Goal: Task Accomplishment & Management: Complete application form

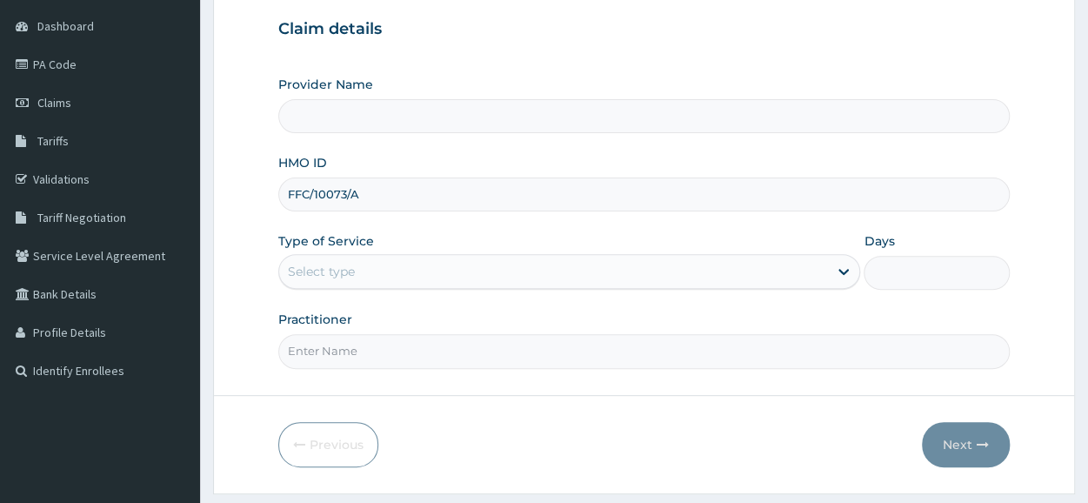
type input "FFC/10073/A"
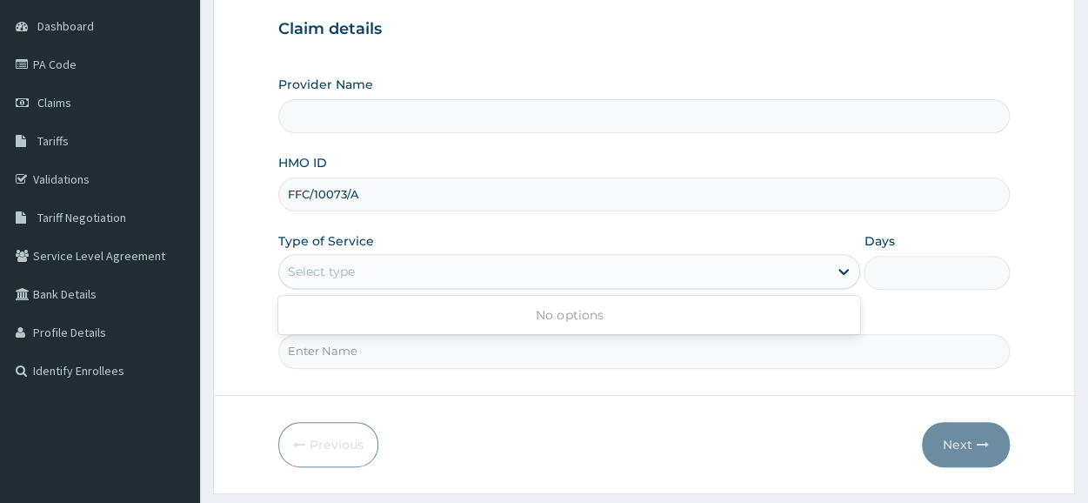
click at [409, 285] on div "Select type" at bounding box center [569, 271] width 582 height 35
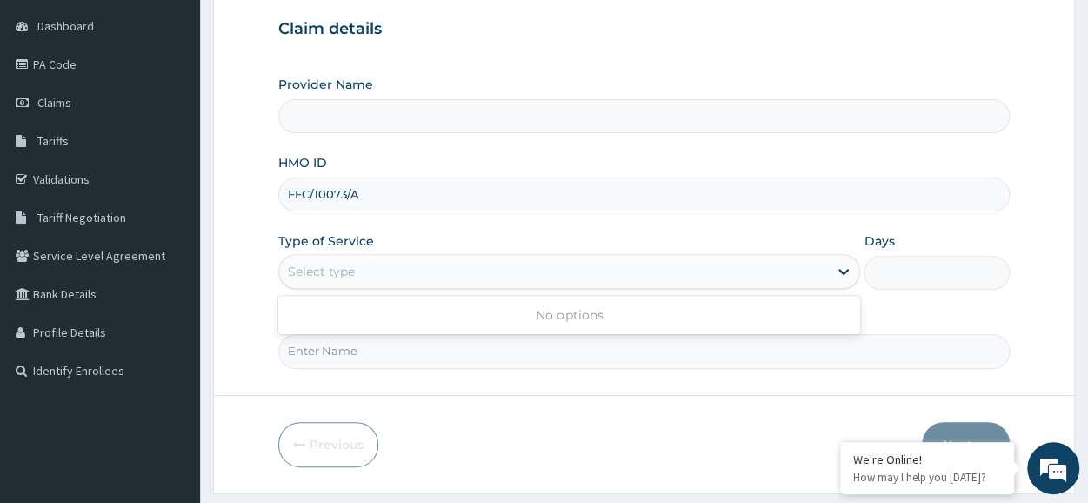
click at [367, 270] on div "Select type" at bounding box center [553, 271] width 549 height 28
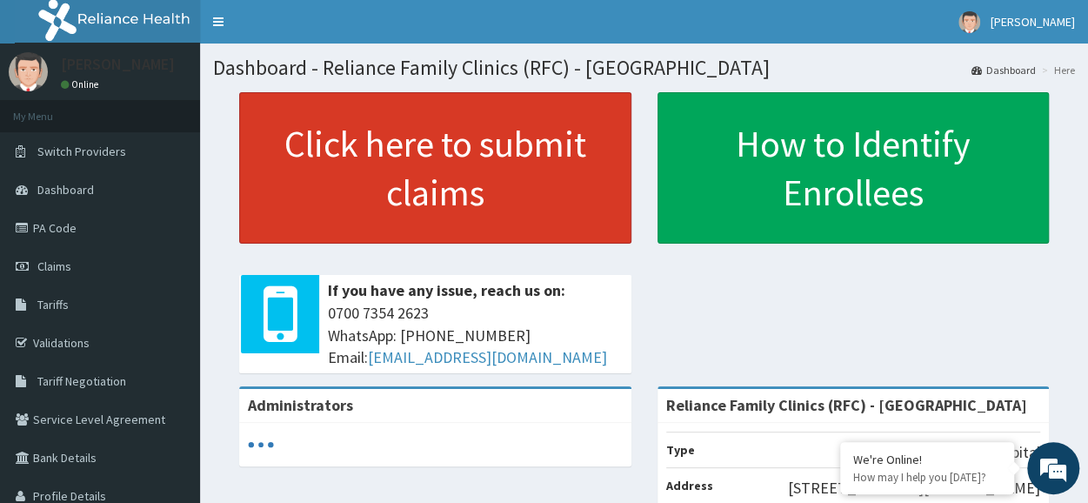
click at [451, 143] on link "Click here to submit claims" at bounding box center [435, 167] width 392 height 151
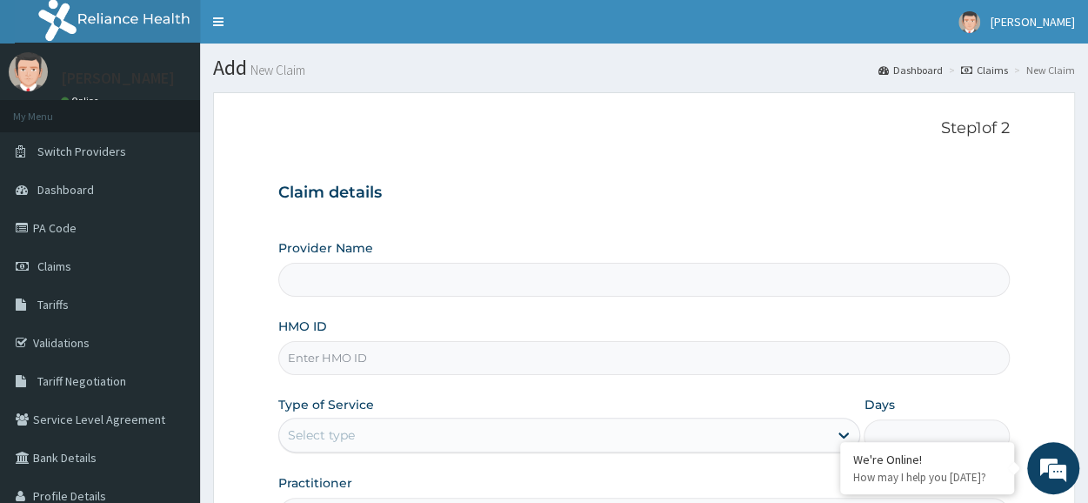
click at [450, 343] on input "HMO ID" at bounding box center [643, 358] width 731 height 34
type input "Reliance Family Clinics (RFC) - [GEOGRAPHIC_DATA]"
paste input "7VseLgpUZx"
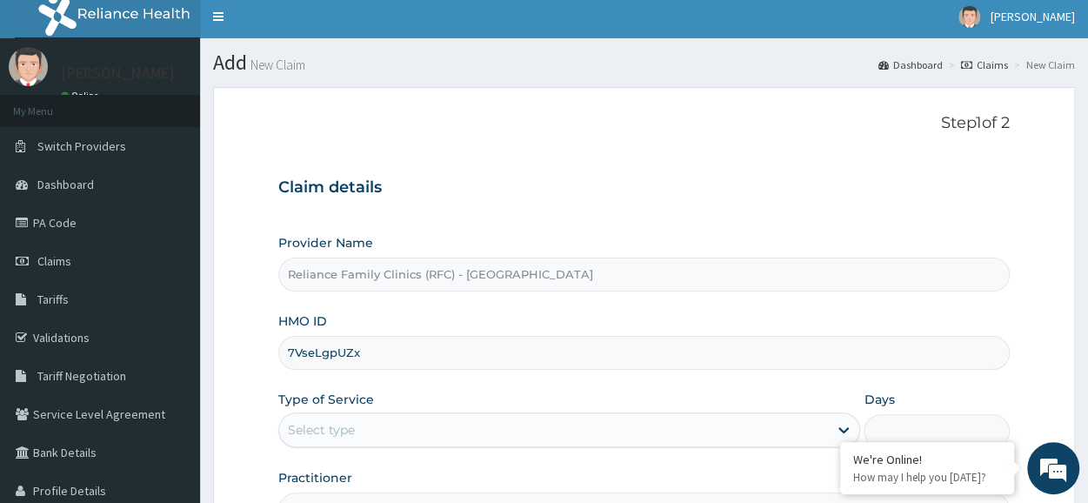
scroll to position [6, 0]
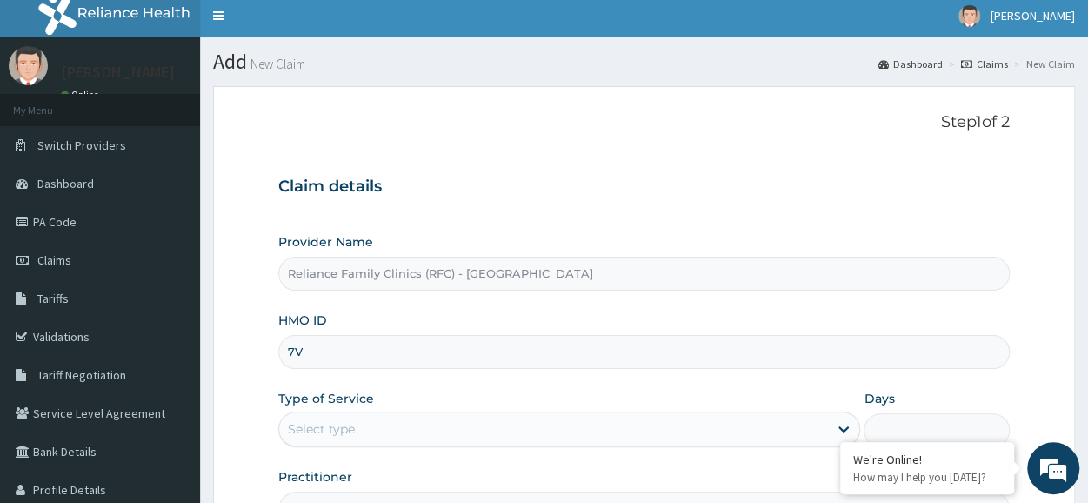
type input "7"
paste input "FFC/10073/A"
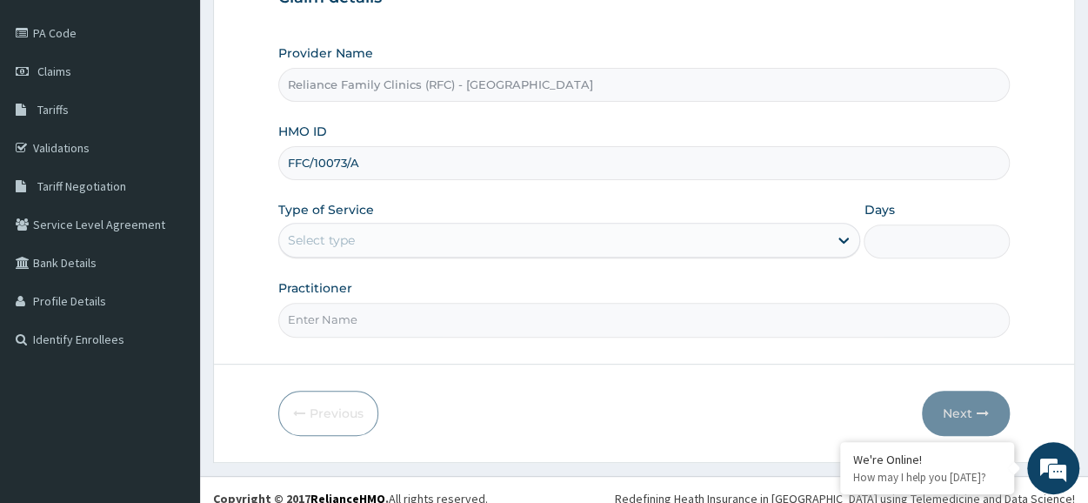
scroll to position [209, 0]
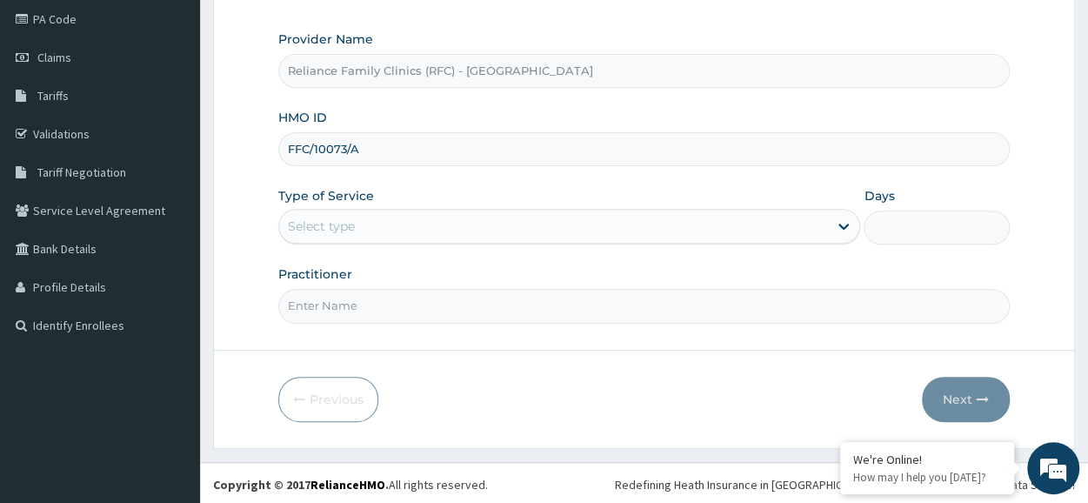
type input "FFC/10073/A"
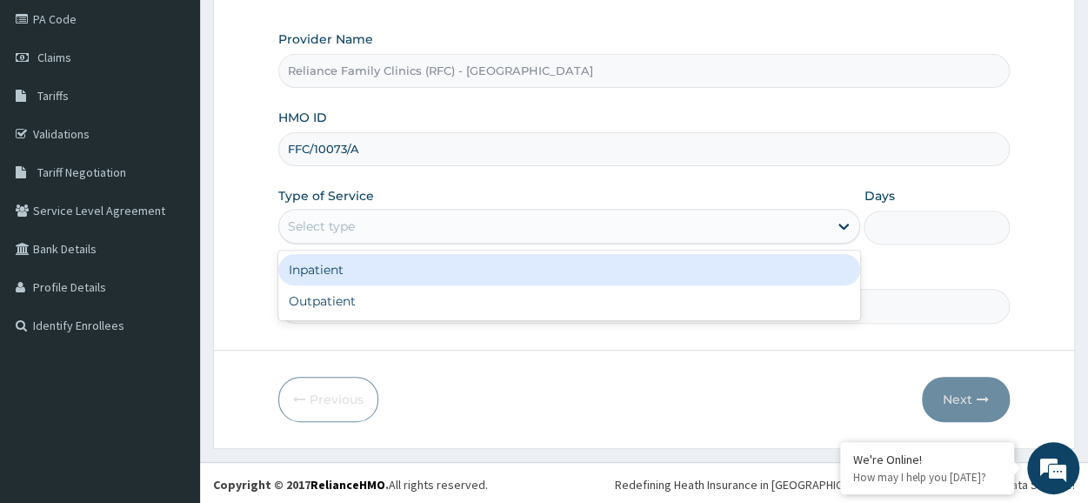
click at [443, 241] on div "Select type" at bounding box center [569, 226] width 582 height 35
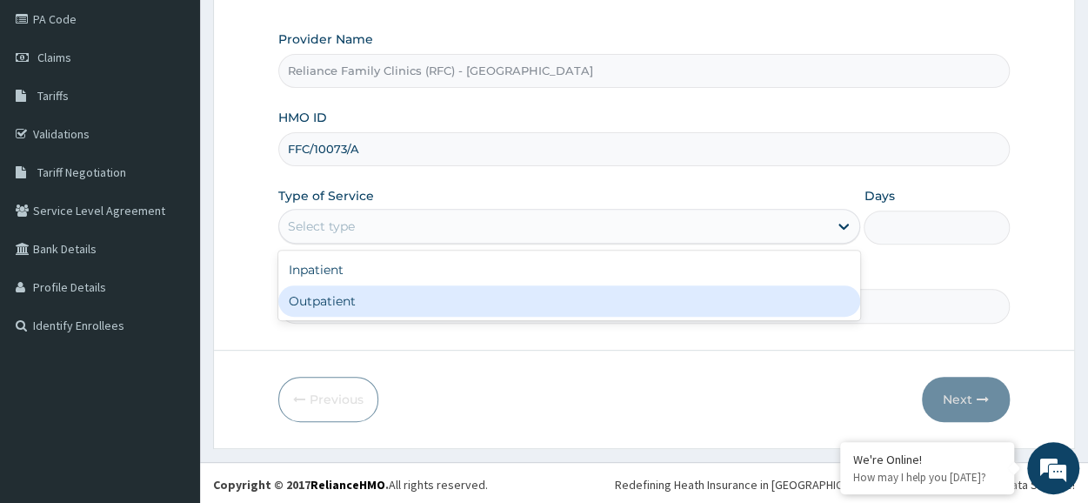
click at [423, 287] on div "Outpatient" at bounding box center [569, 300] width 582 height 31
type input "1"
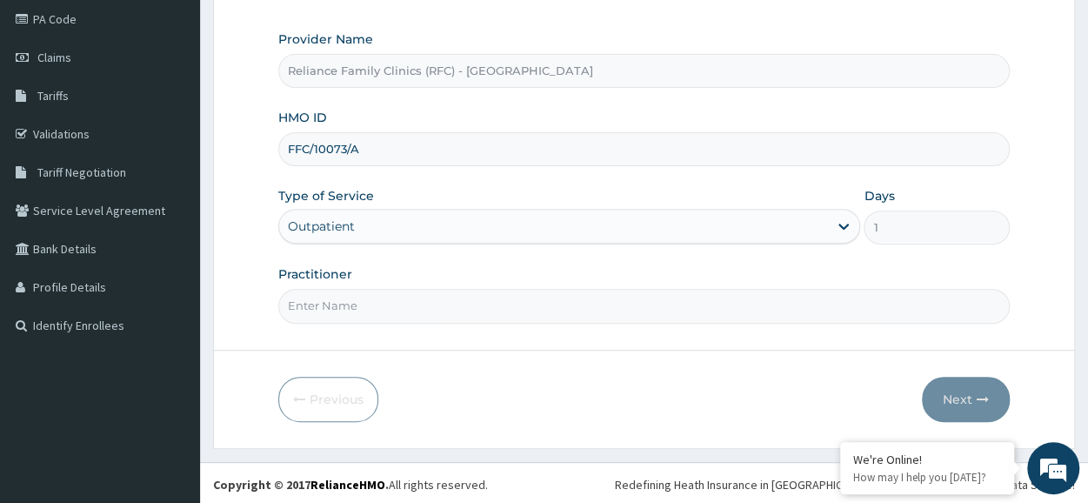
click at [423, 289] on input "Practitioner" at bounding box center [643, 306] width 731 height 34
type input "LOCUM"
click at [970, 410] on button "Next" at bounding box center [966, 399] width 88 height 45
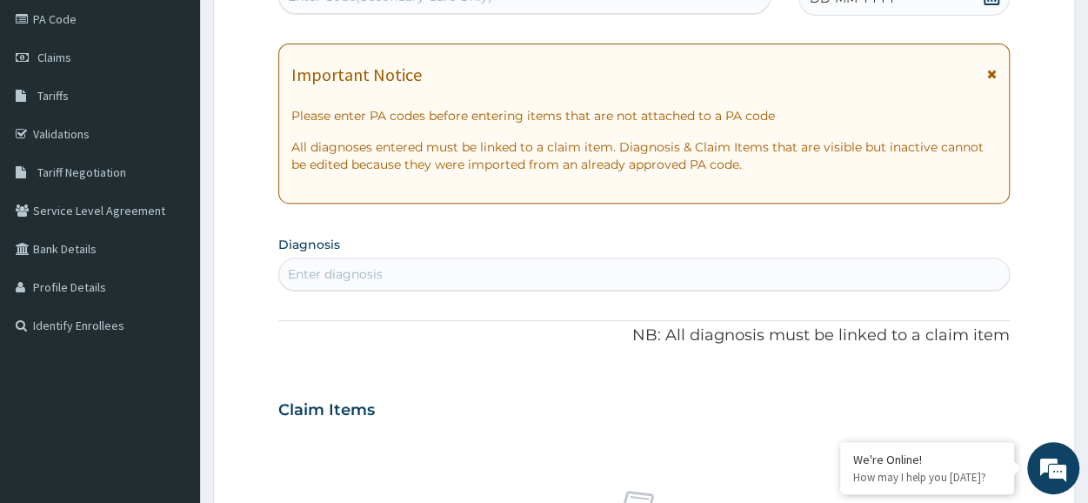
scroll to position [0, 0]
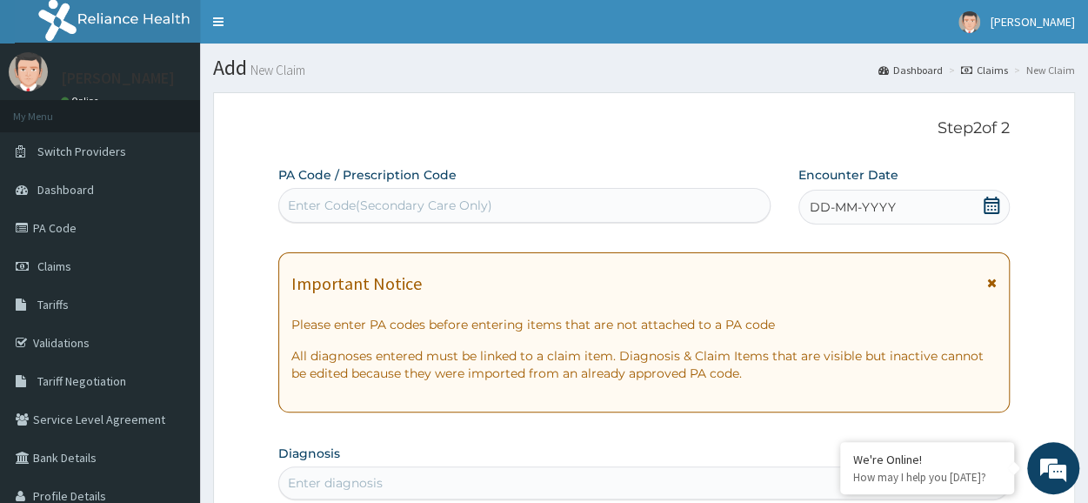
click at [854, 196] on div "DD-MM-YYYY" at bounding box center [903, 207] width 211 height 35
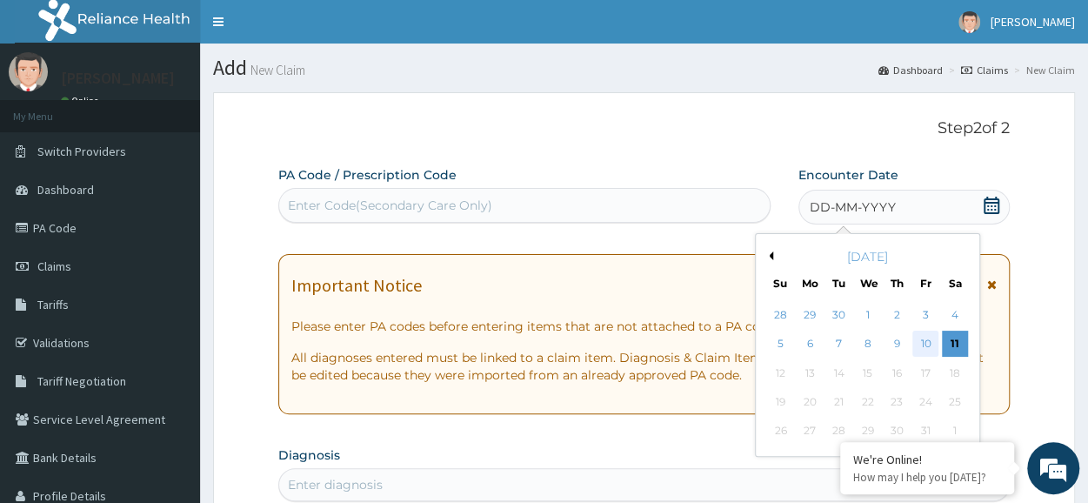
click at [923, 342] on div "10" at bounding box center [925, 344] width 26 height 26
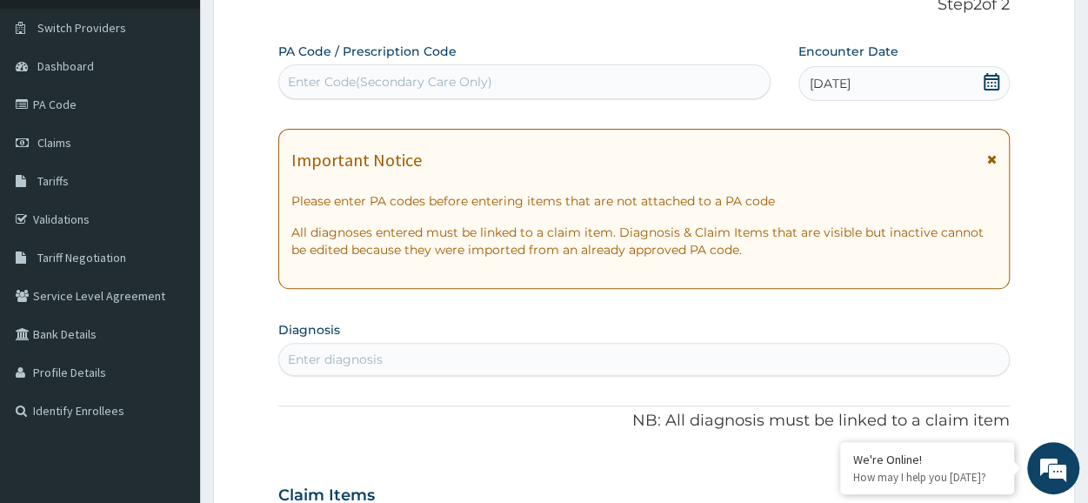
scroll to position [124, 0]
click at [401, 357] on div "Enter diagnosis" at bounding box center [644, 358] width 730 height 28
type input "M"
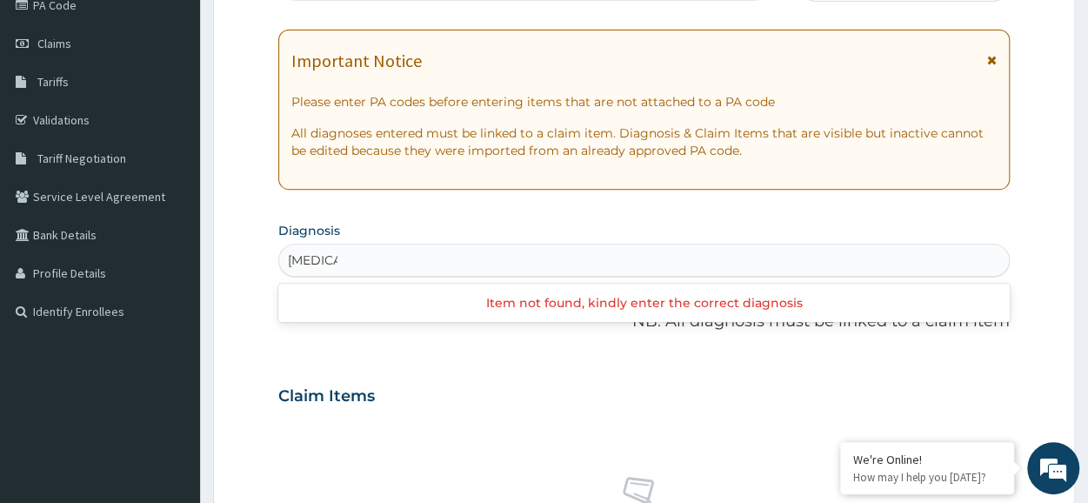
scroll to position [140, 0]
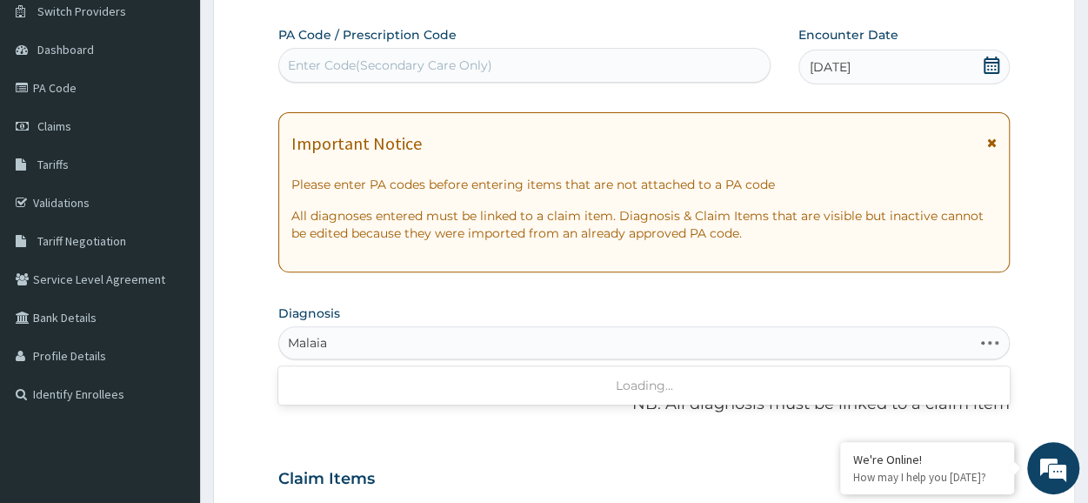
type input "Malaia"
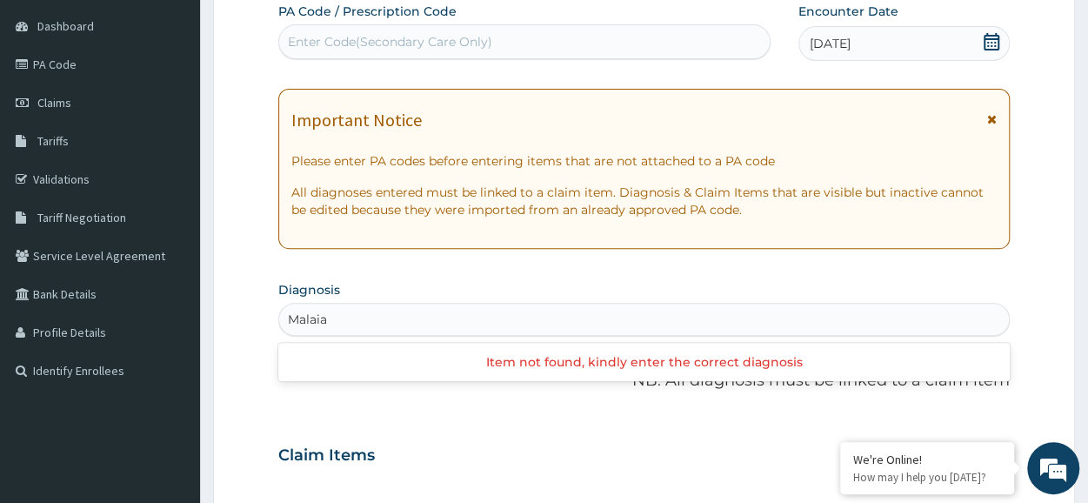
scroll to position [156, 0]
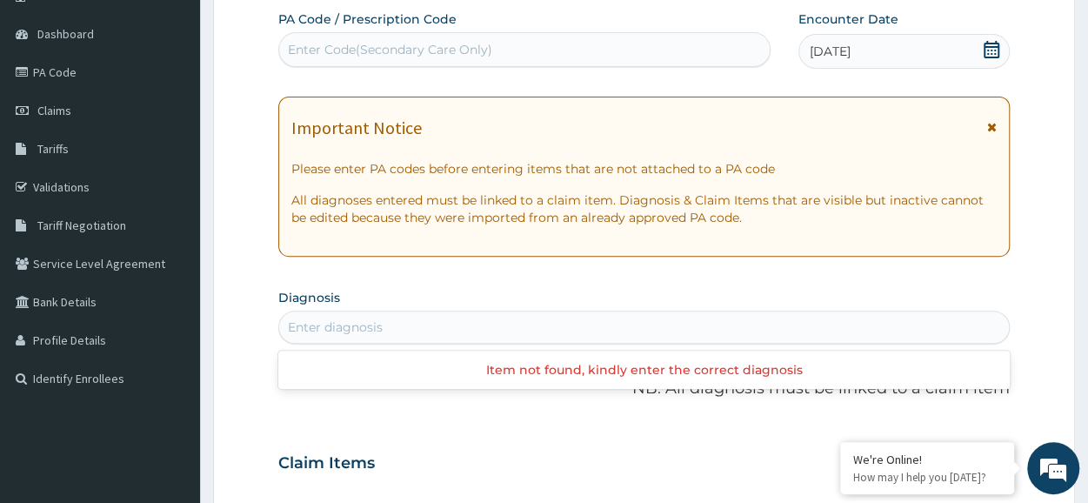
click at [364, 323] on div "Enter diagnosis" at bounding box center [644, 327] width 730 height 28
type input "malar"
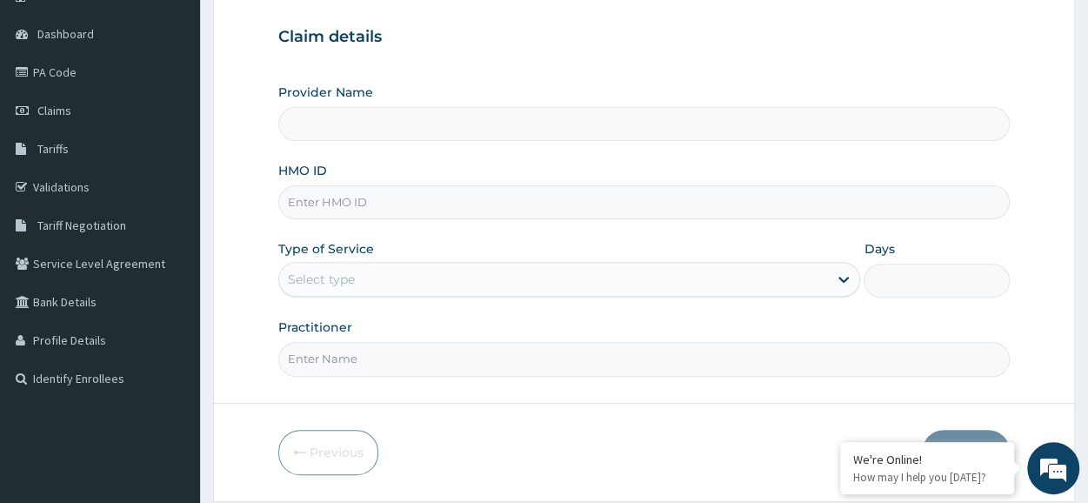
click at [477, 192] on input "HMO ID" at bounding box center [643, 202] width 731 height 34
paste input "FFC/10073/A"
type input "FFC/10073/A"
type input "Reliance Family Clinics (RFC) - [GEOGRAPHIC_DATA]"
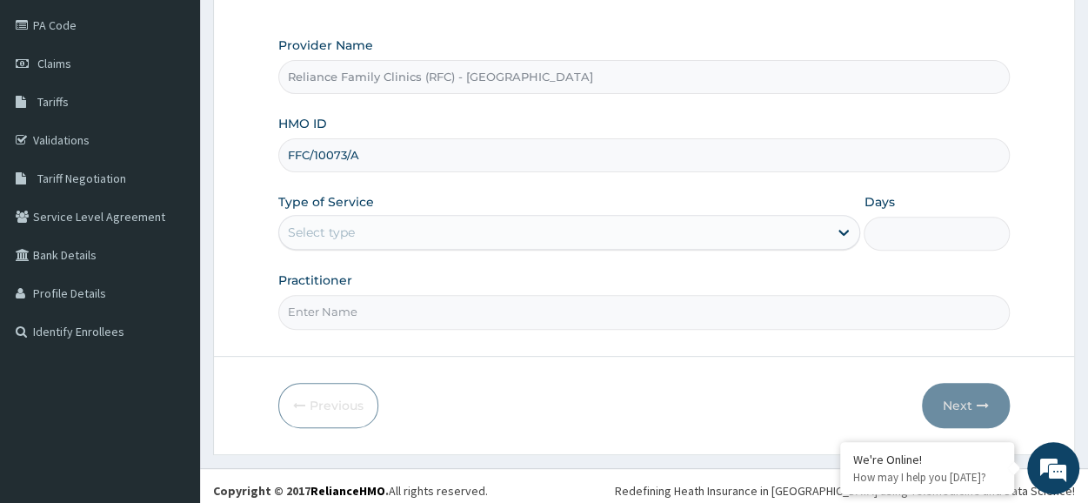
type input "FFC/10073/A"
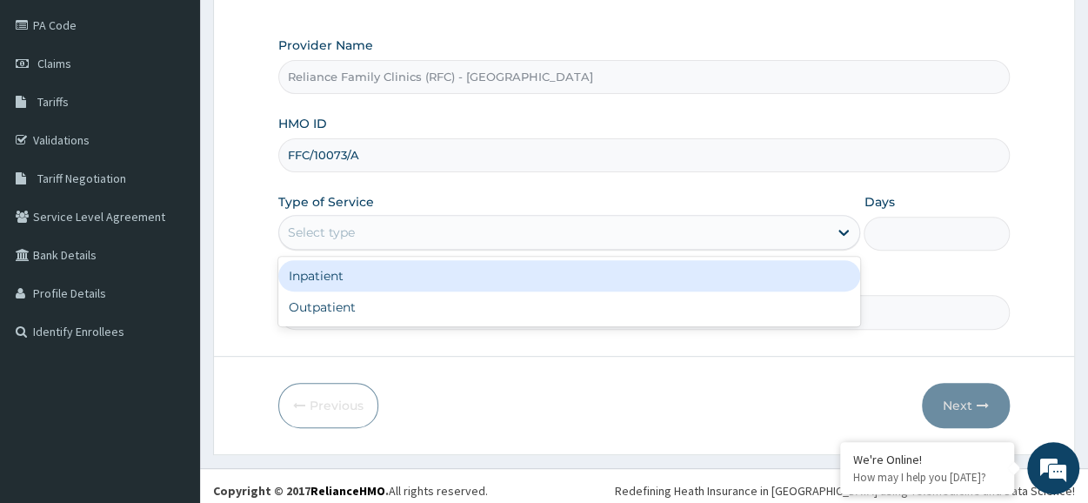
click at [470, 234] on div "Select type" at bounding box center [553, 232] width 549 height 28
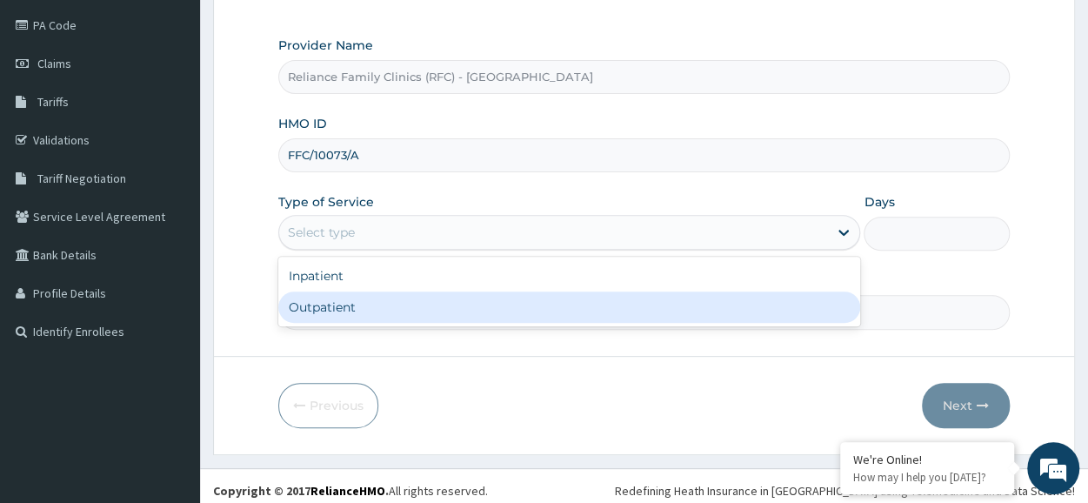
click at [450, 314] on div "Outpatient" at bounding box center [569, 306] width 582 height 31
type input "1"
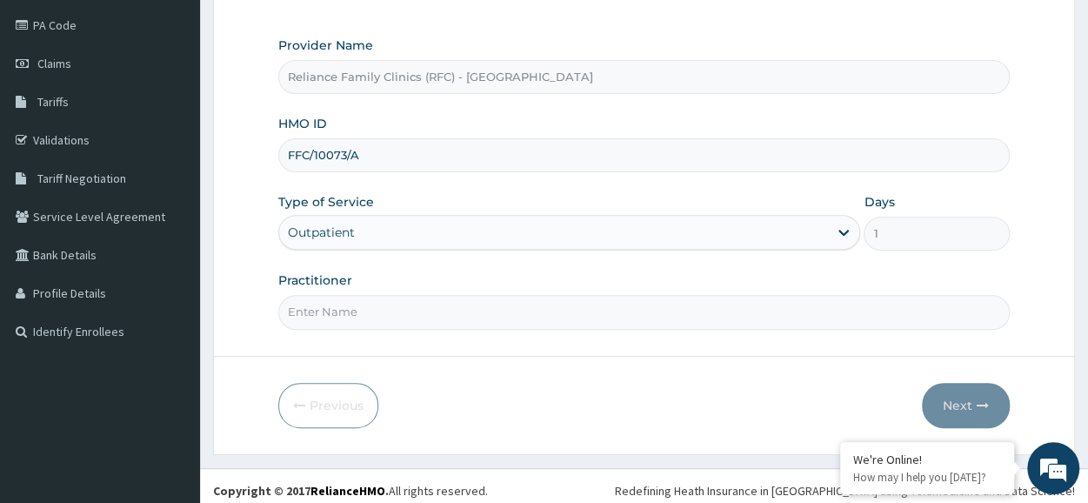
click at [485, 311] on input "Practitioner" at bounding box center [643, 312] width 731 height 34
type input "Locum"
click at [962, 401] on button "Next" at bounding box center [966, 405] width 88 height 45
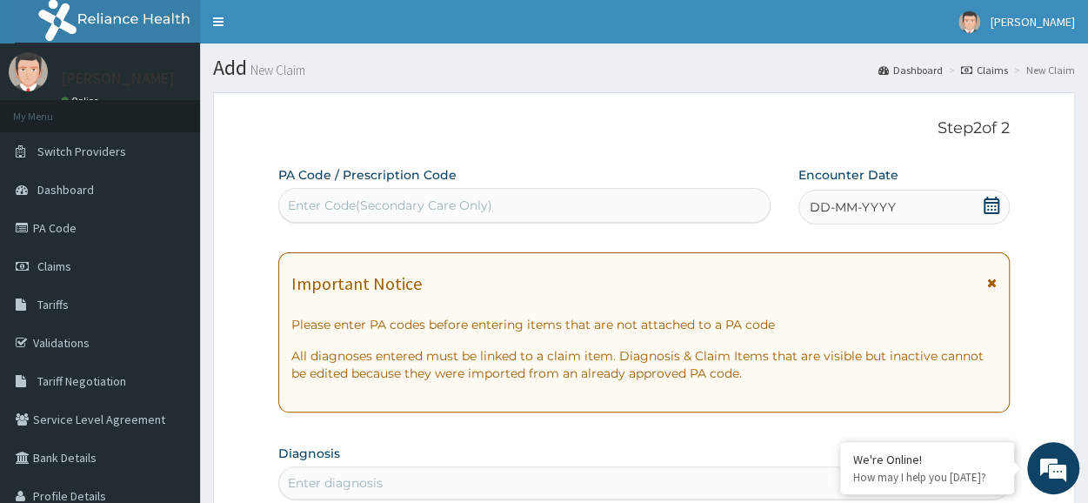
click at [950, 219] on div "DD-MM-YYYY" at bounding box center [903, 207] width 211 height 35
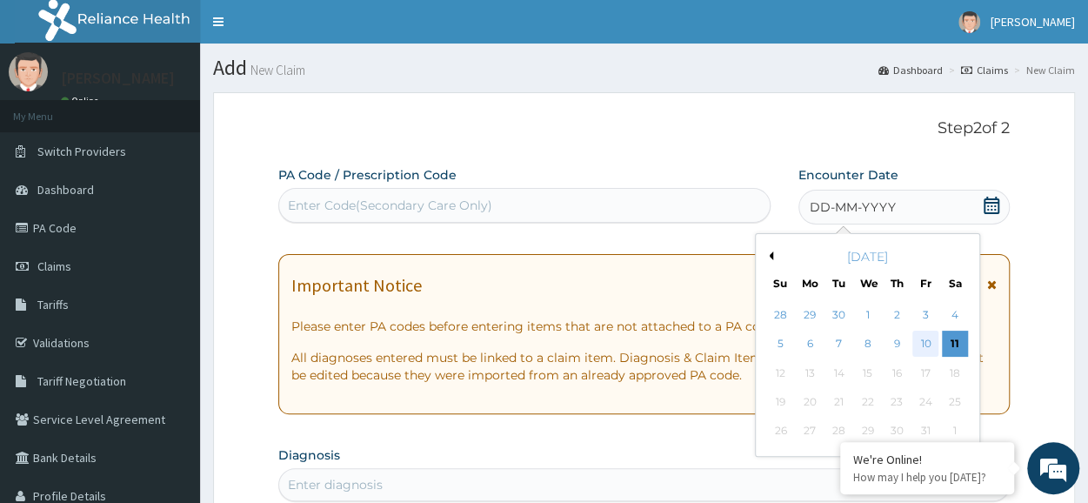
click at [930, 343] on div "10" at bounding box center [925, 344] width 26 height 26
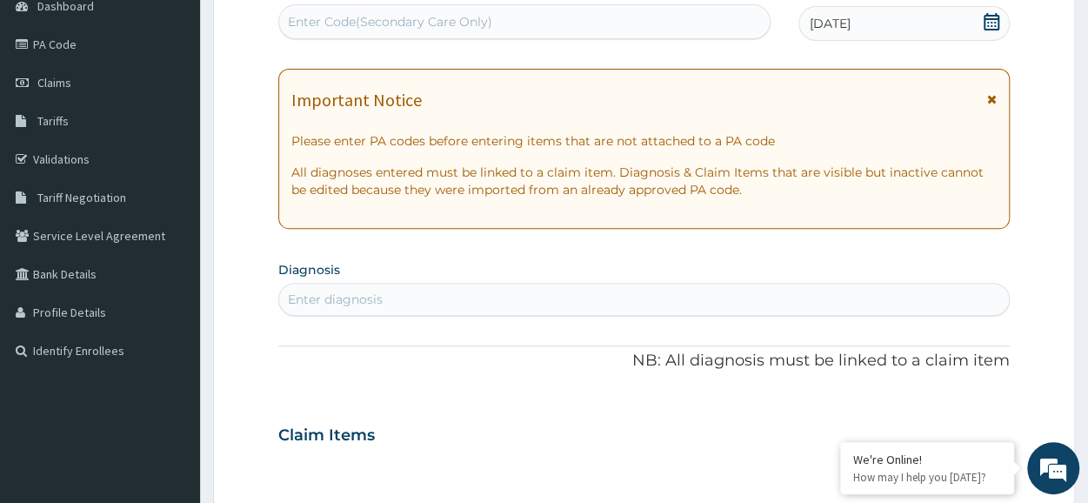
scroll to position [190, 0]
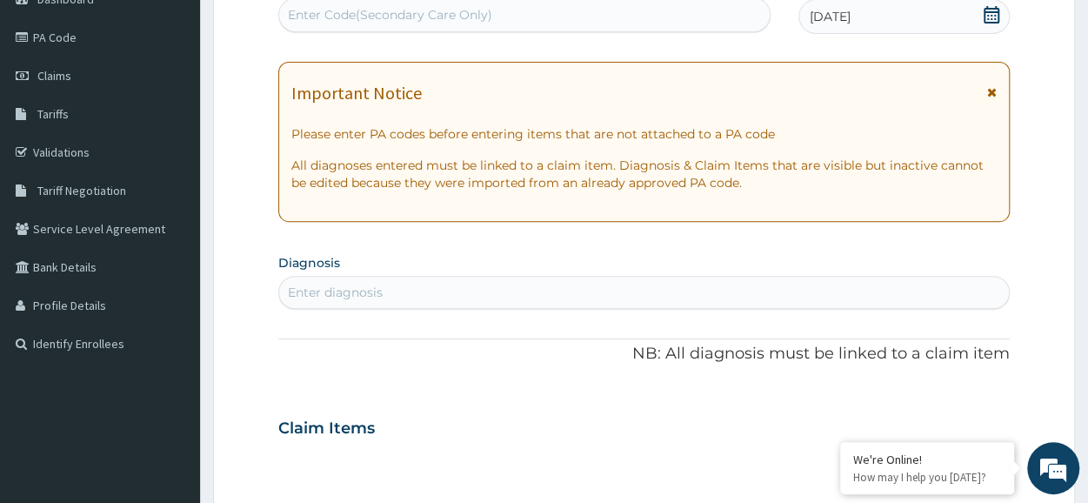
click at [583, 279] on div "Enter diagnosis" at bounding box center [644, 292] width 730 height 28
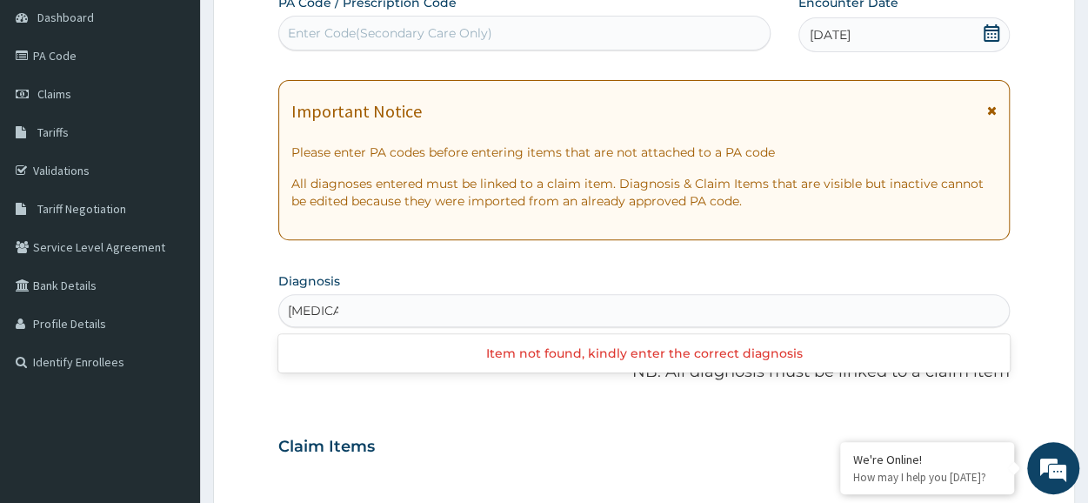
scroll to position [173, 0]
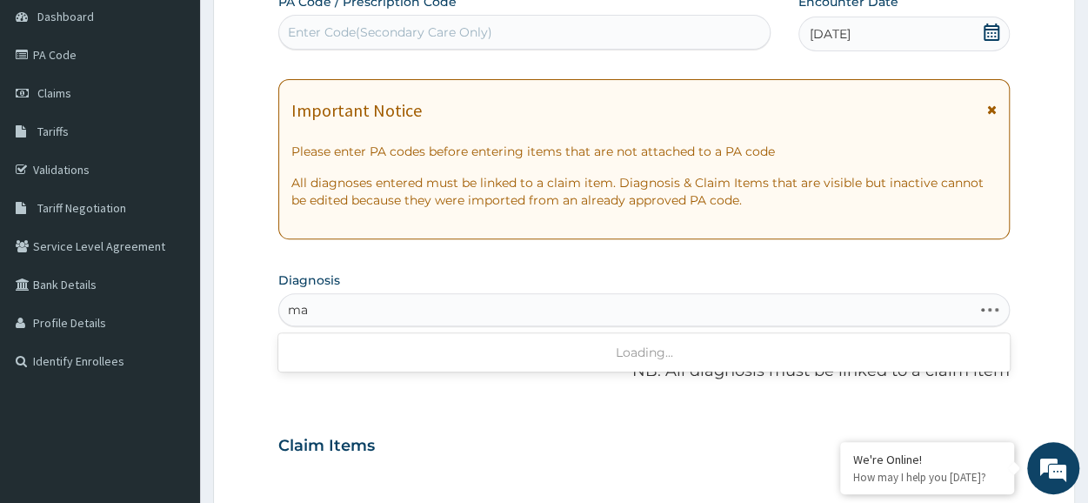
type input "m"
type input "Malaria"
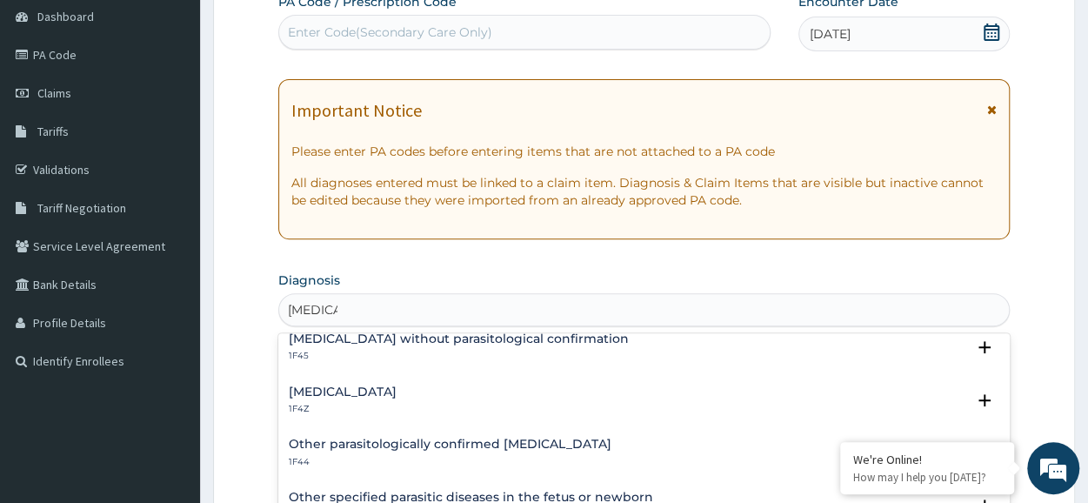
scroll to position [71, 0]
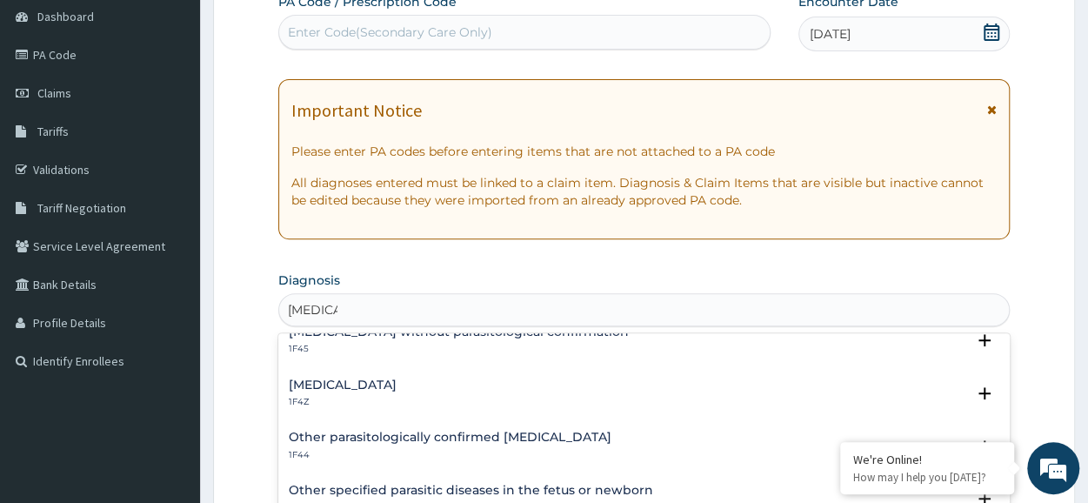
click at [350, 385] on h4 "Malaria, unspecified" at bounding box center [343, 384] width 108 height 13
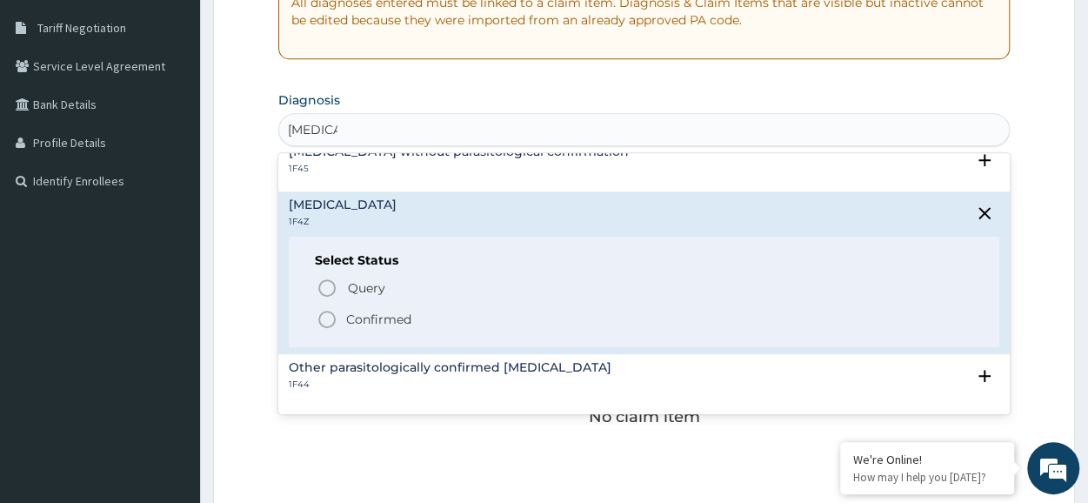
scroll to position [404, 0]
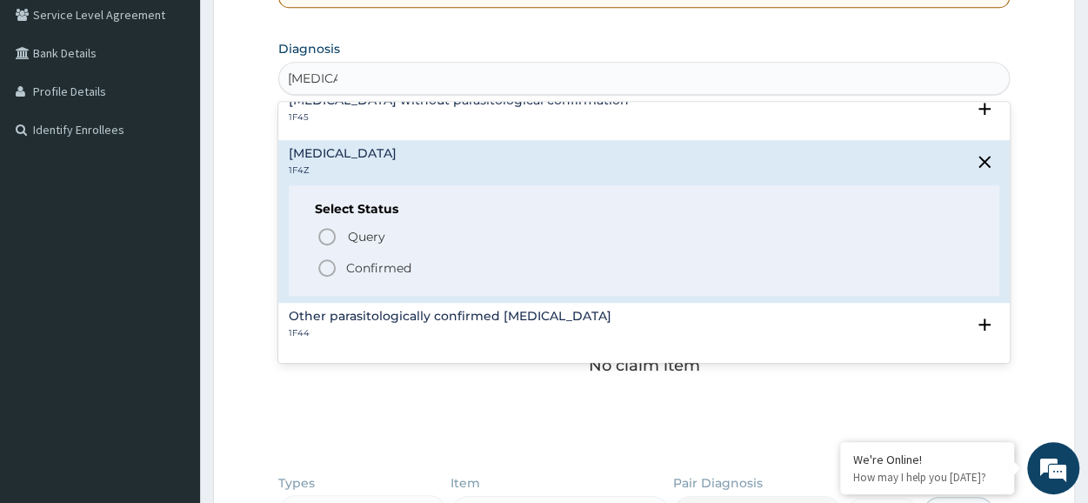
click at [318, 269] on icon "status option filled" at bounding box center [327, 267] width 21 height 21
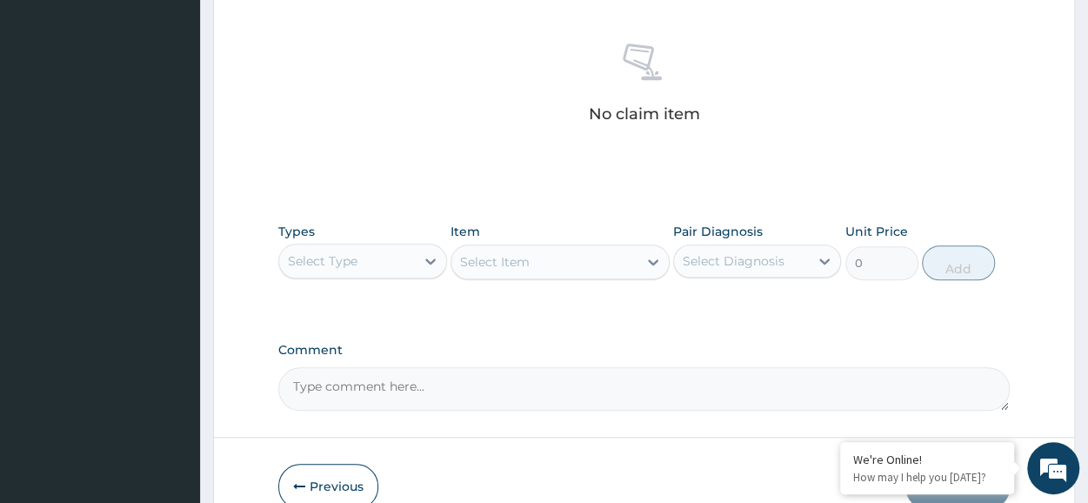
scroll to position [674, 0]
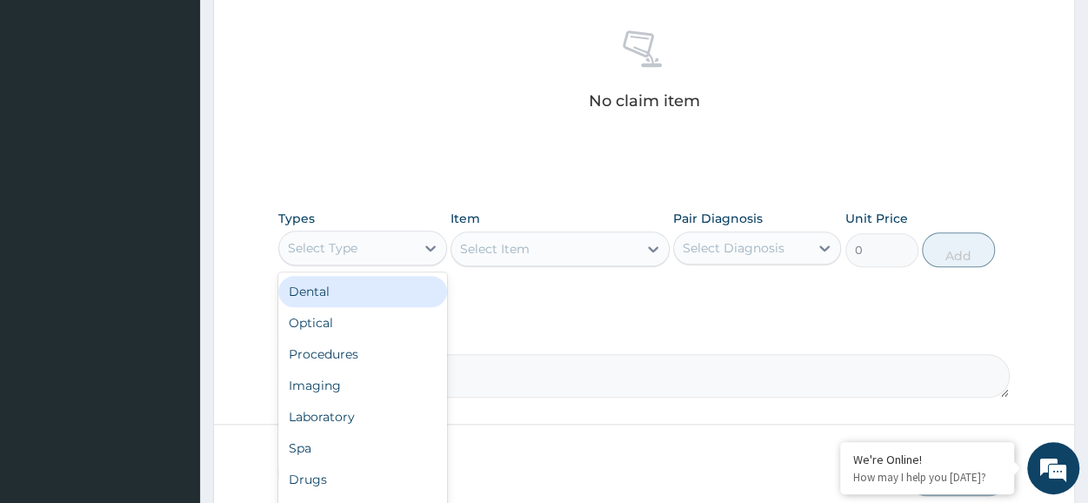
click at [363, 236] on div "Select Type" at bounding box center [346, 248] width 135 height 28
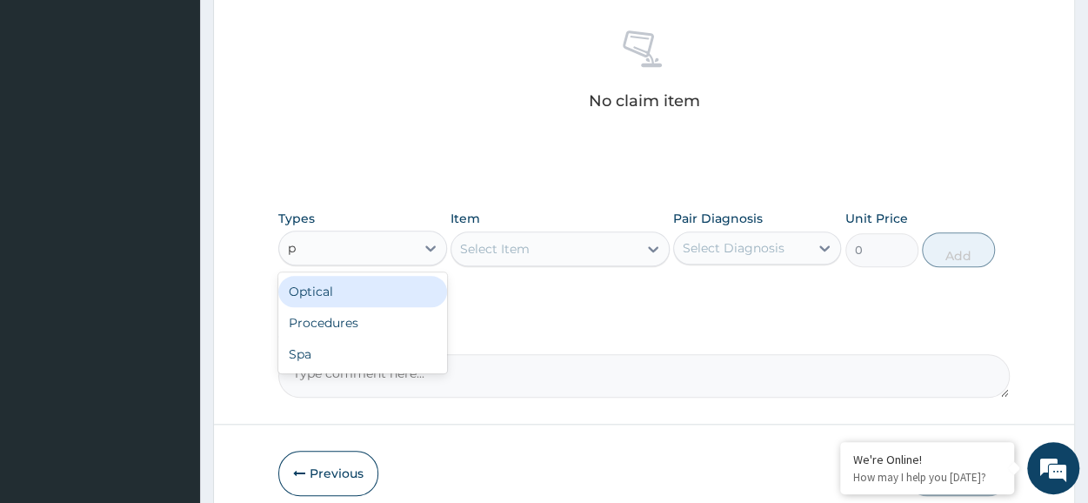
type input "pr"
click at [381, 300] on div "Procedures" at bounding box center [362, 291] width 168 height 31
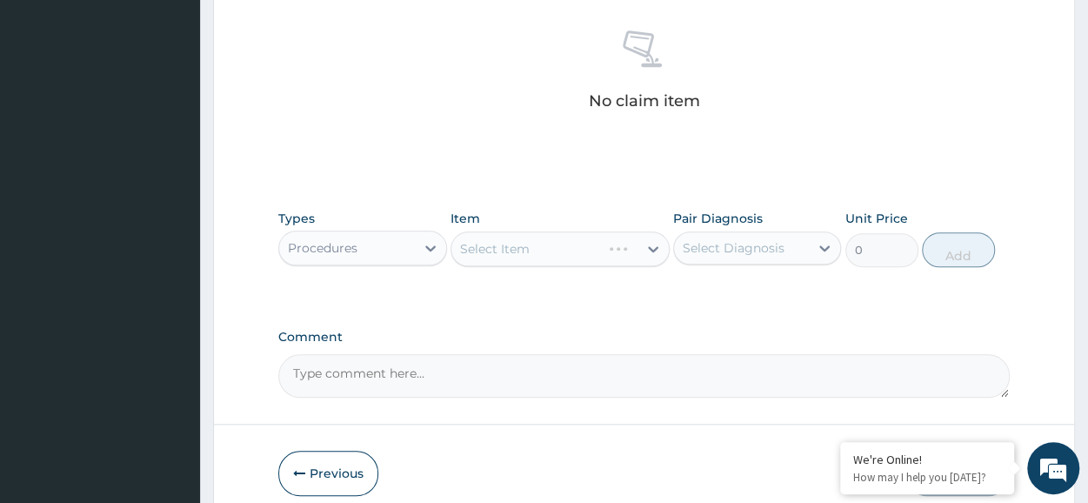
click at [583, 262] on div "Select Item" at bounding box center [559, 248] width 219 height 35
click at [558, 243] on div "Select Item" at bounding box center [559, 248] width 219 height 35
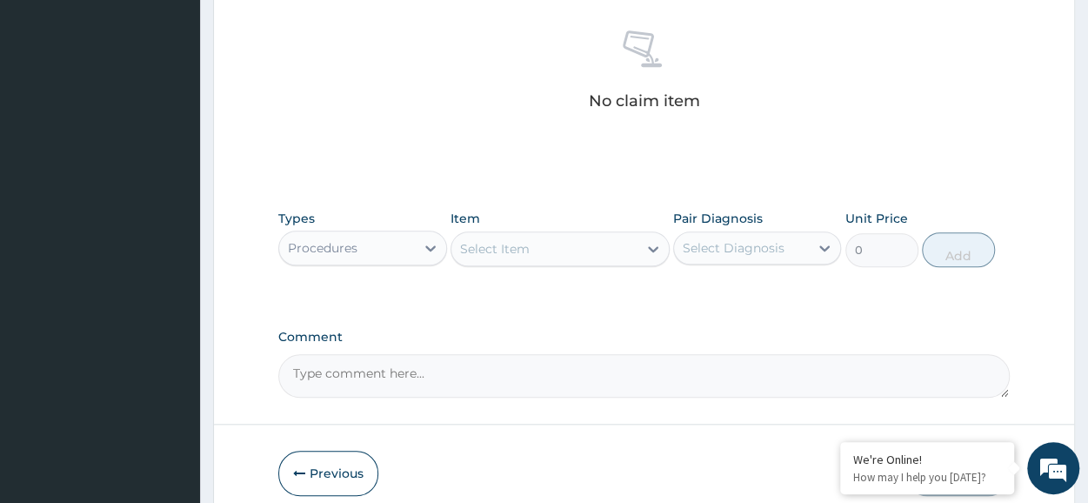
click at [566, 248] on div "Select Item" at bounding box center [544, 249] width 186 height 28
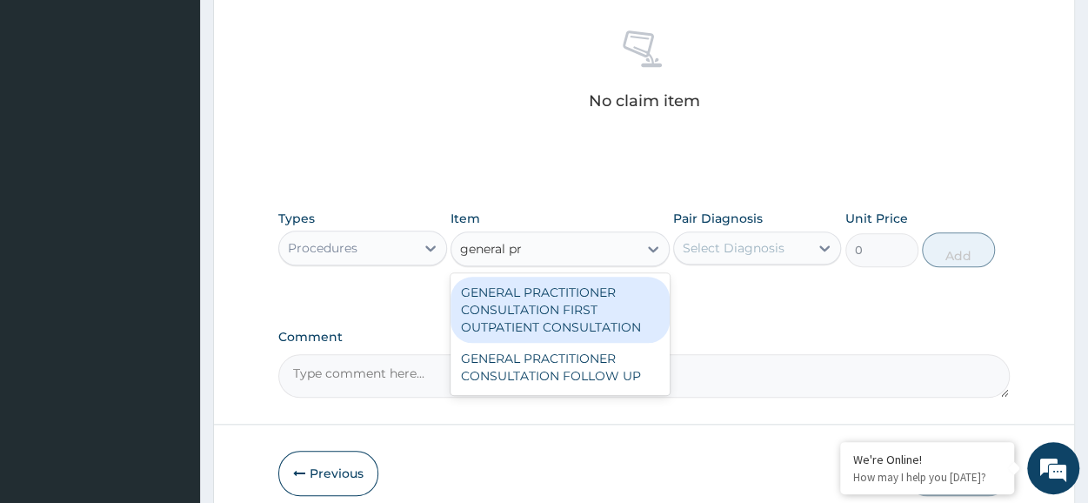
type input "general pra"
click at [583, 300] on div "GENERAL PRACTITIONER CONSULTATION FIRST OUTPATIENT CONSULTATION" at bounding box center [559, 310] width 219 height 66
type input "3370.125"
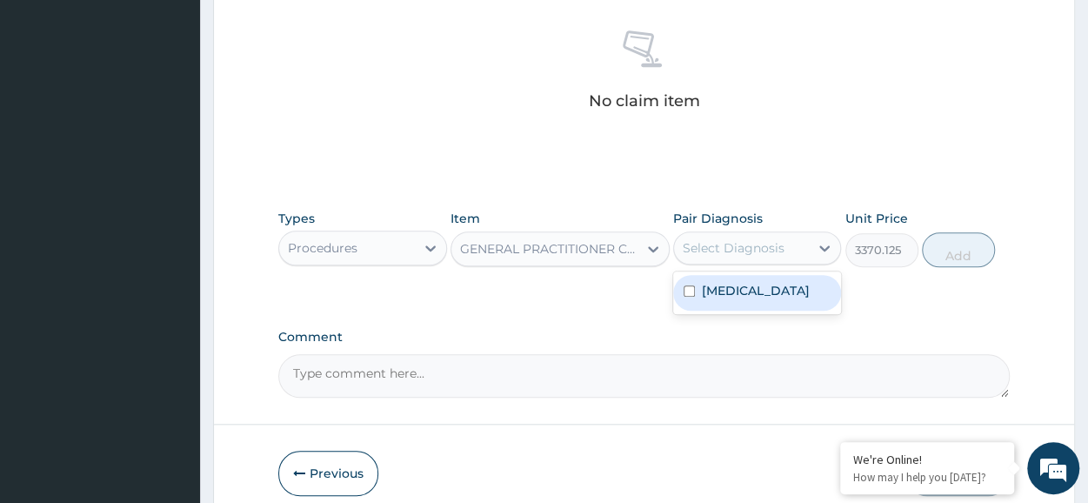
click at [751, 248] on div "Select Diagnosis" at bounding box center [734, 247] width 102 height 17
click at [757, 278] on div "Malaria, unspecified" at bounding box center [757, 293] width 168 height 36
checkbox input "true"
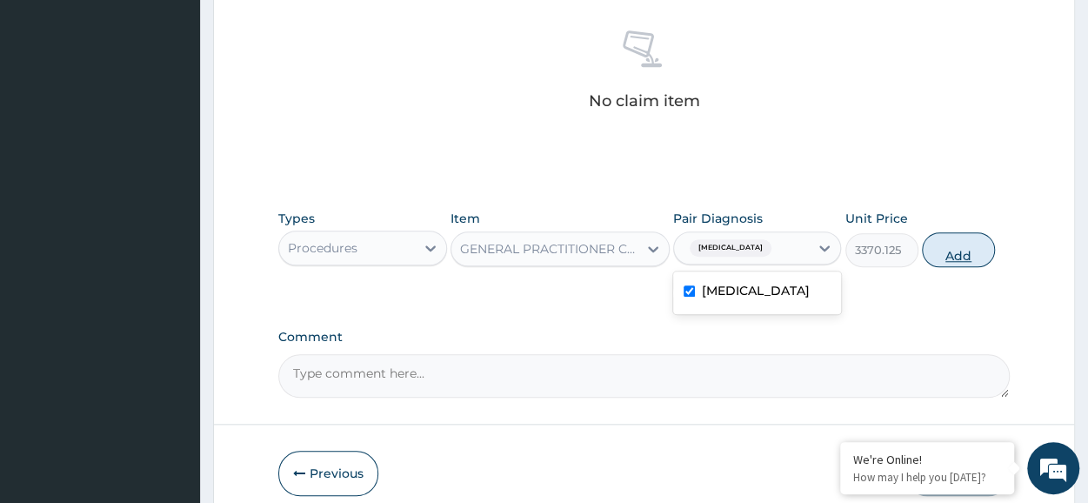
click at [972, 251] on button "Add" at bounding box center [958, 249] width 73 height 35
type input "0"
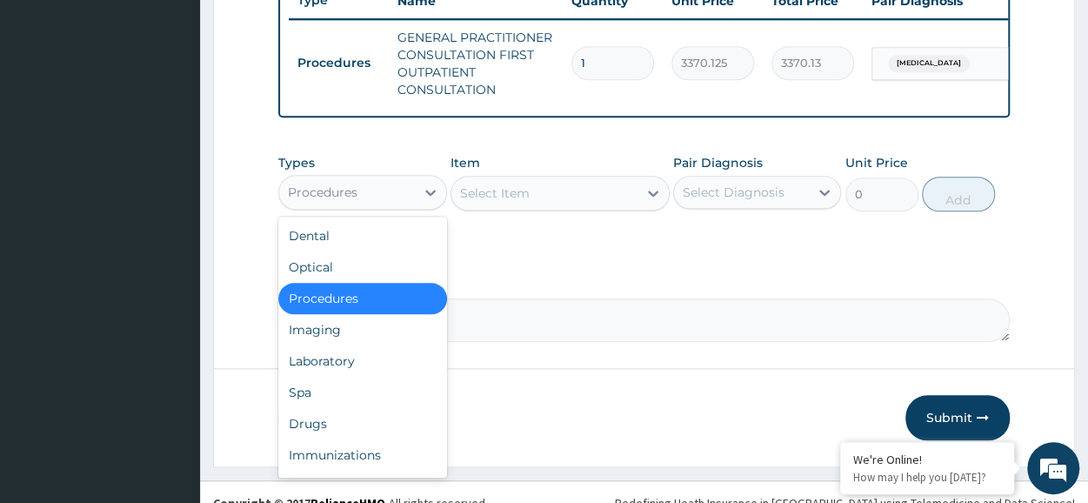
click at [363, 206] on div "Procedures" at bounding box center [346, 192] width 135 height 28
click at [350, 364] on div "Laboratory" at bounding box center [362, 360] width 168 height 31
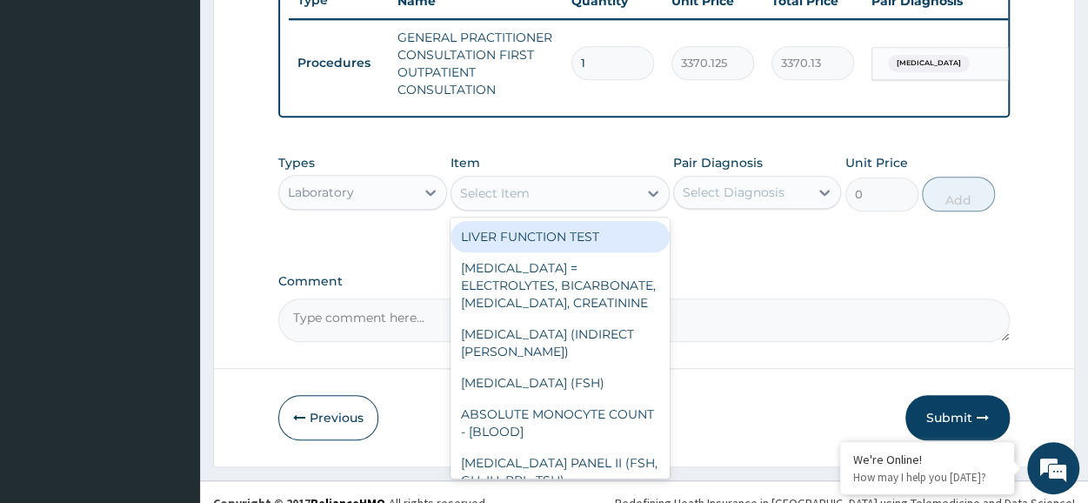
click at [537, 203] on div "Select Item" at bounding box center [544, 193] width 186 height 28
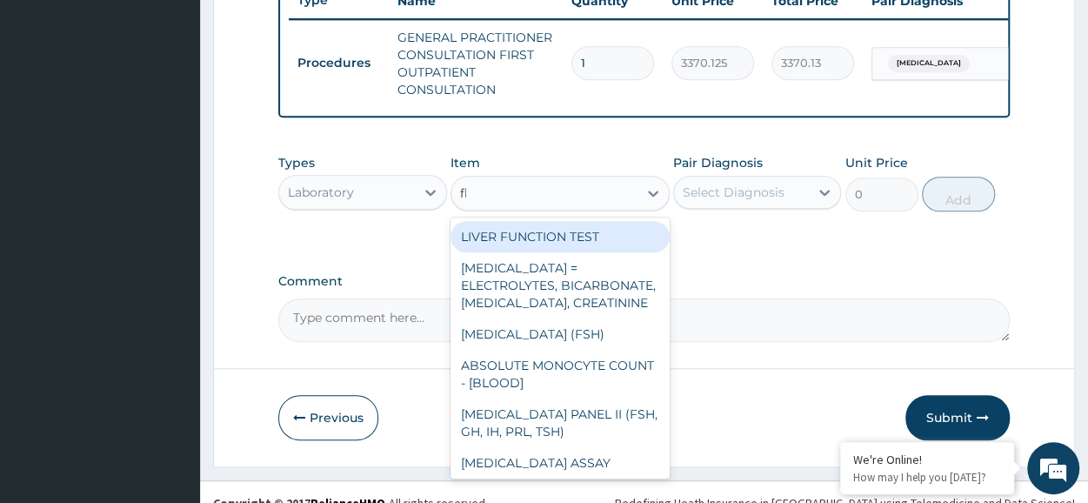
type input "fbc"
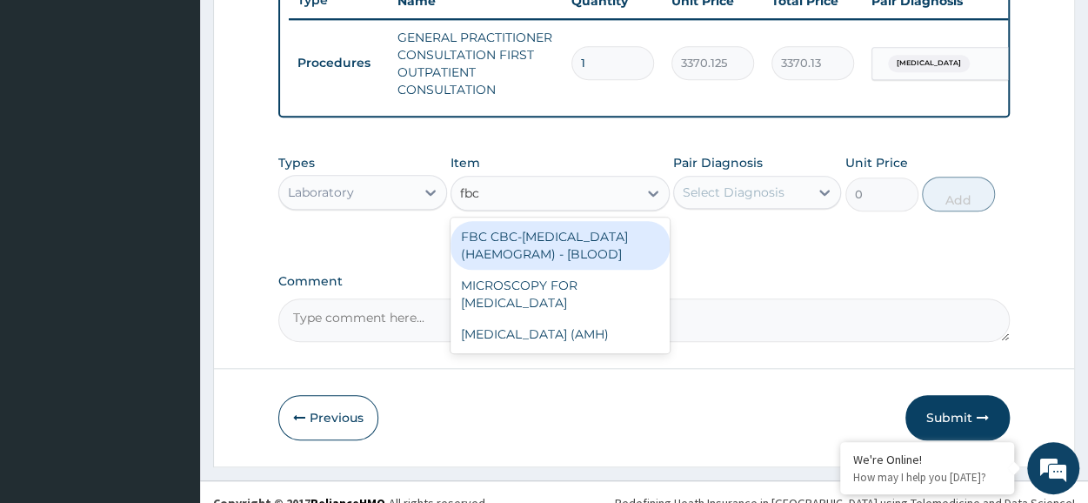
click at [527, 263] on div "FBC CBC-COMPLETE BLOOD COUNT (HAEMOGRAM) - [BLOOD]" at bounding box center [559, 245] width 219 height 49
type input "4085"
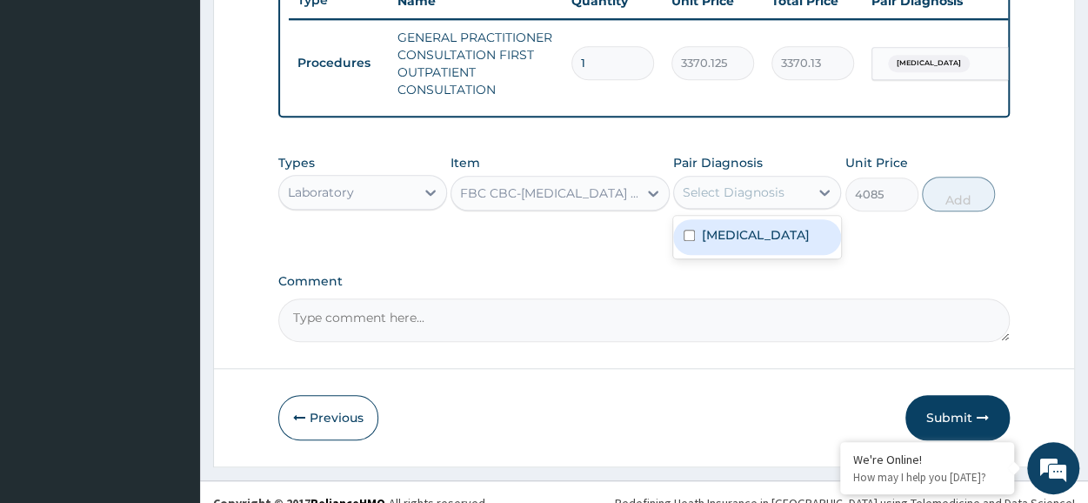
click at [757, 201] on div "Select Diagnosis" at bounding box center [734, 191] width 102 height 17
click at [759, 243] on label "Malaria, unspecified" at bounding box center [756, 234] width 108 height 17
checkbox input "true"
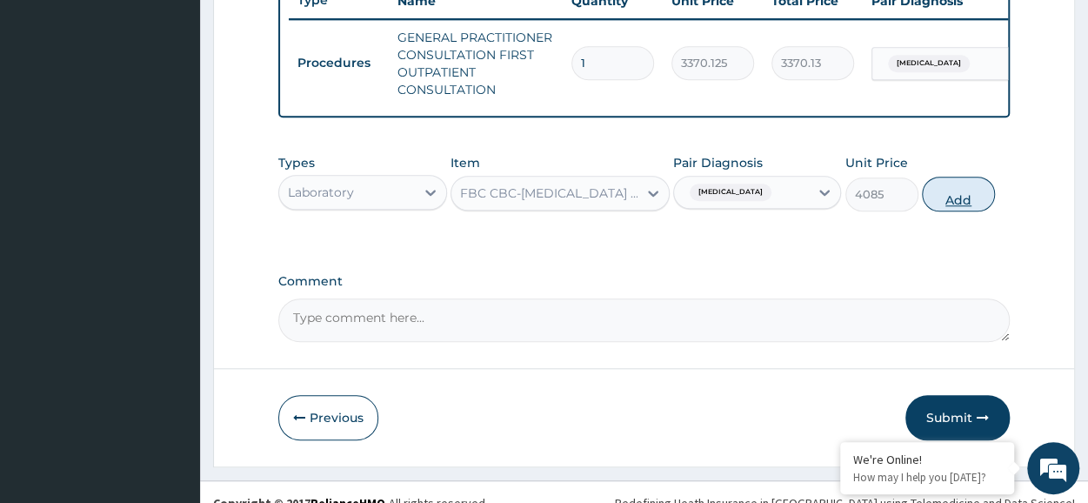
click at [978, 207] on button "Add" at bounding box center [958, 194] width 73 height 35
type input "0"
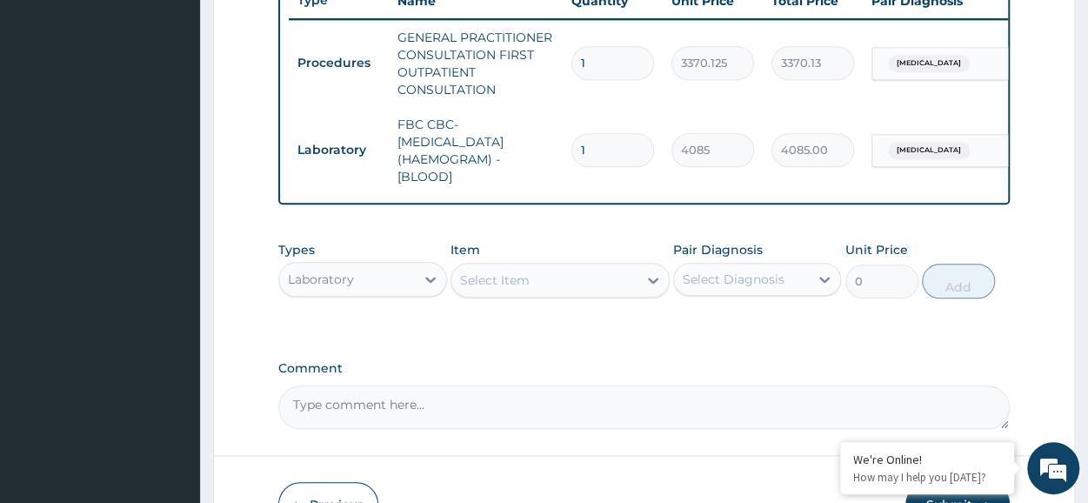
click at [523, 289] on div "Select Item" at bounding box center [495, 279] width 70 height 17
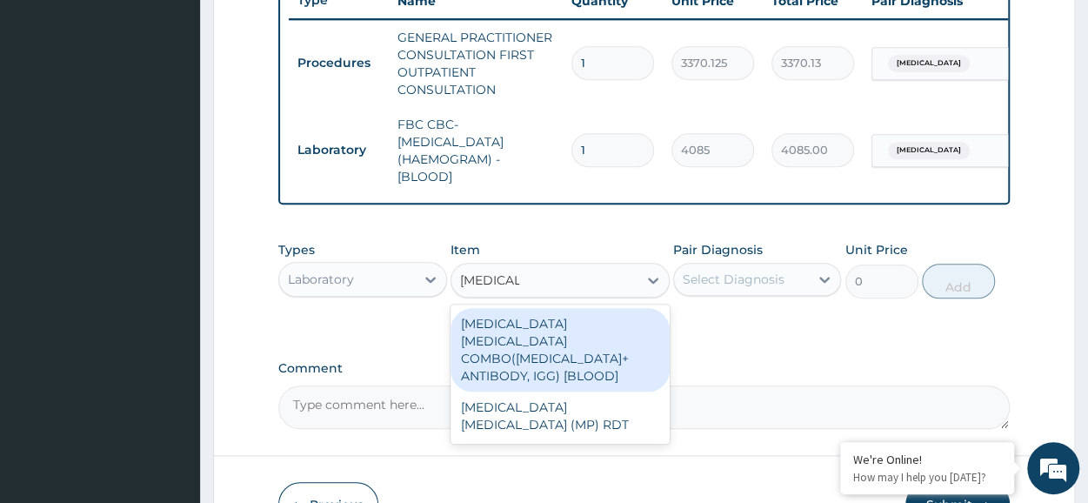
type input "malaria pa"
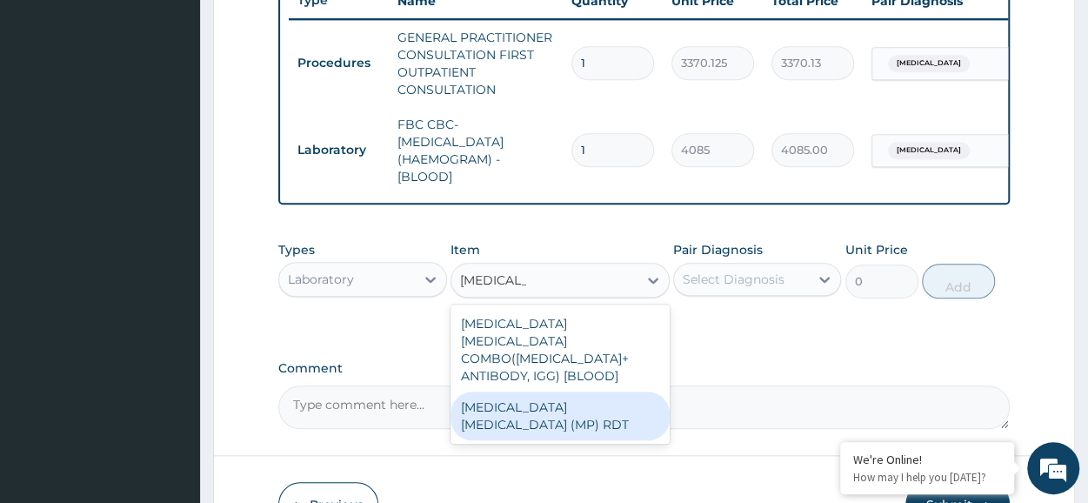
click at [602, 404] on div "MALARIA PARASITE (MP) RDT" at bounding box center [559, 415] width 219 height 49
type input "1531.875"
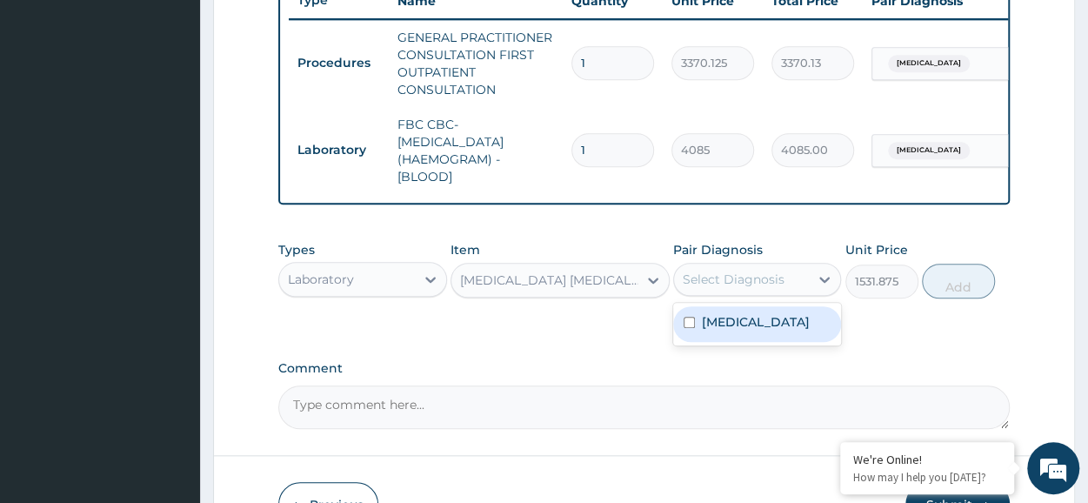
drag, startPoint x: 787, startPoint y: 294, endPoint x: 788, endPoint y: 345, distance: 51.3
click at [788, 296] on div "option Malaria, unspecified, selected. option Malaria, unspecified focused, 1 o…" at bounding box center [757, 279] width 168 height 33
click at [788, 342] on div "Malaria, unspecified" at bounding box center [757, 324] width 168 height 36
checkbox input "true"
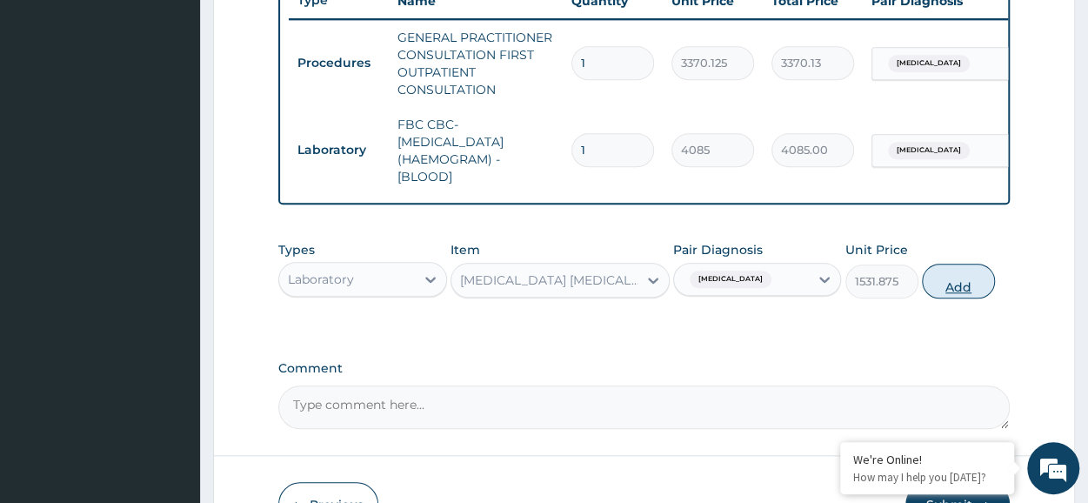
click at [977, 282] on button "Add" at bounding box center [958, 280] width 73 height 35
type input "0"
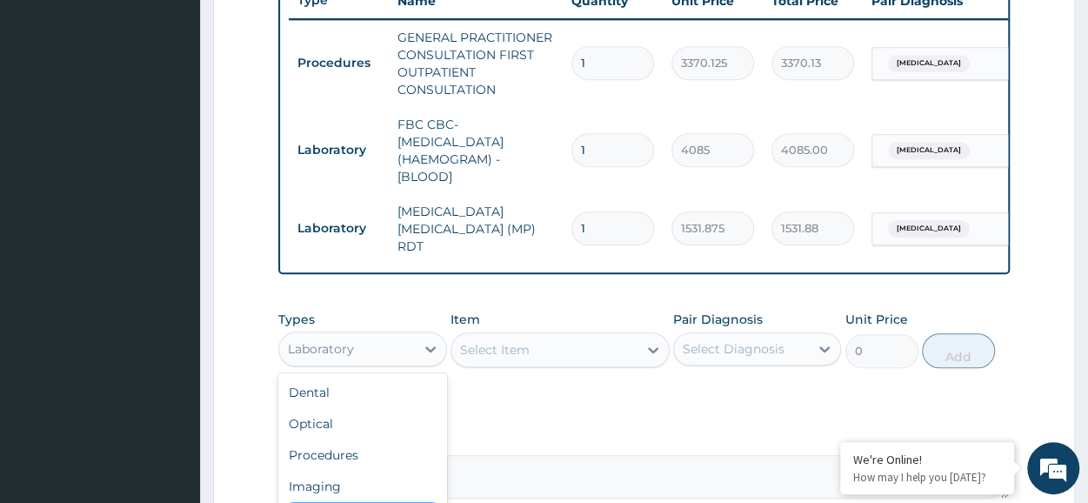
click at [332, 360] on div "Laboratory" at bounding box center [346, 349] width 135 height 28
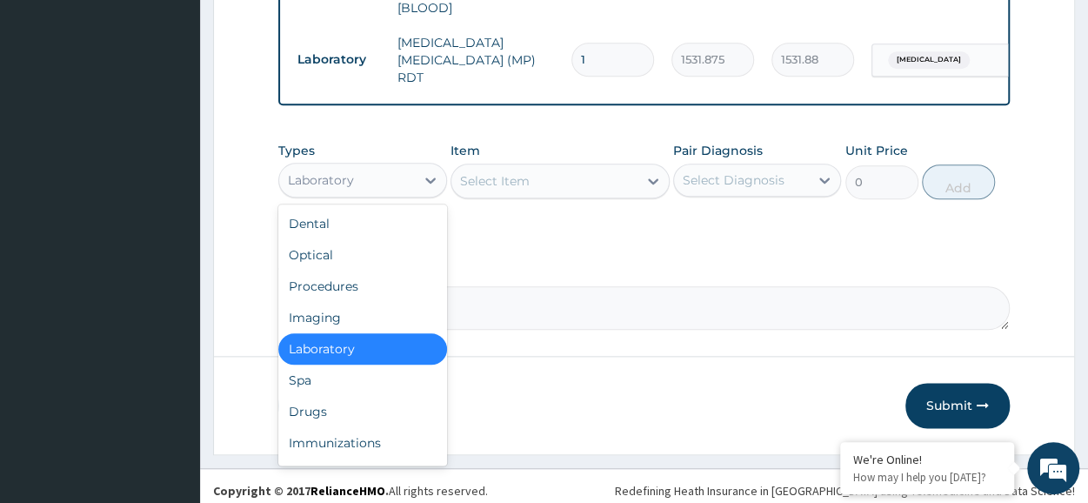
scroll to position [853, 0]
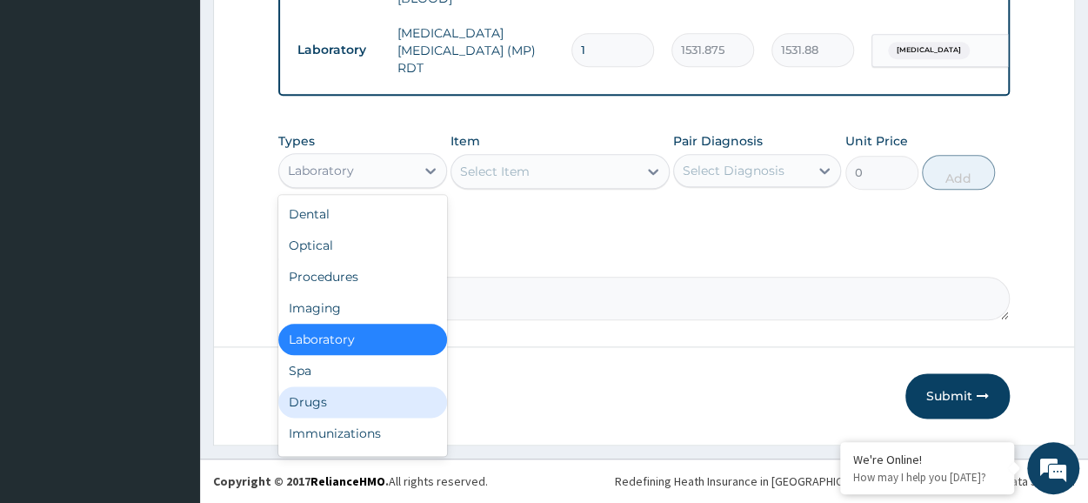
click at [321, 395] on div "Drugs" at bounding box center [362, 401] width 168 height 31
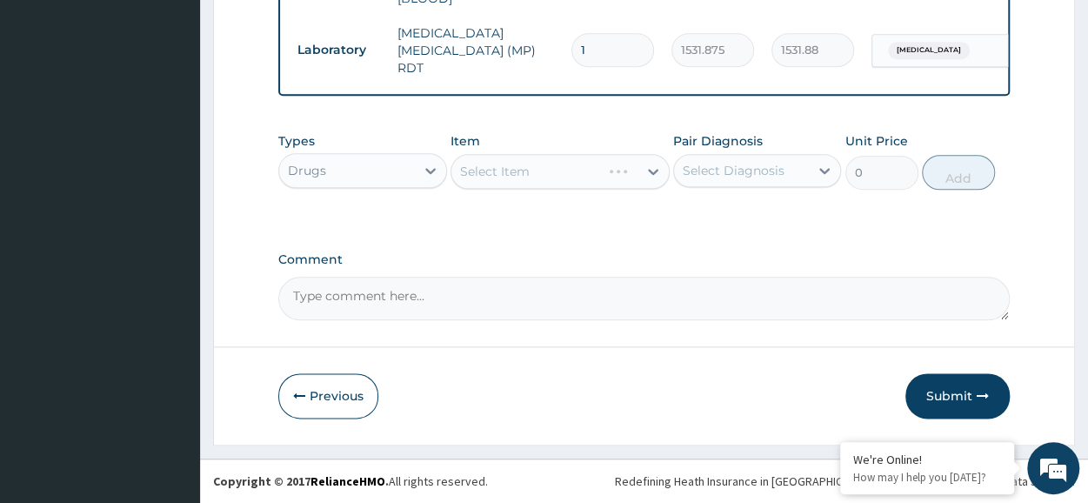
click at [510, 165] on div "Select Item" at bounding box center [559, 171] width 219 height 35
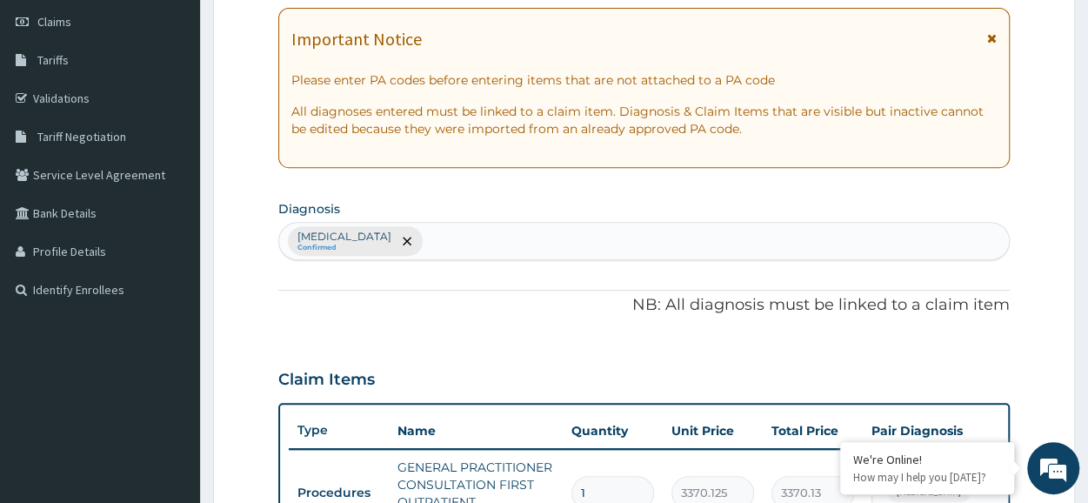
scroll to position [243, 0]
click at [457, 237] on div "Malaria, unspecified Confirmed" at bounding box center [644, 241] width 730 height 37
type input "rhinitis"
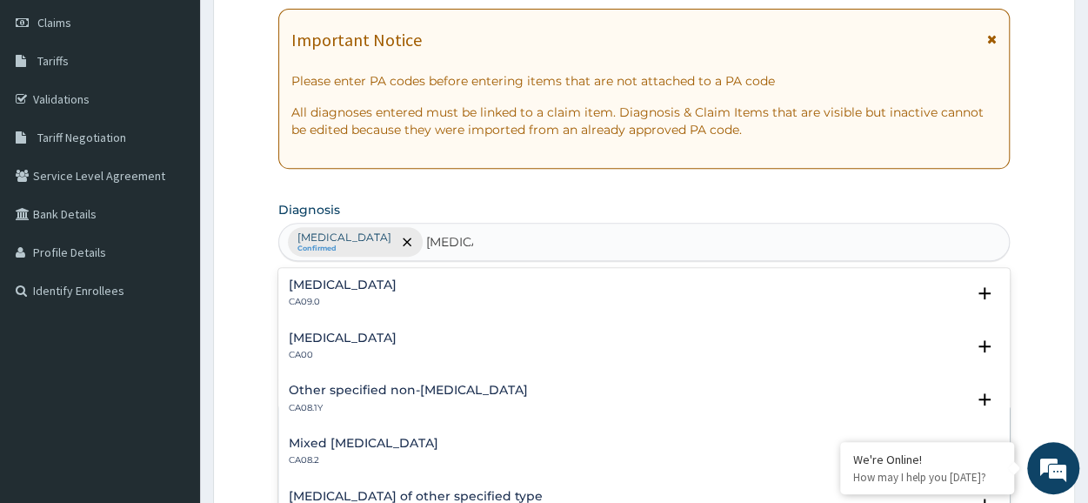
click at [355, 284] on h4 "Chronic rhinitis" at bounding box center [343, 284] width 108 height 13
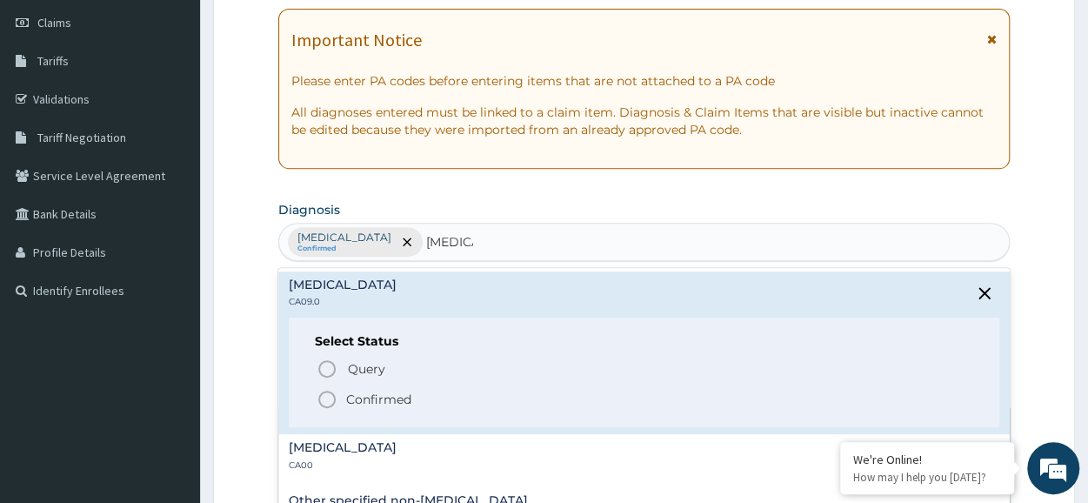
click at [329, 398] on icon "status option filled" at bounding box center [327, 399] width 21 height 21
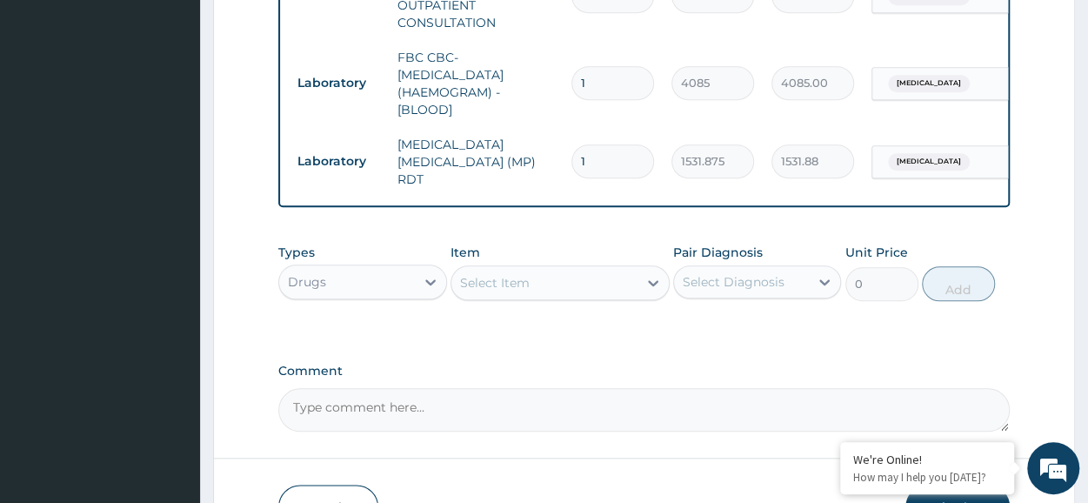
scroll to position [750, 0]
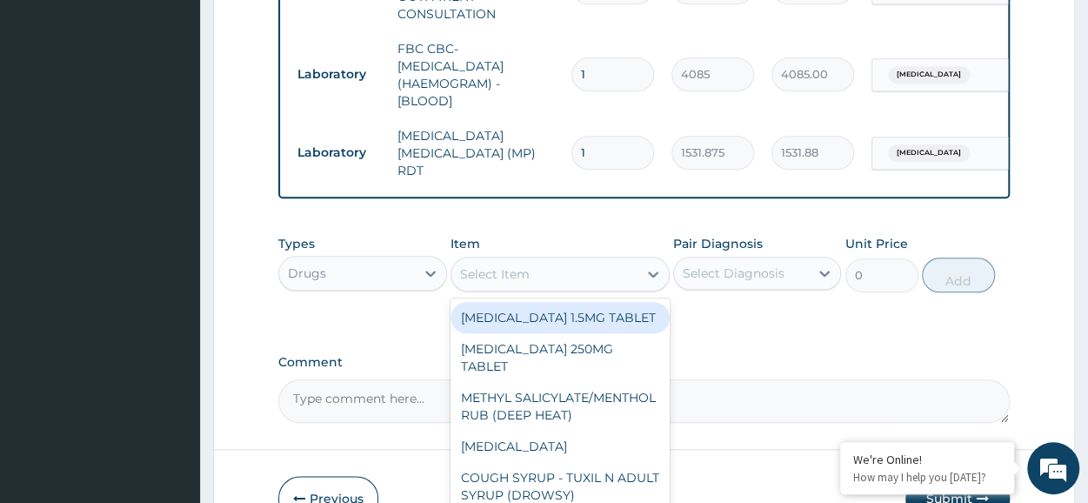
click at [539, 286] on div "Select Item" at bounding box center [544, 274] width 186 height 28
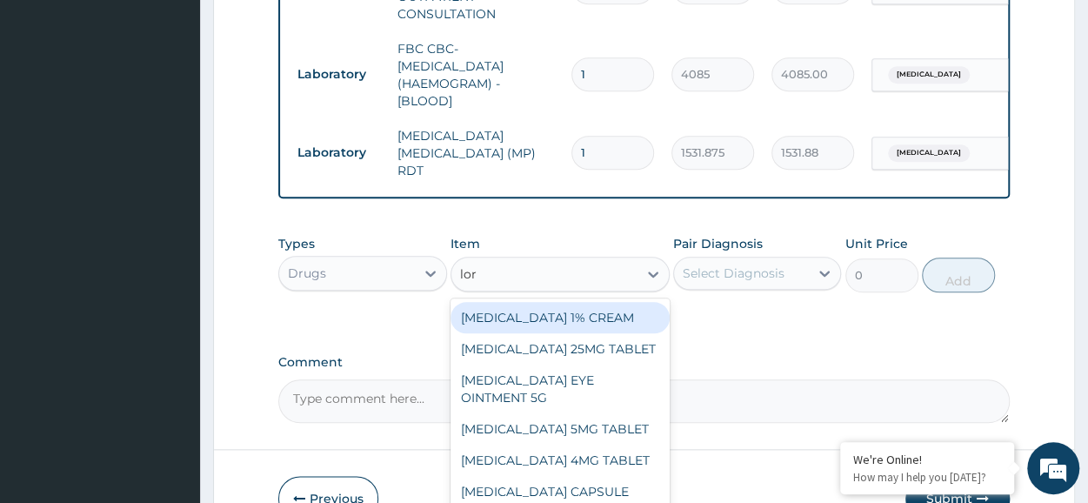
type input "lora"
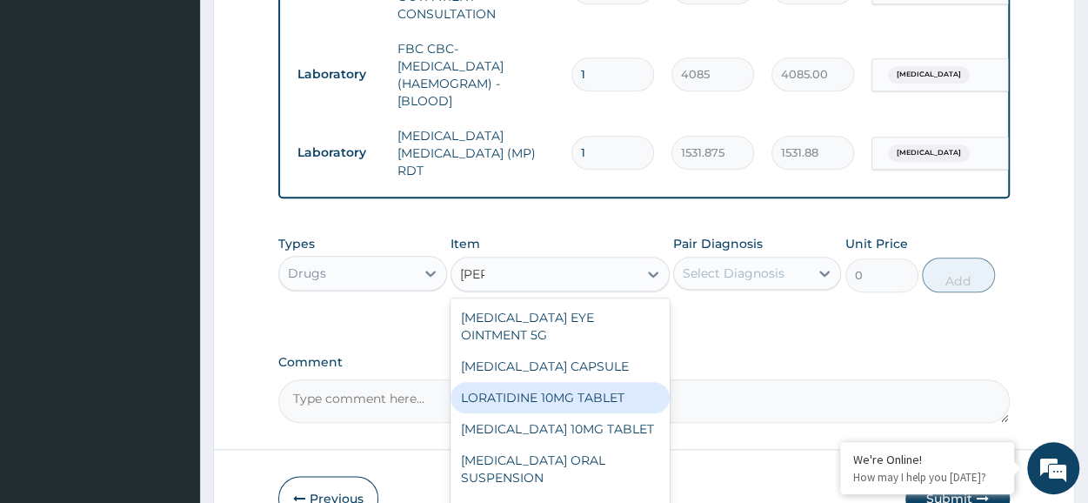
click at [587, 413] on div "LORATIDINE 10MG TABLET" at bounding box center [559, 397] width 219 height 31
type input "96"
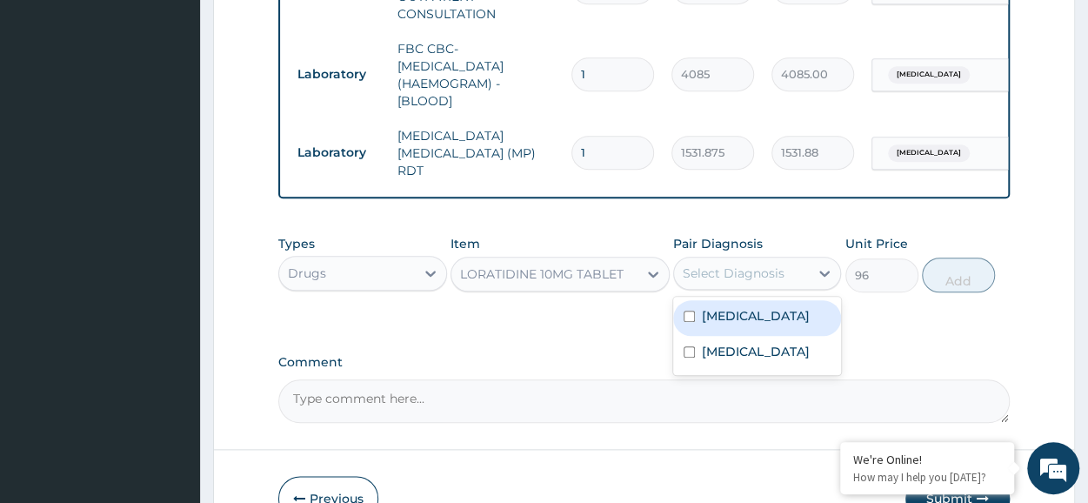
click at [787, 277] on div "Select Diagnosis" at bounding box center [741, 273] width 135 height 28
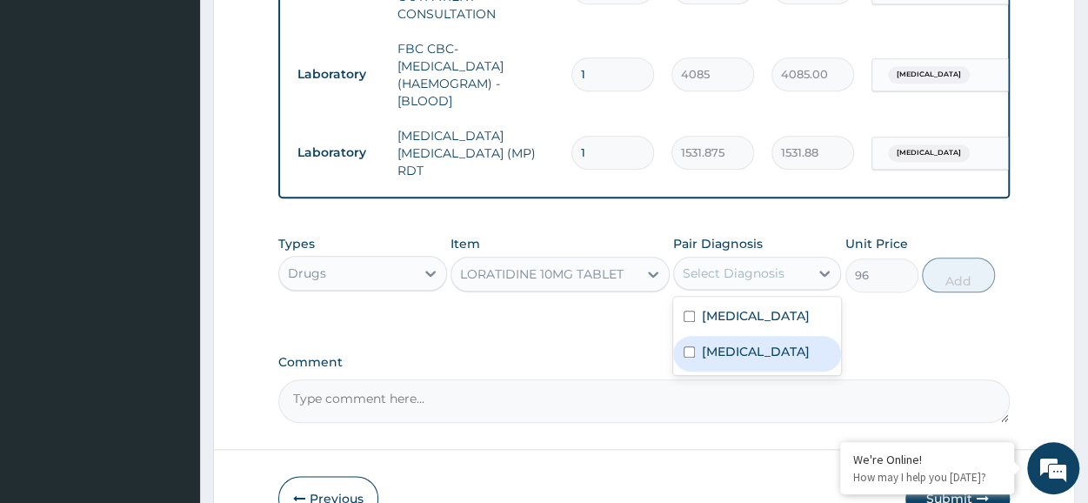
click at [757, 345] on label "Chronic rhinitis" at bounding box center [756, 351] width 108 height 17
checkbox input "true"
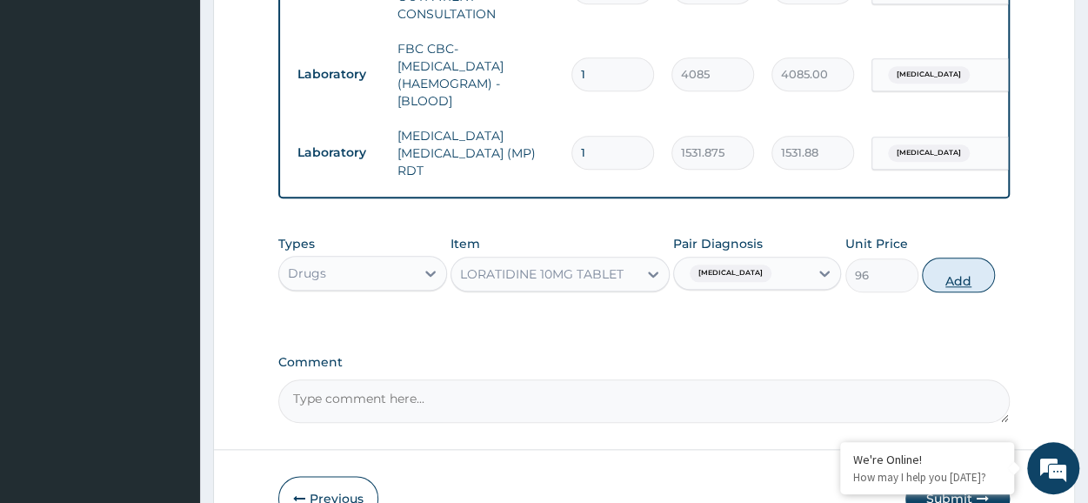
click at [957, 288] on button "Add" at bounding box center [958, 274] width 73 height 35
type input "0"
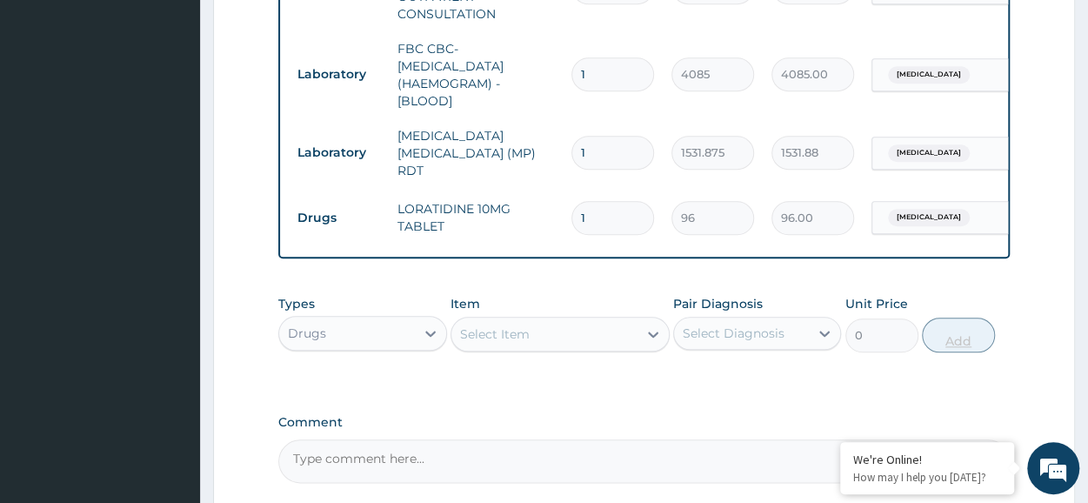
type input "0.00"
type input "5"
type input "480.00"
type input "5"
type input "0.00"
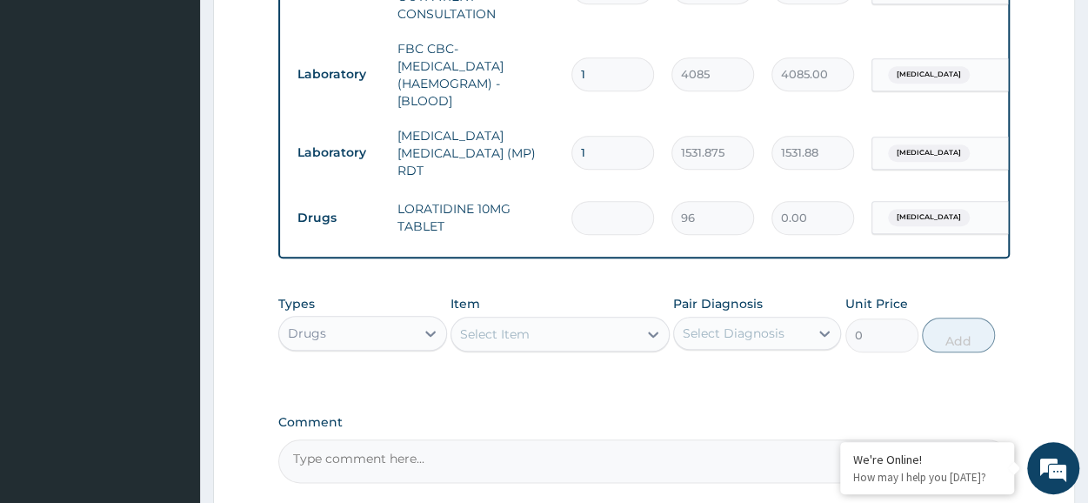
type input "7"
type input "672.00"
type input "7"
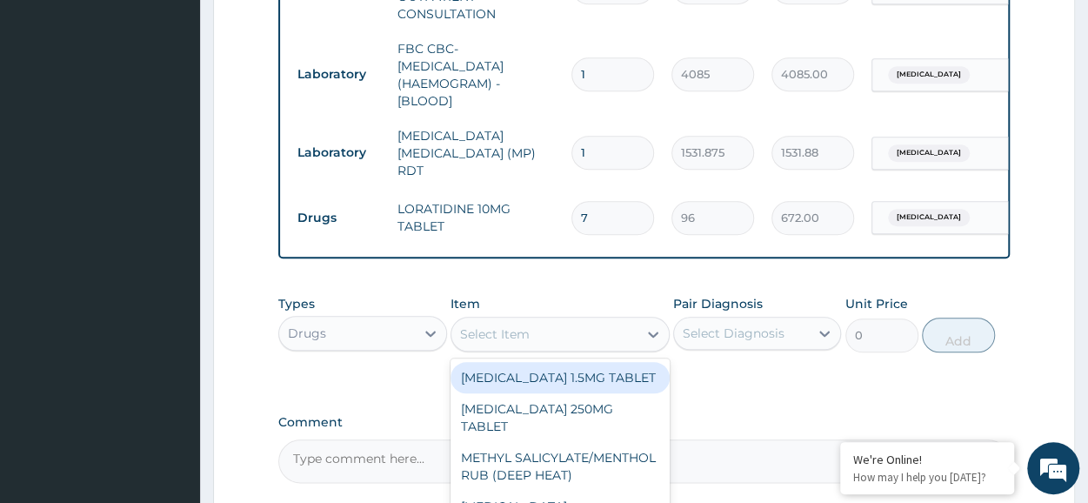
click at [525, 340] on div "Select Item" at bounding box center [495, 333] width 70 height 17
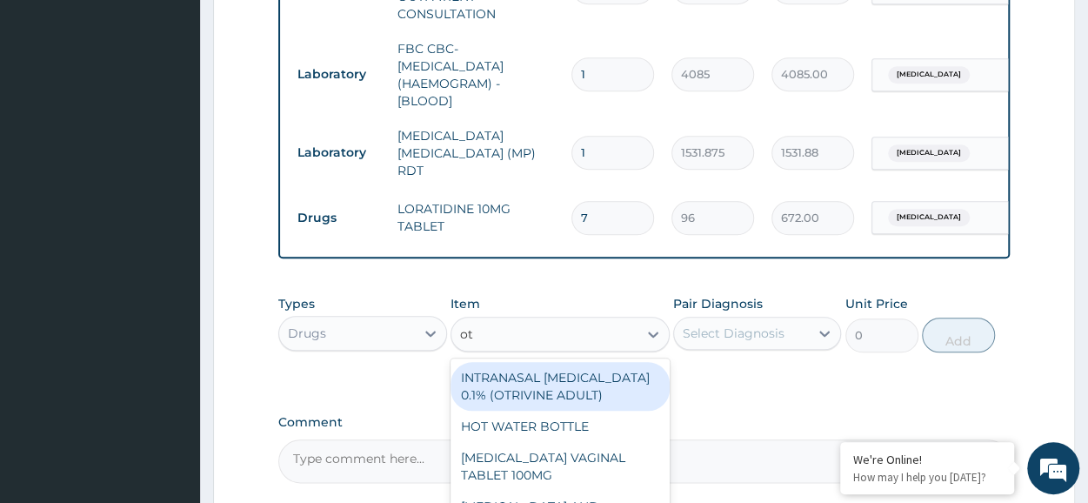
type input "otr"
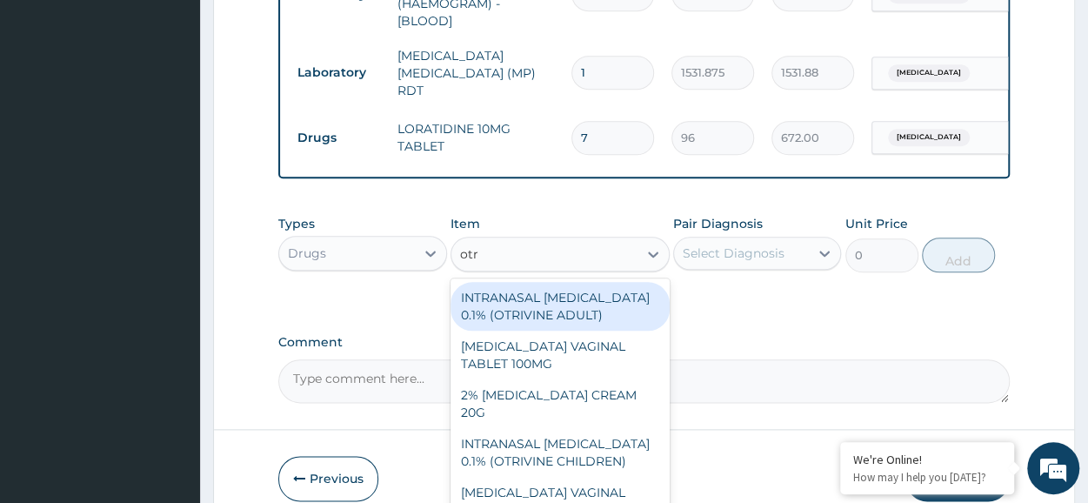
click at [494, 319] on div "INTRANASAL XYLOMETAZOLINE 0.1% (OTRIVINE ADULT)" at bounding box center [559, 306] width 219 height 49
type input "6240"
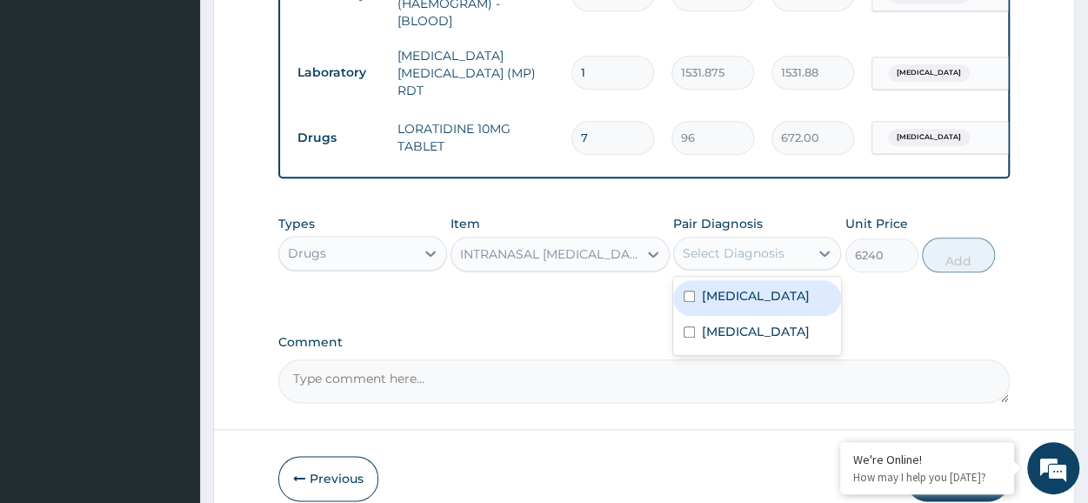
click at [743, 254] on div "Select Diagnosis" at bounding box center [734, 252] width 102 height 17
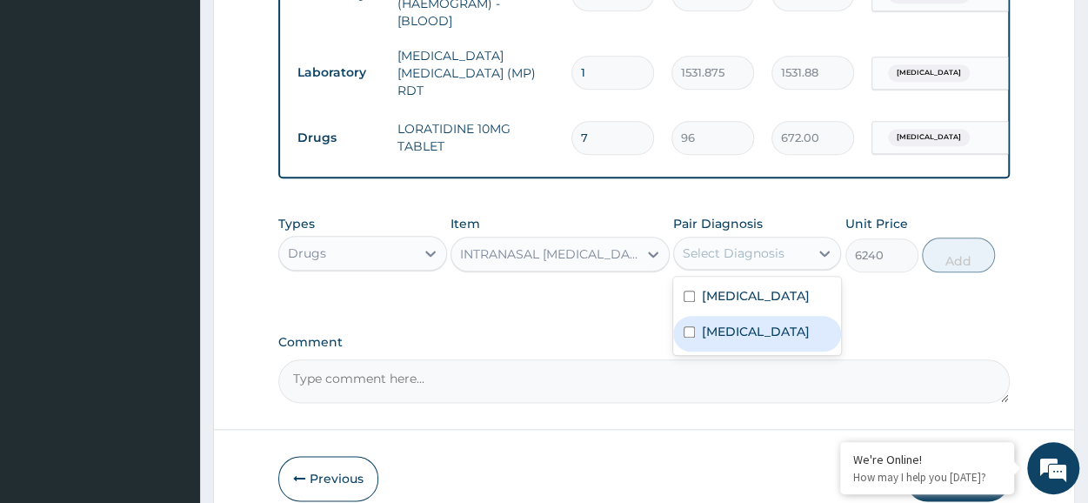
click at [736, 347] on div "Chronic rhinitis" at bounding box center [757, 334] width 168 height 36
checkbox input "true"
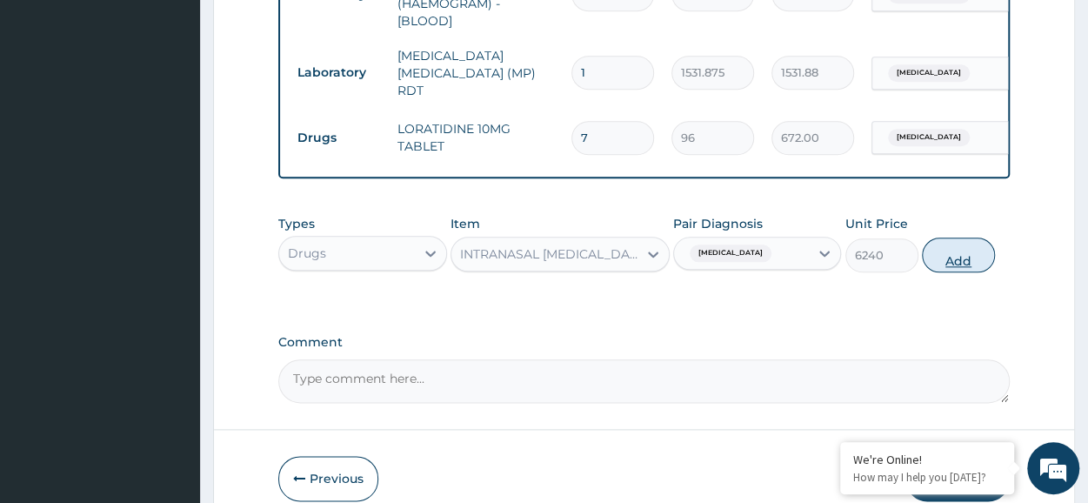
click at [951, 262] on button "Add" at bounding box center [958, 254] width 73 height 35
type input "0"
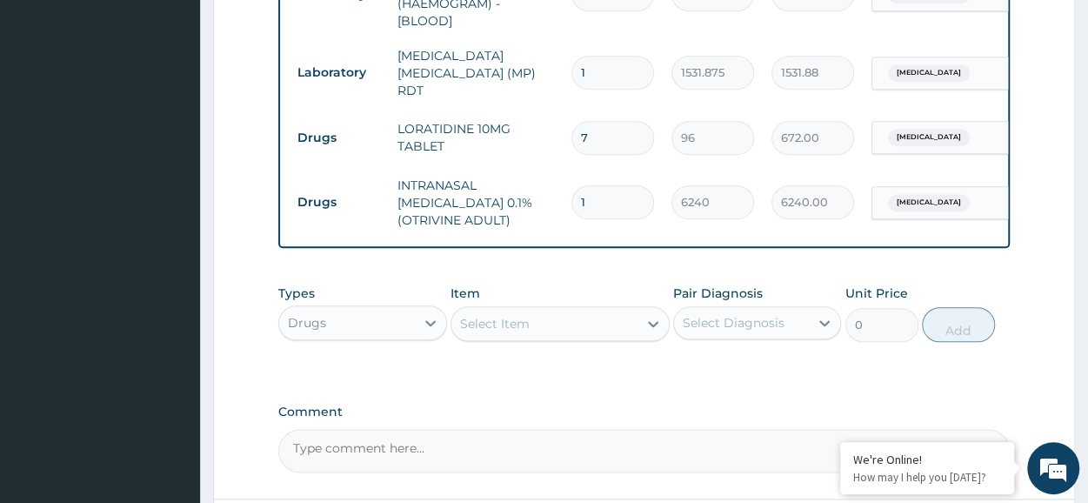
click at [538, 327] on div "Select Item" at bounding box center [544, 324] width 186 height 28
type input "ibu"
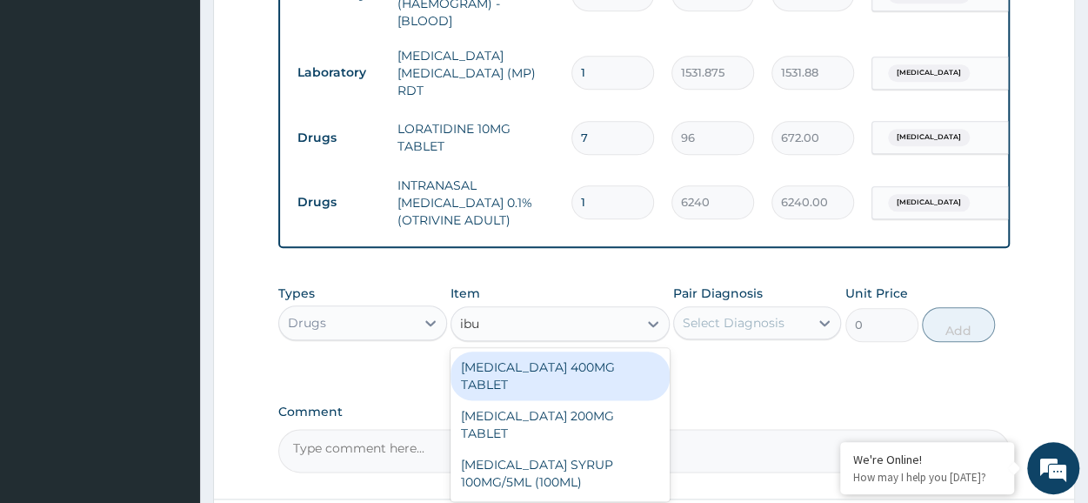
click at [558, 373] on div "IBUPROFEN 400MG TABLET" at bounding box center [559, 375] width 219 height 49
type input "156"
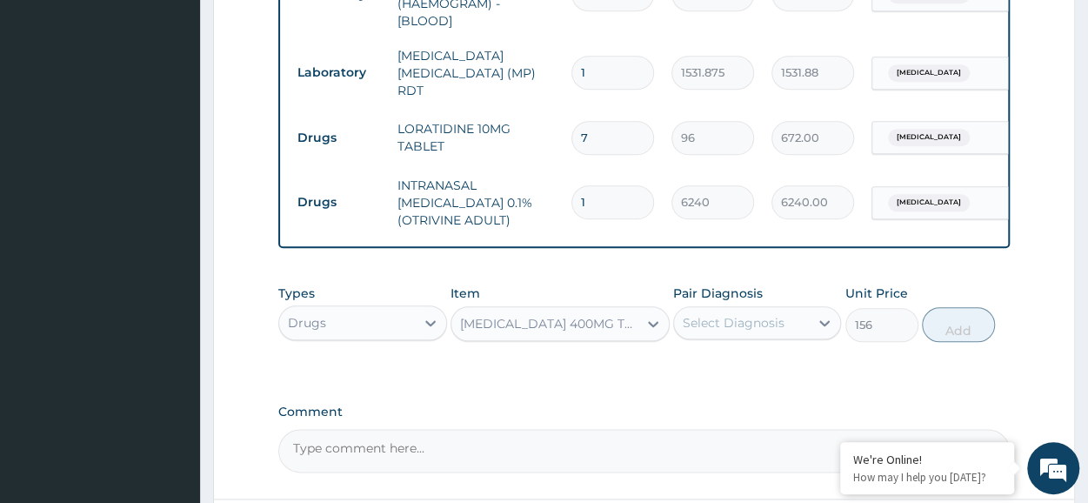
click at [730, 344] on div "Types Drugs Item IBUPROFEN 400MG TABLET Pair Diagnosis Select Diagnosis Unit Pr…" at bounding box center [643, 313] width 731 height 75
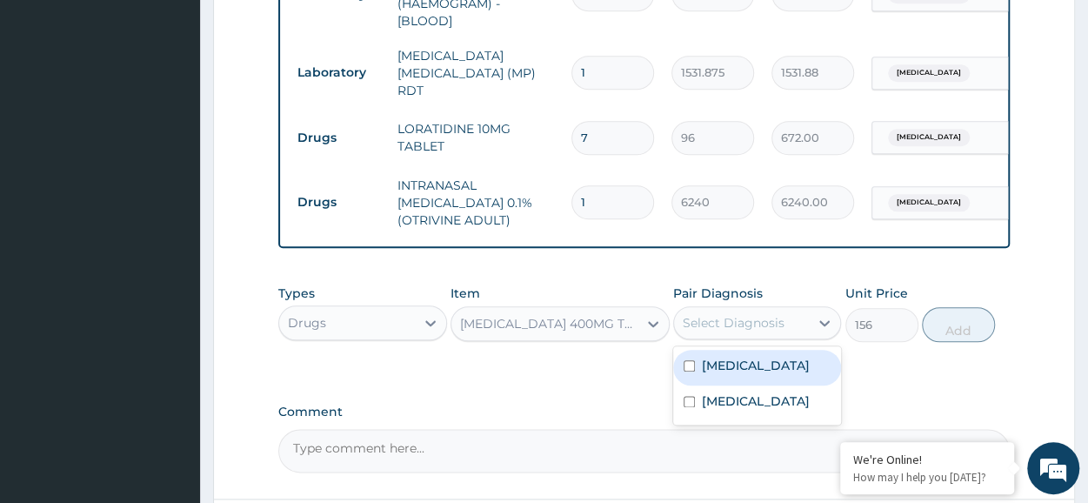
click at [749, 339] on div "Select Diagnosis" at bounding box center [757, 322] width 168 height 33
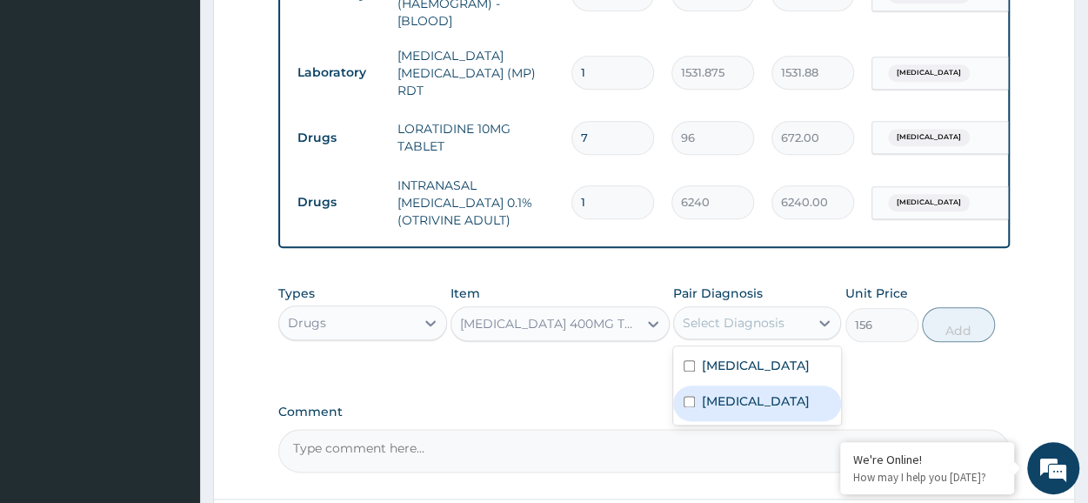
click at [751, 402] on label "Chronic rhinitis" at bounding box center [756, 400] width 108 height 17
checkbox input "true"
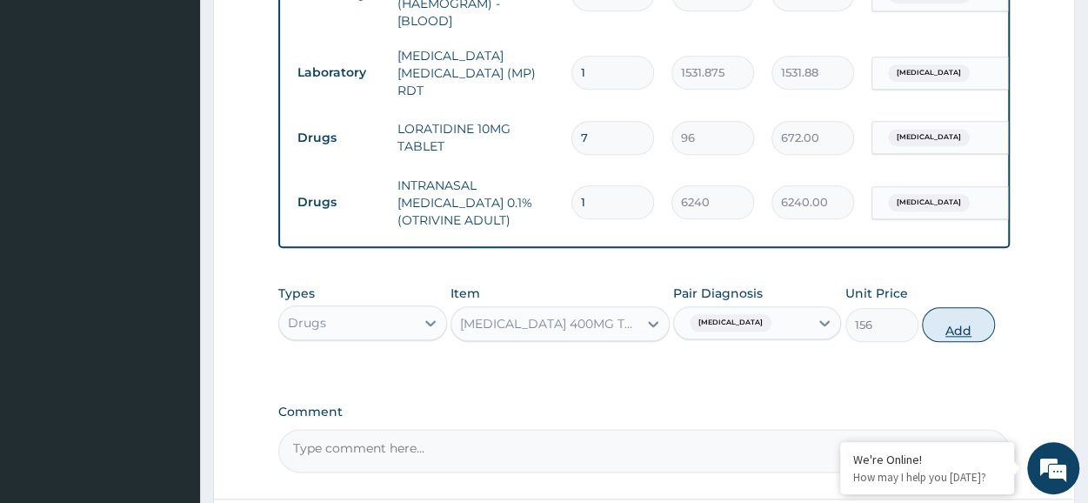
click at [963, 310] on button "Add" at bounding box center [958, 324] width 73 height 35
type input "0"
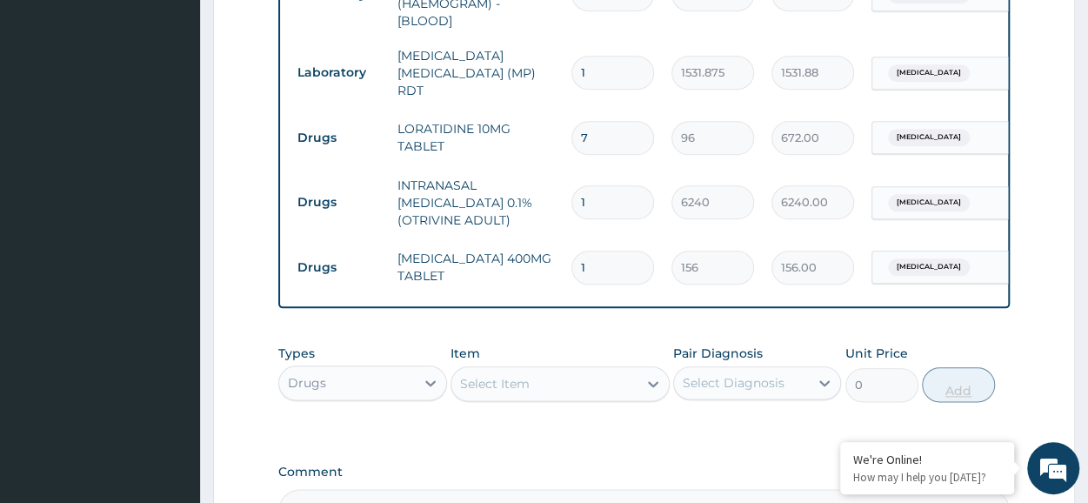
type input "0.00"
type input "6"
type input "936.00"
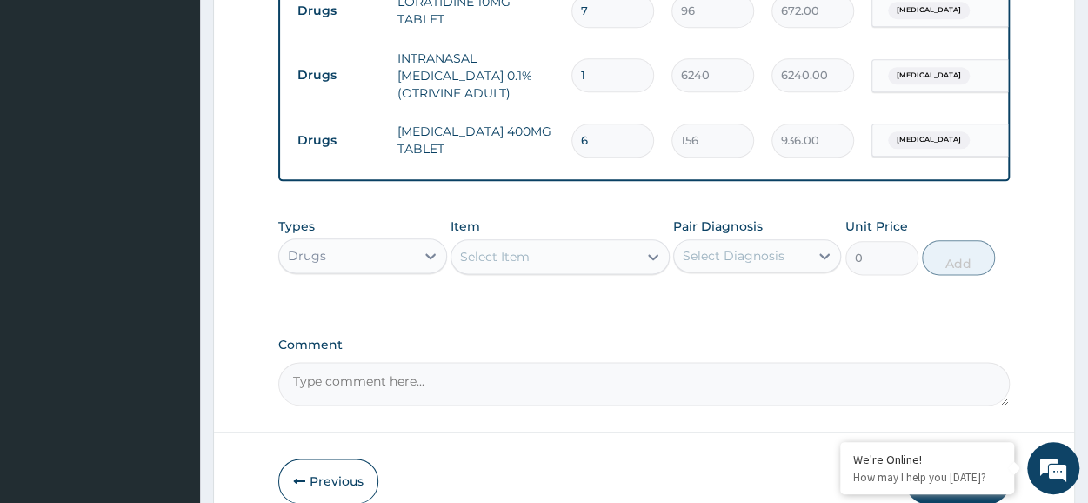
scroll to position [959, 0]
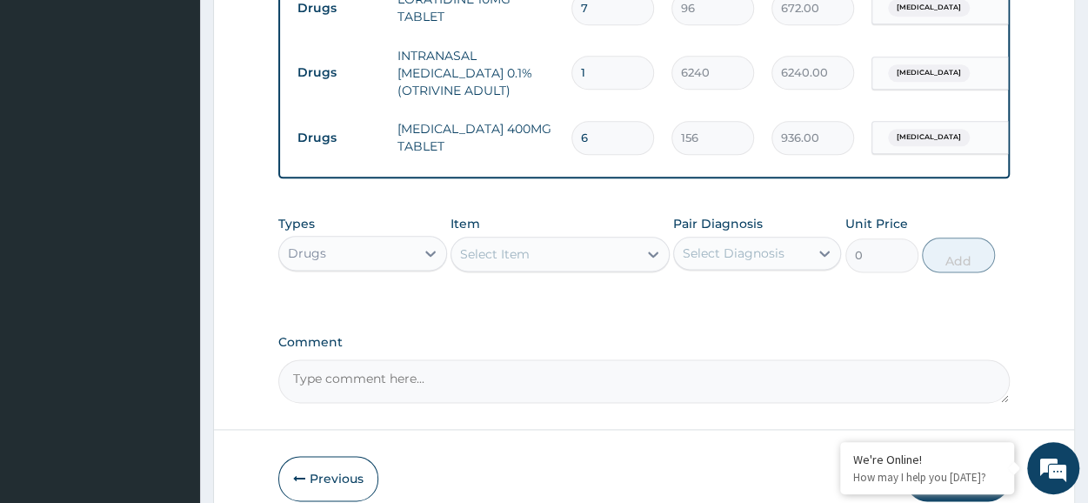
type input "6"
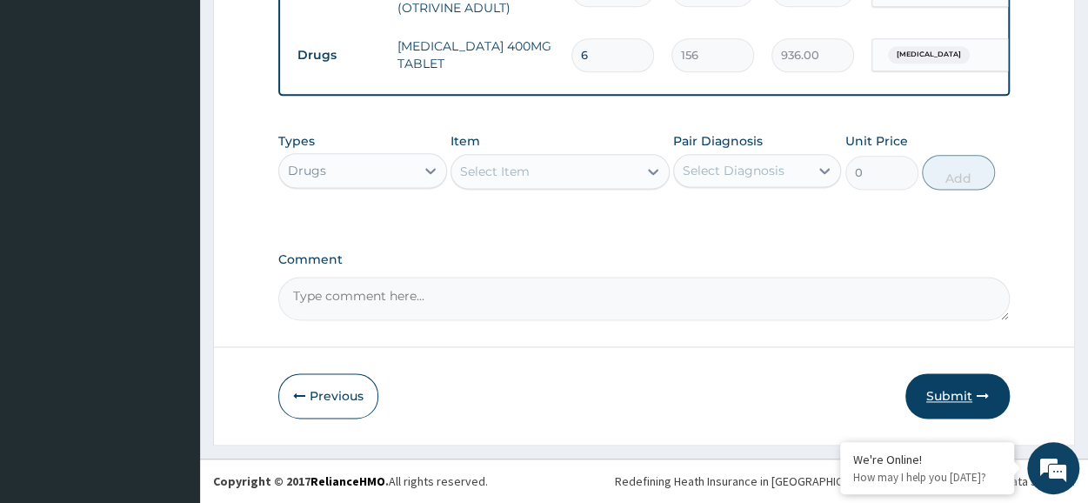
click at [929, 409] on button "Submit" at bounding box center [957, 395] width 104 height 45
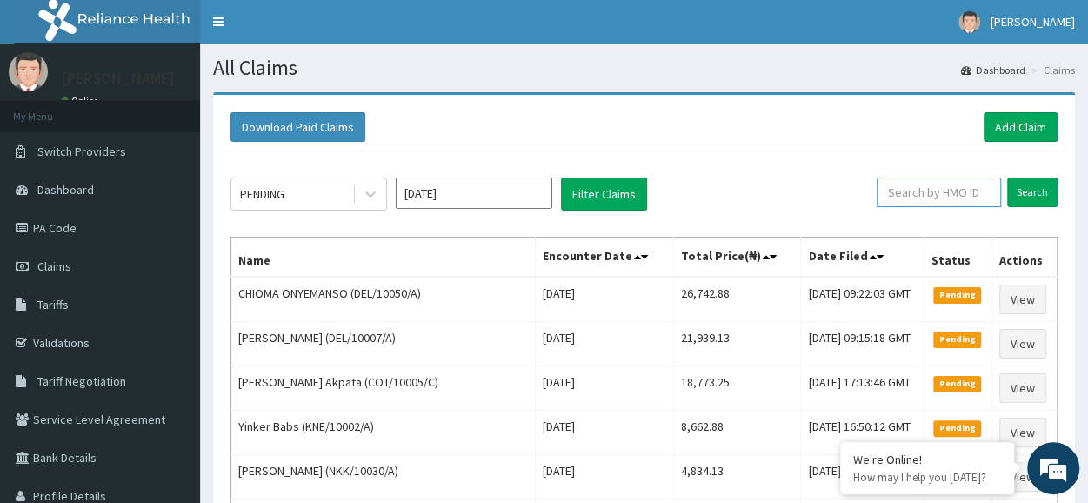
click at [943, 206] on input "text" at bounding box center [939, 192] width 124 height 30
paste input "FFC/10073/A"
type input "FFC/10073/A"
click at [1023, 190] on input "Search" at bounding box center [1032, 192] width 50 height 30
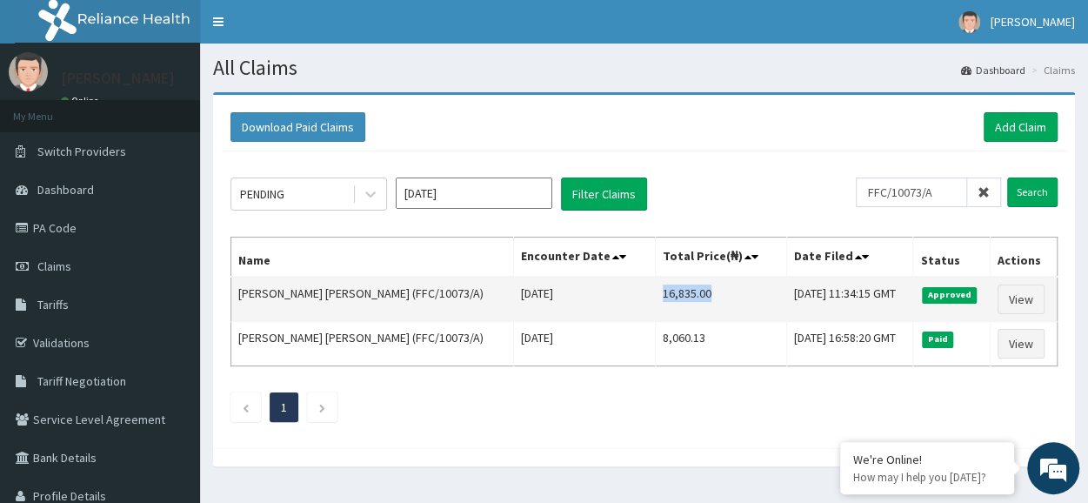
drag, startPoint x: 597, startPoint y: 291, endPoint x: 648, endPoint y: 294, distance: 50.5
click at [655, 294] on td "16,835.00" at bounding box center [720, 299] width 131 height 45
copy td "16,835.00"
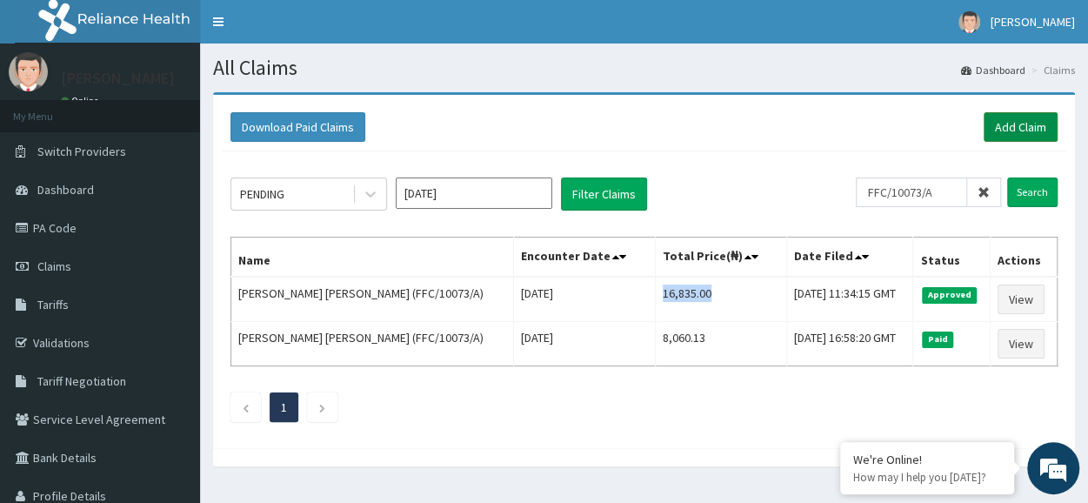
click at [1019, 115] on link "Add Claim" at bounding box center [1020, 127] width 74 height 30
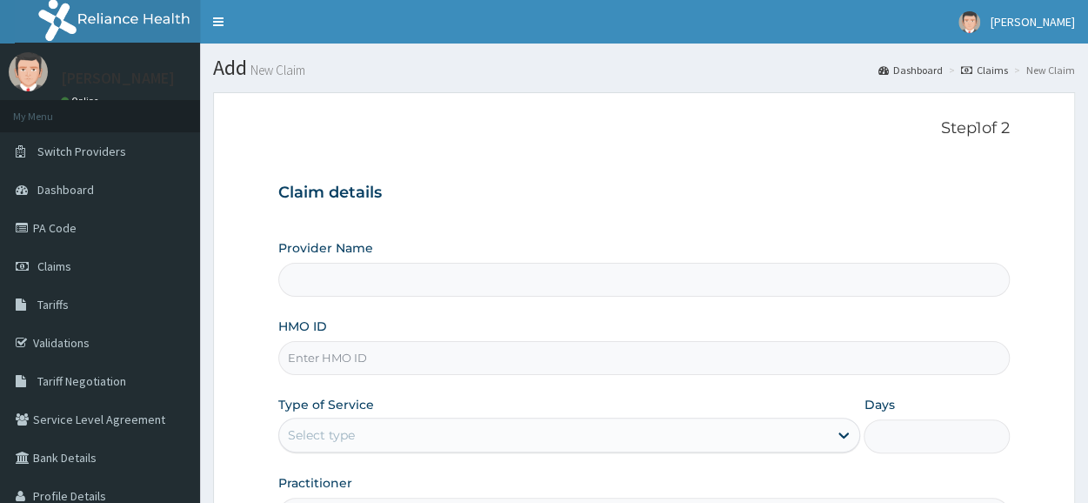
click at [570, 352] on input "HMO ID" at bounding box center [643, 358] width 731 height 34
paste input "KUD/10218/B"
type input "KUD/10218/B"
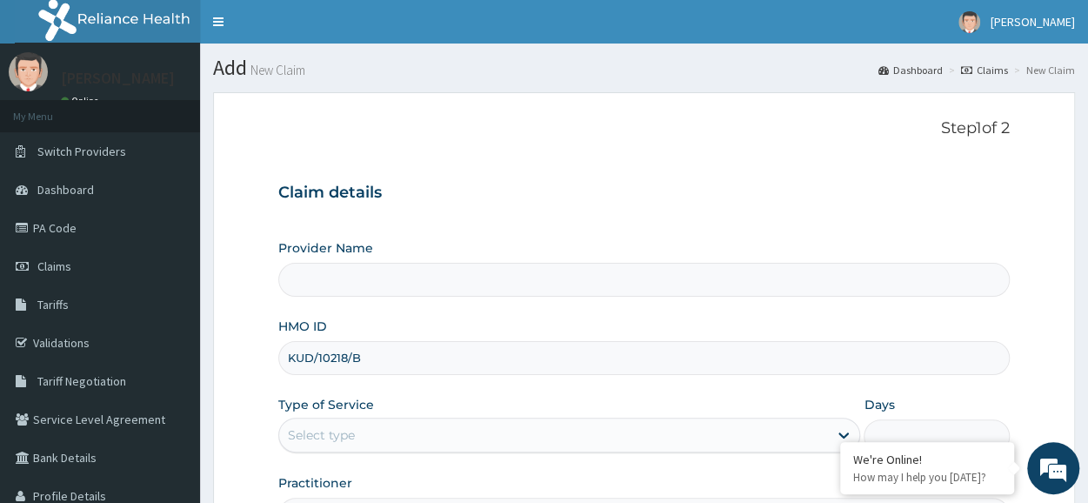
scroll to position [209, 0]
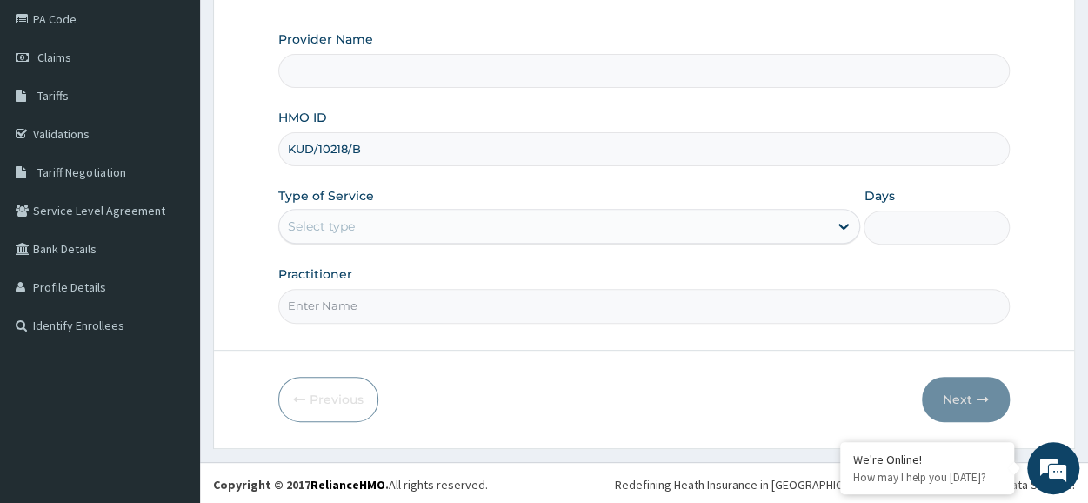
type input "Reliance Family Clinics (RFC) - [GEOGRAPHIC_DATA]"
type input "KUD/10218/B"
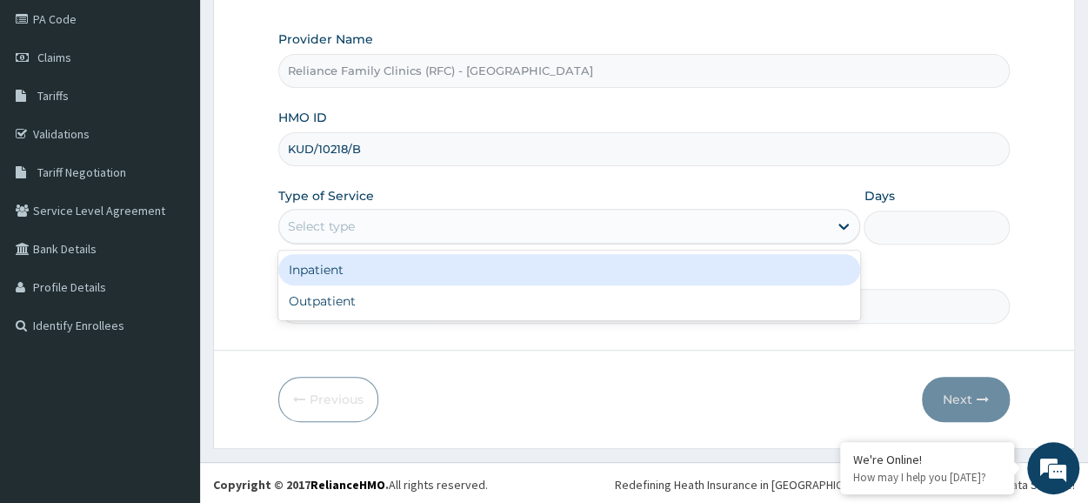
click at [434, 212] on div "Select type" at bounding box center [553, 226] width 549 height 28
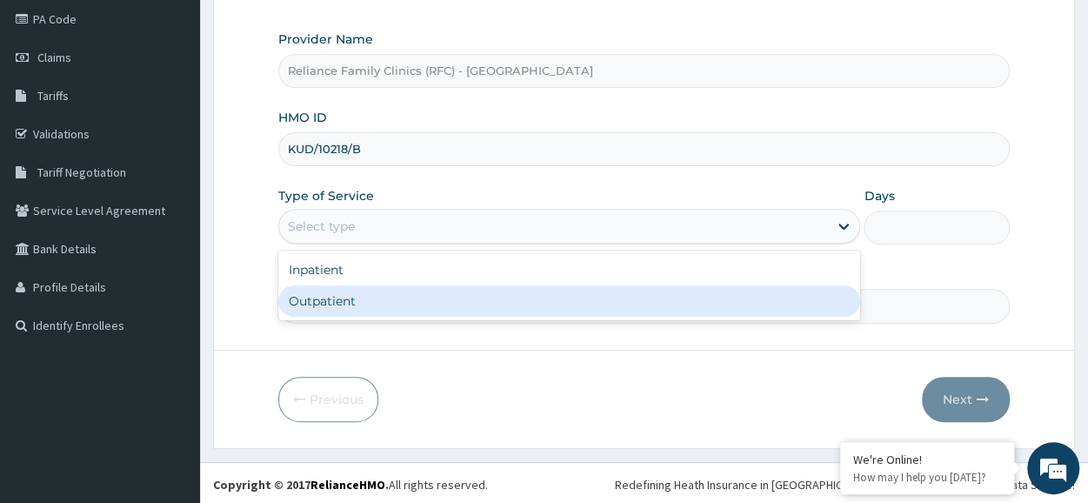
click at [402, 305] on div "Outpatient" at bounding box center [569, 300] width 582 height 31
type input "1"
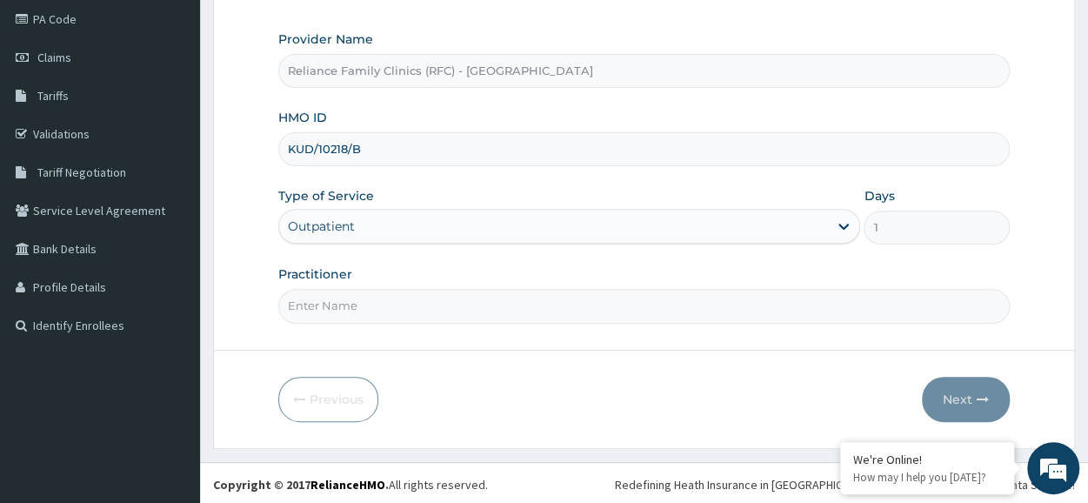
click at [402, 305] on input "Practitioner" at bounding box center [643, 306] width 731 height 34
type input "Locum"
click at [950, 411] on button "Next" at bounding box center [966, 399] width 88 height 45
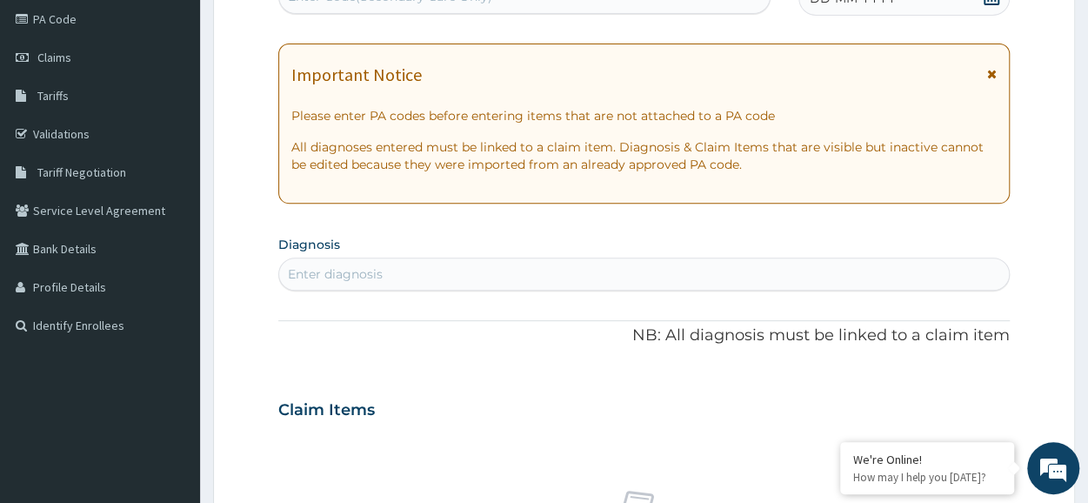
scroll to position [0, 0]
click at [379, 284] on div "Enter diagnosis" at bounding box center [644, 274] width 730 height 28
type input "[MEDICAL_DATA]"
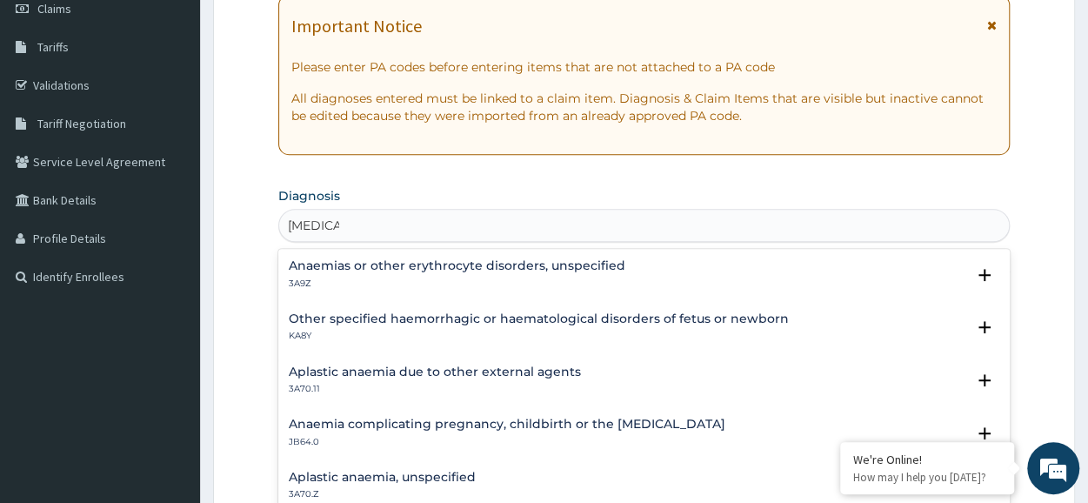
click at [487, 268] on h4 "Anaemias or other erythrocyte disorders, unspecified" at bounding box center [457, 265] width 337 height 13
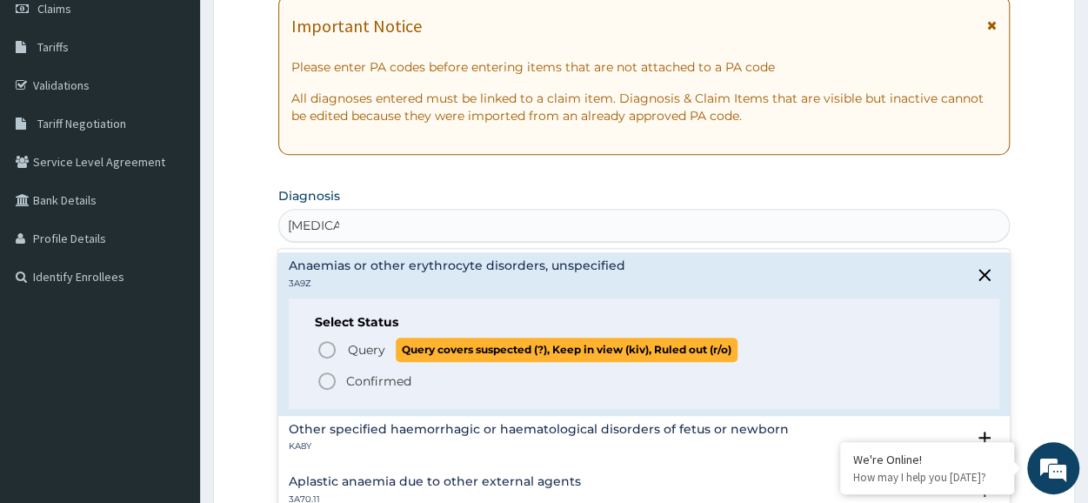
click at [325, 346] on icon "status option query" at bounding box center [327, 349] width 21 height 21
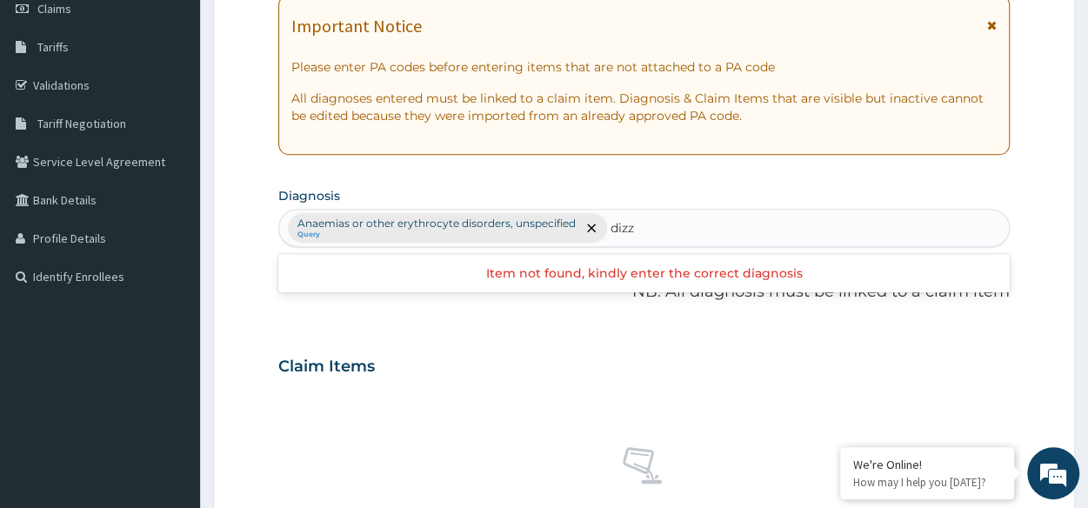
type input "dizz"
type input "dizziness"
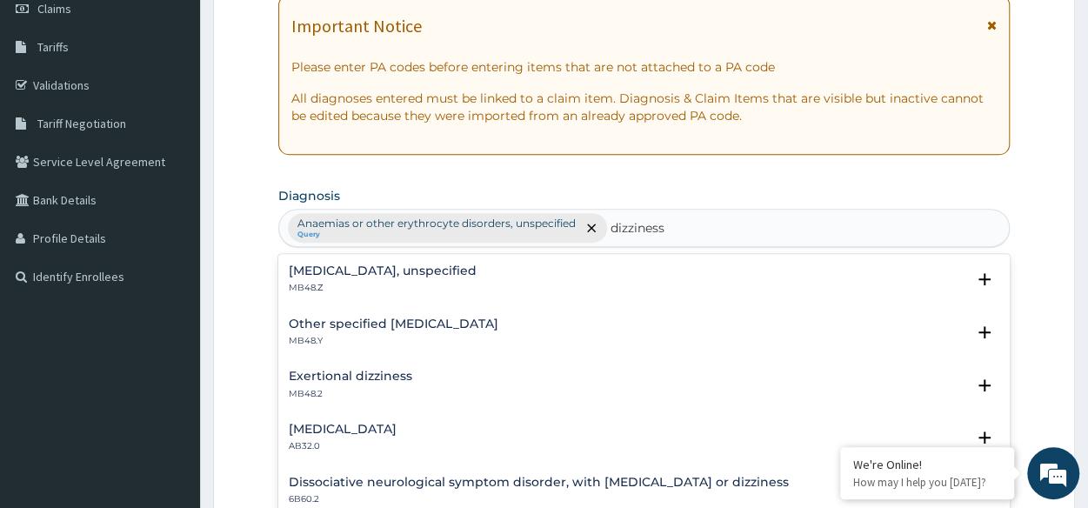
click at [402, 270] on h4 "[MEDICAL_DATA], unspecified" at bounding box center [383, 270] width 188 height 13
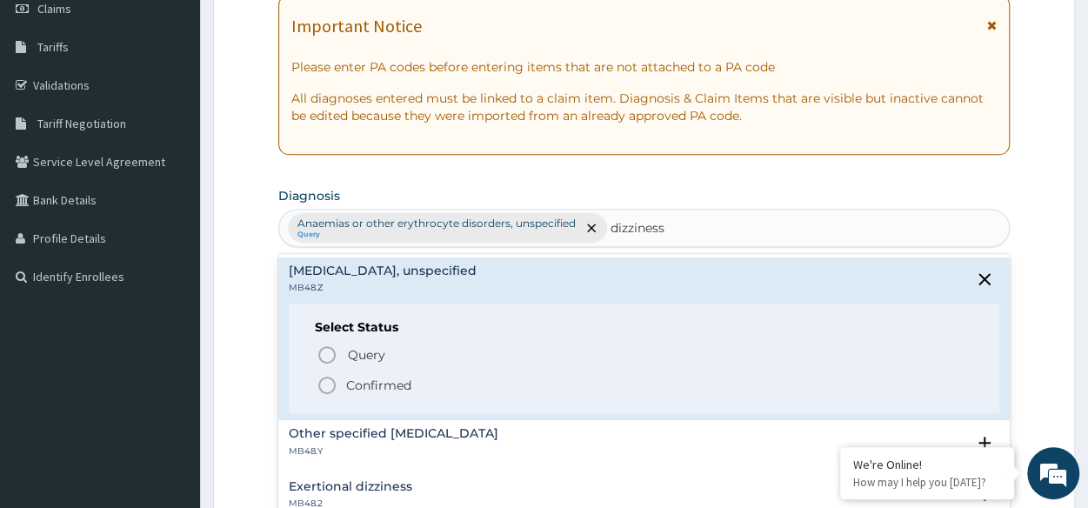
click at [323, 389] on icon "status option filled" at bounding box center [327, 385] width 21 height 21
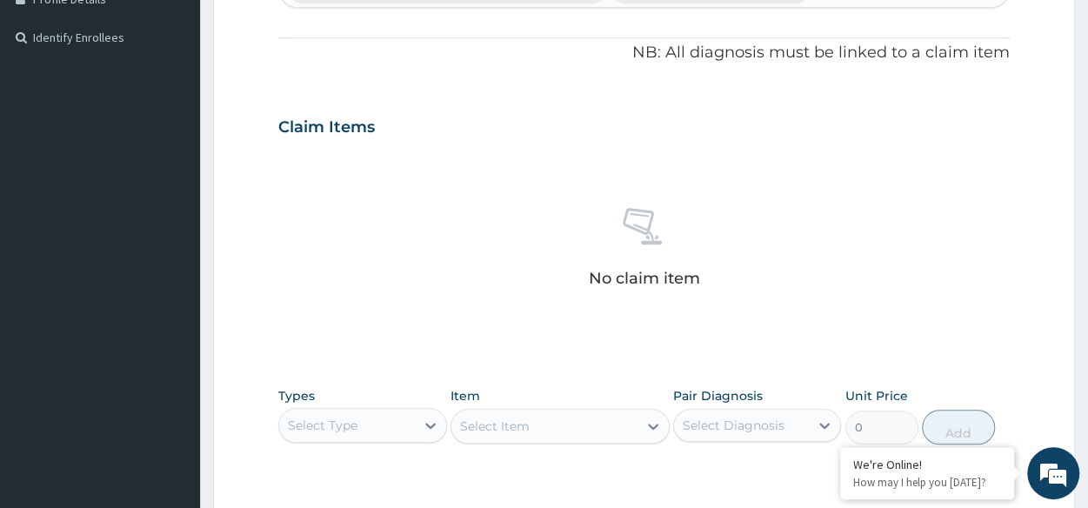
scroll to position [497, 0]
click at [369, 423] on div "Select Type" at bounding box center [346, 424] width 135 height 28
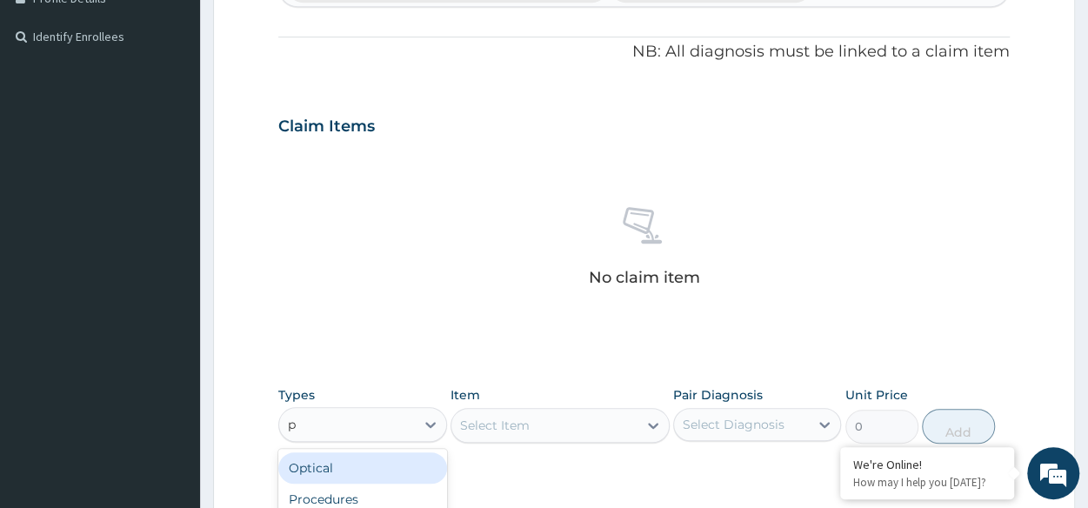
type input "pr"
click at [381, 474] on div "Procedures" at bounding box center [362, 467] width 168 height 31
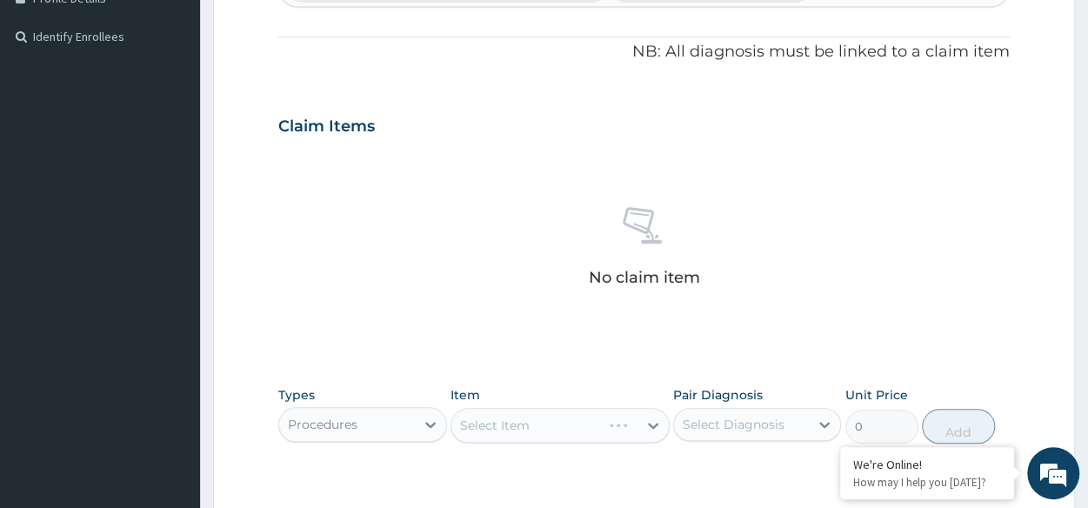
click at [569, 432] on div "Select Item" at bounding box center [559, 425] width 219 height 35
click at [575, 428] on div "Select Item" at bounding box center [559, 425] width 219 height 35
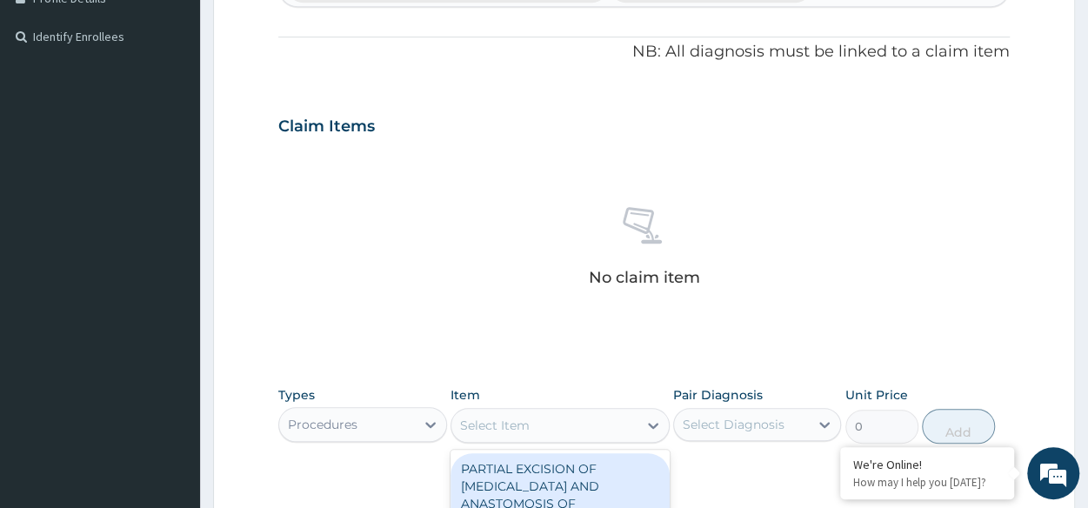
click at [575, 428] on div "Select Item" at bounding box center [544, 425] width 186 height 28
type input "general pr"
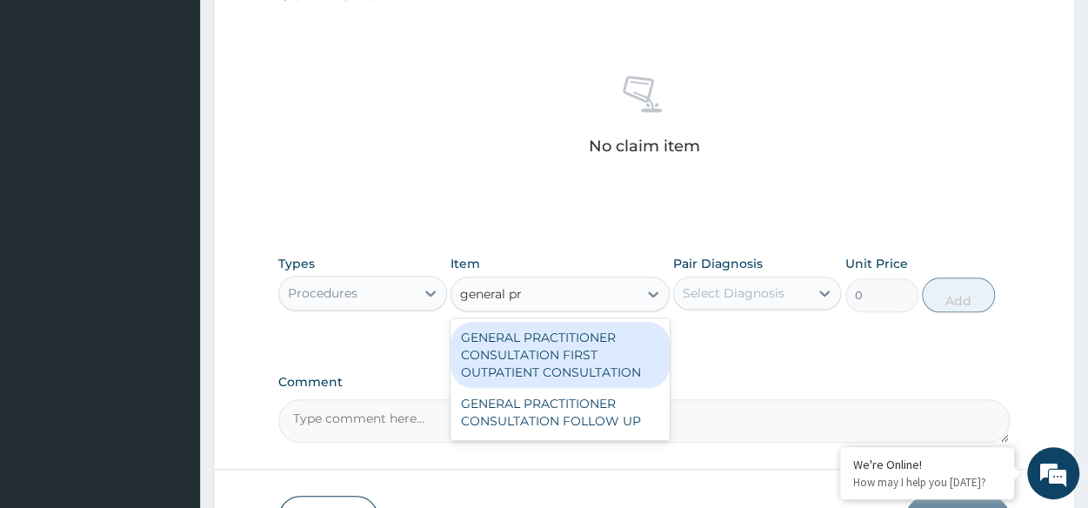
scroll to position [630, 0]
click at [617, 333] on div "GENERAL PRACTITIONER CONSULTATION FIRST OUTPATIENT CONSULTATION" at bounding box center [559, 354] width 219 height 66
type input "3370.125"
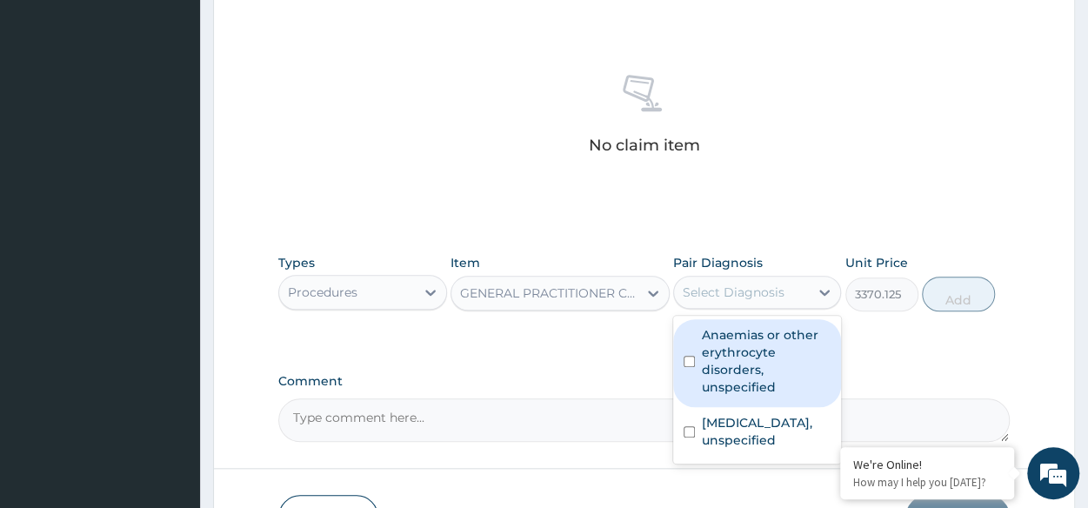
click at [757, 299] on div "Select Diagnosis" at bounding box center [741, 292] width 135 height 28
click at [763, 337] on label "Anaemias or other erythrocyte disorders, unspecified" at bounding box center [766, 361] width 129 height 70
checkbox input "true"
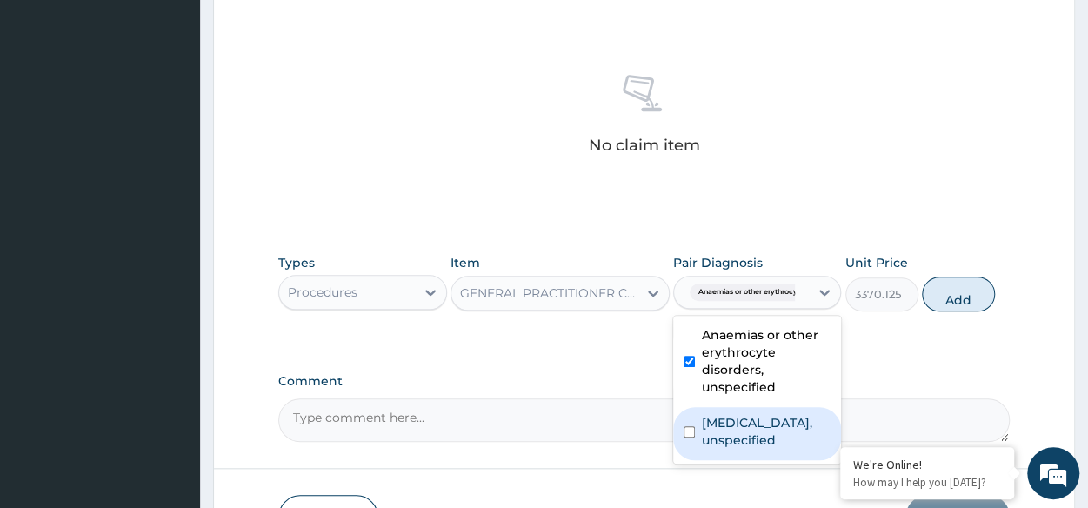
click at [754, 422] on label "Dizziness or giddiness, unspecified" at bounding box center [766, 431] width 129 height 35
checkbox input "true"
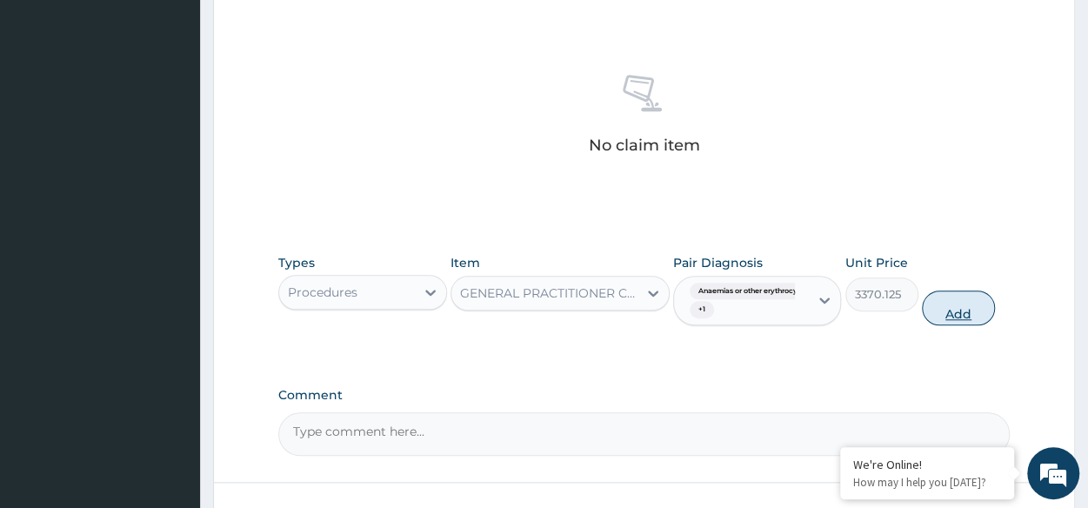
click at [976, 317] on button "Add" at bounding box center [958, 307] width 73 height 35
type input "0"
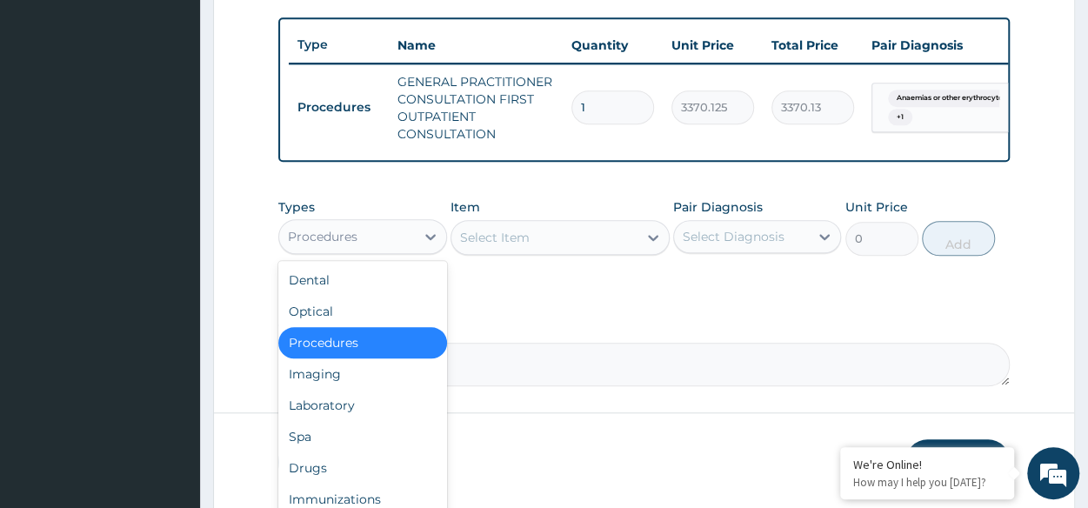
click at [366, 250] on div "Procedures" at bounding box center [346, 237] width 135 height 28
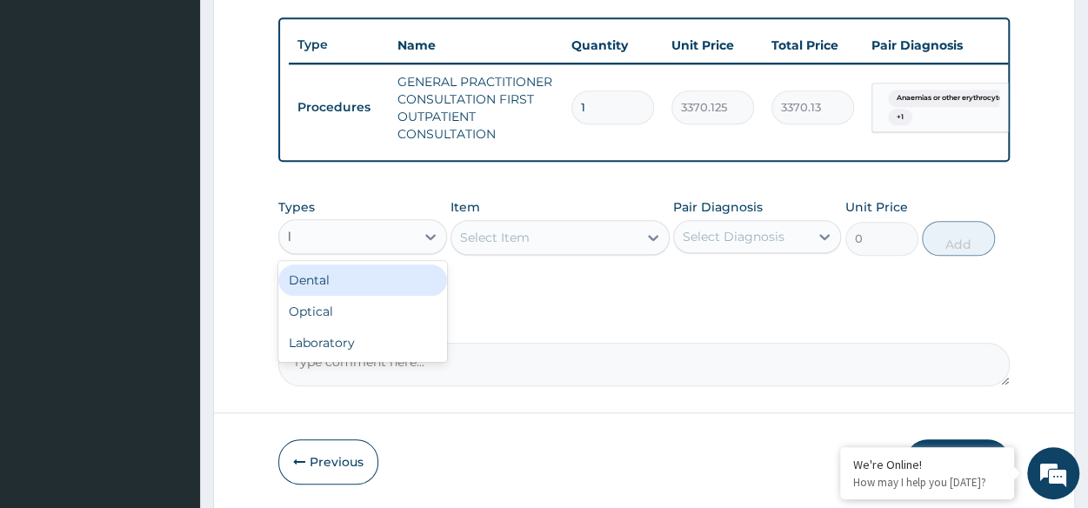
type input "la"
click at [372, 296] on div "Laboratory" at bounding box center [362, 279] width 168 height 31
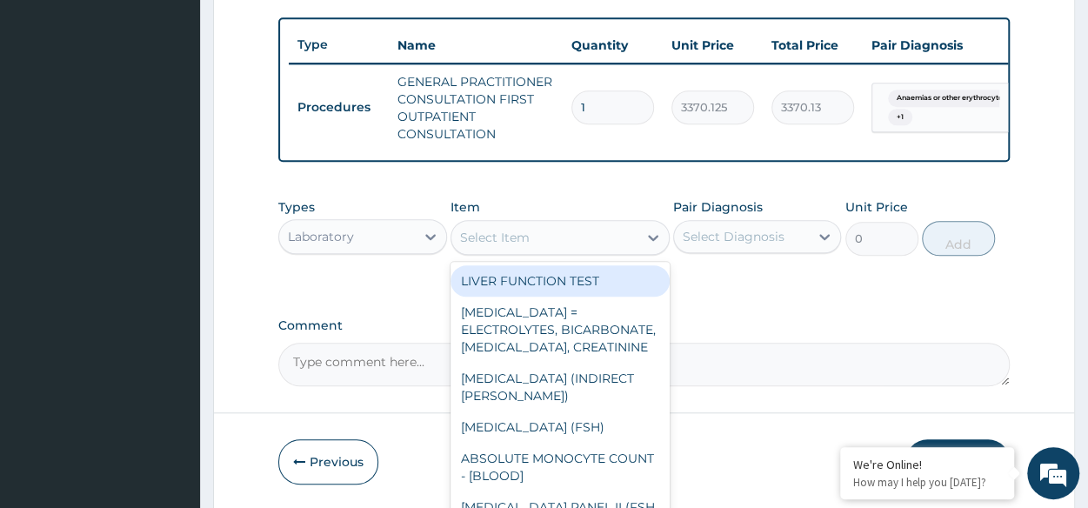
click at [536, 251] on div "Select Item" at bounding box center [544, 237] width 186 height 28
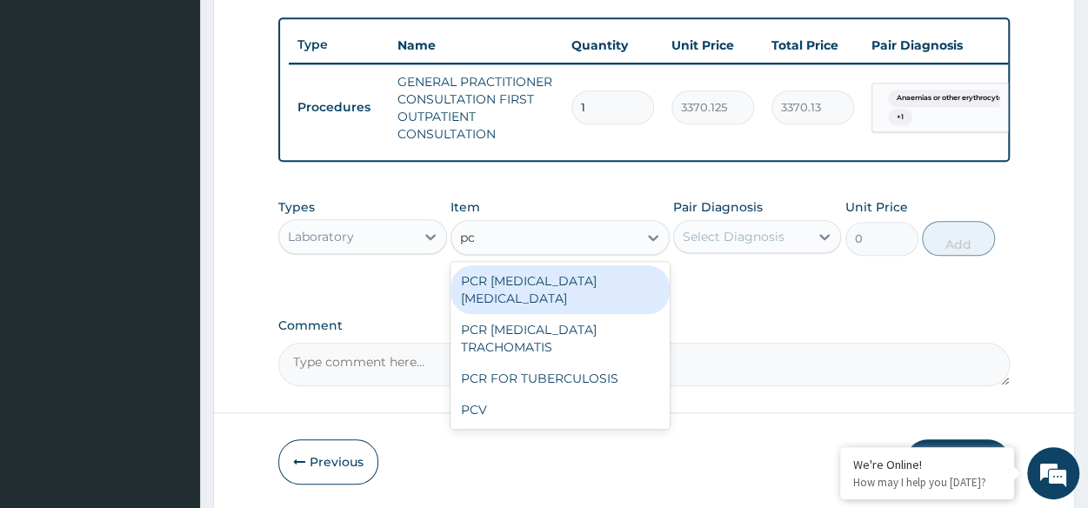
type input "pcv"
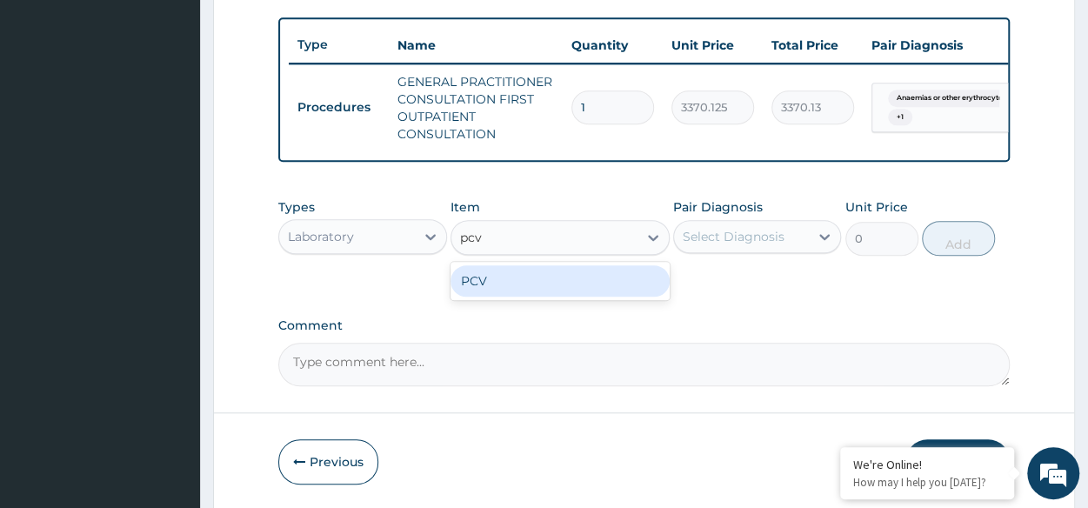
click at [552, 293] on div "PCV" at bounding box center [559, 280] width 219 height 31
type input "2042.5"
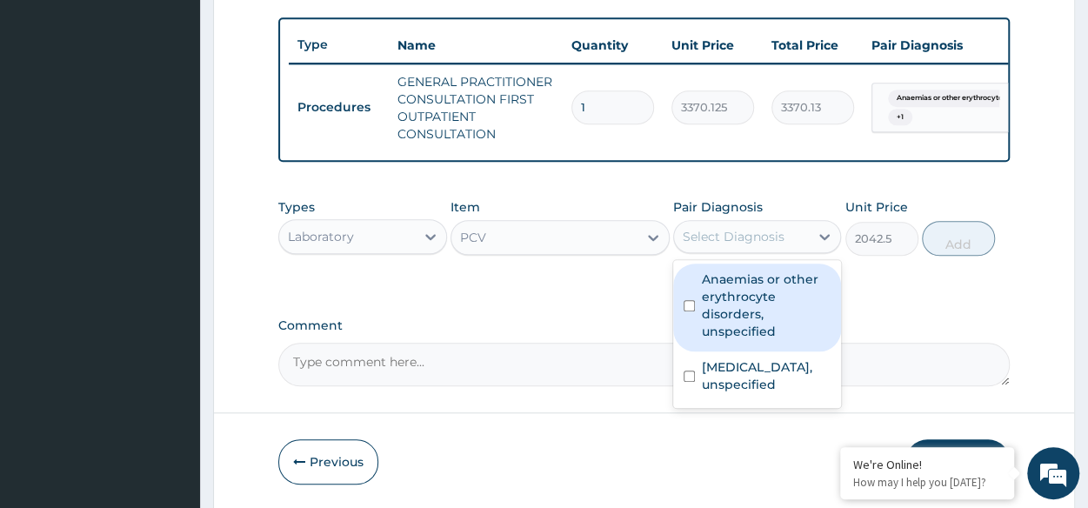
click at [722, 245] on div "Select Diagnosis" at bounding box center [734, 236] width 102 height 17
click at [745, 291] on label "Anaemias or other erythrocyte disorders, unspecified" at bounding box center [766, 305] width 129 height 70
checkbox input "true"
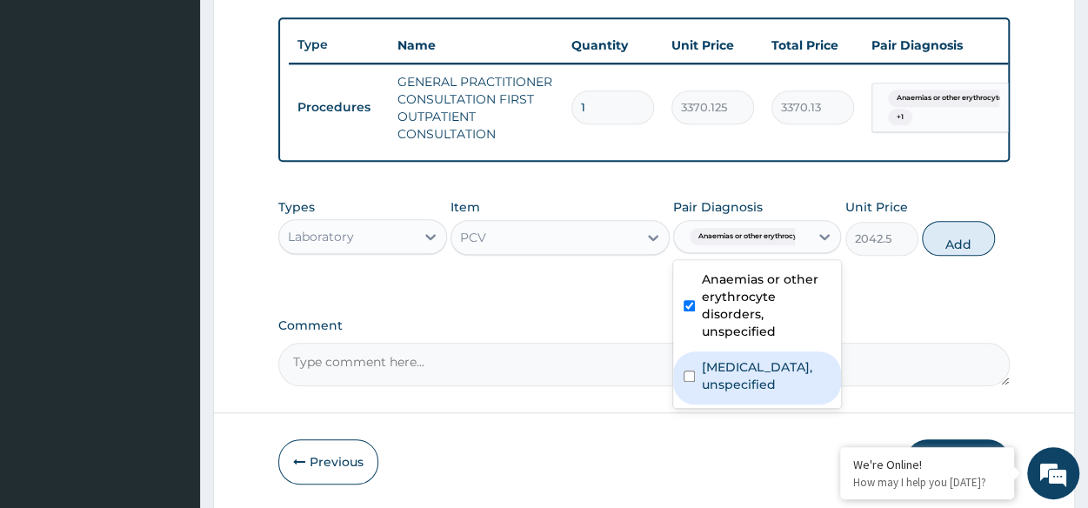
click at [710, 393] on label "Dizziness or giddiness, unspecified" at bounding box center [766, 375] width 129 height 35
checkbox input "true"
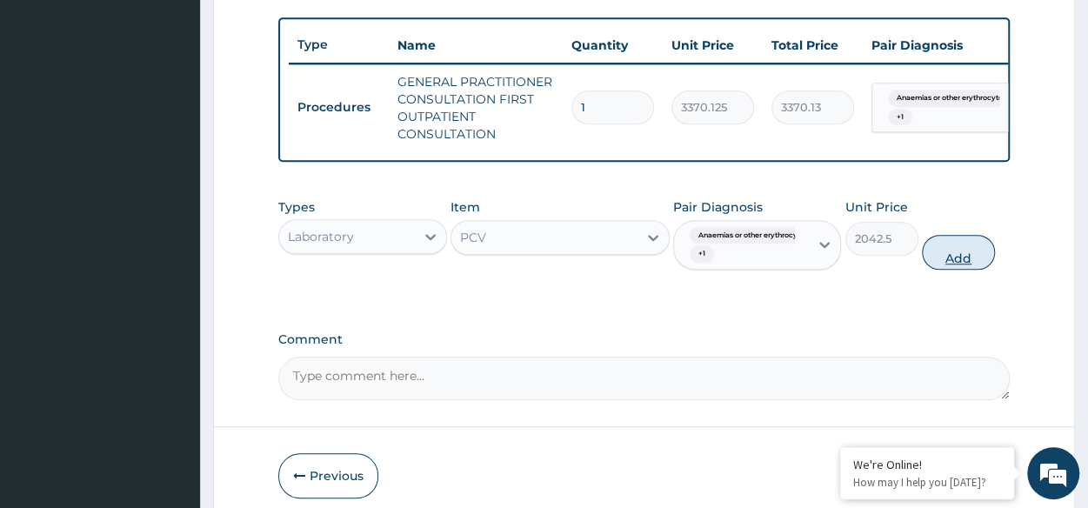
click at [963, 270] on button "Add" at bounding box center [958, 252] width 73 height 35
type input "0"
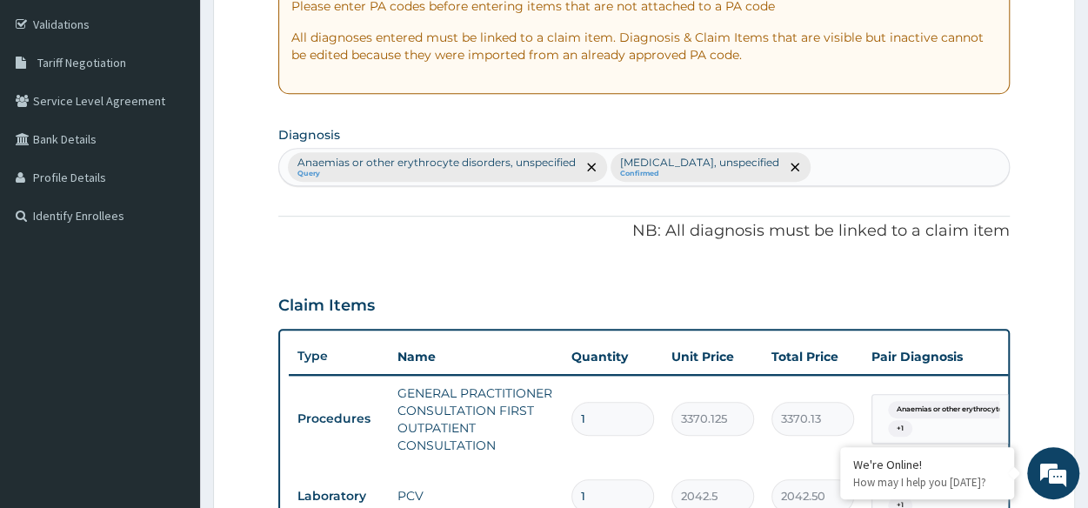
scroll to position [0, 0]
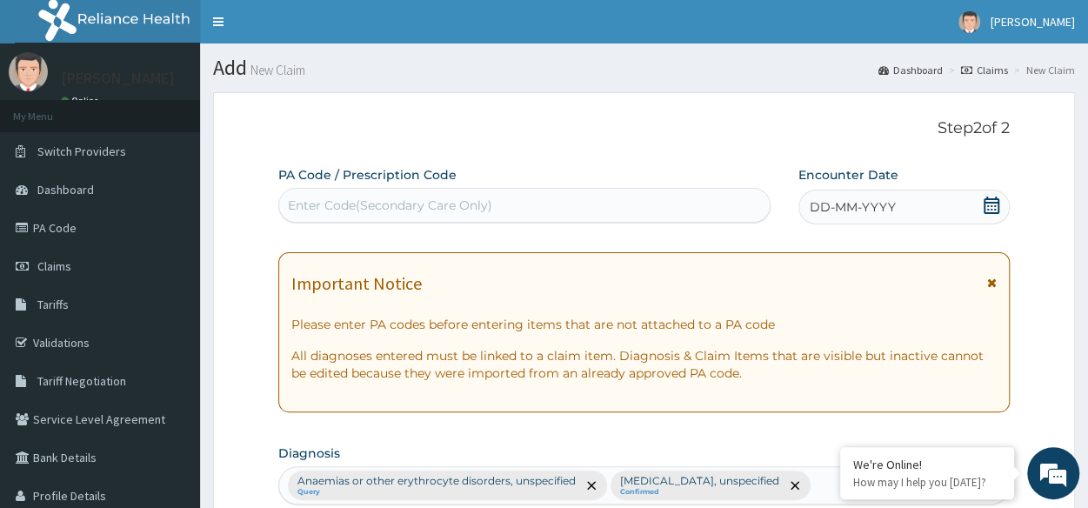
click at [922, 211] on div "DD-MM-YYYY" at bounding box center [903, 207] width 211 height 35
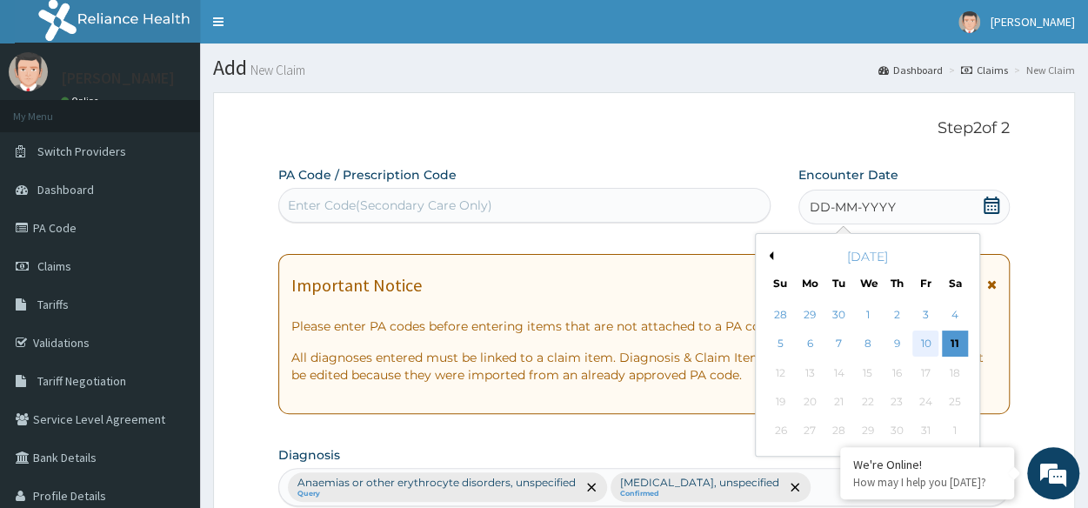
click at [930, 338] on div "10" at bounding box center [925, 344] width 26 height 26
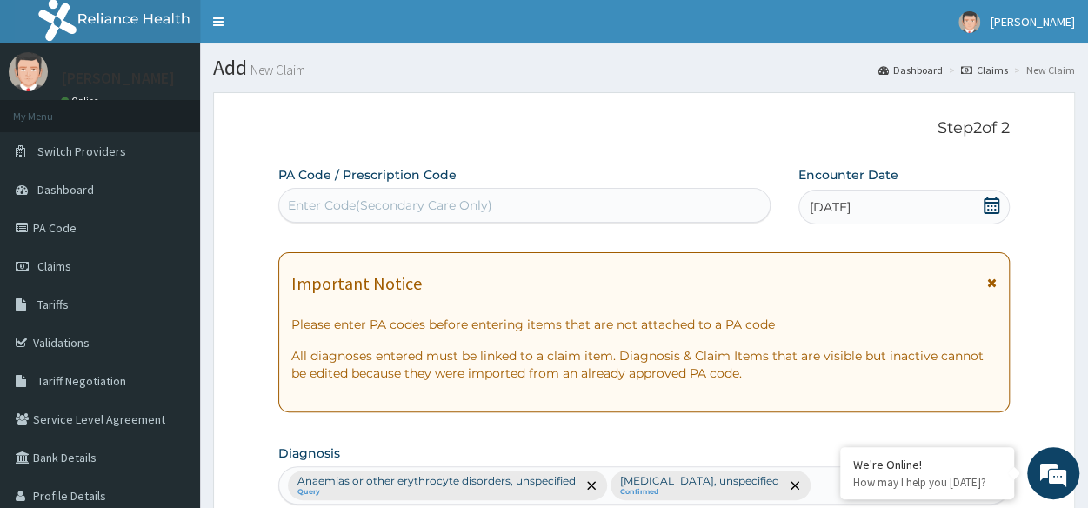
scroll to position [768, 0]
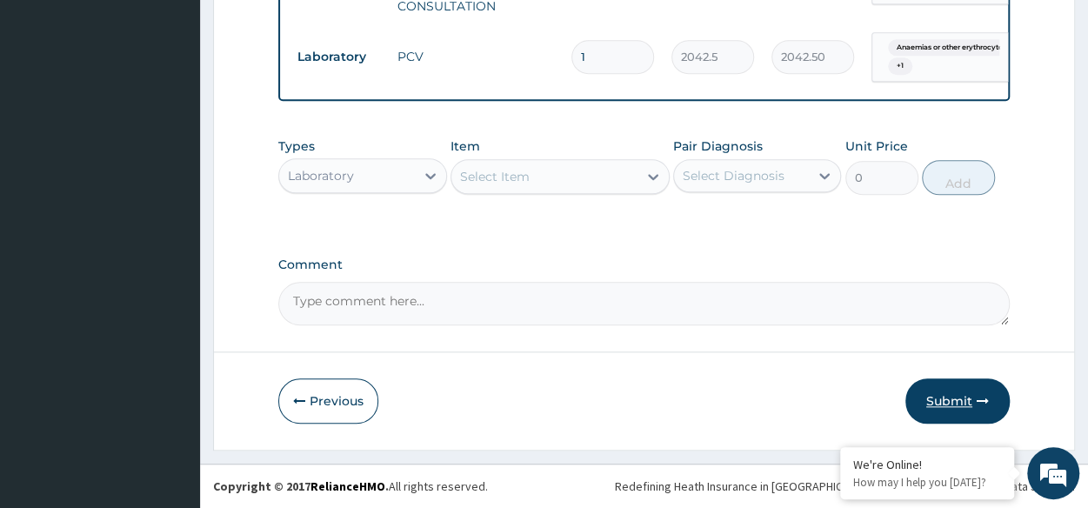
click at [970, 406] on button "Submit" at bounding box center [957, 400] width 104 height 45
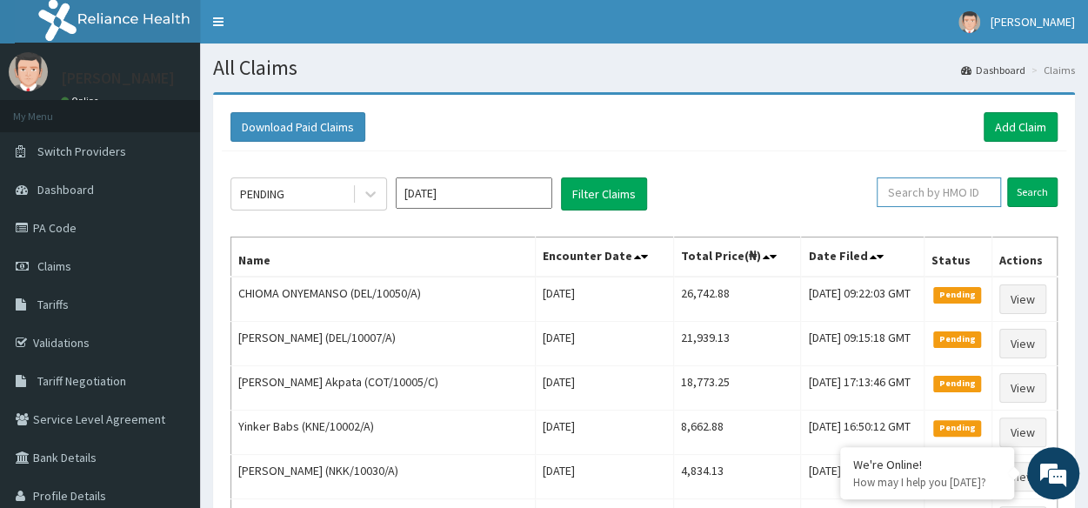
click at [957, 190] on input "text" at bounding box center [939, 192] width 124 height 30
paste input "KUD/10218/B"
type input "KUD/10218/B"
click at [1010, 196] on input "Search" at bounding box center [1032, 192] width 50 height 30
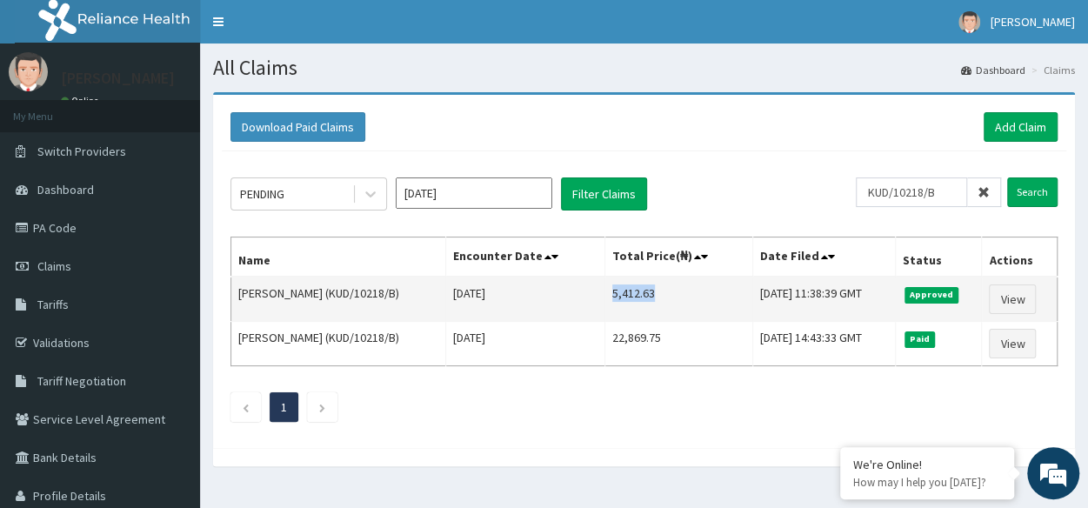
drag, startPoint x: 582, startPoint y: 292, endPoint x: 628, endPoint y: 297, distance: 46.3
click at [628, 297] on td "5,412.63" at bounding box center [679, 299] width 148 height 45
copy td "5,412.63"
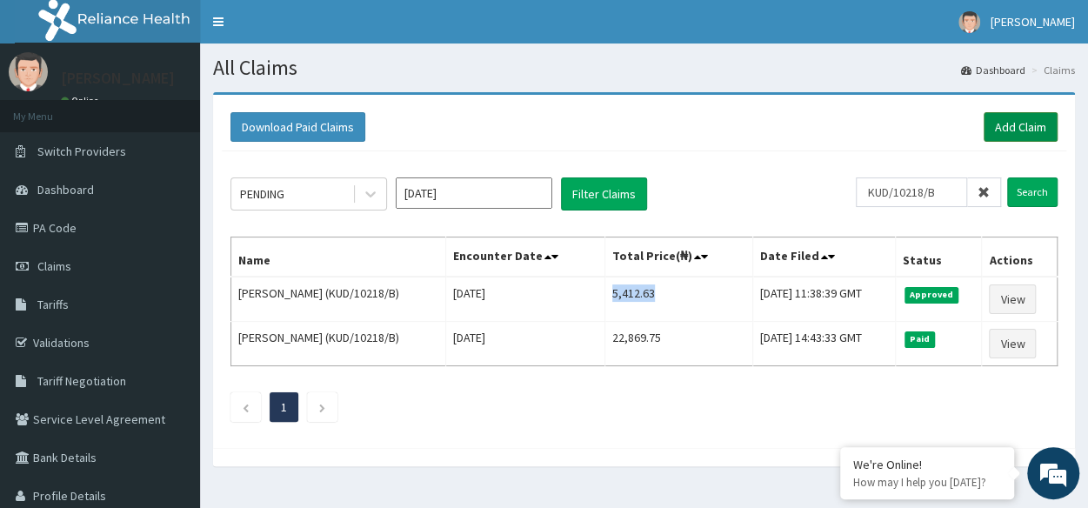
click at [1019, 128] on link "Add Claim" at bounding box center [1020, 127] width 74 height 30
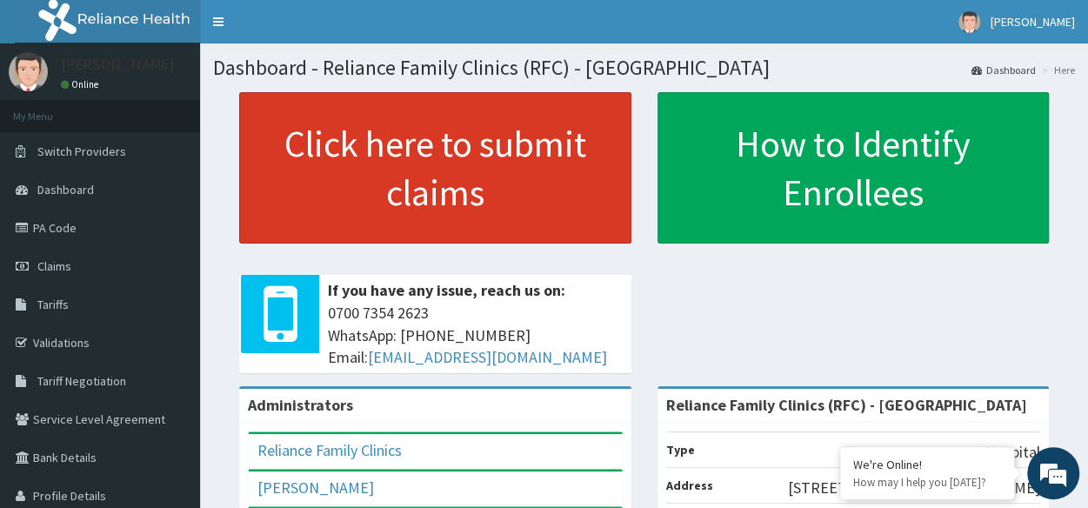
click at [389, 197] on link "Click here to submit claims" at bounding box center [435, 167] width 392 height 151
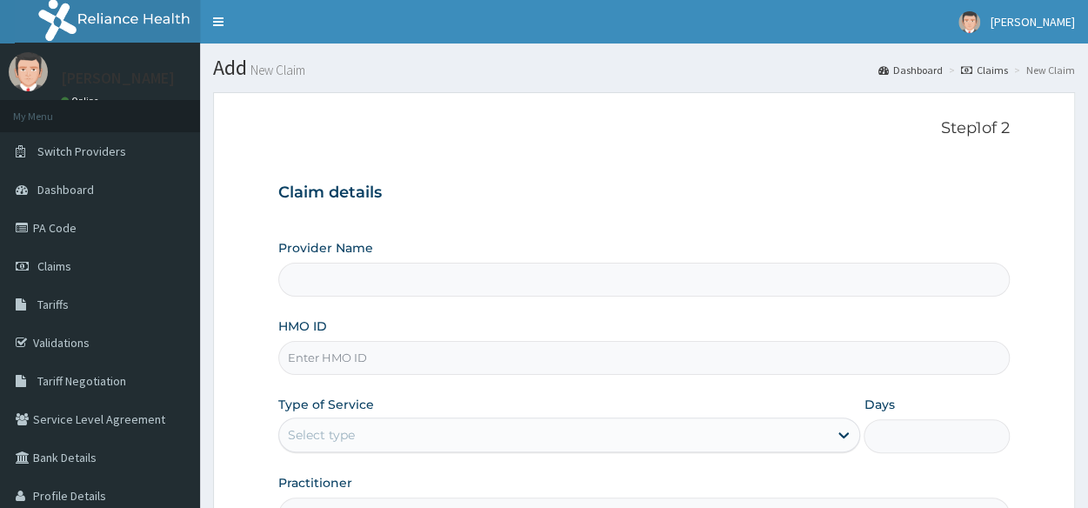
type input "Reliance Family Clinics (RFC) - [GEOGRAPHIC_DATA]"
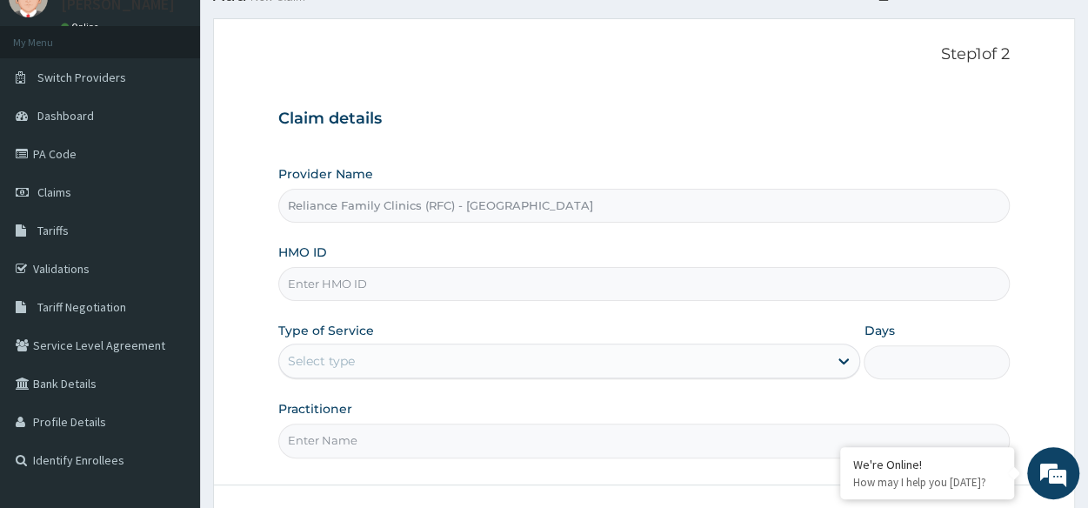
scroll to position [77, 0]
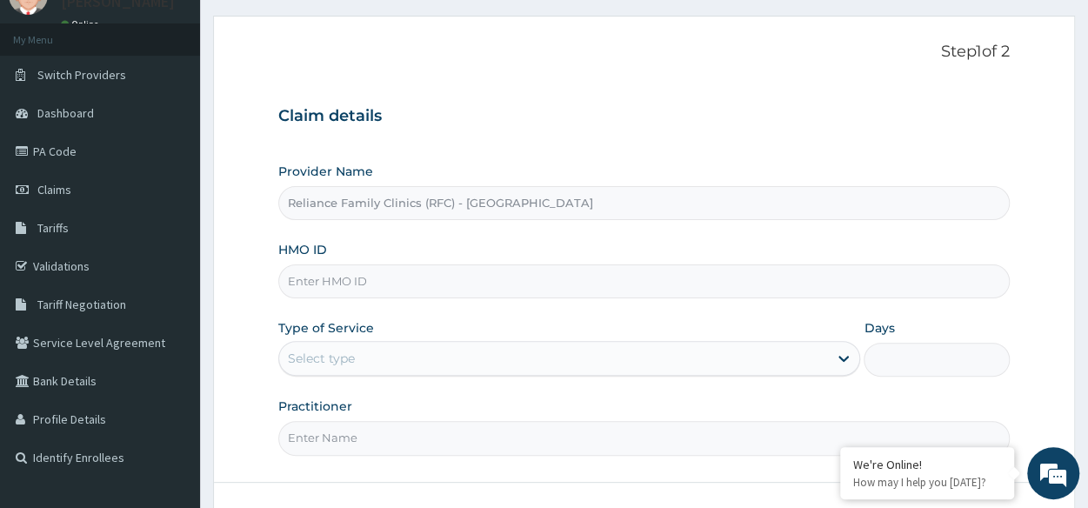
click at [501, 292] on input "HMO ID" at bounding box center [643, 281] width 731 height 34
paste input "IFT/10068/A"
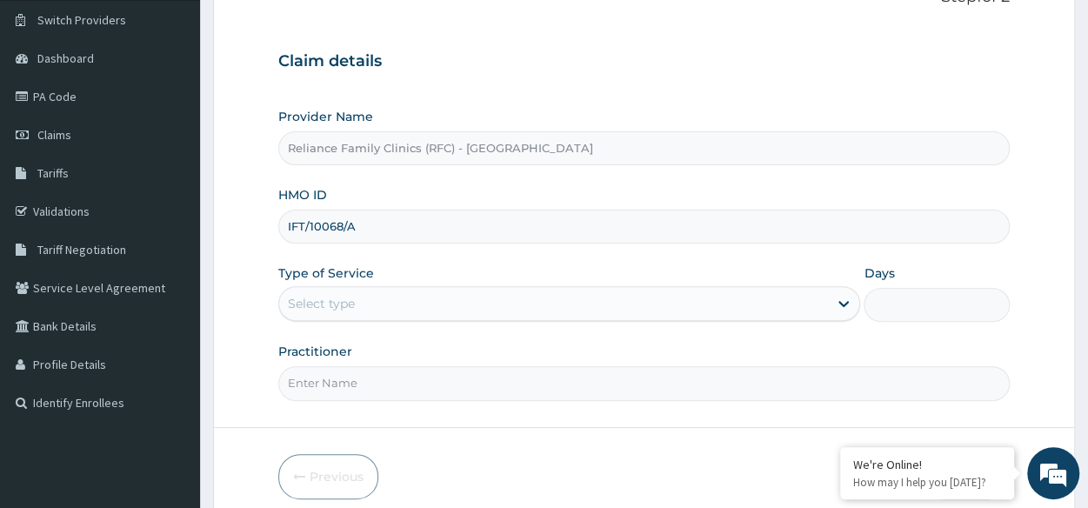
scroll to position [203, 0]
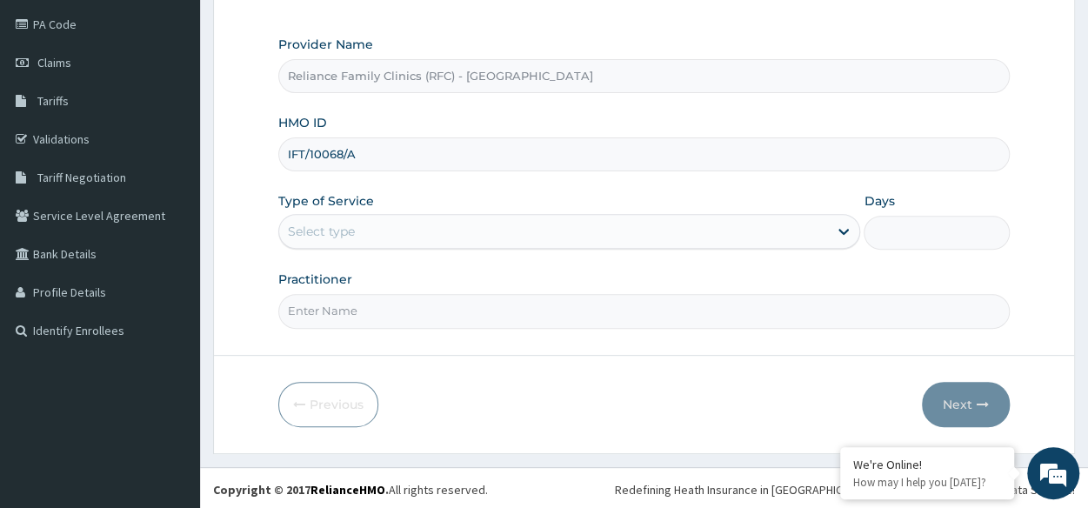
type input "IFT/10068/A"
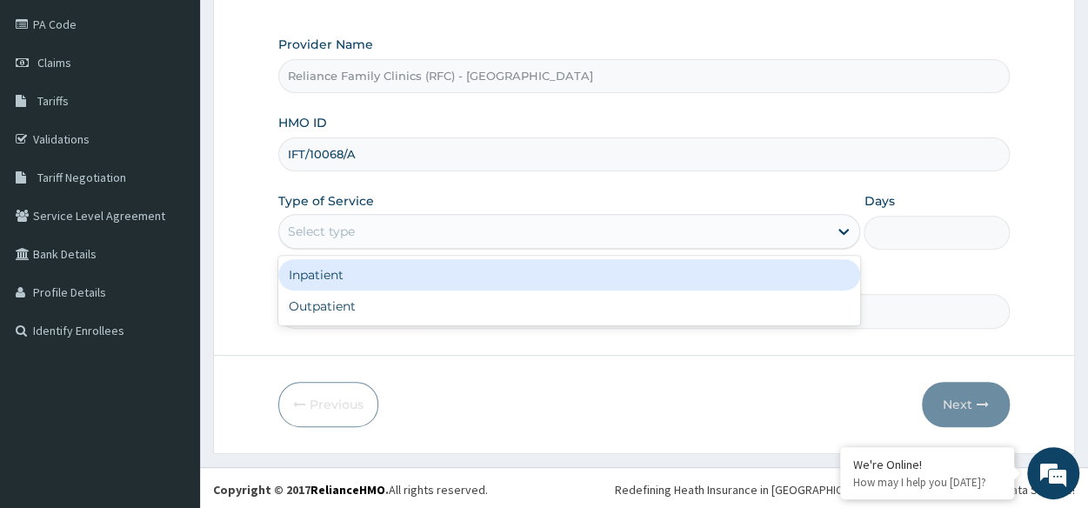
click at [549, 225] on div "Select type" at bounding box center [553, 231] width 549 height 28
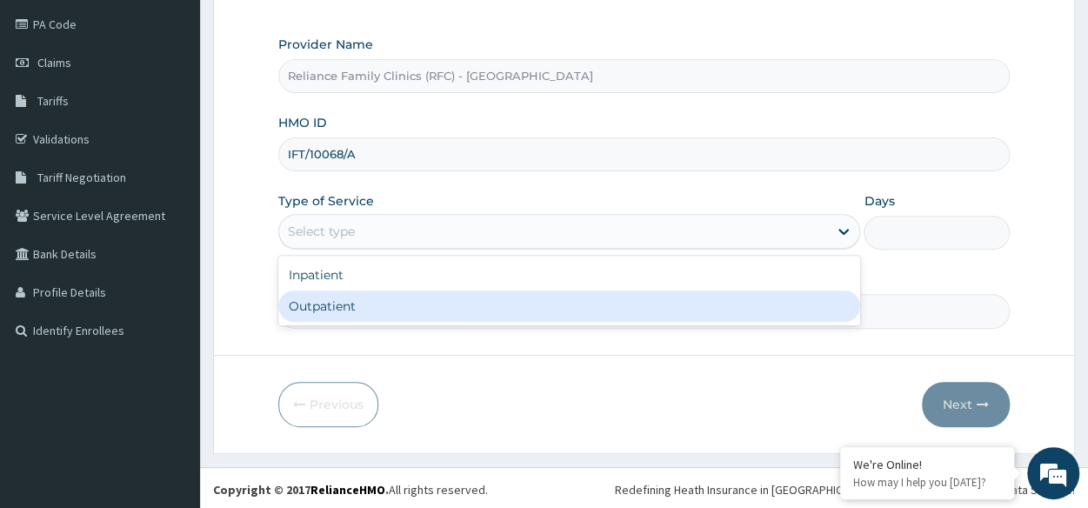
click at [492, 300] on div "Outpatient" at bounding box center [569, 305] width 582 height 31
type input "1"
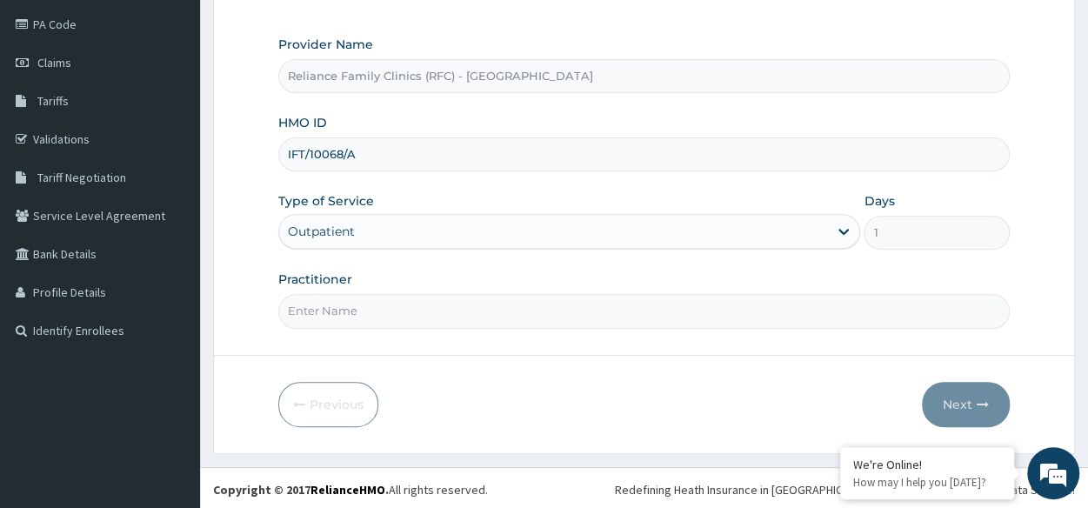
click at [492, 300] on input "Practitioner" at bounding box center [643, 311] width 731 height 34
type input "Locum"
click at [947, 420] on button "Next" at bounding box center [966, 404] width 88 height 45
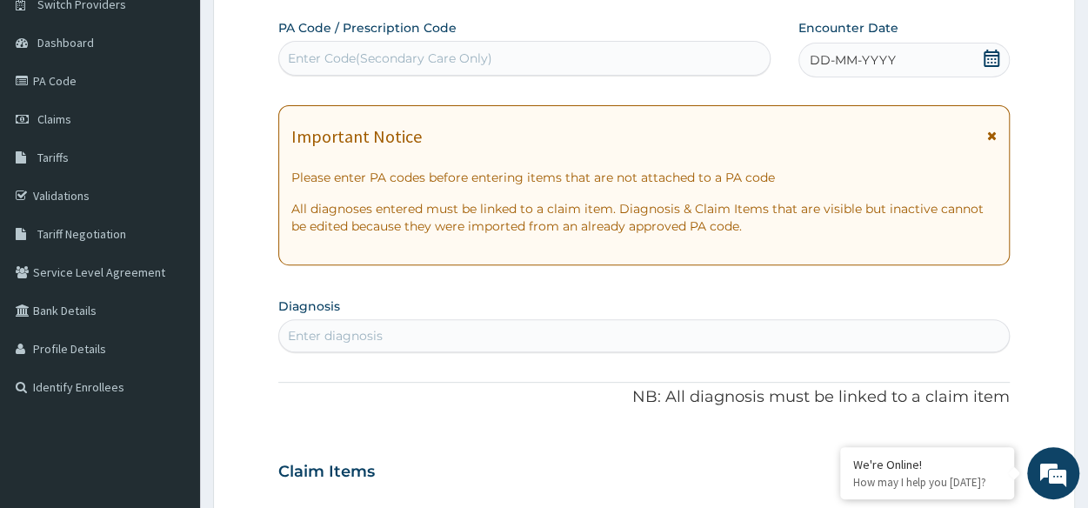
scroll to position [146, 0]
click at [904, 57] on div "DD-MM-YYYY" at bounding box center [903, 60] width 211 height 35
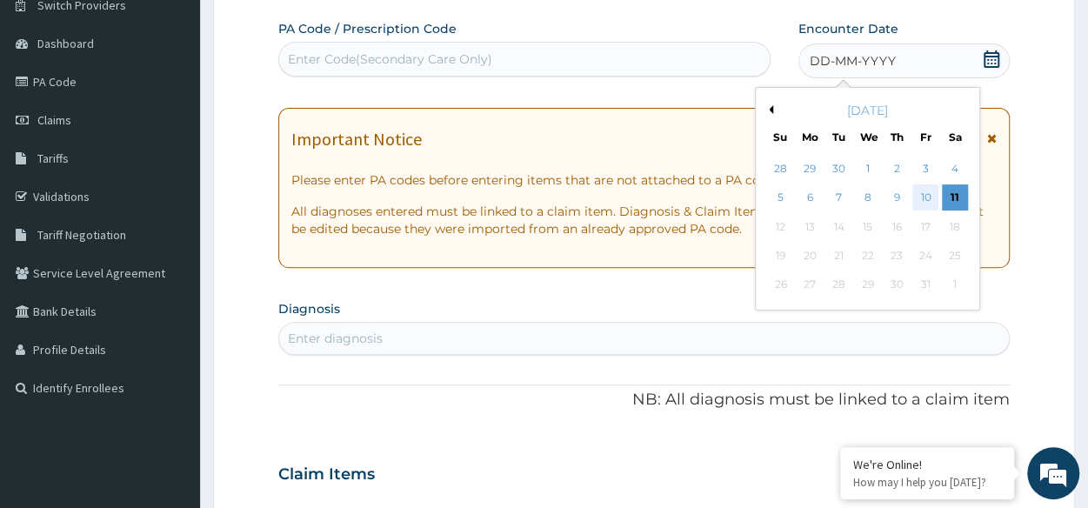
click at [917, 204] on div "10" at bounding box center [925, 198] width 26 height 26
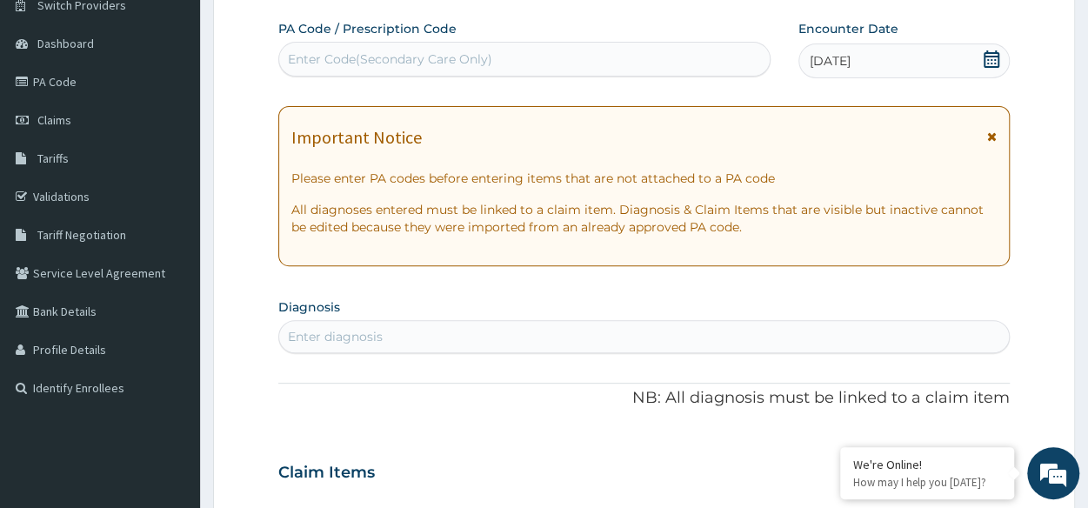
click at [652, 330] on div "Enter diagnosis" at bounding box center [644, 337] width 730 height 28
type input "b"
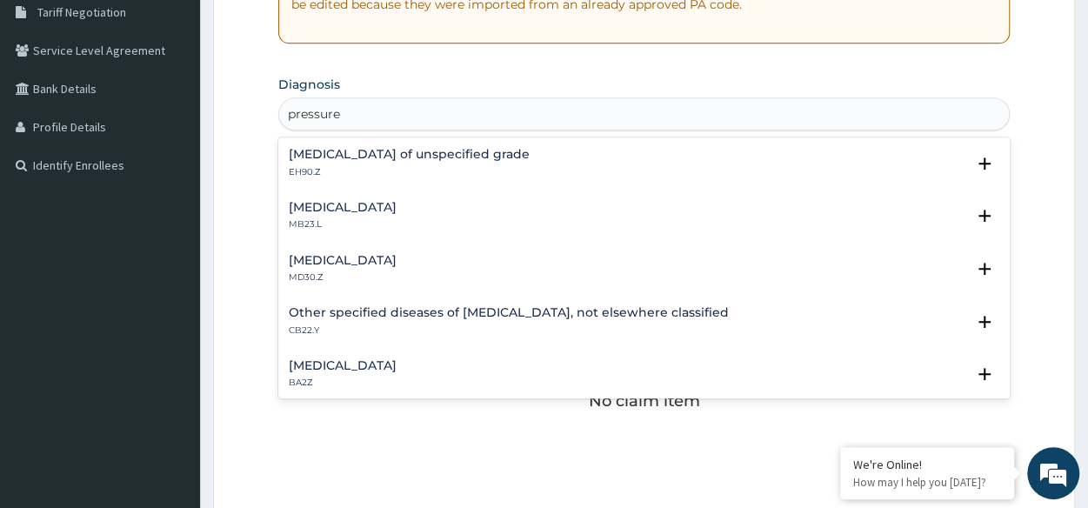
scroll to position [372, 0]
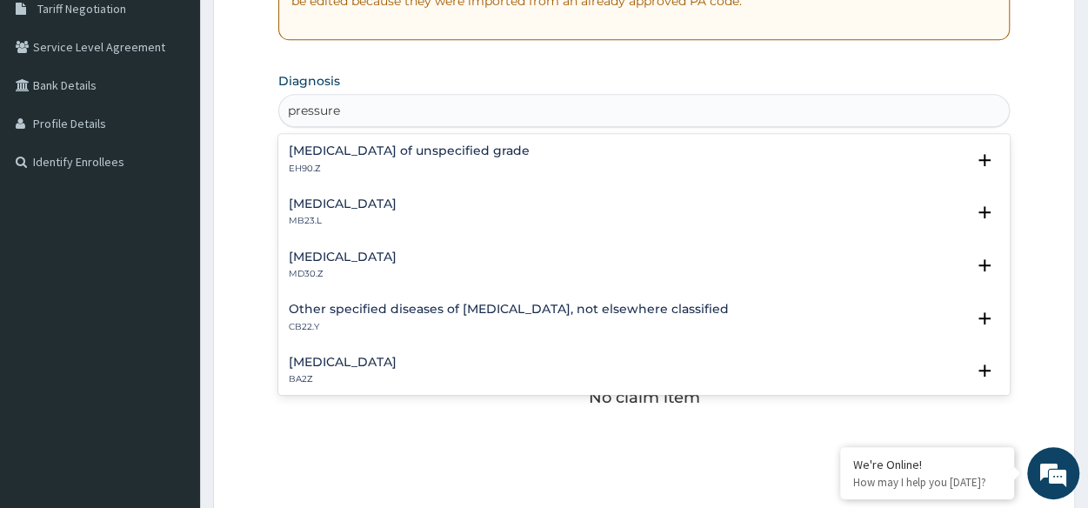
type input "pressure"
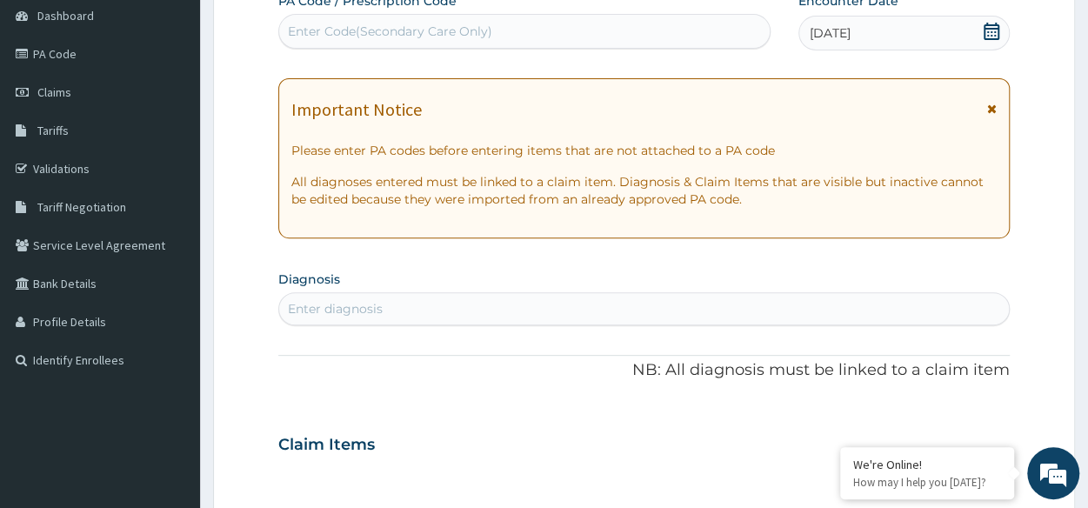
scroll to position [172, 0]
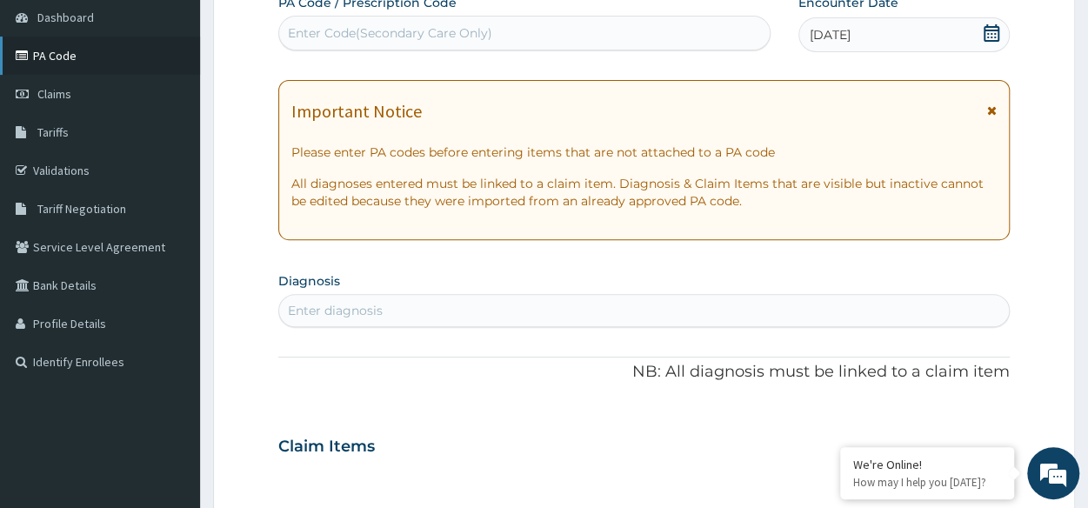
click at [63, 56] on link "PA Code" at bounding box center [100, 56] width 200 height 38
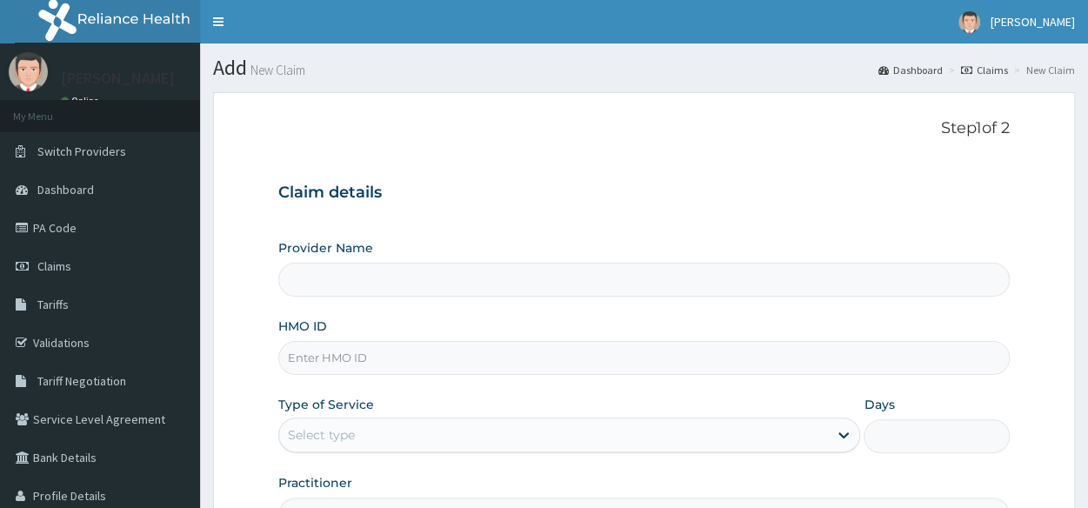
click at [579, 345] on input "HMO ID" at bounding box center [643, 358] width 731 height 34
paste input "TYM/10026/A"
type input "TYM/10026/A"
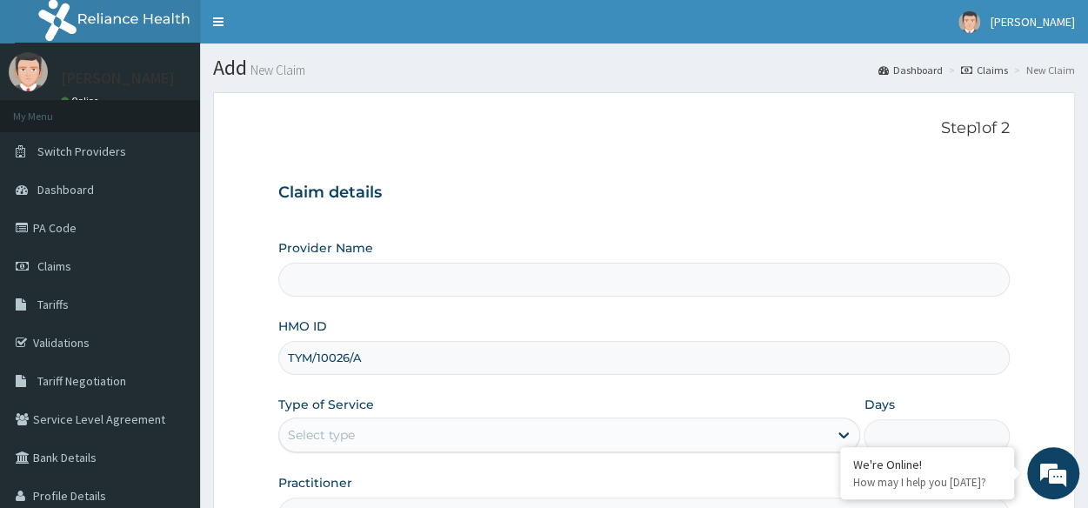
scroll to position [203, 0]
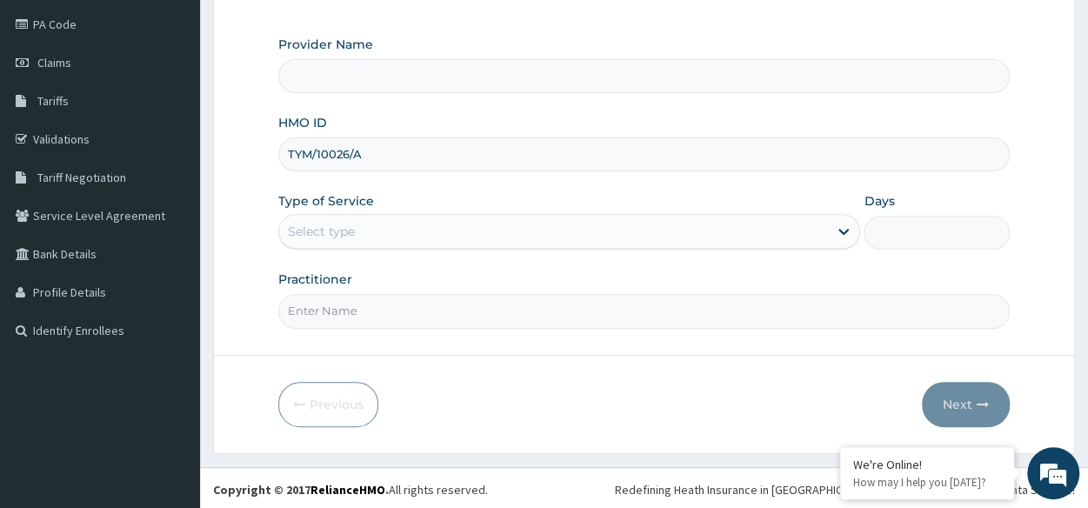
type input "Reliance Family Clinics (RFC) - [GEOGRAPHIC_DATA]"
type input "TYM/10026/A"
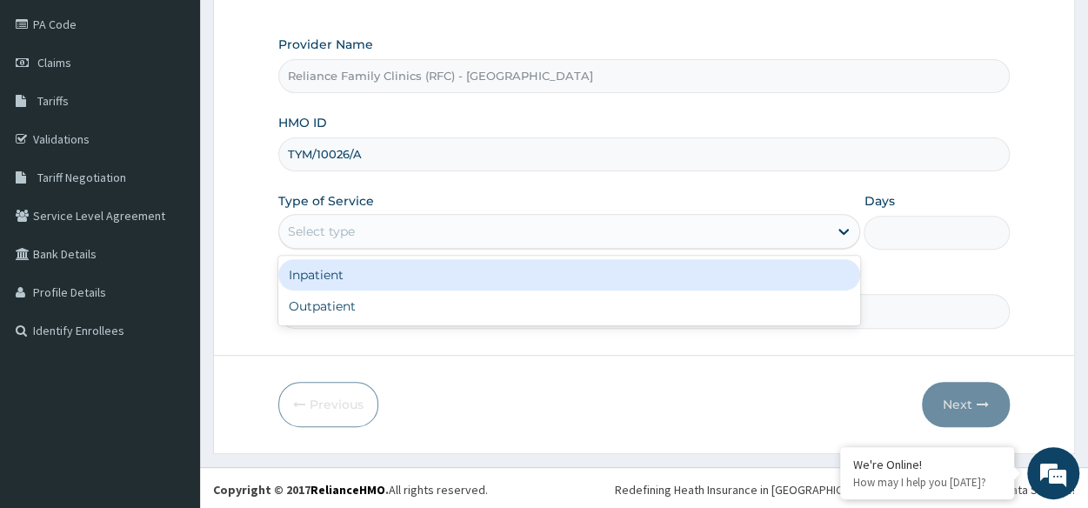
click at [551, 240] on div "Select type" at bounding box center [553, 231] width 549 height 28
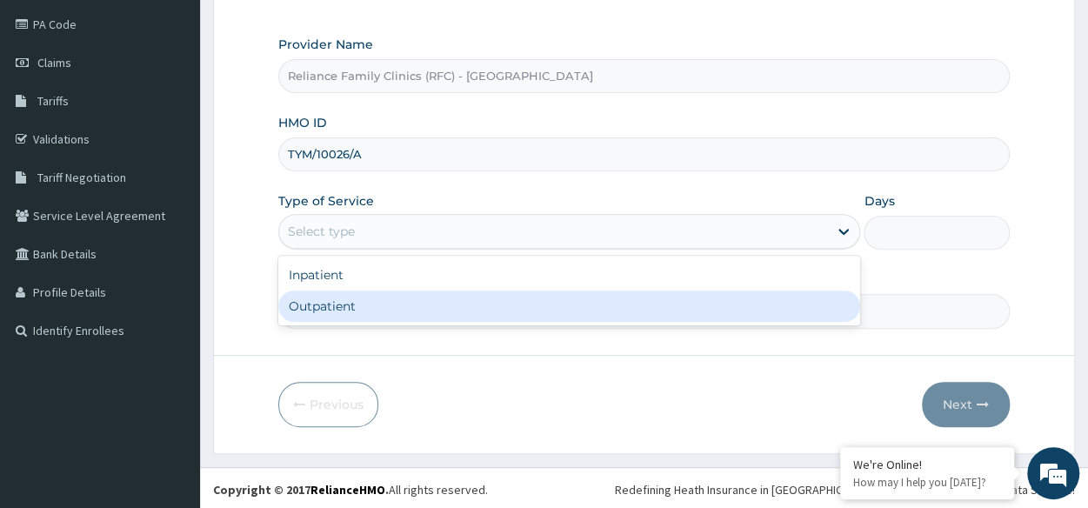
click at [490, 315] on div "Outpatient" at bounding box center [569, 305] width 582 height 31
type input "1"
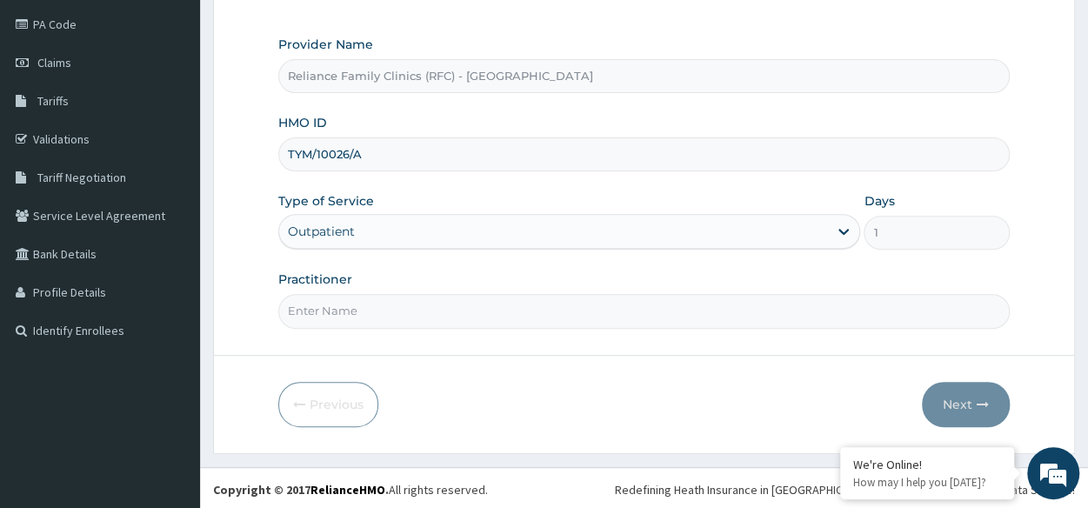
click at [490, 309] on input "Practitioner" at bounding box center [643, 311] width 731 height 34
click at [438, 314] on input "Practitioner" at bounding box center [643, 311] width 731 height 34
type input "Locum"
click at [923, 402] on button "Next" at bounding box center [966, 404] width 88 height 45
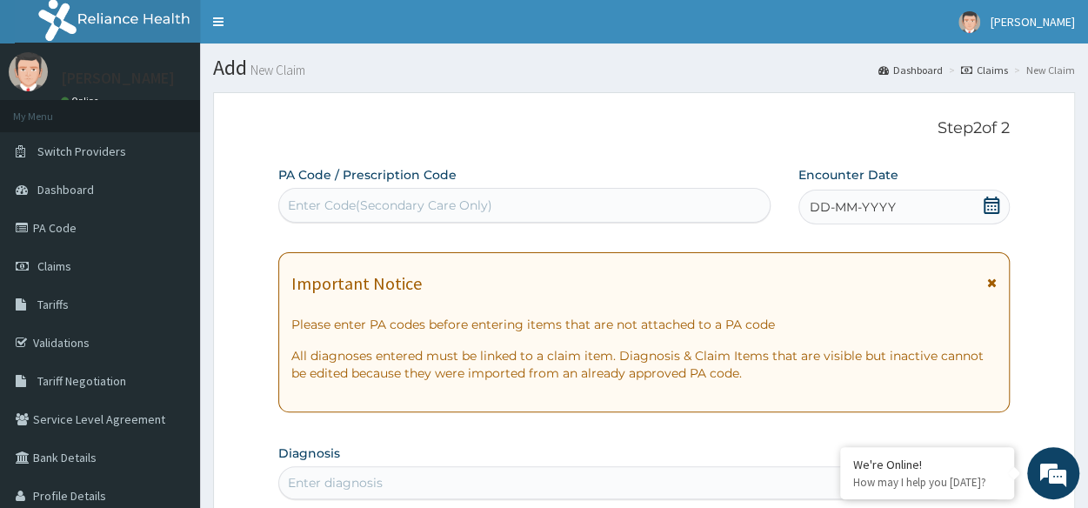
click at [853, 199] on span "DD-MM-YYYY" at bounding box center [853, 206] width 86 height 17
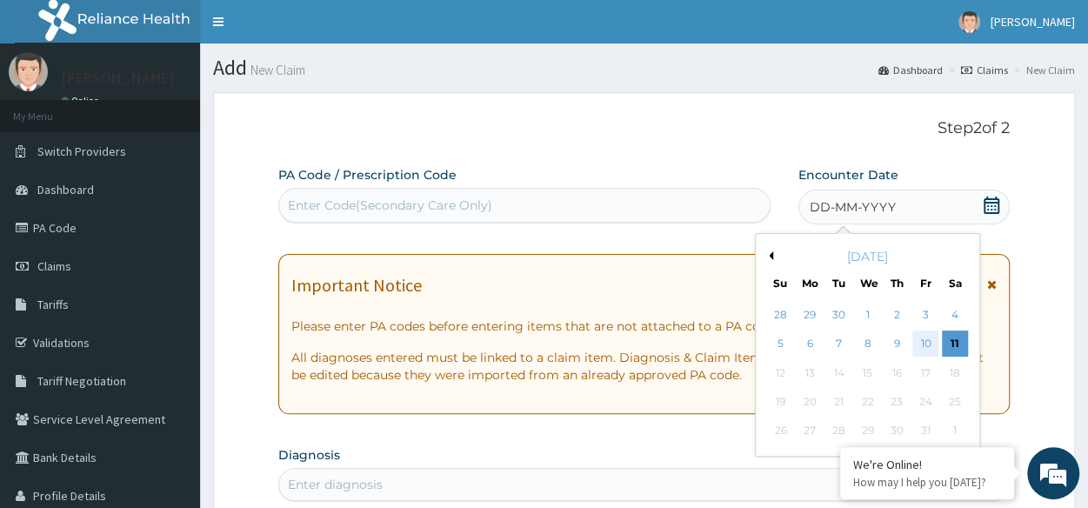
click at [923, 343] on div "10" at bounding box center [925, 344] width 26 height 26
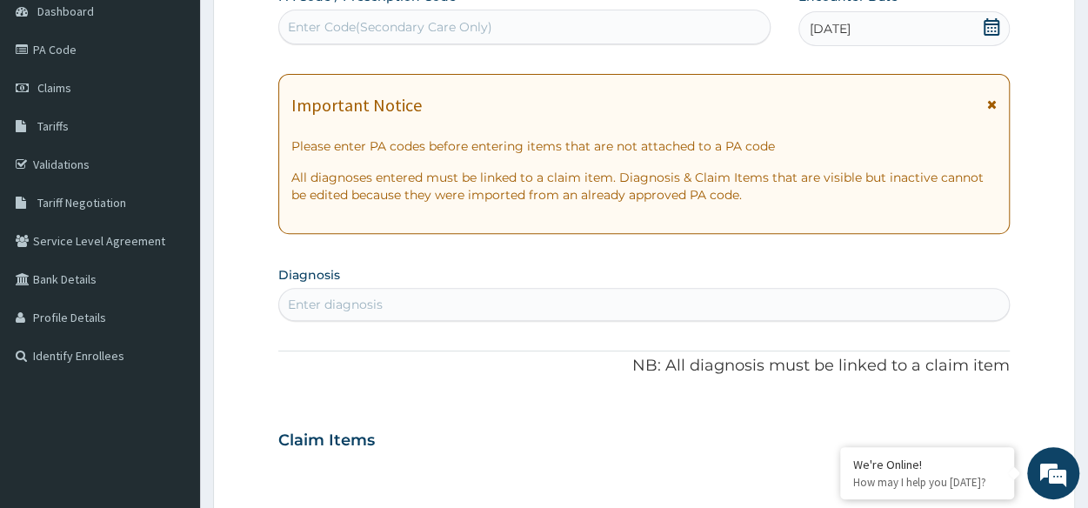
scroll to position [183, 0]
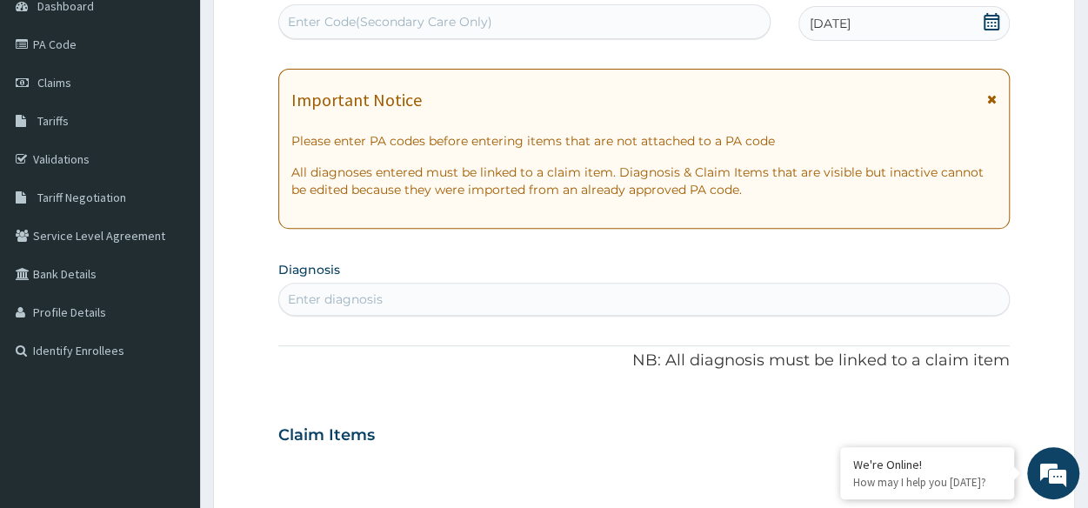
click at [697, 283] on div "Enter diagnosis" at bounding box center [643, 299] width 731 height 33
type input "[MEDICAL_DATA]"
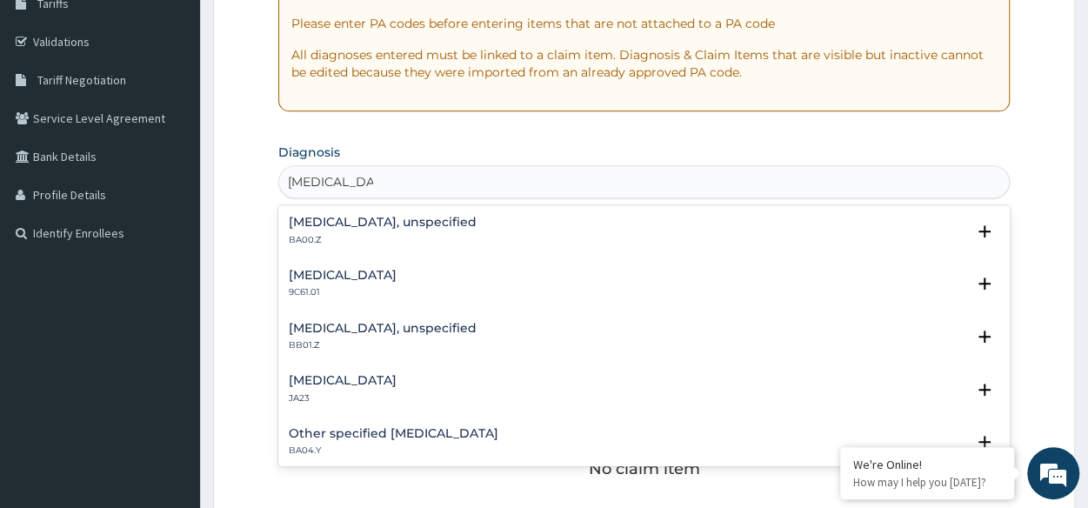
scroll to position [304, 0]
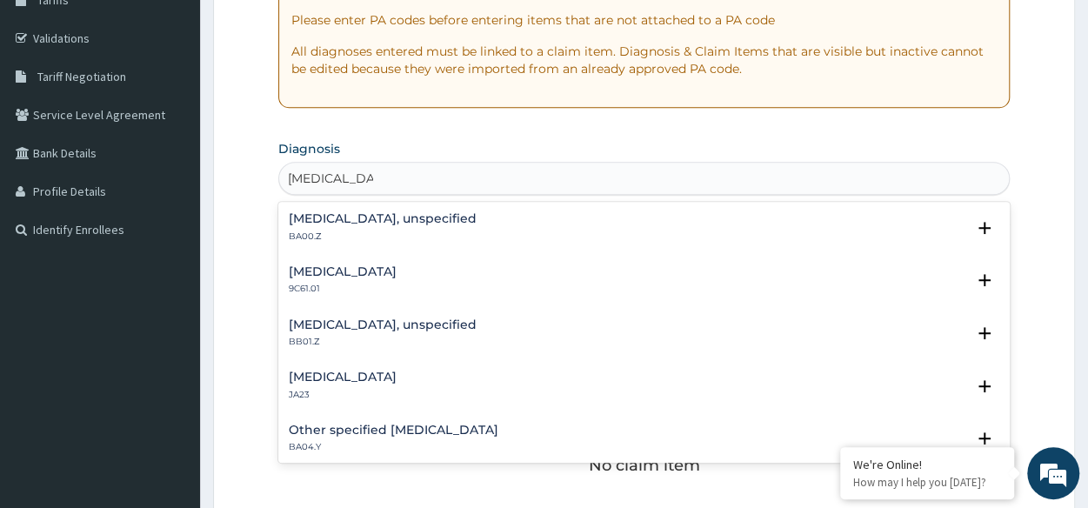
click at [401, 223] on h4 "[MEDICAL_DATA], unspecified" at bounding box center [383, 218] width 188 height 13
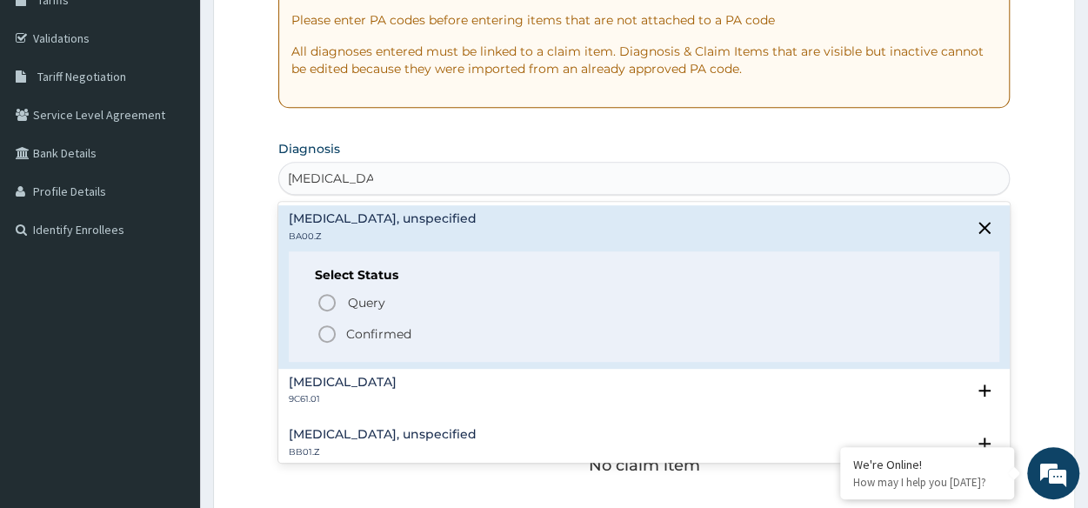
click at [334, 338] on icon "status option filled" at bounding box center [327, 333] width 21 height 21
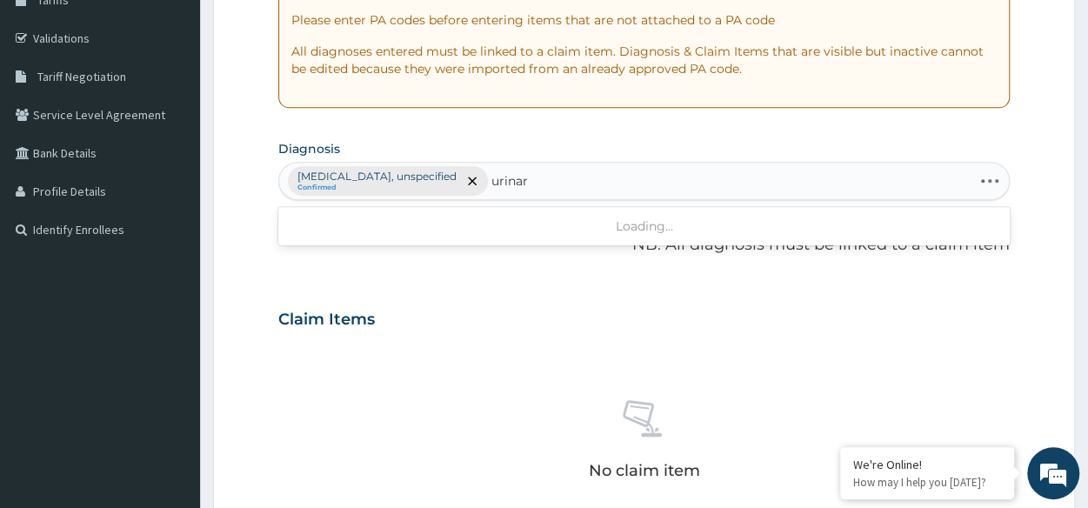
type input "urinary"
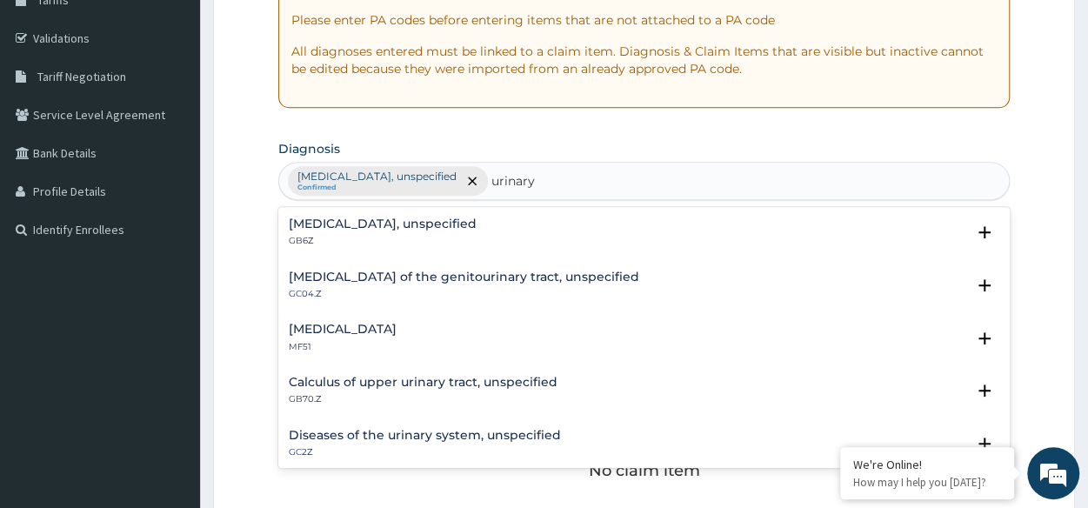
click at [452, 425] on div "Diseases of the urinary system, unspecified GC2Z Select Status Query Query cove…" at bounding box center [643, 448] width 731 height 53
click at [430, 443] on div "Diseases of the urinary system, unspecified GC2Z" at bounding box center [425, 444] width 272 height 30
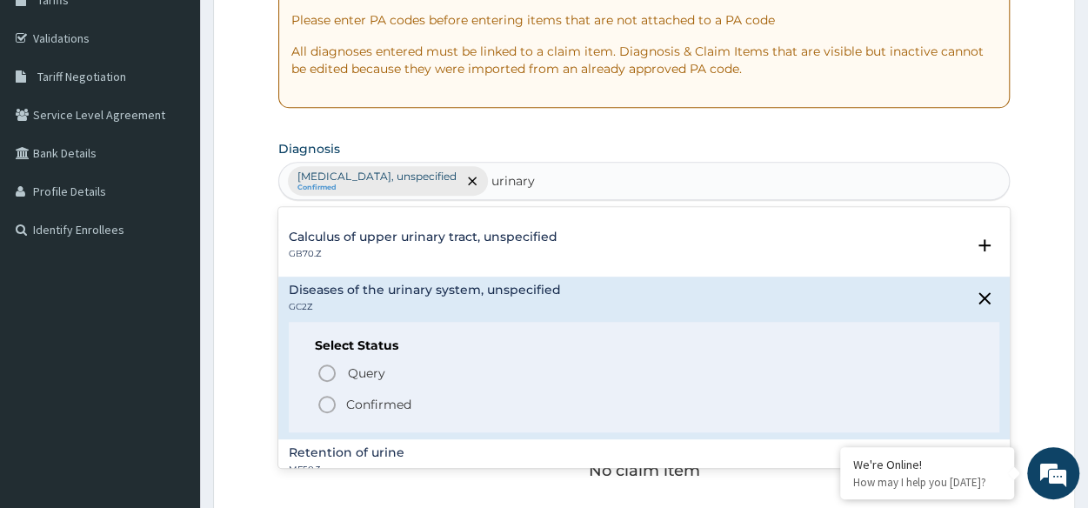
scroll to position [135, 0]
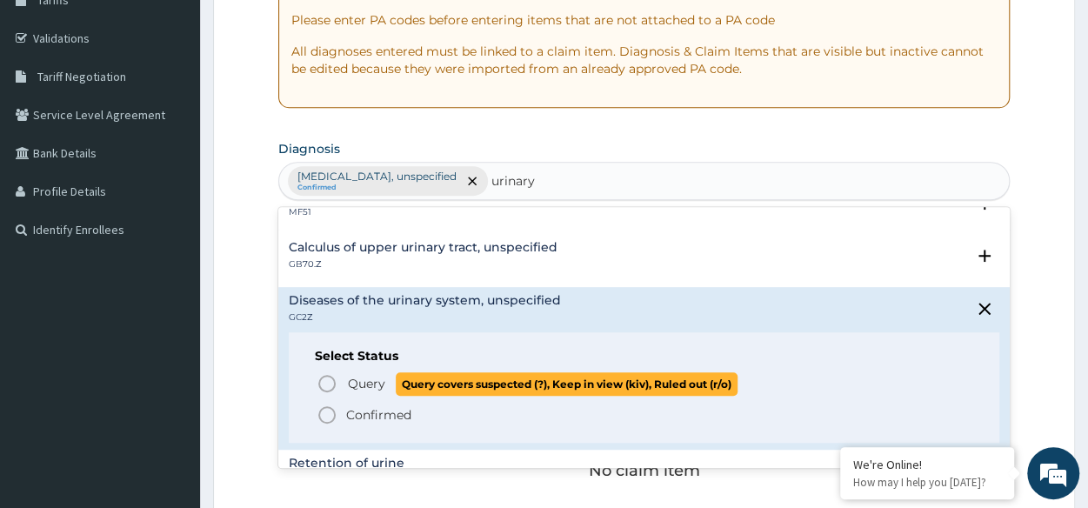
click at [317, 380] on icon "status option query" at bounding box center [327, 383] width 21 height 21
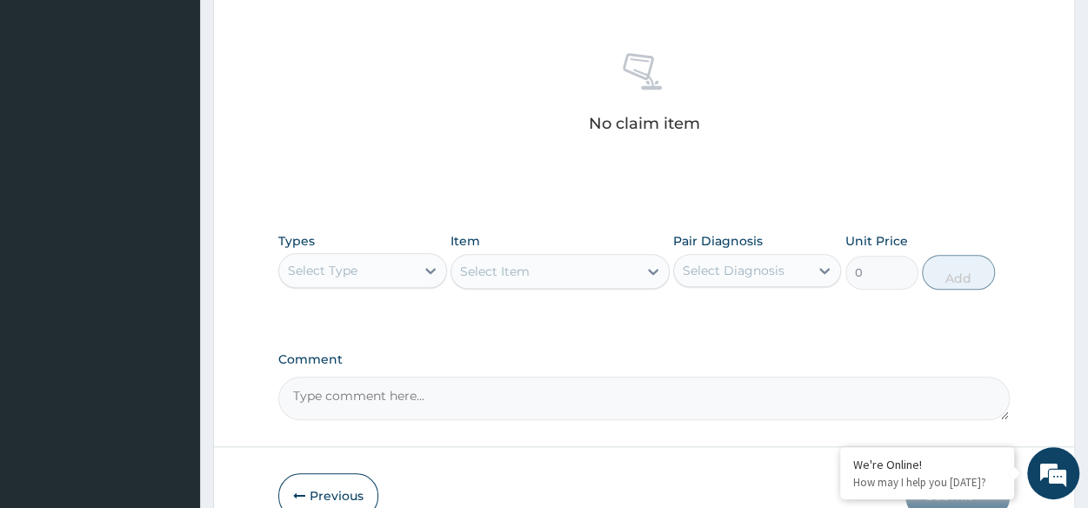
scroll to position [743, 0]
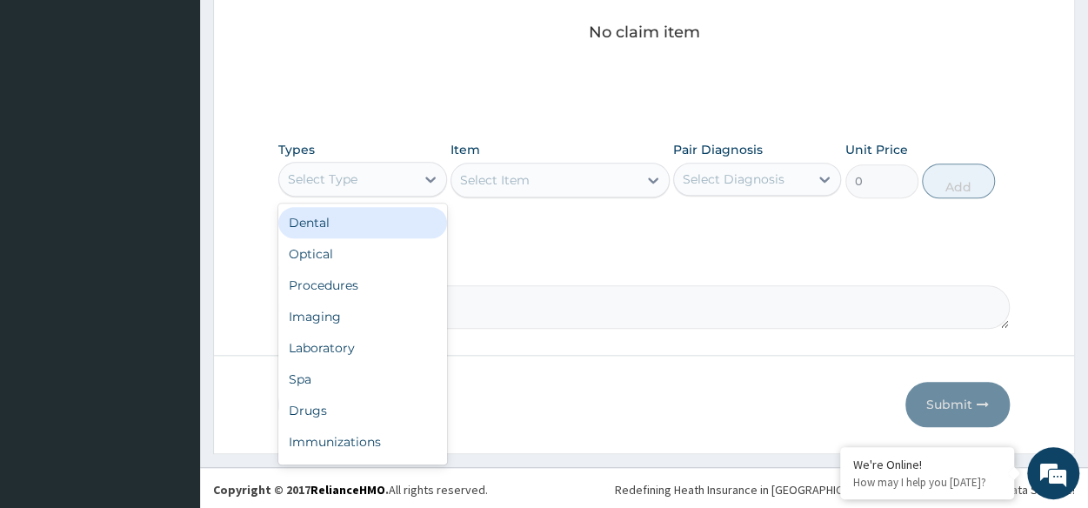
click at [410, 172] on div "Select Type" at bounding box center [346, 179] width 135 height 28
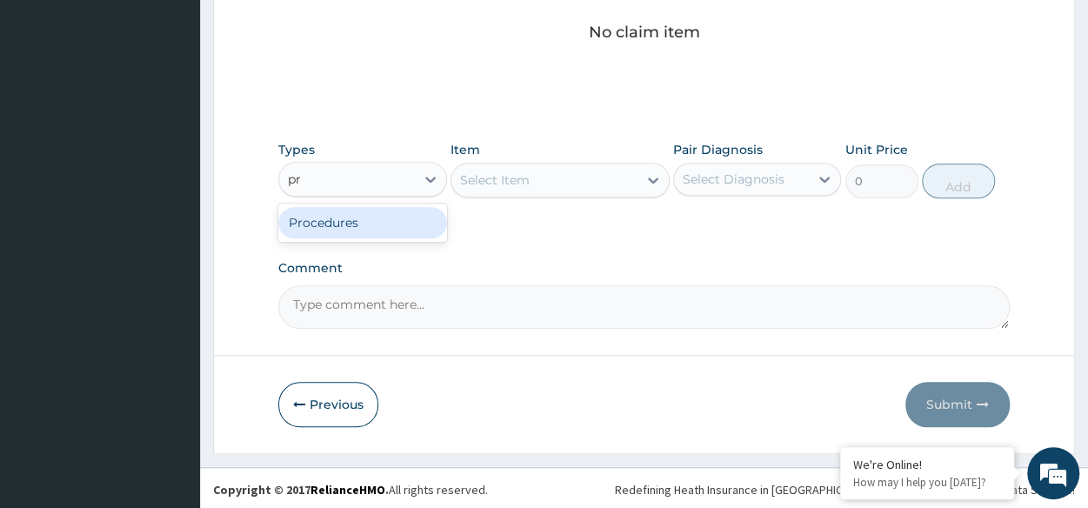
type input "pro"
click at [390, 210] on div "Procedures" at bounding box center [362, 222] width 168 height 31
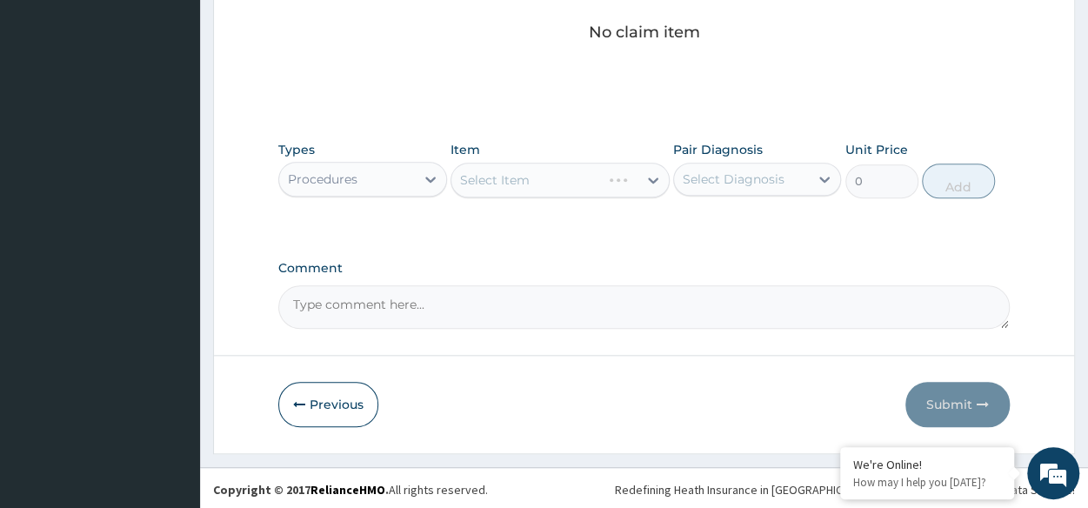
click at [507, 178] on div "Select Item" at bounding box center [559, 180] width 219 height 35
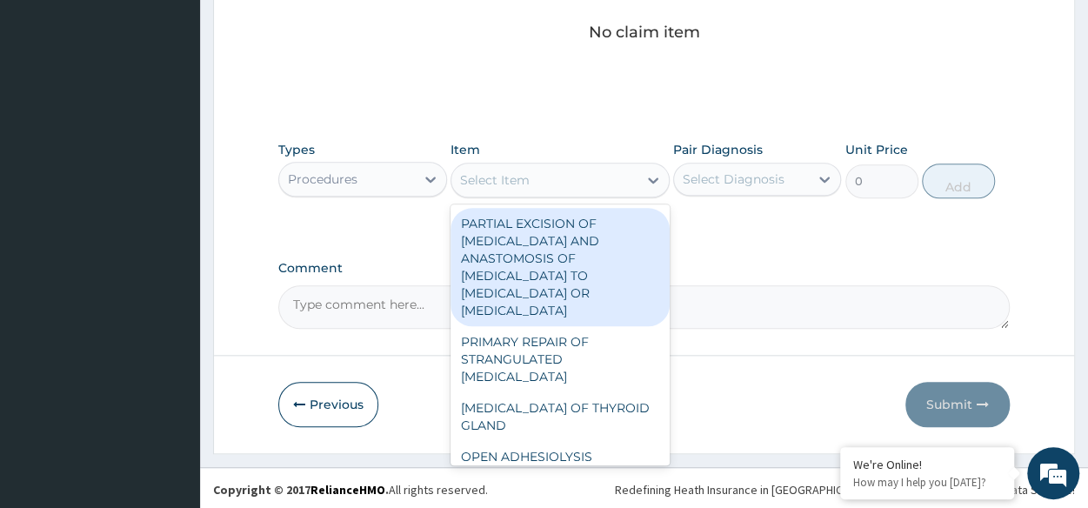
click at [507, 178] on div "Select Item" at bounding box center [495, 179] width 70 height 17
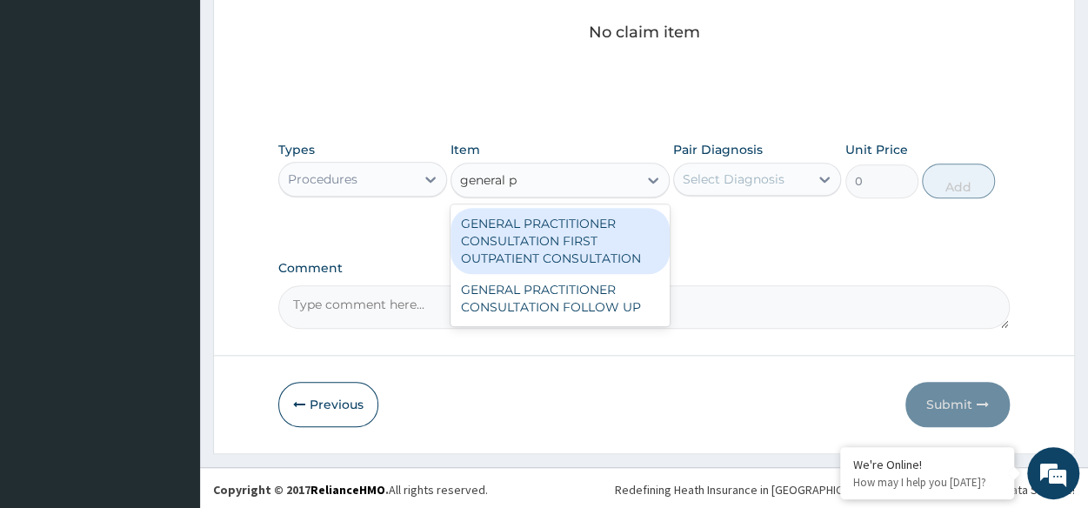
type input "general pr"
click at [557, 263] on div "GENERAL PRACTITIONER CONSULTATION FIRST OUTPATIENT CONSULTATION" at bounding box center [559, 241] width 219 height 66
type input "3370.125"
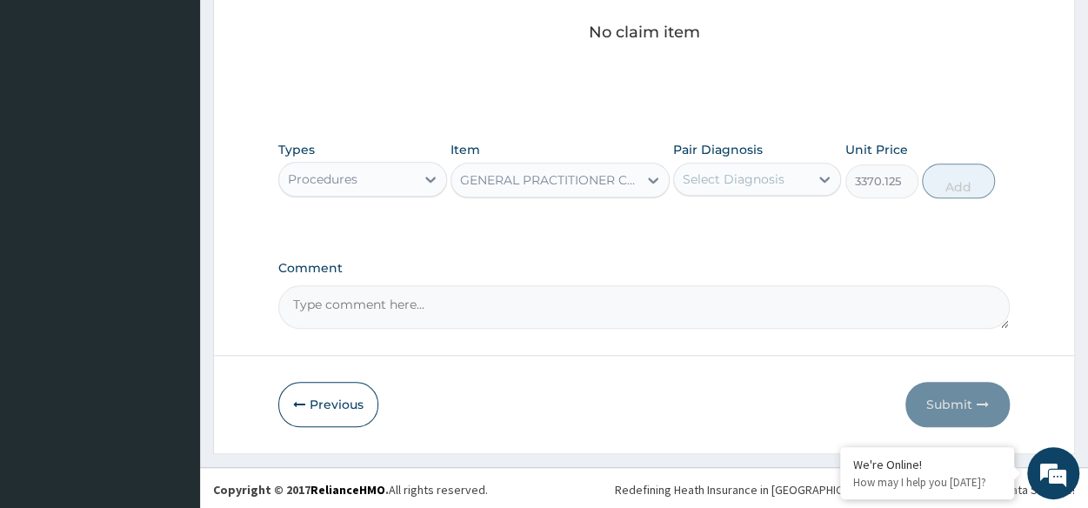
click at [753, 189] on div "Select Diagnosis" at bounding box center [741, 179] width 135 height 28
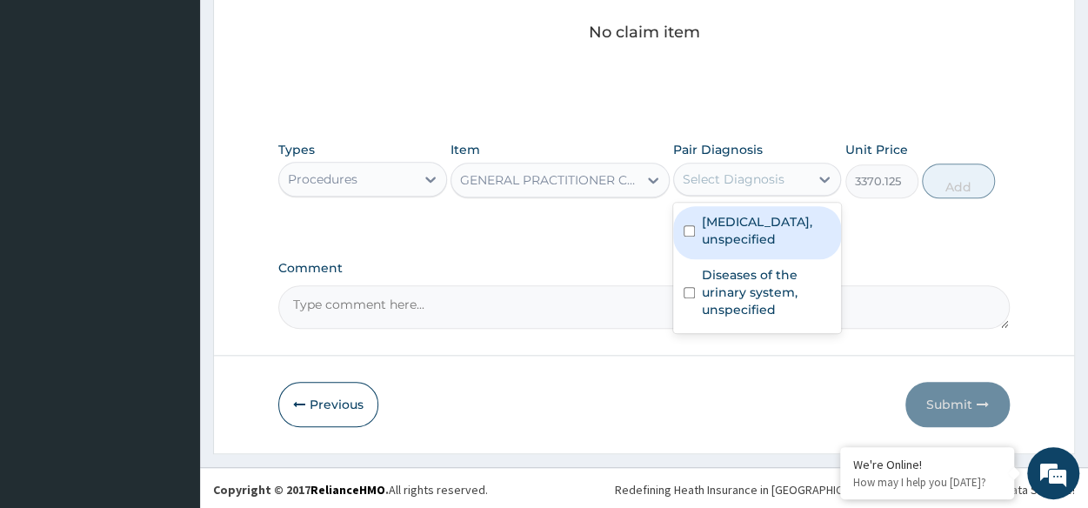
click at [747, 234] on label "[MEDICAL_DATA], unspecified" at bounding box center [766, 230] width 129 height 35
checkbox input "true"
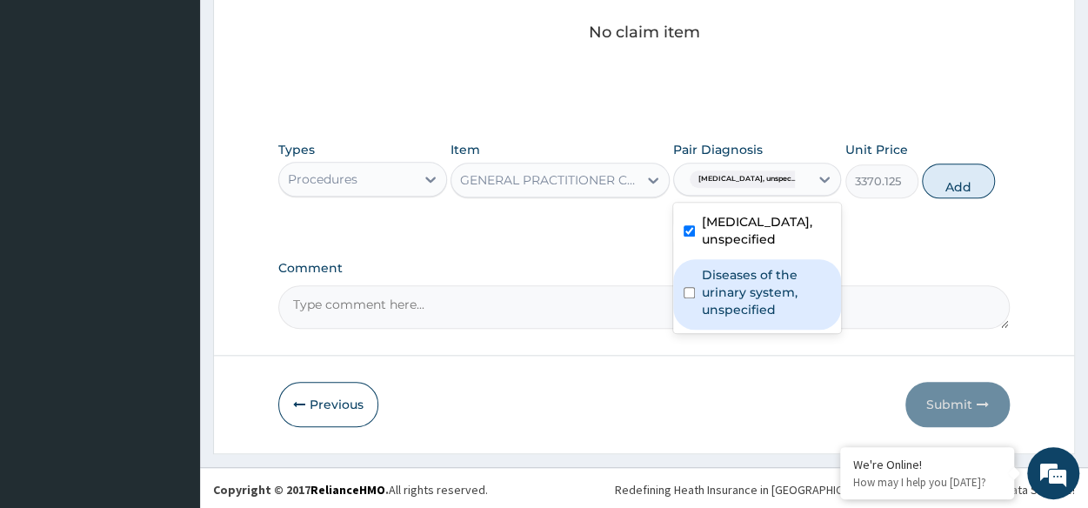
click at [750, 307] on label "Diseases of the urinary system, unspecified" at bounding box center [766, 292] width 129 height 52
checkbox input "true"
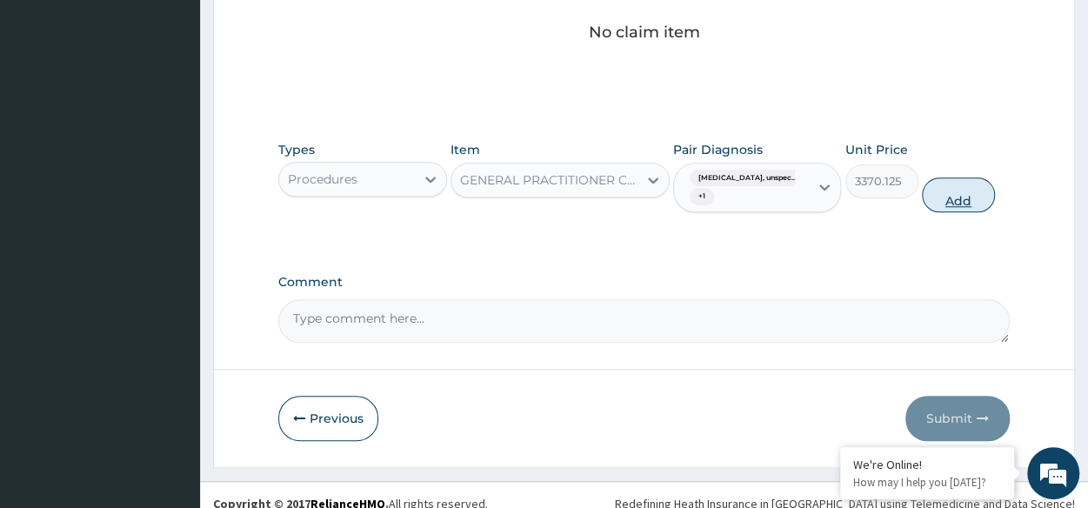
click at [974, 192] on button "Add" at bounding box center [958, 194] width 73 height 35
type input "0"
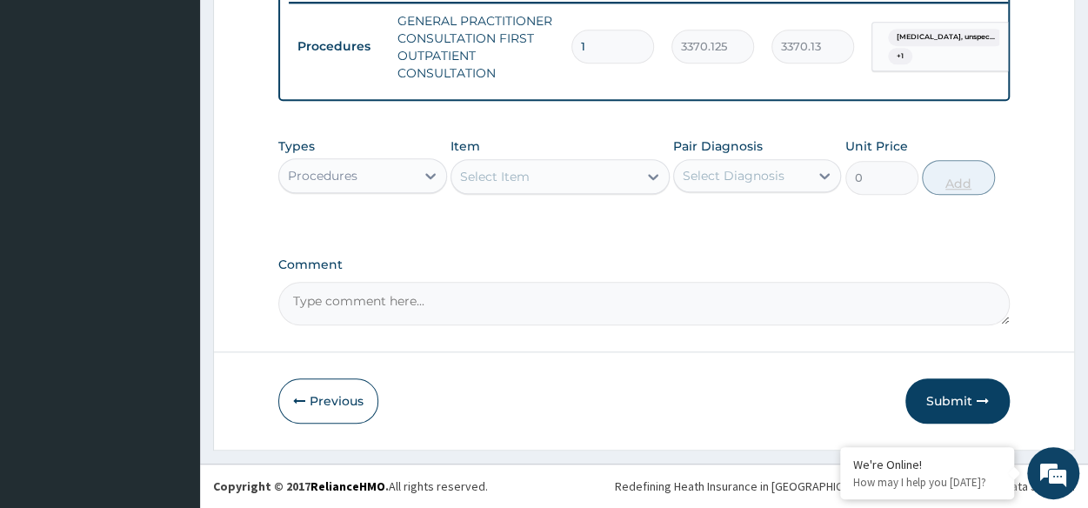
scroll to position [701, 0]
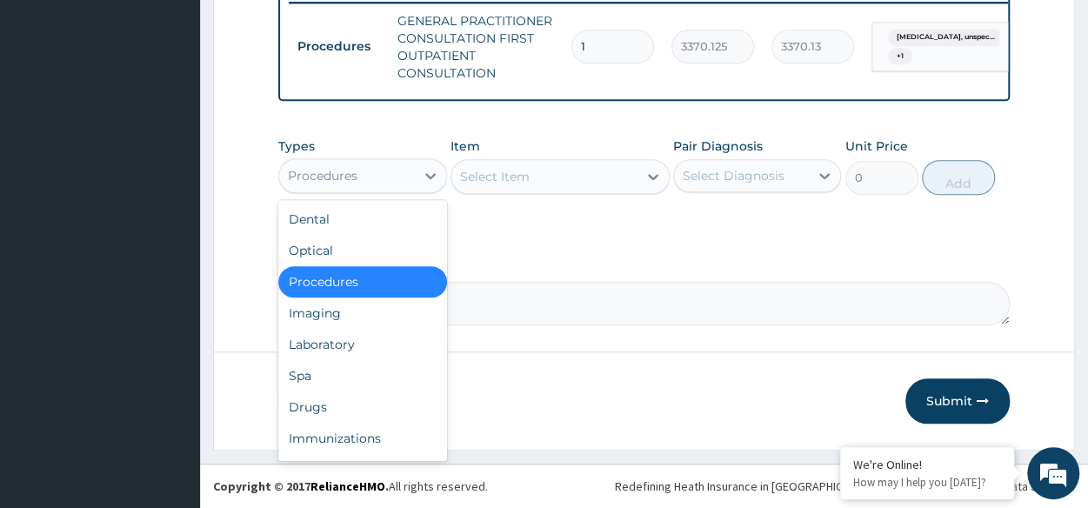
click at [412, 177] on div "Procedures" at bounding box center [346, 176] width 135 height 28
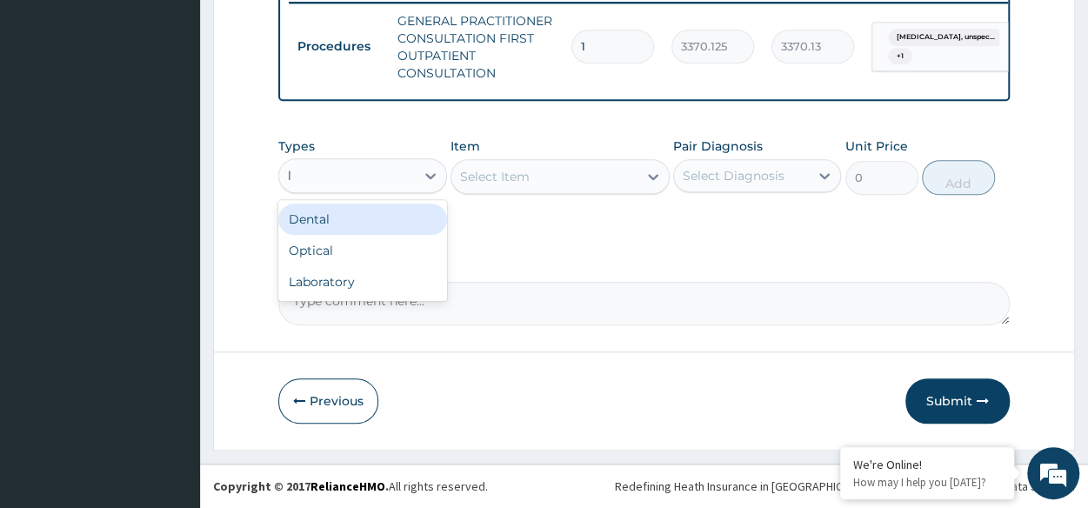
type input "la"
click at [397, 215] on div "Laboratory" at bounding box center [362, 218] width 168 height 31
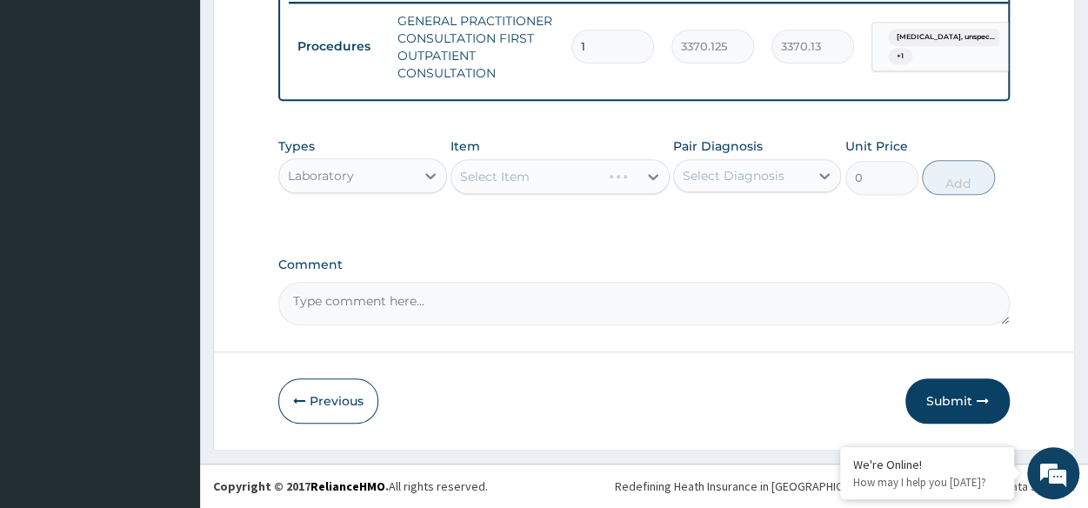
click at [489, 189] on div "Select Item" at bounding box center [559, 176] width 219 height 35
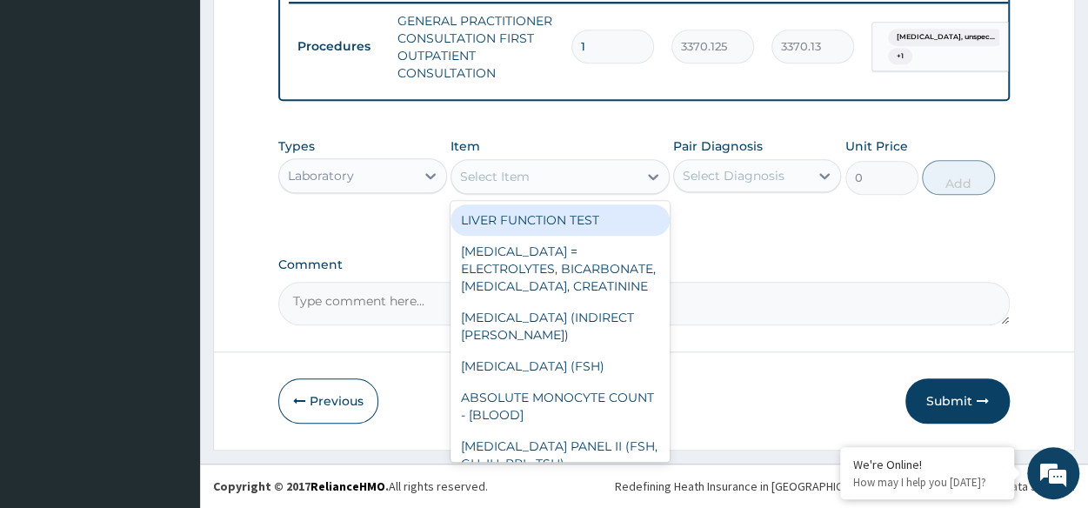
click at [521, 171] on div "Select Item" at bounding box center [495, 176] width 70 height 17
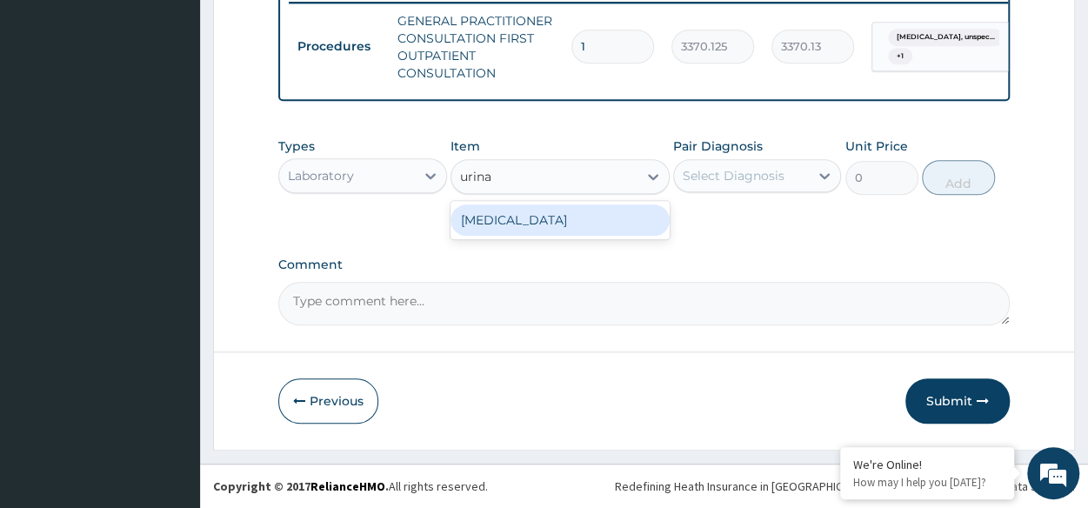
type input "urinal"
click at [520, 212] on div "URINALYSIS" at bounding box center [559, 219] width 219 height 31
type input "1531.875"
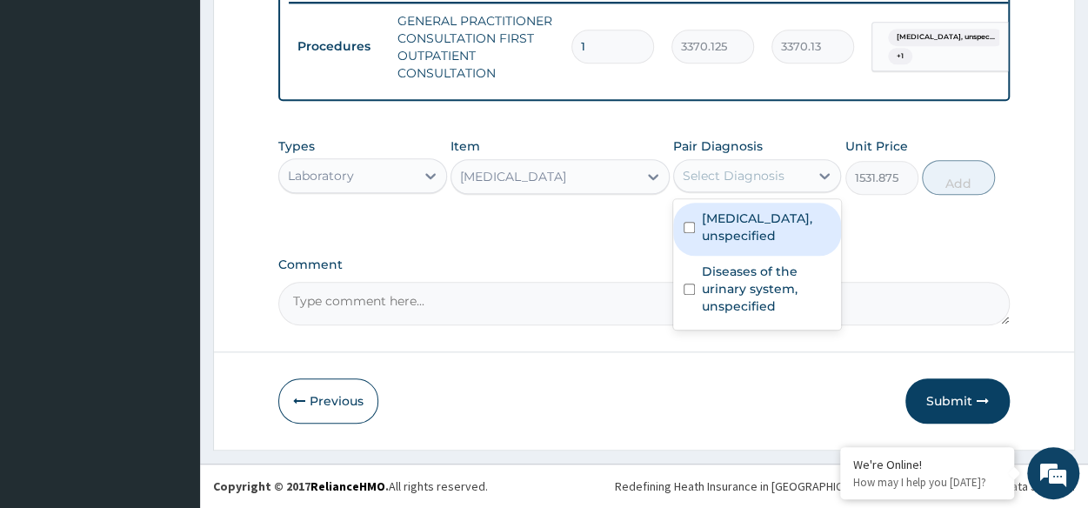
click at [737, 173] on div "Select Diagnosis" at bounding box center [734, 175] width 102 height 17
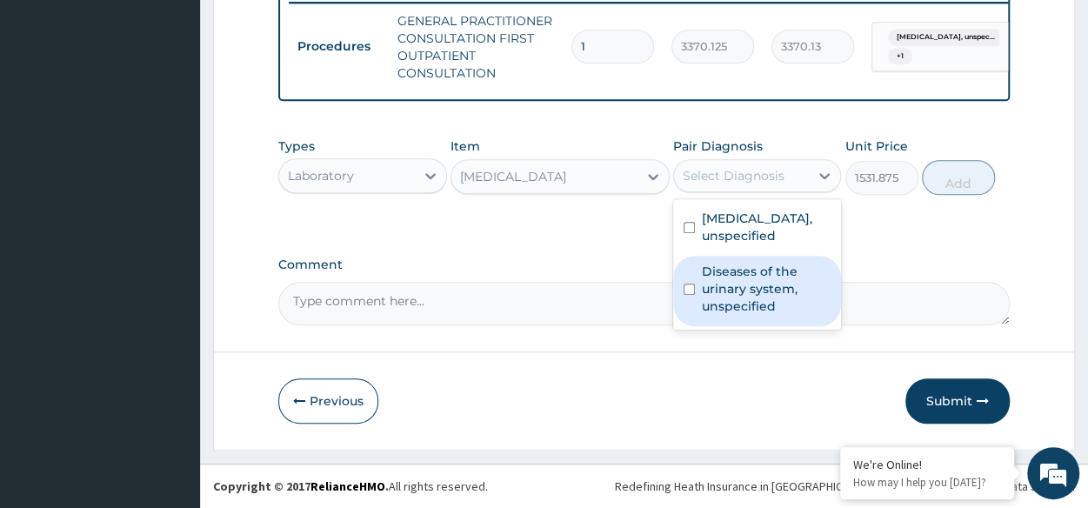
click at [743, 309] on label "Diseases of the urinary system, unspecified" at bounding box center [766, 289] width 129 height 52
checkbox input "true"
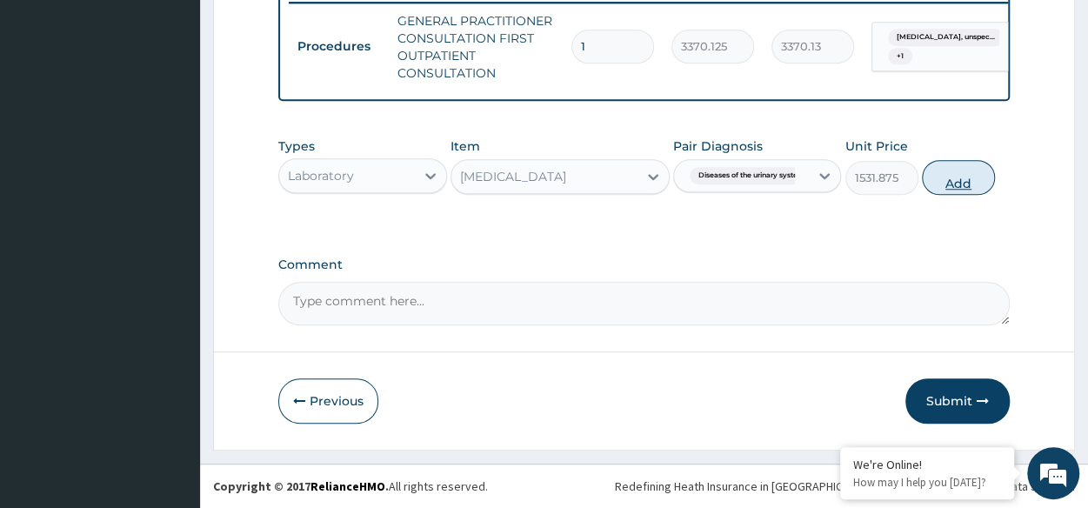
click at [957, 182] on button "Add" at bounding box center [958, 177] width 73 height 35
type input "0"
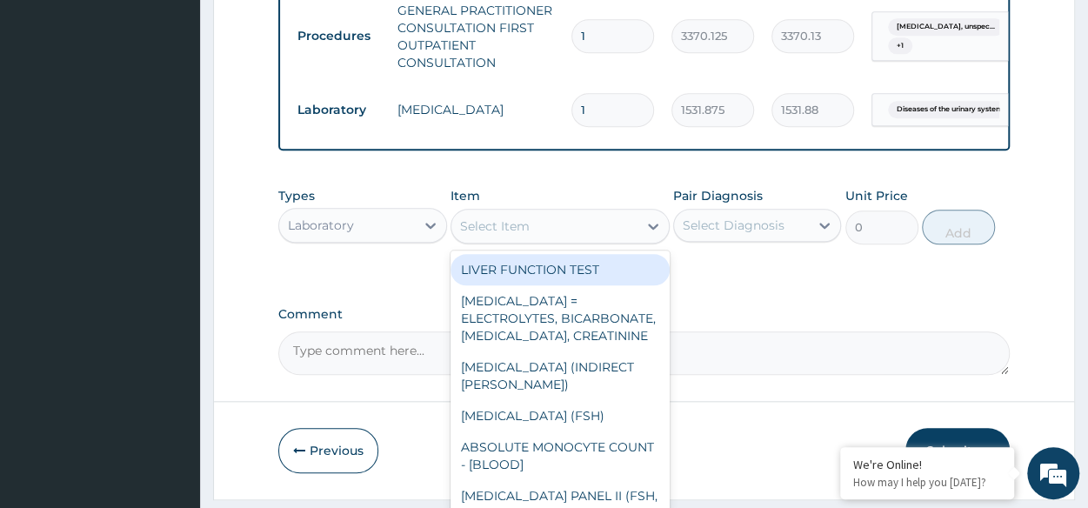
click at [580, 234] on div "Select Item" at bounding box center [544, 226] width 186 height 28
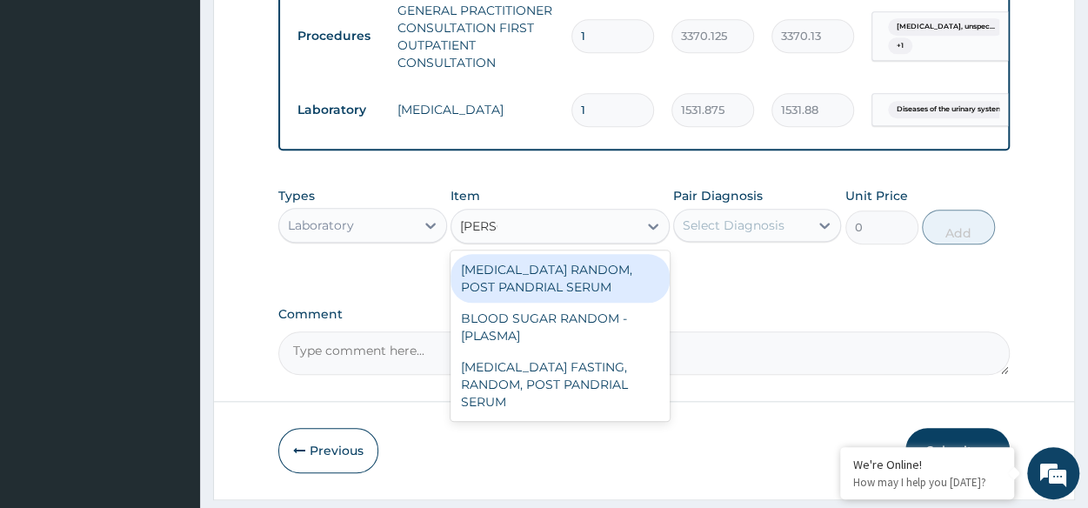
type input "random"
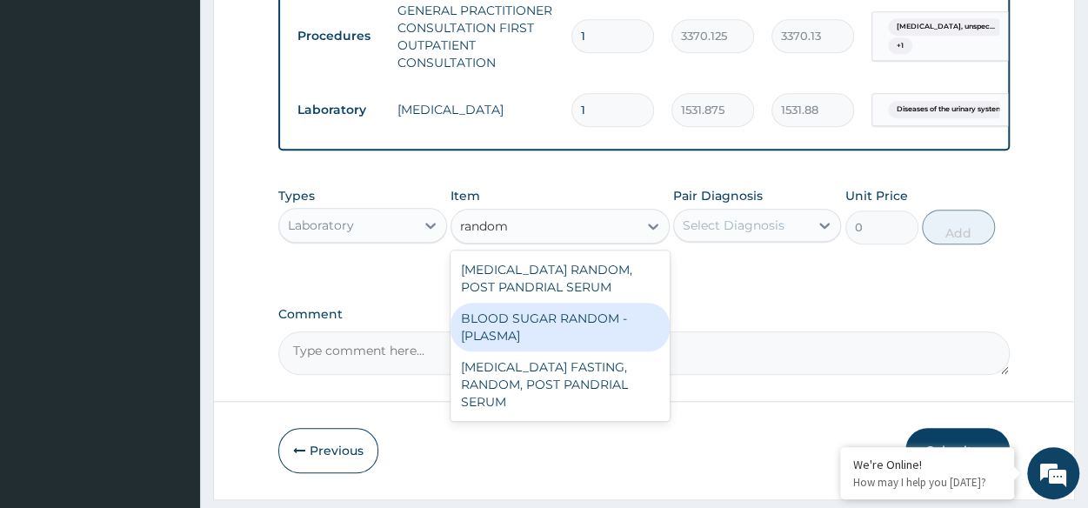
click at [566, 323] on div "BLOOD SUGAR RANDOM - [PLASMA]" at bounding box center [559, 327] width 219 height 49
type input "1800"
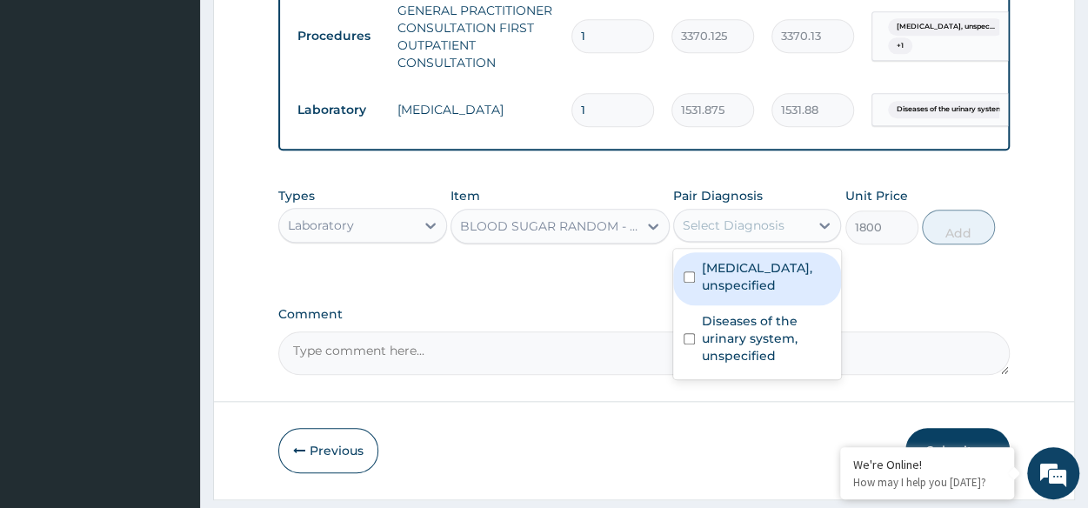
click at [745, 234] on div "Select Diagnosis" at bounding box center [734, 225] width 102 height 17
click at [741, 305] on div "Essential hypertension, unspecified" at bounding box center [757, 278] width 168 height 53
checkbox input "true"
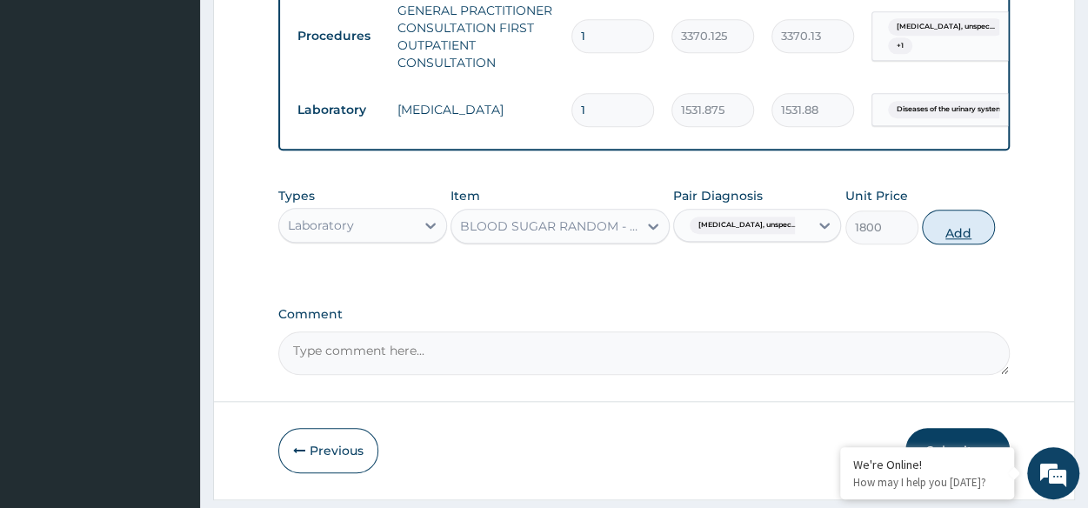
click at [955, 240] on button "Add" at bounding box center [958, 227] width 73 height 35
type input "0"
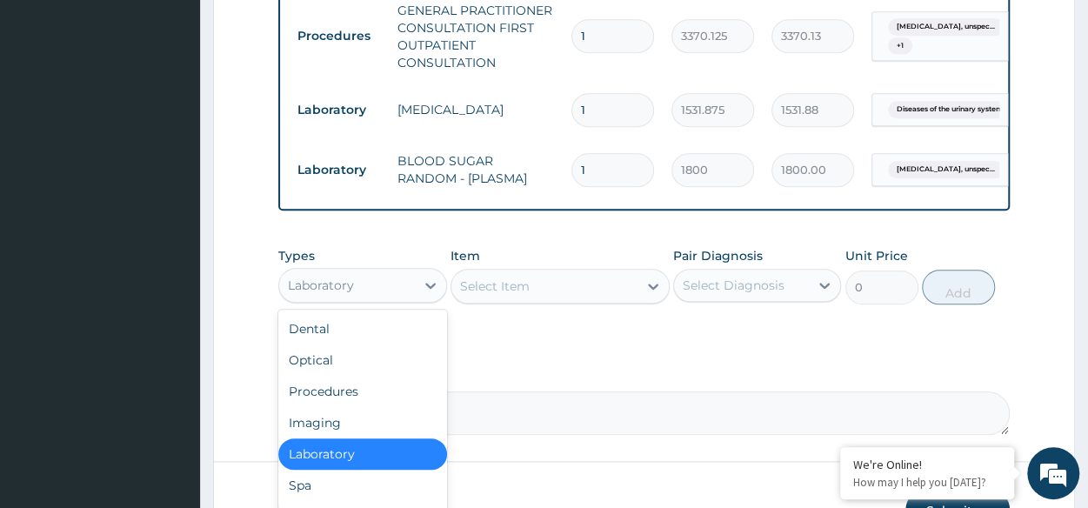
click at [341, 303] on div "Laboratory" at bounding box center [362, 285] width 168 height 35
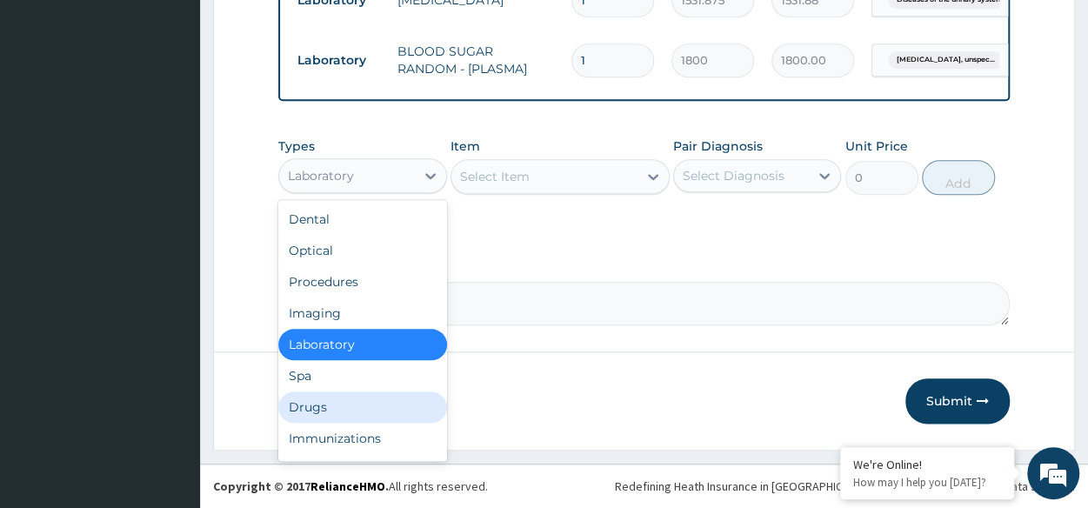
click at [337, 415] on div "Drugs" at bounding box center [362, 406] width 168 height 31
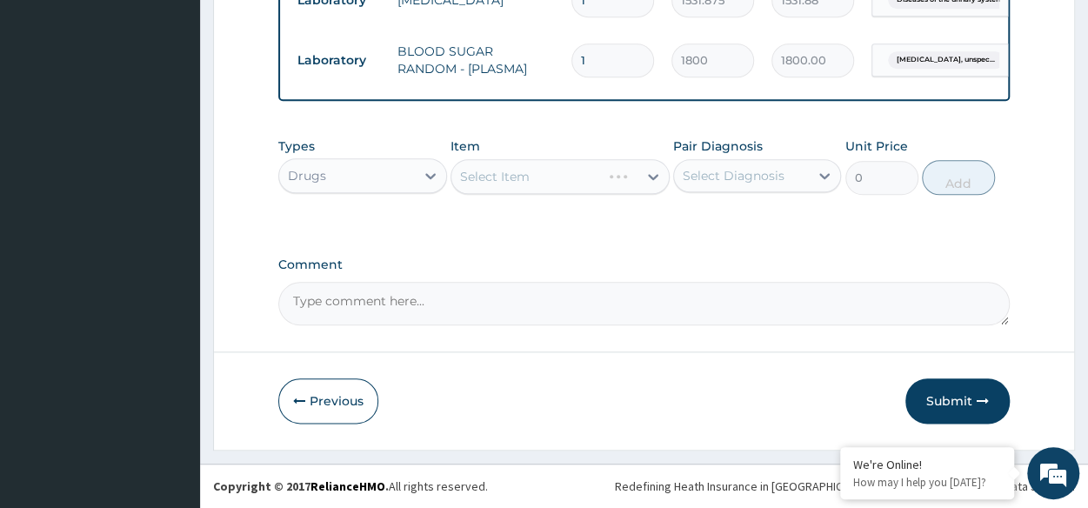
click at [550, 180] on div "Select Item" at bounding box center [559, 176] width 219 height 35
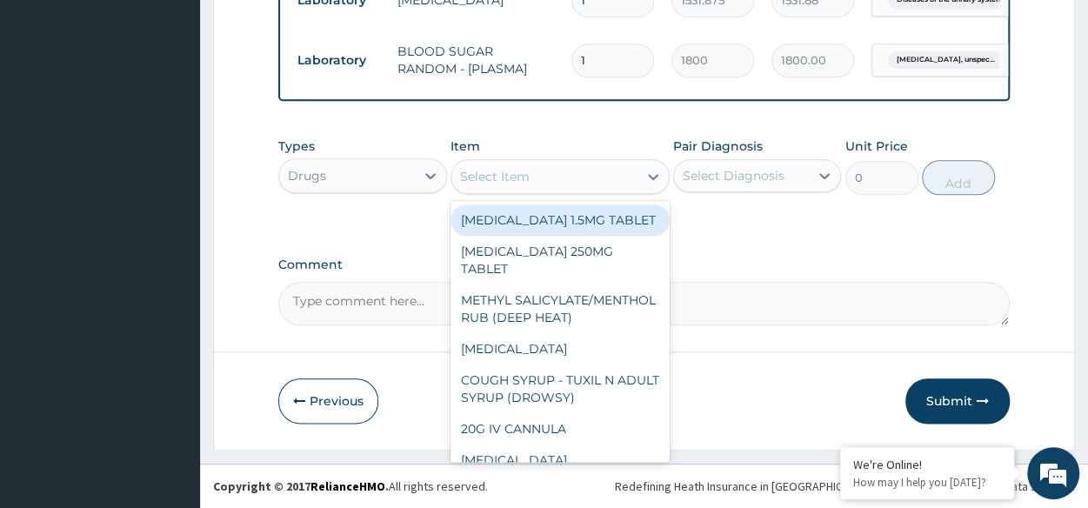
click at [550, 180] on div "Select Item" at bounding box center [544, 177] width 186 height 28
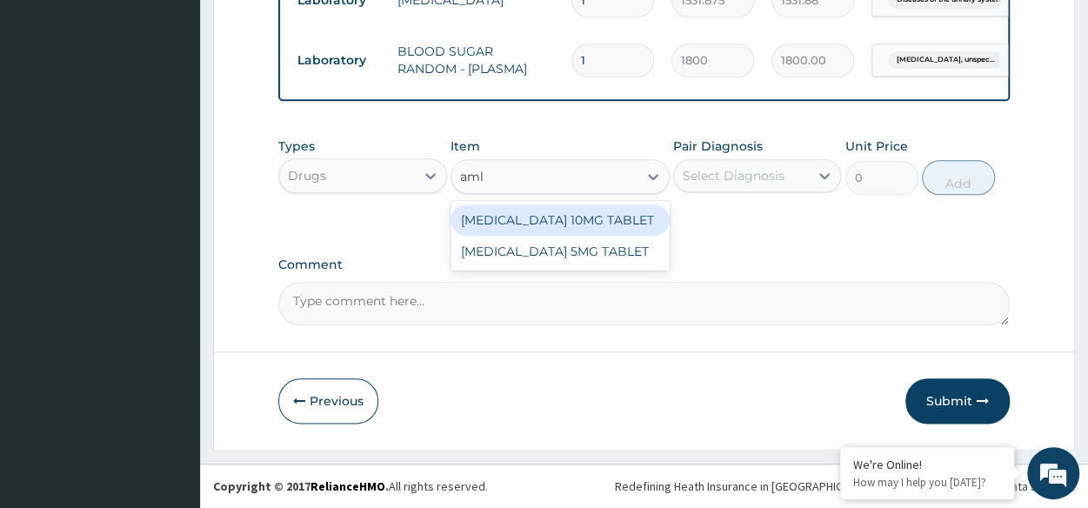
type input "amlo"
click at [562, 220] on div "AMLODIPINE 10MG TABLET" at bounding box center [559, 219] width 219 height 31
type input "100"
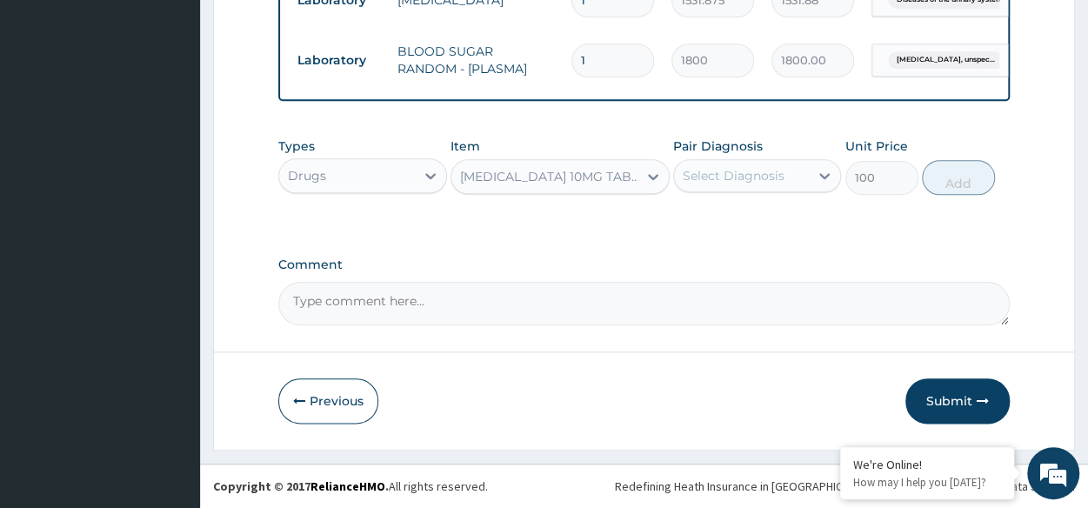
click at [730, 180] on div "Select Diagnosis" at bounding box center [734, 175] width 102 height 17
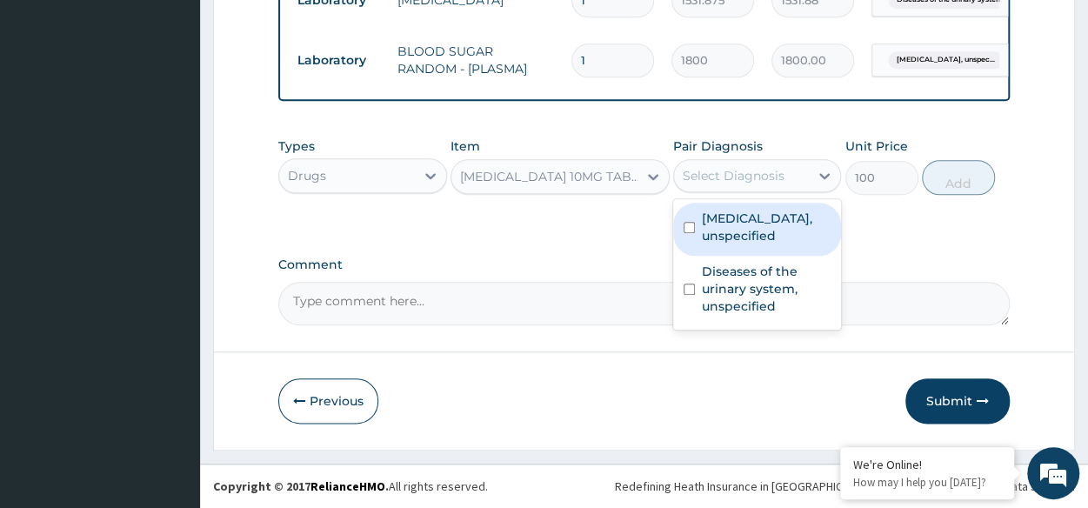
click at [735, 244] on label "Essential hypertension, unspecified" at bounding box center [766, 227] width 129 height 35
checkbox input "true"
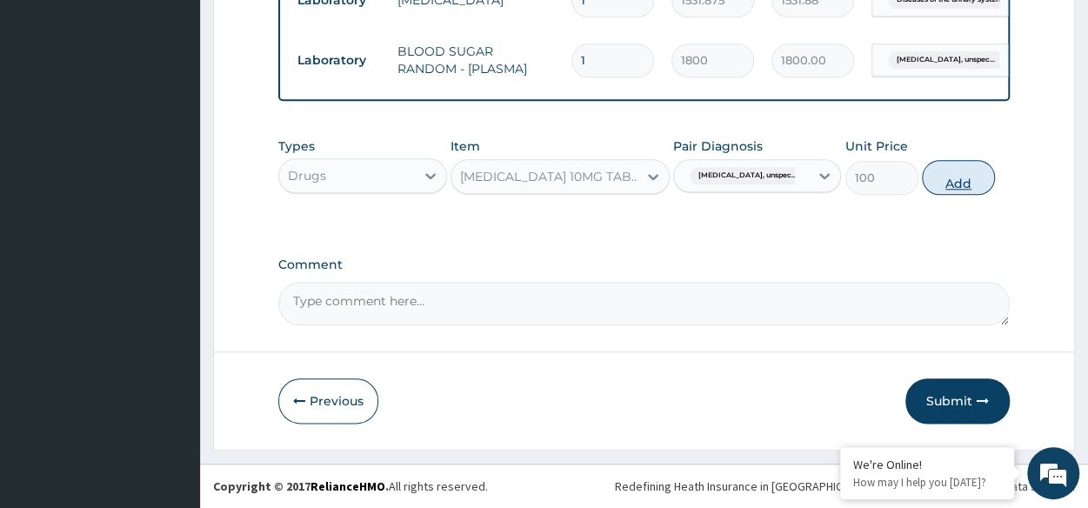
click at [952, 183] on button "Add" at bounding box center [958, 177] width 73 height 35
type input "0"
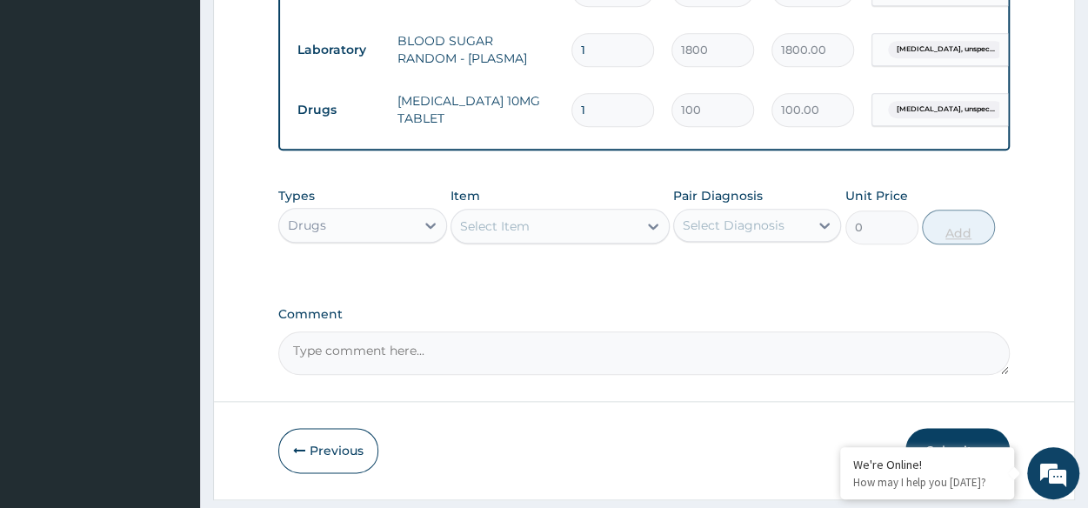
type input "14"
type input "1400.00"
type input "14"
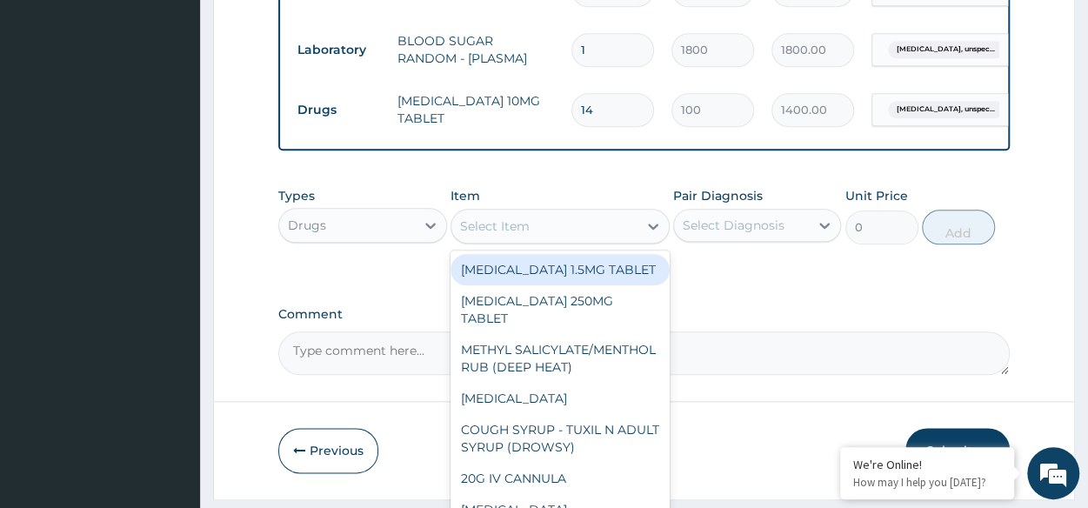
click at [565, 230] on div "Select Item" at bounding box center [544, 226] width 186 height 28
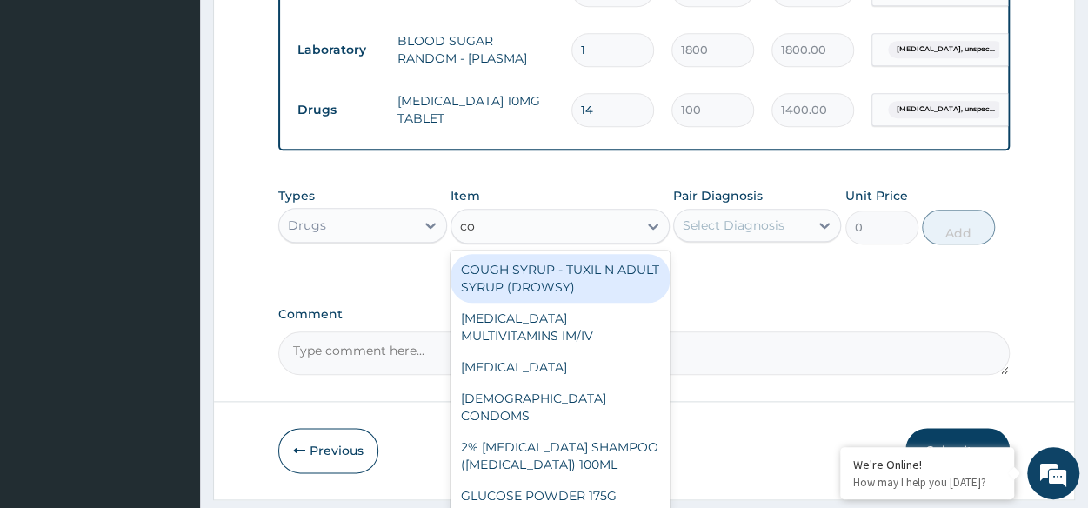
type input "cod"
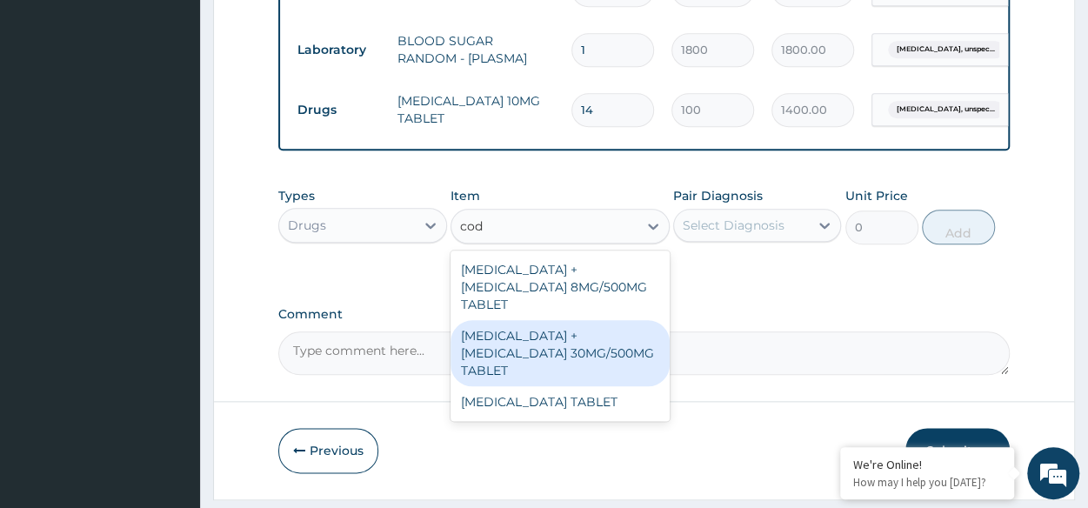
click at [577, 337] on div "PARACETAMOL + CODEINE 30MG/500MG TABLET" at bounding box center [559, 353] width 219 height 66
type input "343.2000122070312"
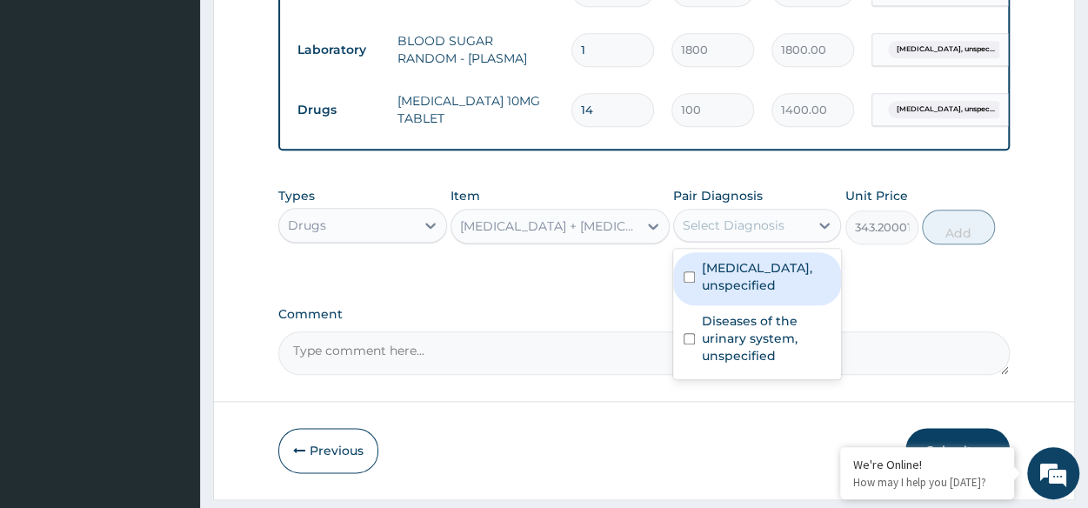
click at [749, 223] on div "Select Diagnosis" at bounding box center [741, 225] width 135 height 28
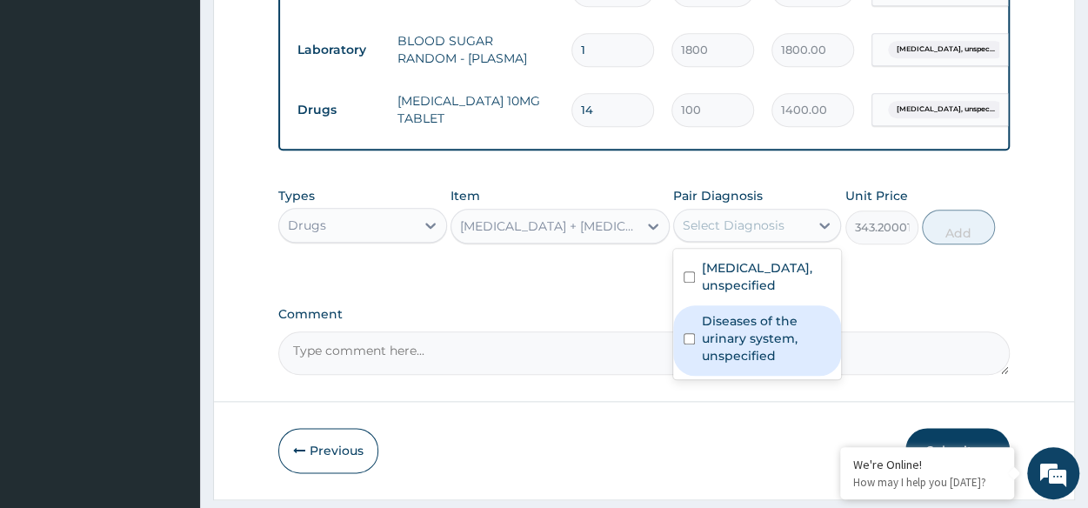
click at [753, 343] on label "Diseases of the urinary system, unspecified" at bounding box center [766, 338] width 129 height 52
checkbox input "true"
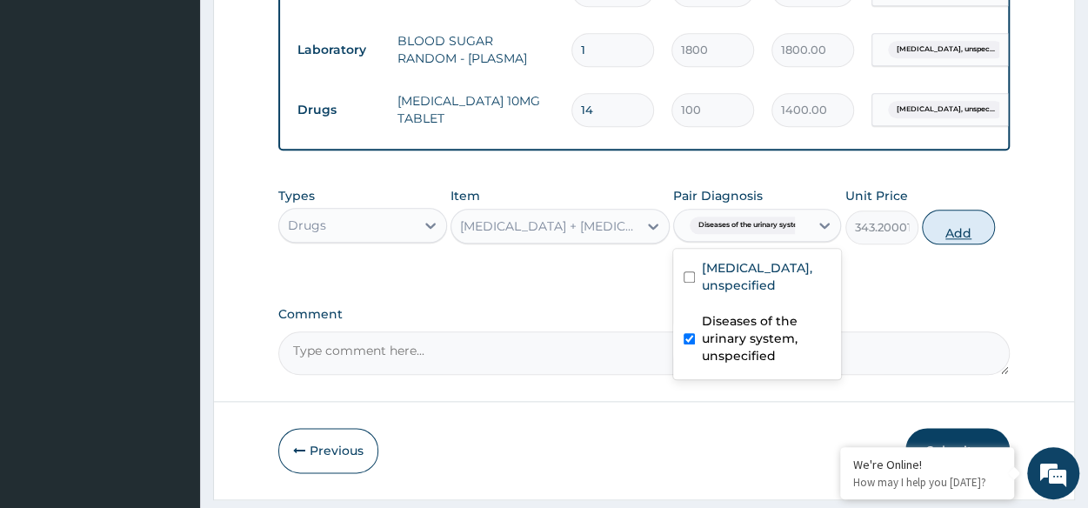
click at [957, 230] on button "Add" at bounding box center [958, 227] width 73 height 35
type input "0"
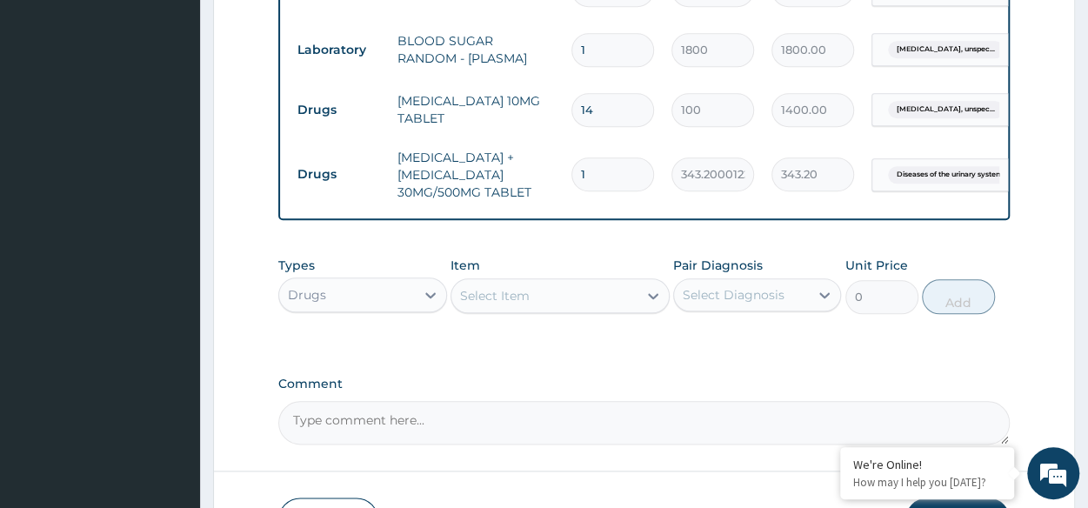
type input "10"
type input "3432.00"
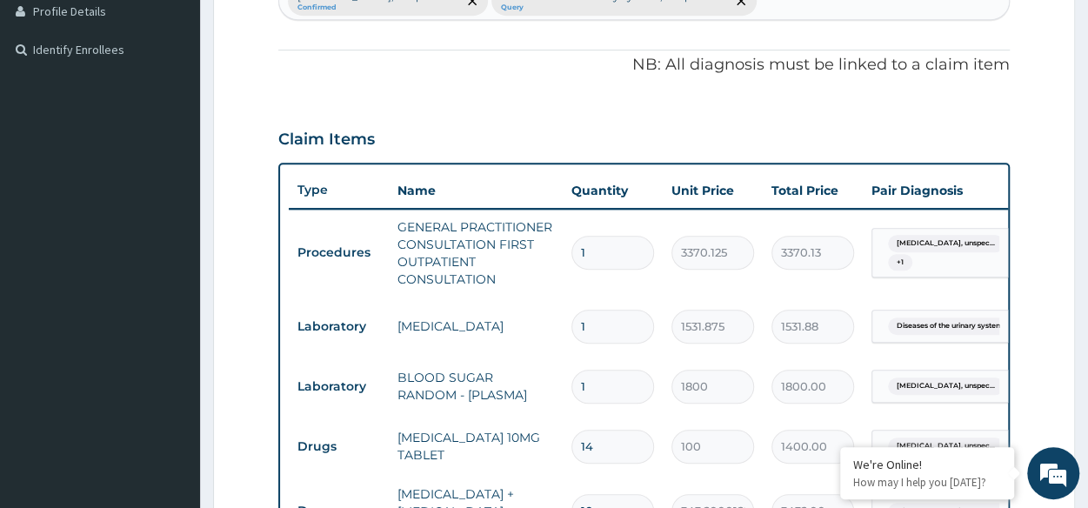
scroll to position [951, 0]
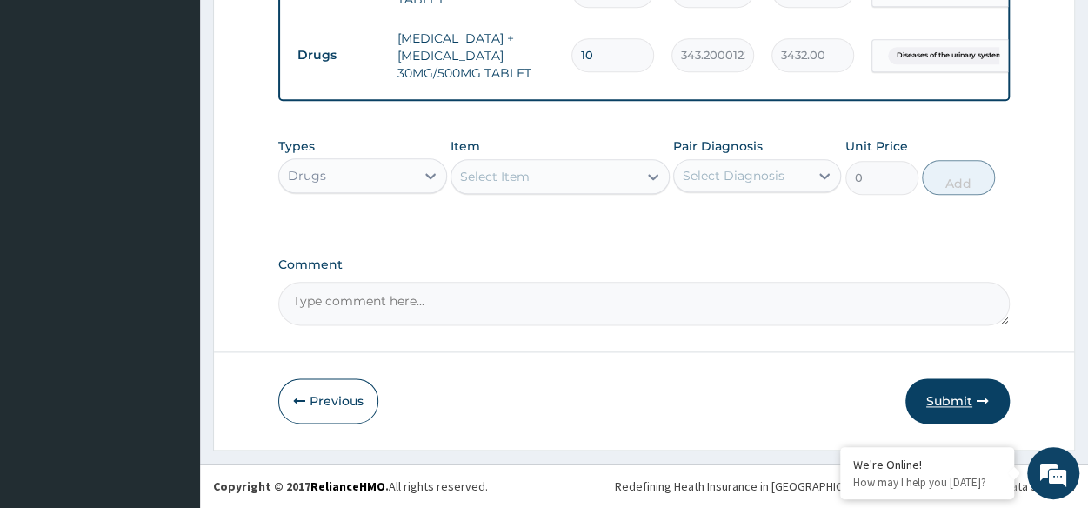
type input "10"
click at [970, 399] on button "Submit" at bounding box center [957, 400] width 104 height 45
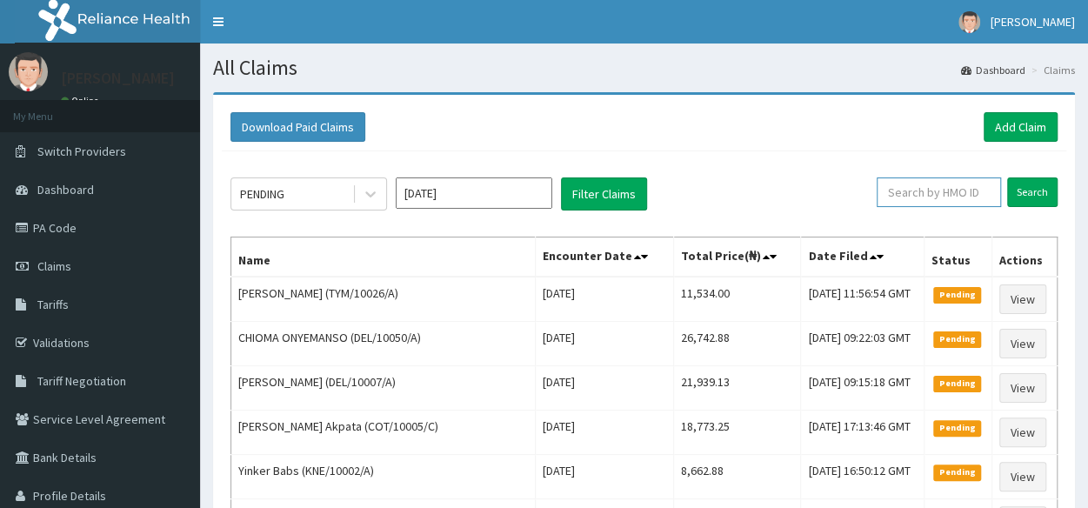
click at [980, 196] on input "text" at bounding box center [939, 192] width 124 height 30
paste input "TYM/10026/A"
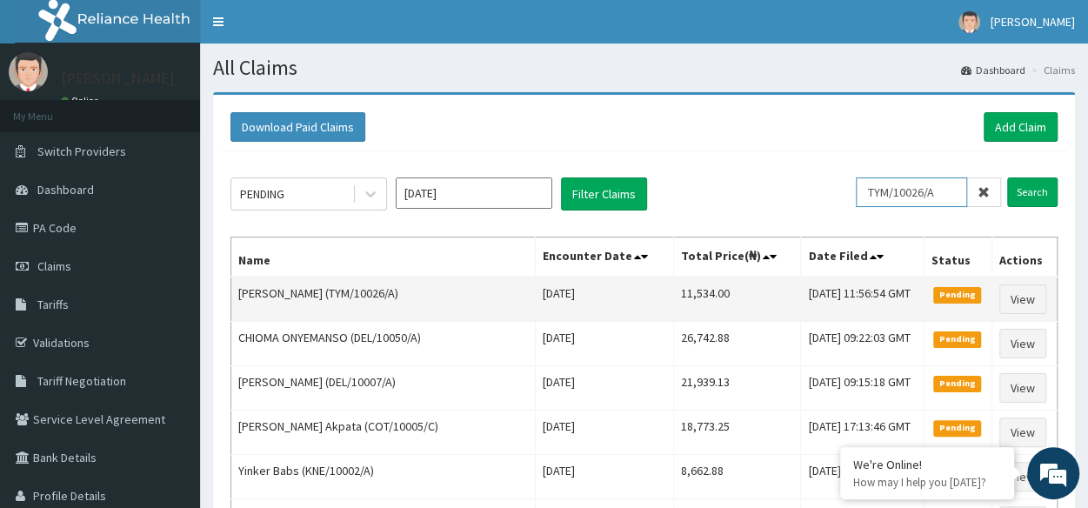
type input "TYM/10026/A"
drag, startPoint x: 663, startPoint y: 291, endPoint x: 703, endPoint y: 295, distance: 39.3
click at [703, 295] on td "11,534.00" at bounding box center [737, 299] width 128 height 45
drag, startPoint x: 652, startPoint y: 290, endPoint x: 710, endPoint y: 290, distance: 58.3
click at [710, 290] on td "11,534.00" at bounding box center [737, 299] width 128 height 45
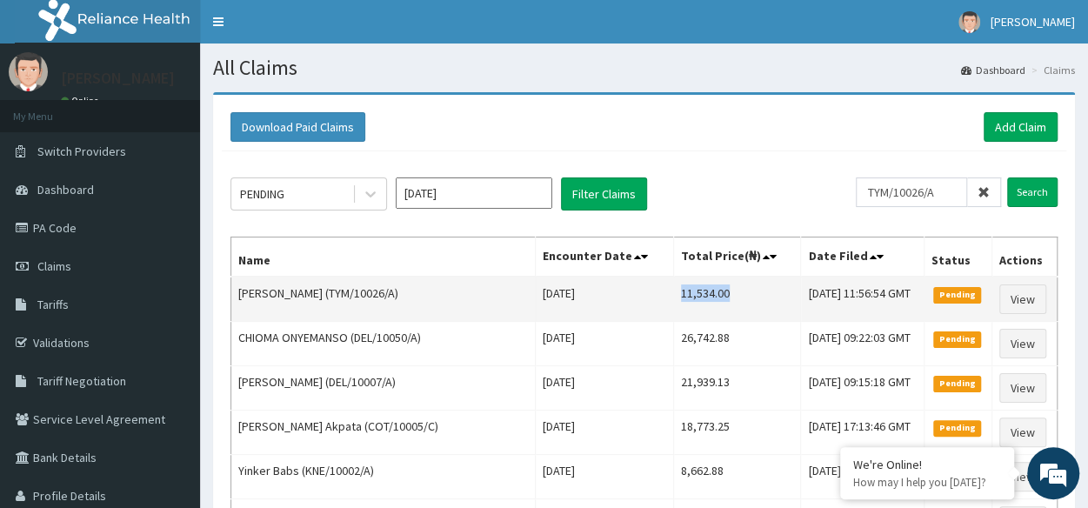
copy td "11,534.00"
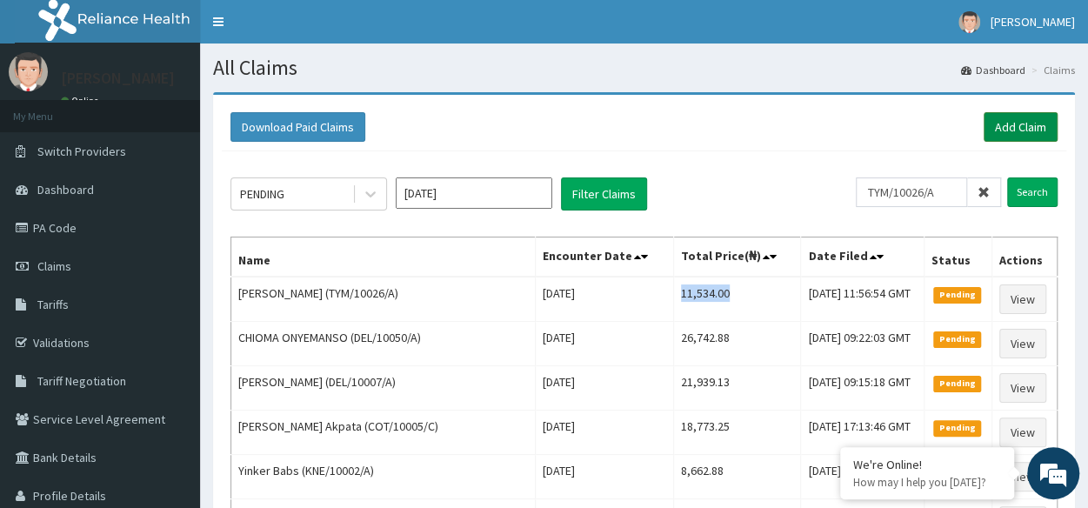
click at [1037, 118] on link "Add Claim" at bounding box center [1020, 127] width 74 height 30
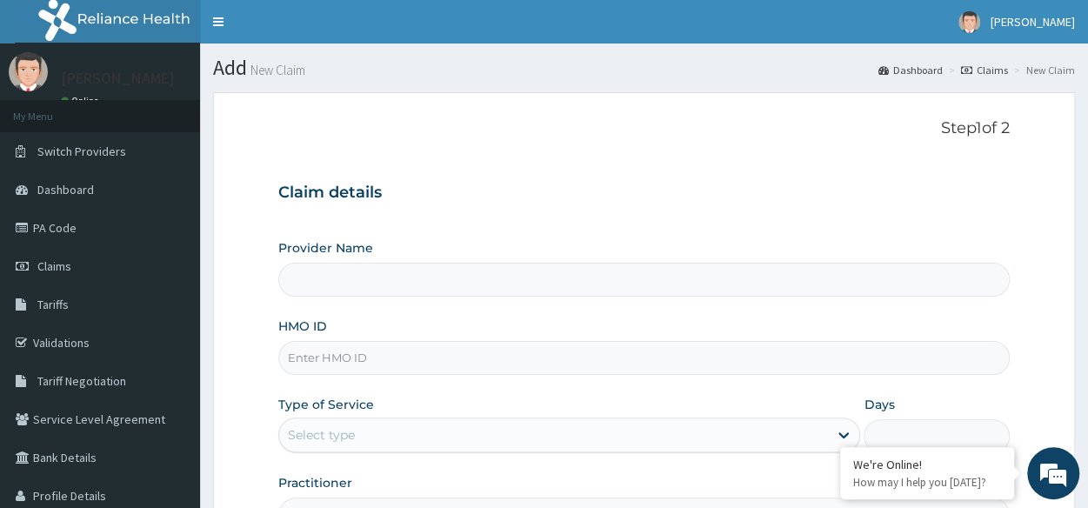
click at [582, 356] on input "HMO ID" at bounding box center [643, 358] width 731 height 34
paste input "KNE/10002/A"
type input "KNE/10002/A"
type input "Reliance Family Clinics (RFC) - [GEOGRAPHIC_DATA]"
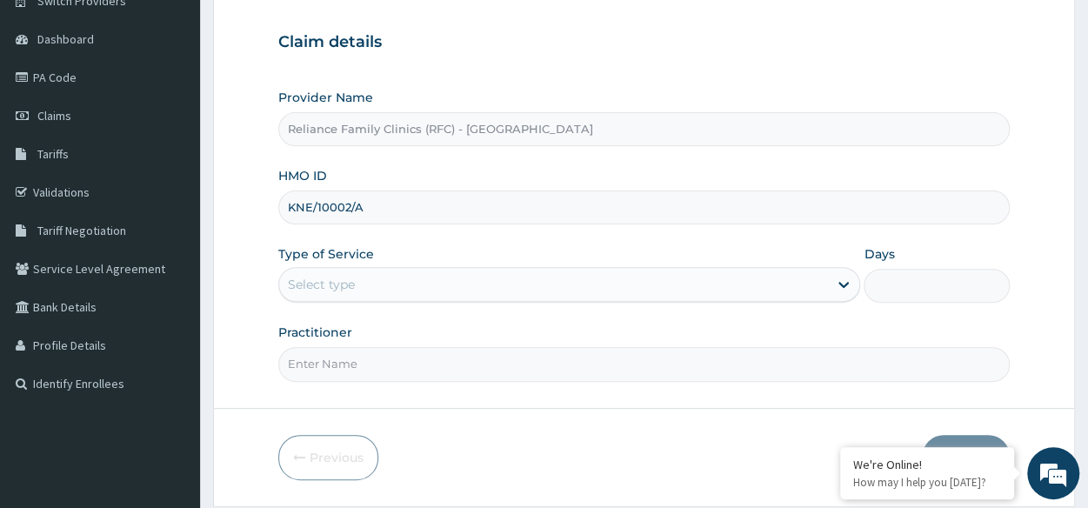
scroll to position [151, 0]
type input "KNE/10002/A"
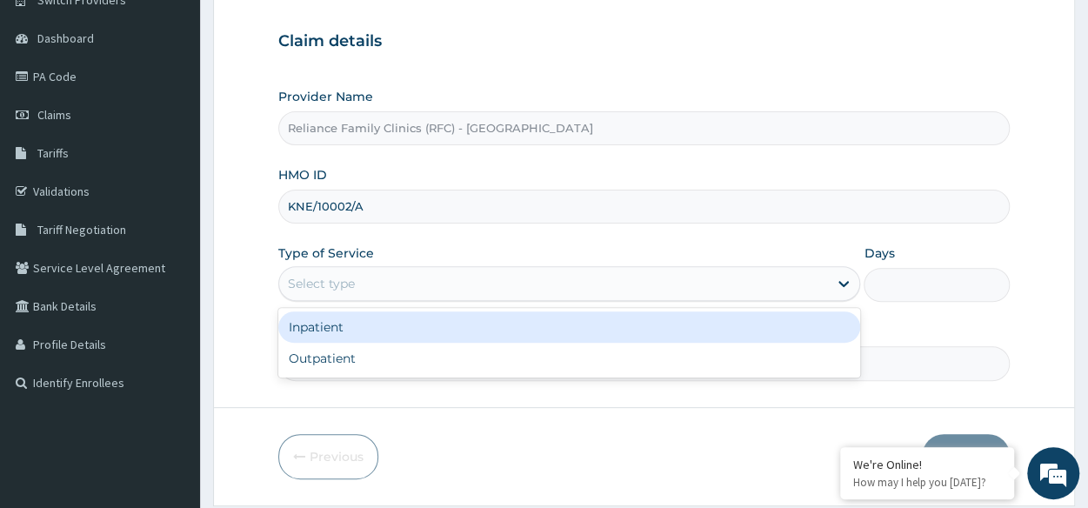
click at [599, 290] on div "Select type" at bounding box center [553, 284] width 549 height 28
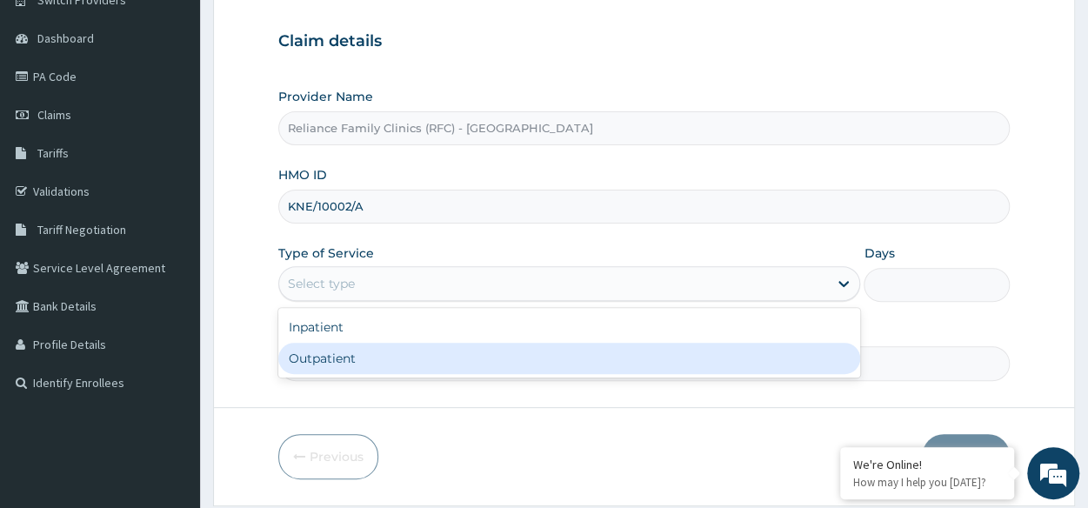
click at [548, 352] on div "Outpatient" at bounding box center [569, 358] width 582 height 31
type input "1"
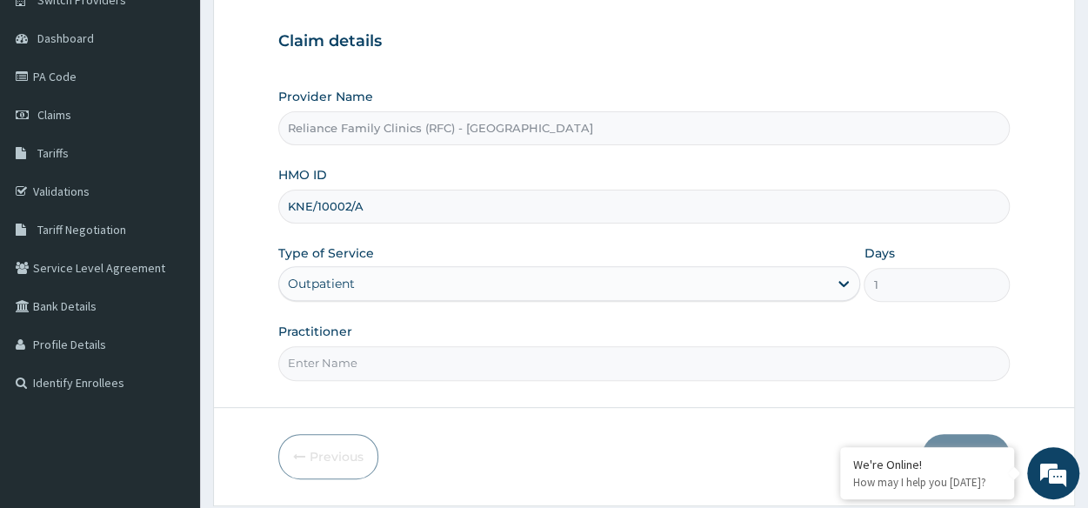
click at [548, 352] on input "Practitioner" at bounding box center [643, 363] width 731 height 34
type input "p"
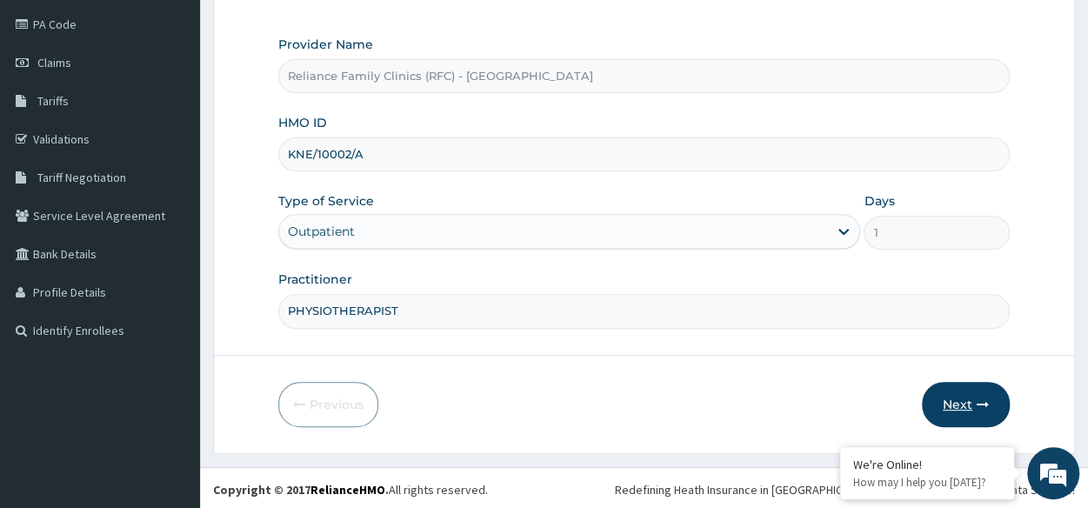
type input "PHYSIOTHERAPIST"
click at [959, 406] on button "Next" at bounding box center [966, 404] width 88 height 45
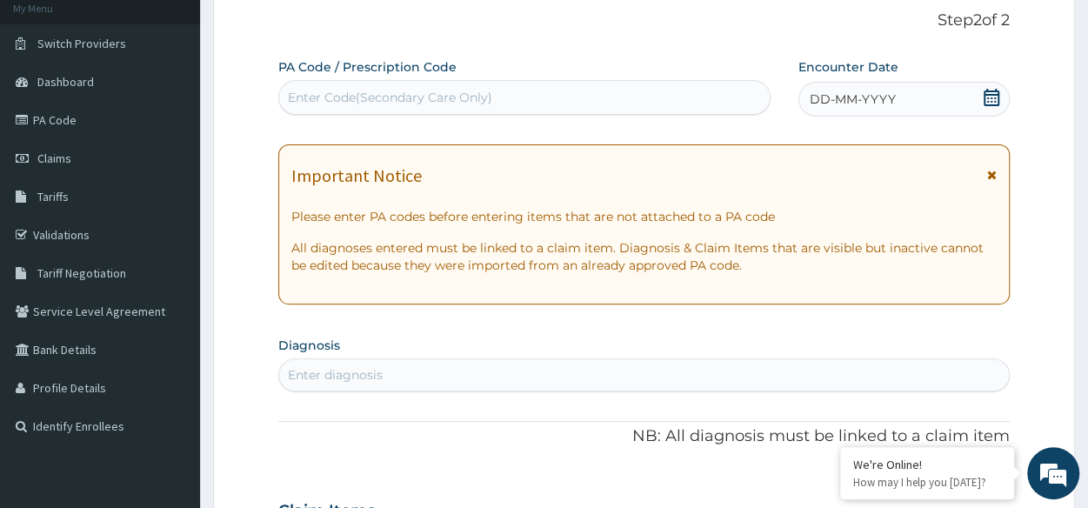
scroll to position [106, 0]
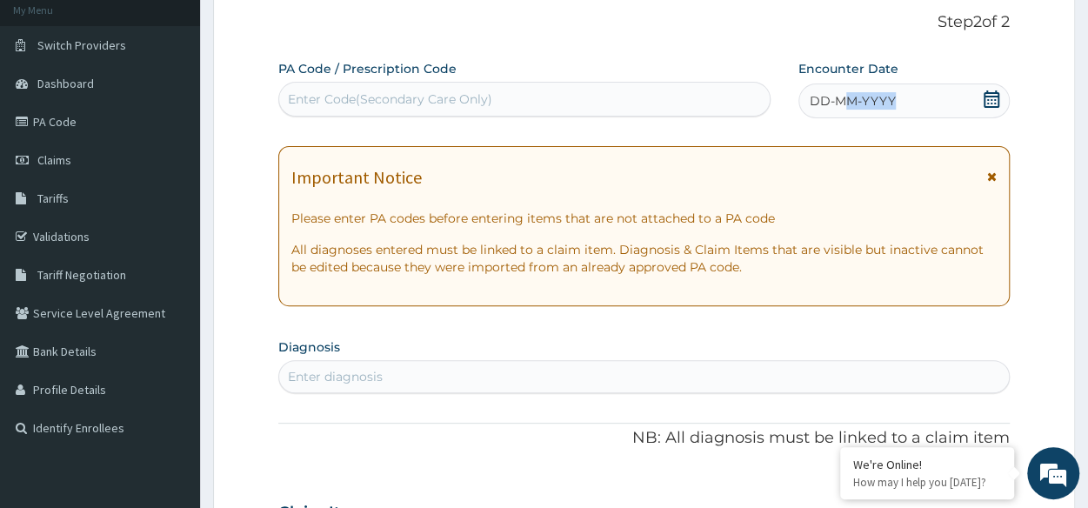
drag, startPoint x: 921, startPoint y: 97, endPoint x: 845, endPoint y: 105, distance: 76.1
click at [845, 105] on div "DD-MM-YYYY" at bounding box center [903, 100] width 211 height 35
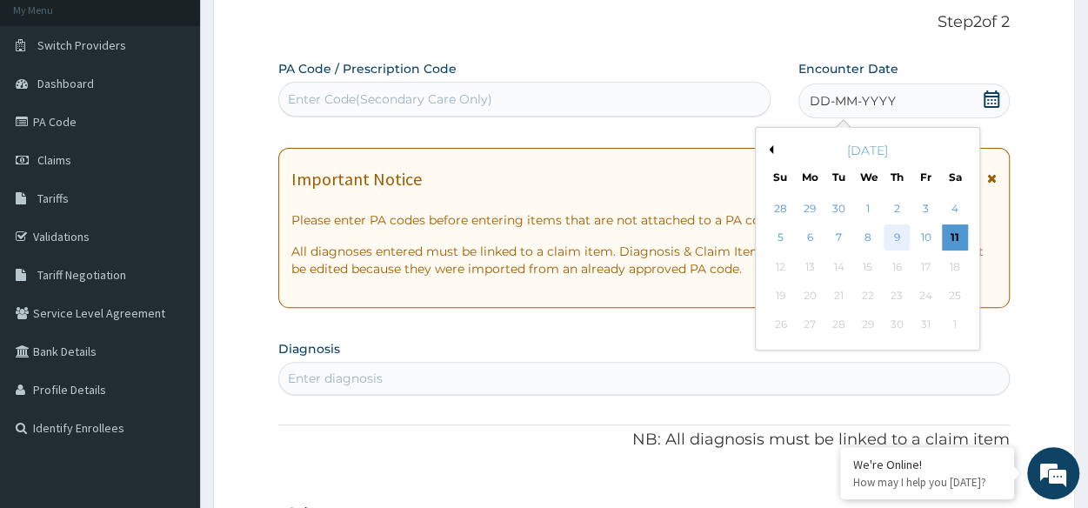
click at [898, 244] on div "9" at bounding box center [896, 238] width 26 height 26
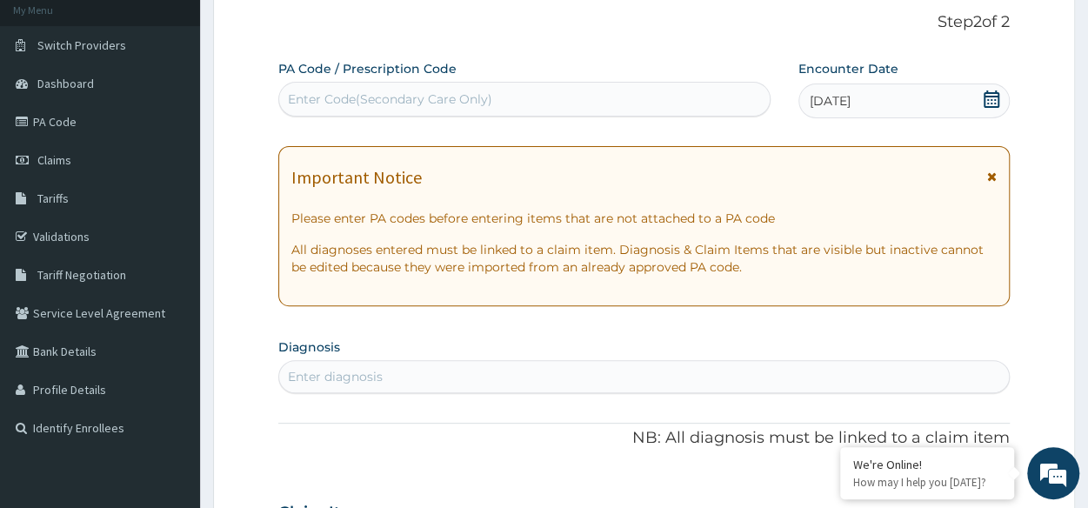
click at [658, 378] on div "Enter diagnosis" at bounding box center [644, 377] width 730 height 28
click at [361, 107] on div "Enter Code(Secondary Care Only)" at bounding box center [390, 98] width 204 height 17
paste input "PA/611B59"
type input "PA/611B59"
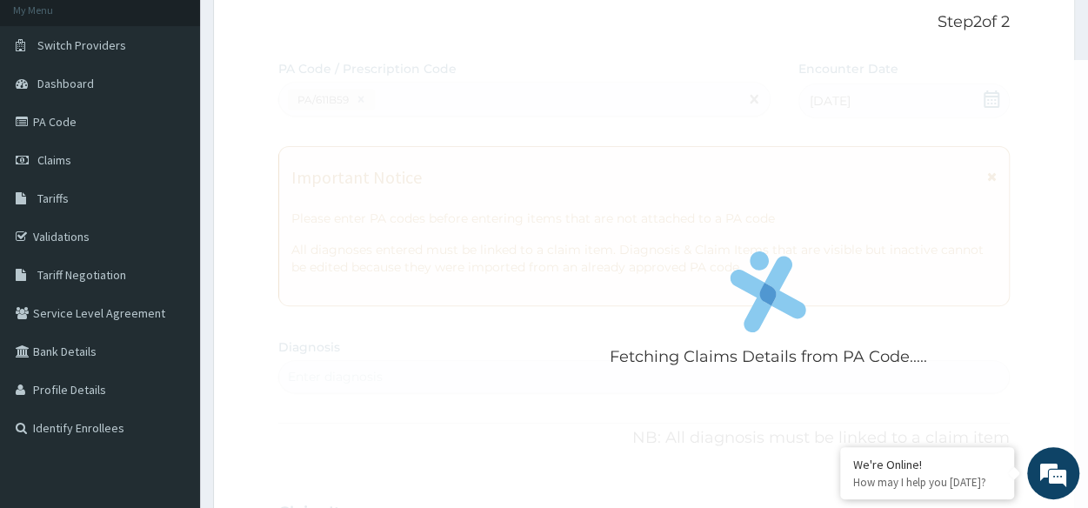
scroll to position [468, 0]
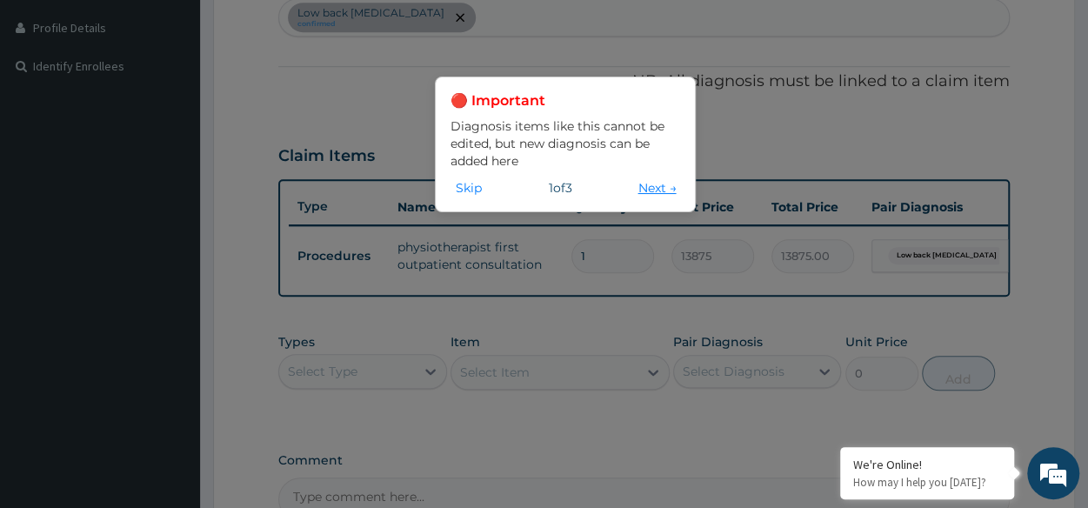
click at [656, 186] on button "Next →" at bounding box center [656, 187] width 49 height 19
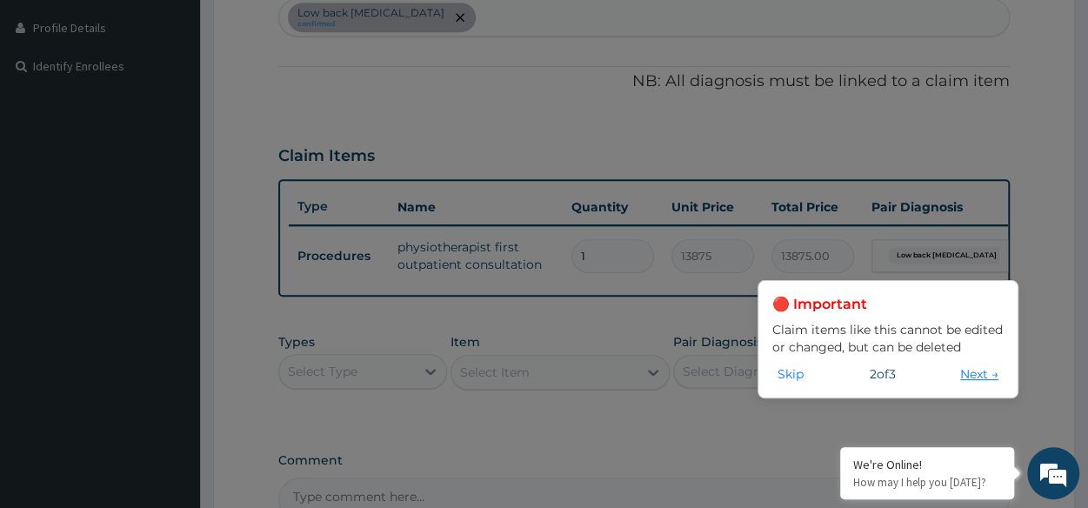
click at [990, 379] on button "Next →" at bounding box center [979, 373] width 49 height 19
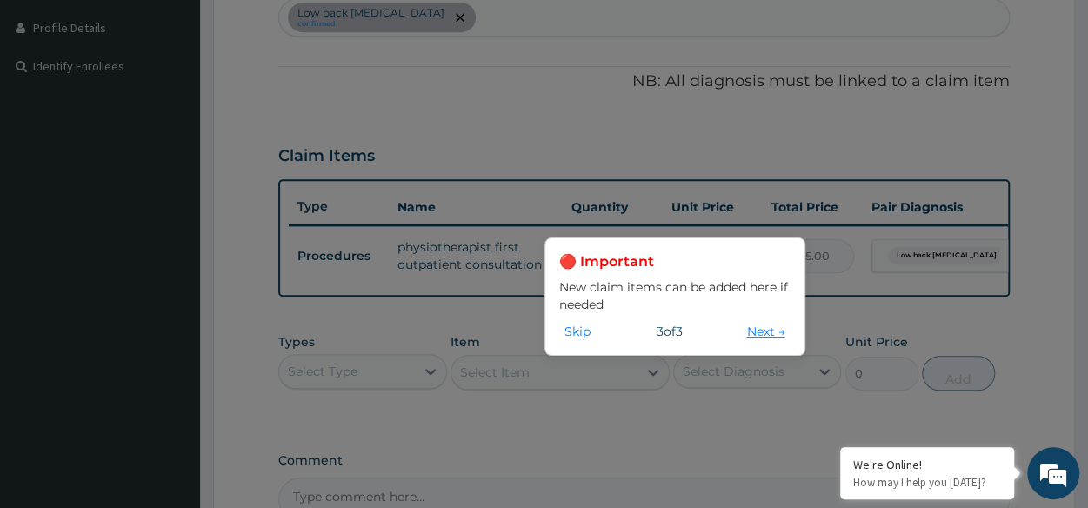
click at [757, 333] on button "Next →" at bounding box center [766, 331] width 49 height 19
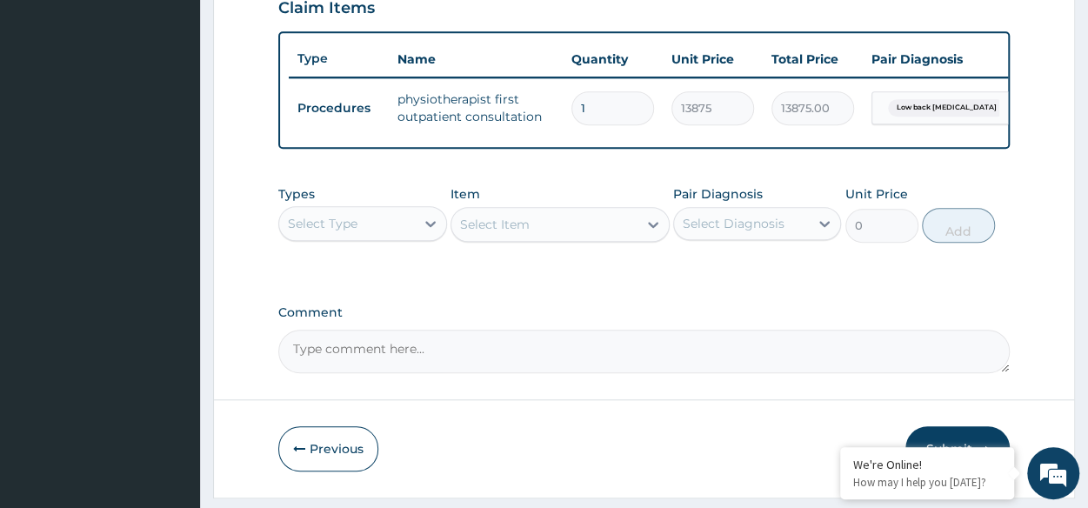
scroll to position [674, 0]
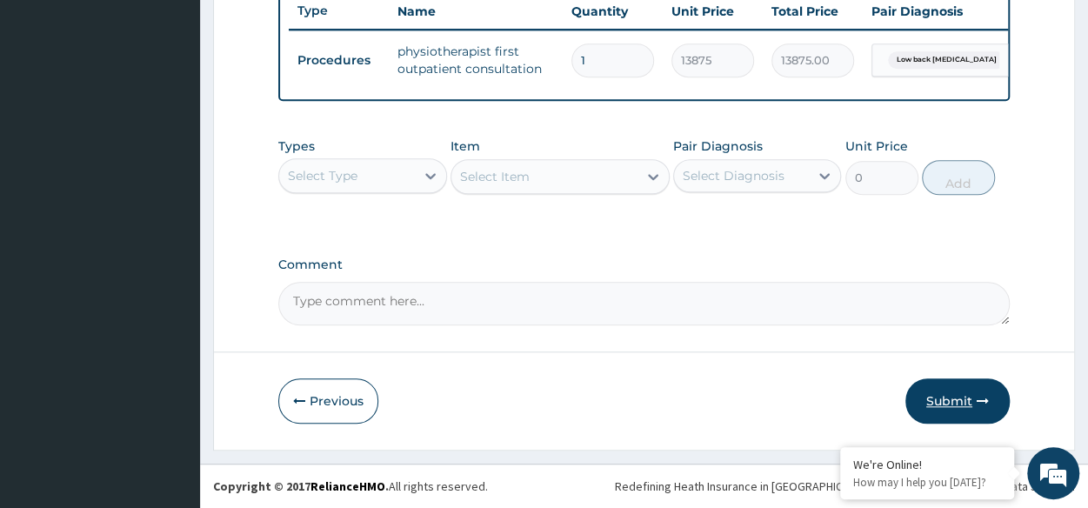
click at [937, 397] on button "Submit" at bounding box center [957, 400] width 104 height 45
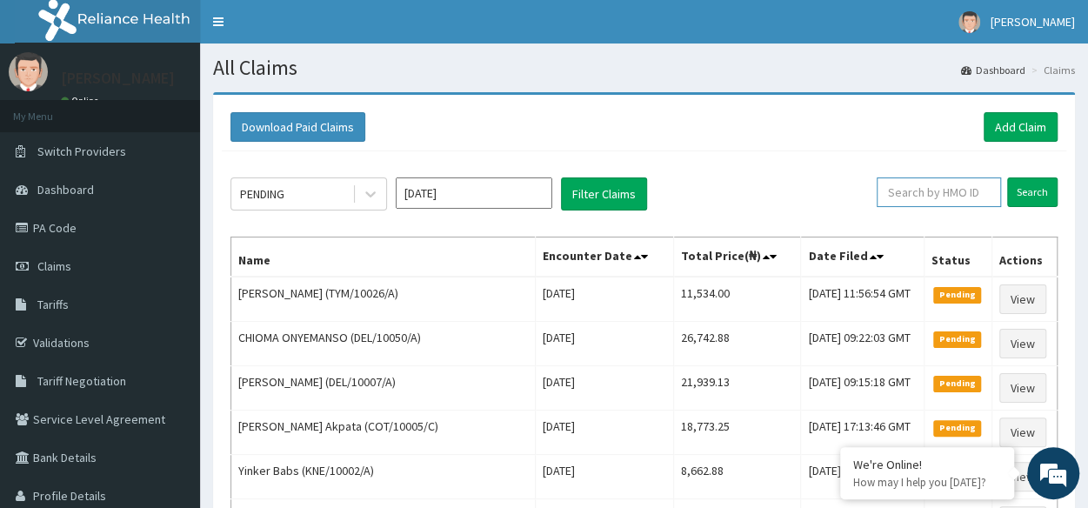
click at [992, 189] on input "text" at bounding box center [939, 192] width 124 height 30
paste input "KNE/10002/A"
type input "KNE/10002/A"
click at [1007, 177] on input "Search" at bounding box center [1032, 192] width 50 height 30
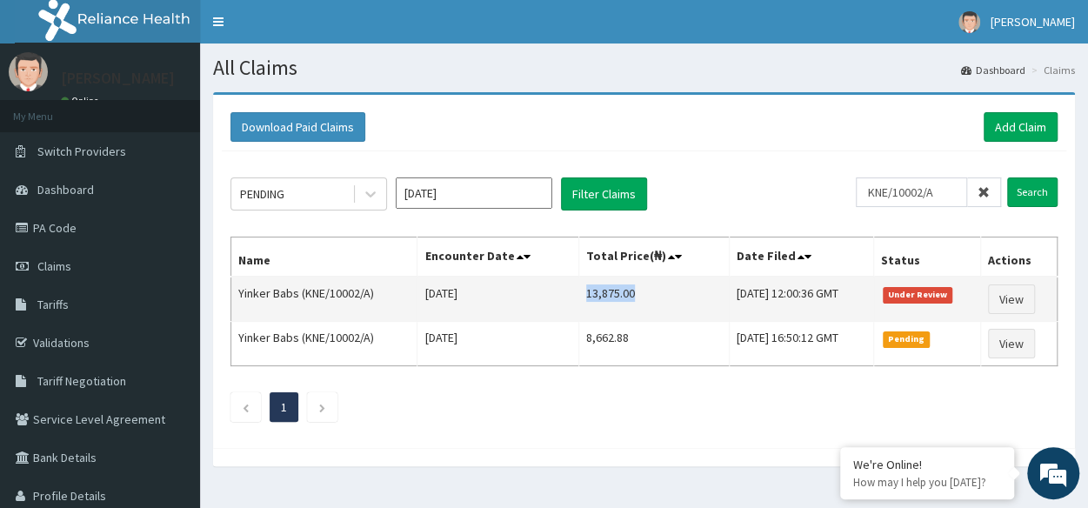
drag, startPoint x: 562, startPoint y: 293, endPoint x: 611, endPoint y: 297, distance: 49.8
click at [611, 297] on td "13,875.00" at bounding box center [654, 299] width 150 height 45
copy td "13,875.00"
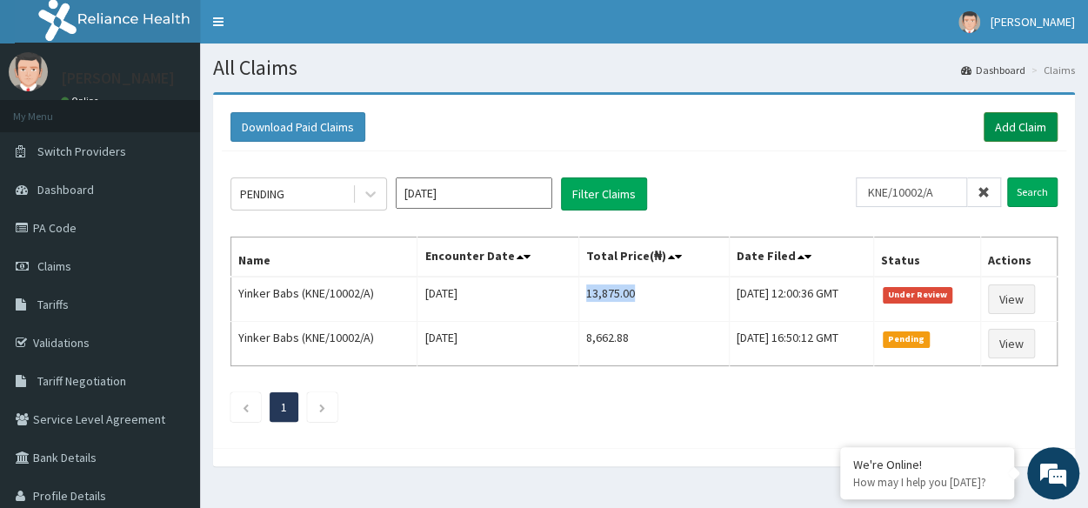
click at [1028, 118] on link "Add Claim" at bounding box center [1020, 127] width 74 height 30
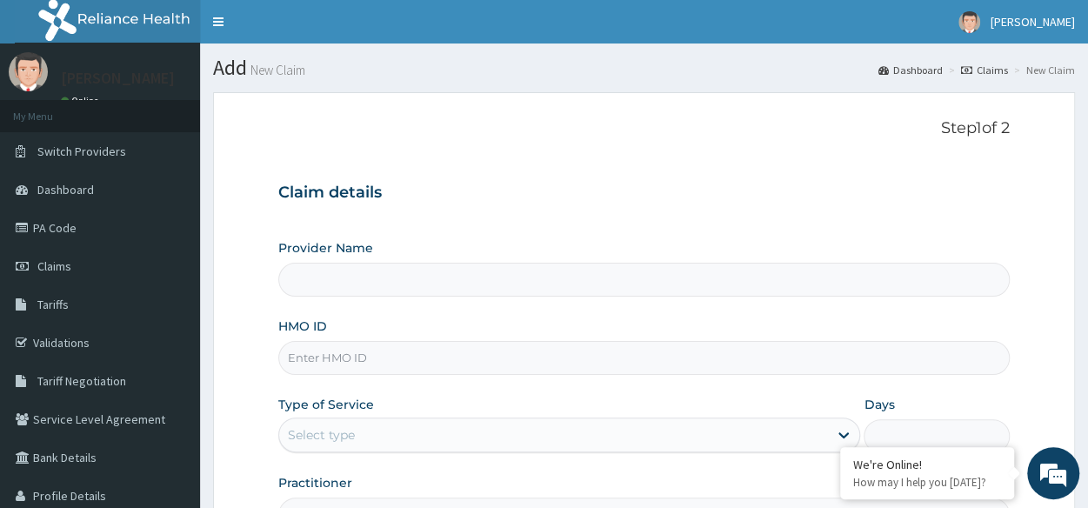
click at [579, 363] on input "HMO ID" at bounding box center [643, 358] width 731 height 34
paste input "MHG/10101/A"
type input "MHG/10101/A"
click at [579, 363] on input "MHG/10101/A" at bounding box center [643, 358] width 731 height 34
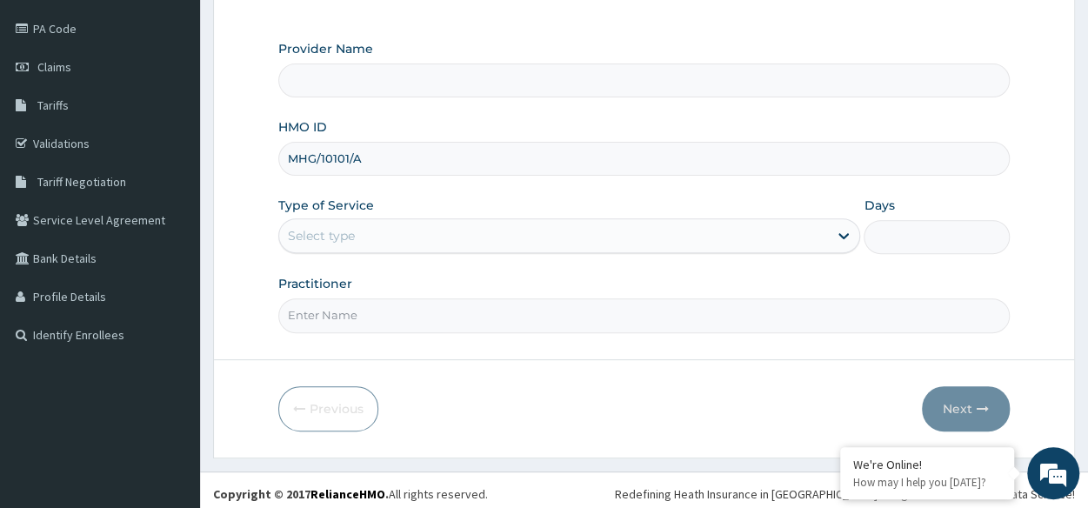
scroll to position [203, 0]
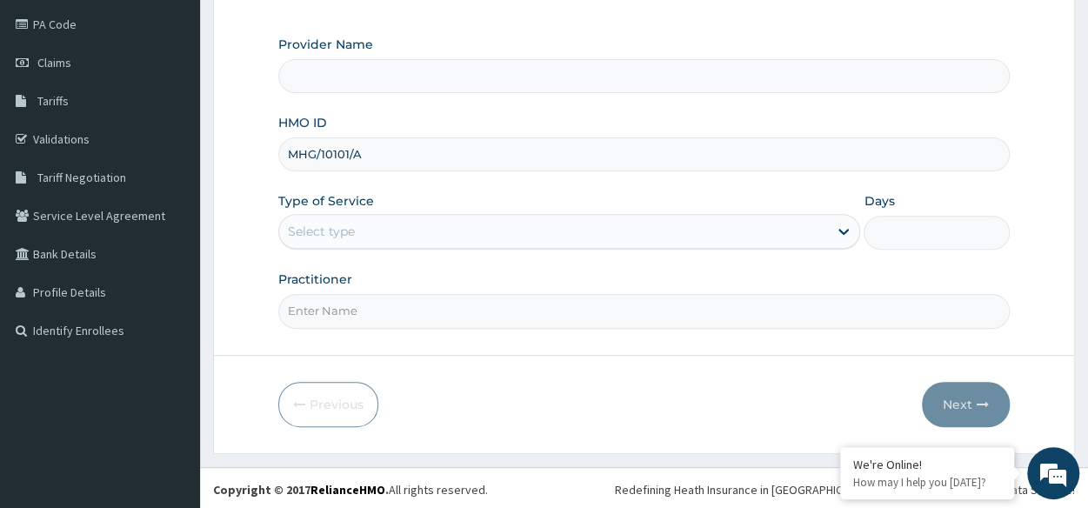
type input "Reliance Family Clinics (RFC) - [GEOGRAPHIC_DATA]"
type input "MHG/10101/A"
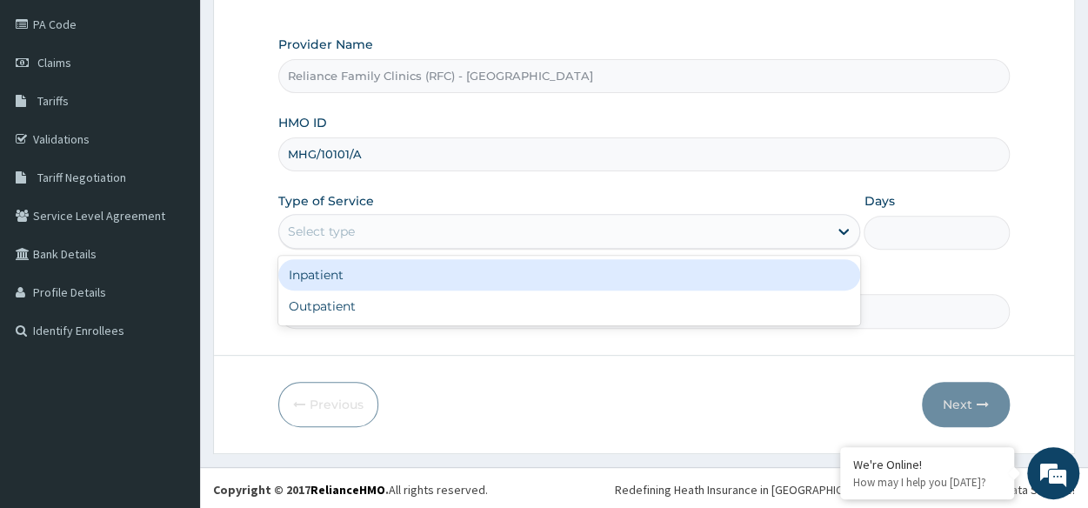
click at [553, 239] on div "Select type" at bounding box center [553, 231] width 549 height 28
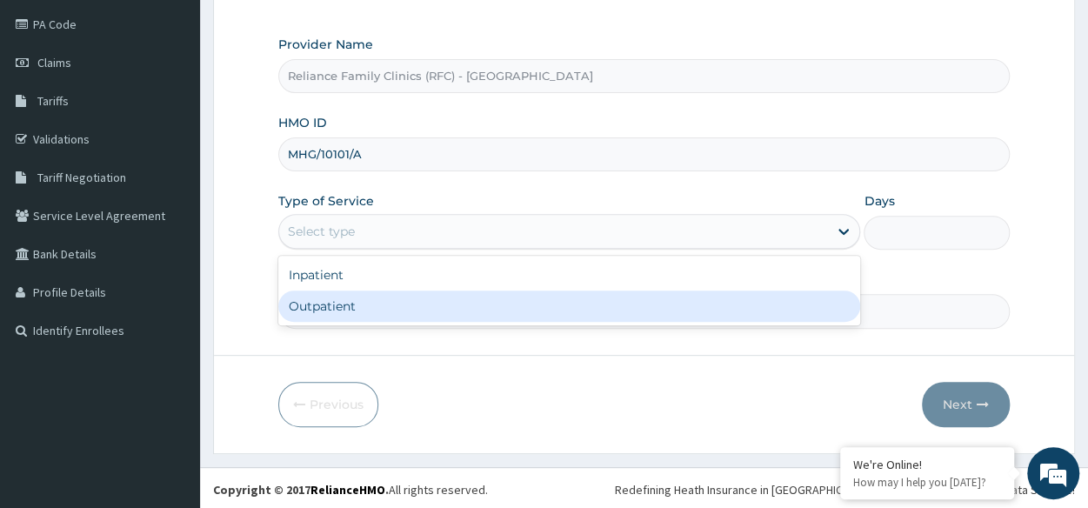
click at [494, 299] on div "Outpatient" at bounding box center [569, 305] width 582 height 31
type input "1"
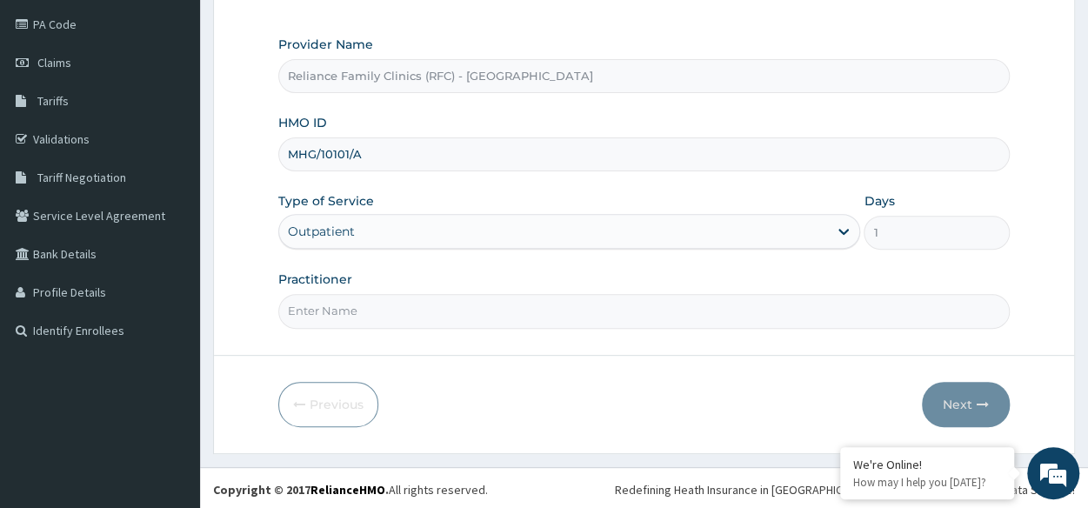
click at [490, 309] on input "Practitioner" at bounding box center [643, 311] width 731 height 34
type input "Physiotherapist"
click at [944, 401] on button "Next" at bounding box center [966, 404] width 88 height 45
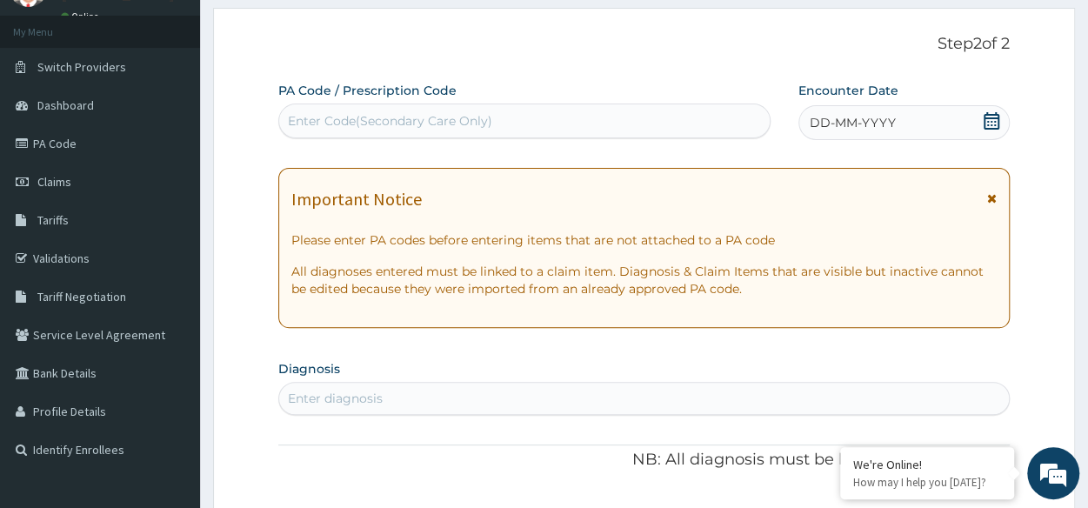
scroll to position [83, 0]
click at [947, 116] on div "DD-MM-YYYY" at bounding box center [903, 123] width 211 height 35
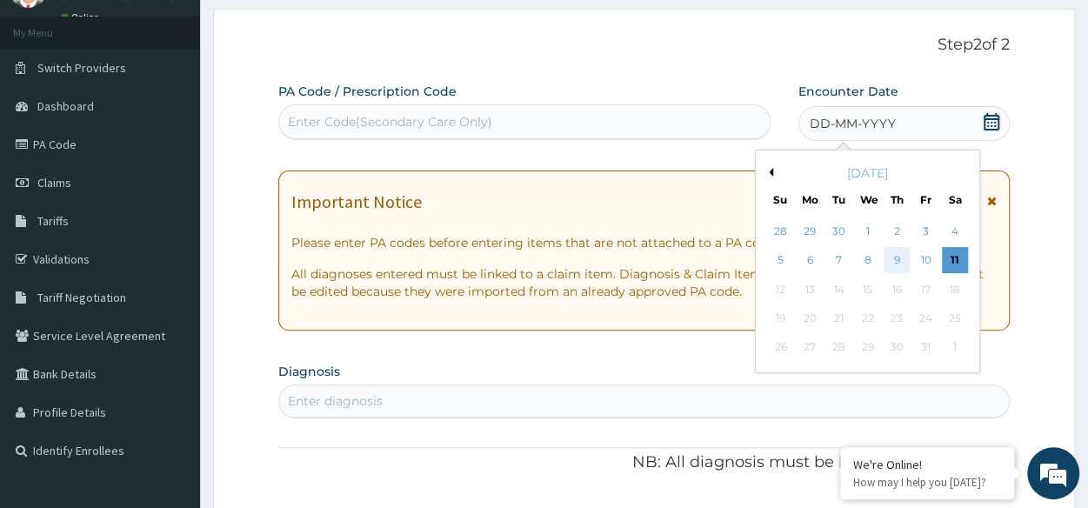
click at [892, 261] on div "9" at bounding box center [896, 261] width 26 height 26
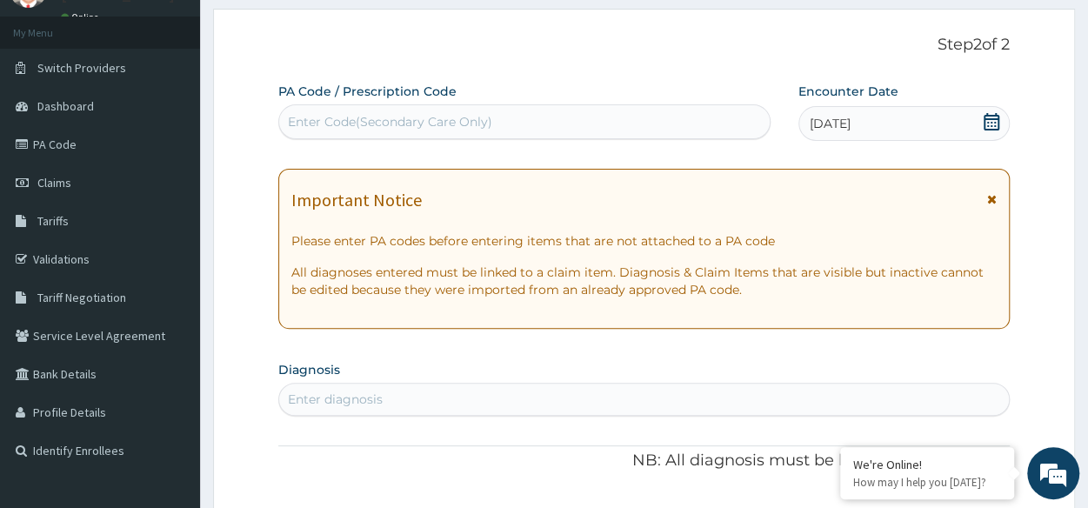
click at [452, 114] on div "Enter Code(Secondary Care Only)" at bounding box center [390, 121] width 204 height 17
paste input "PA/318064"
type input "PA/318064"
click at [452, 114] on div "Enter Code(Secondary Care Only)" at bounding box center [524, 122] width 490 height 28
paste input "PA/318064"
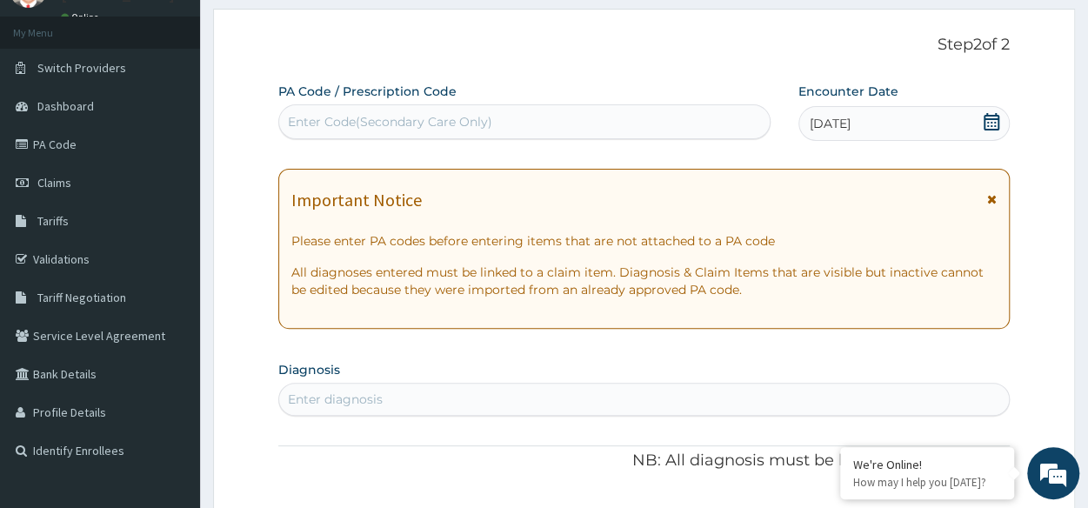
type input "PA/318064"
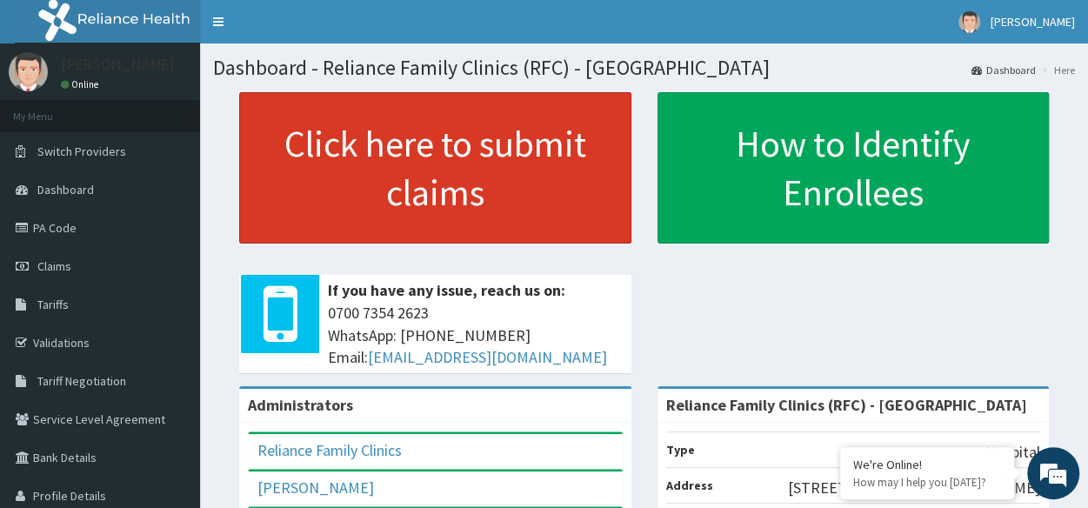
click at [504, 156] on link "Click here to submit claims" at bounding box center [435, 167] width 392 height 151
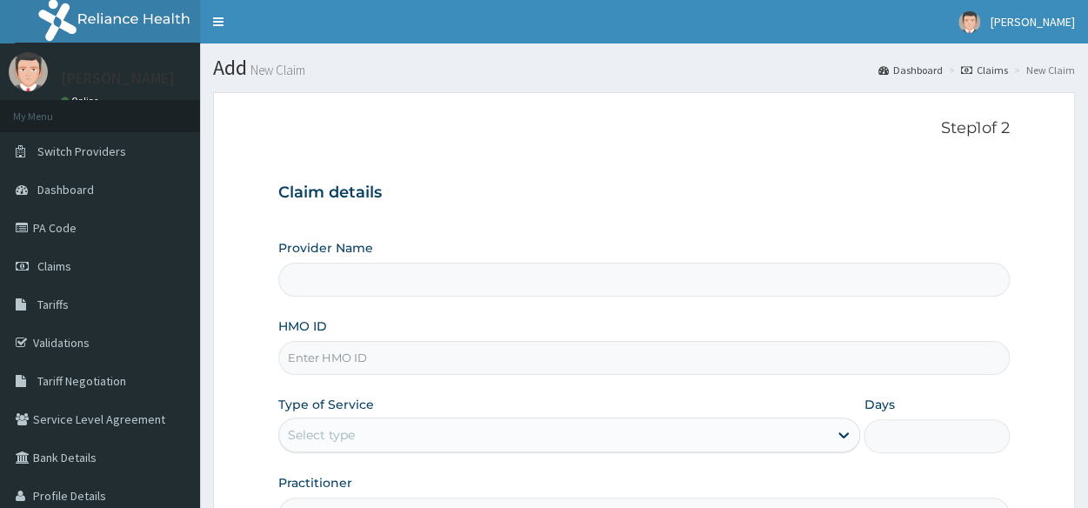
type input "Reliance Family Clinics (RFC) - [GEOGRAPHIC_DATA]"
click at [395, 360] on input "HMO ID" at bounding box center [643, 358] width 731 height 34
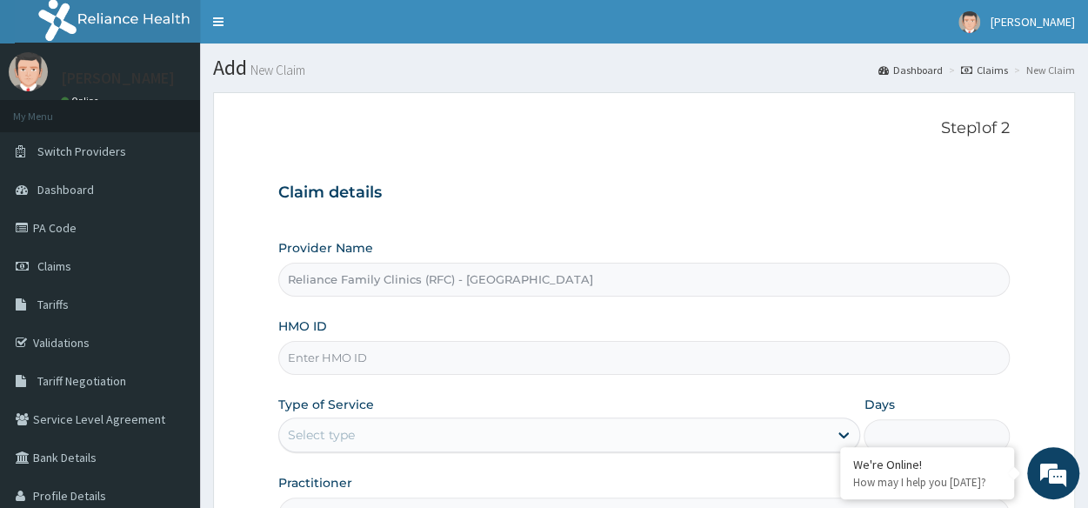
paste input "7VseLgpUZx"
type input "7"
paste input "MHG/10101/A"
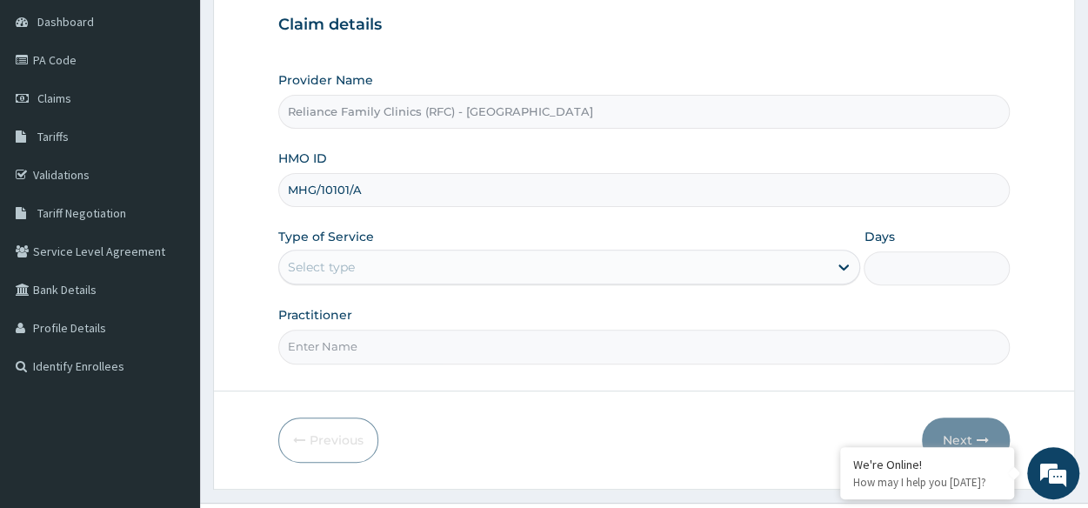
scroll to position [182, 0]
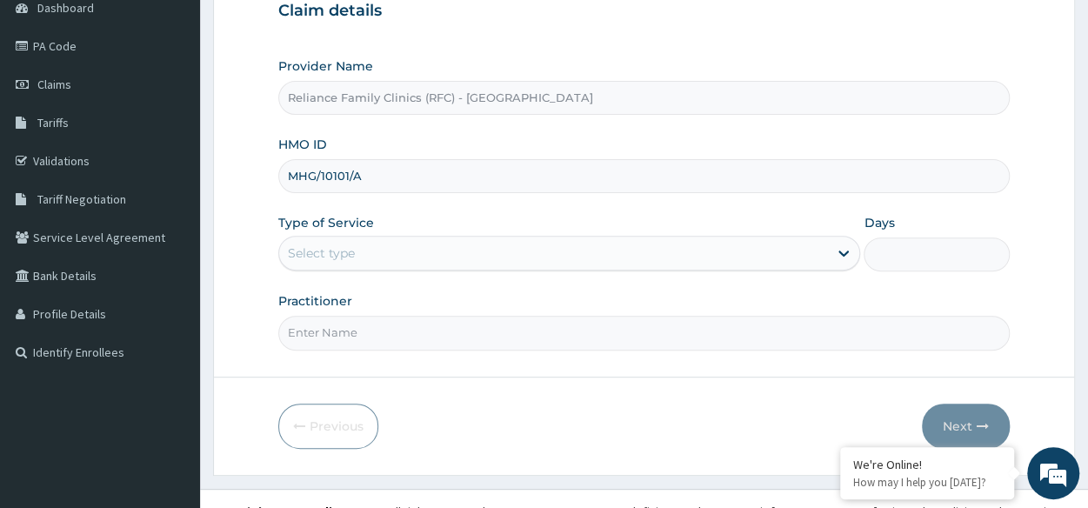
type input "MHG/10101/A"
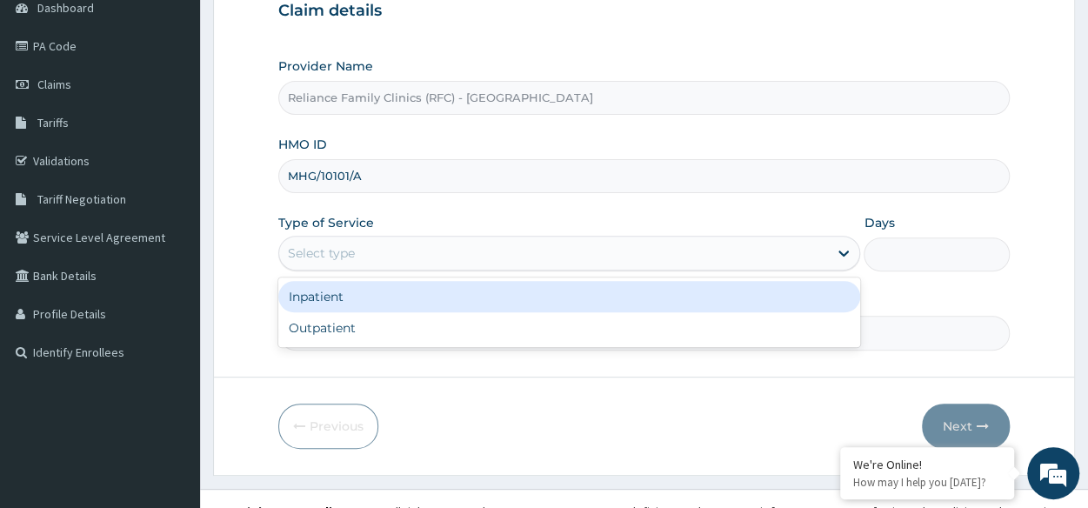
click at [410, 256] on div "Select type" at bounding box center [553, 253] width 549 height 28
click at [390, 303] on div "Inpatient" at bounding box center [569, 296] width 582 height 31
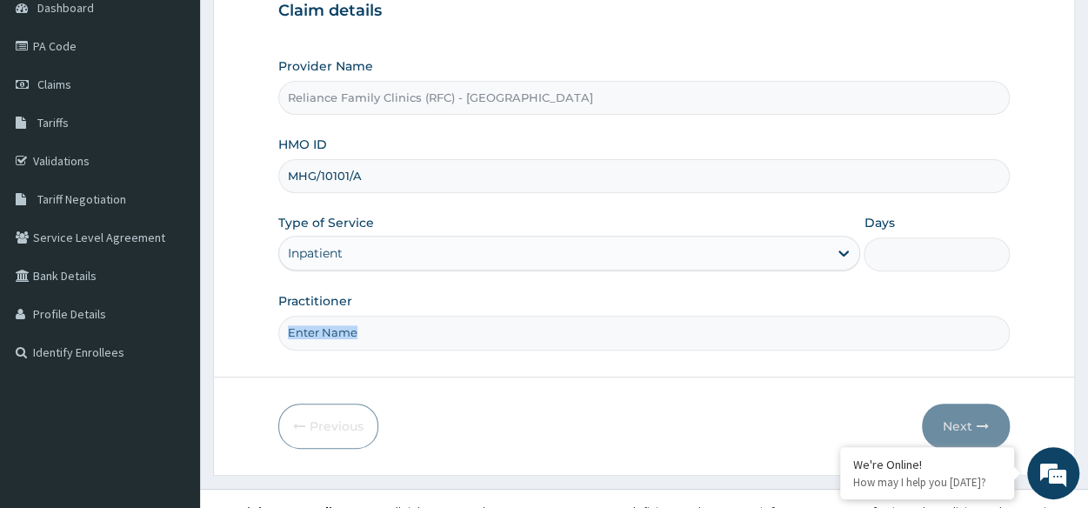
click at [390, 303] on div "Practitioner" at bounding box center [643, 320] width 731 height 57
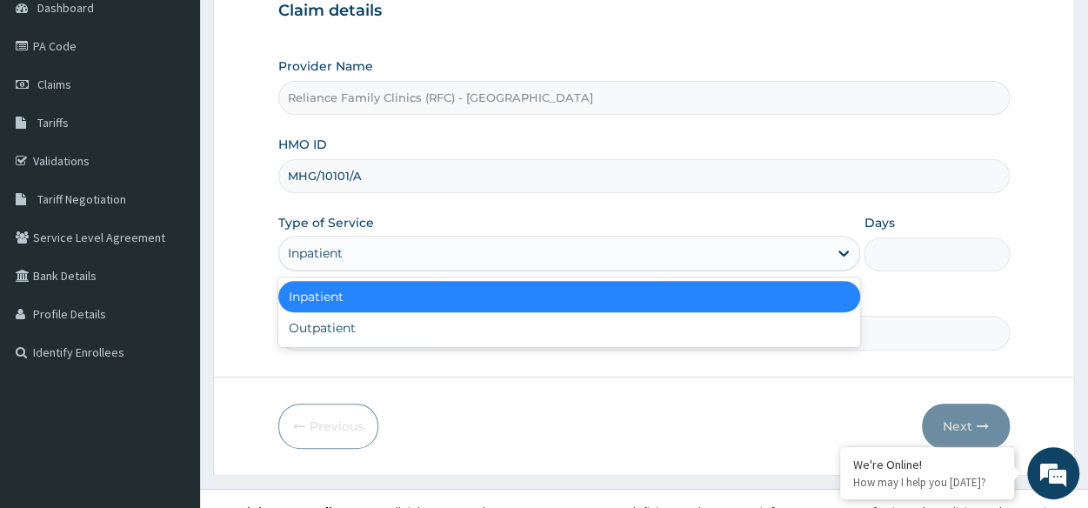
click at [381, 249] on div "Inpatient" at bounding box center [553, 253] width 549 height 28
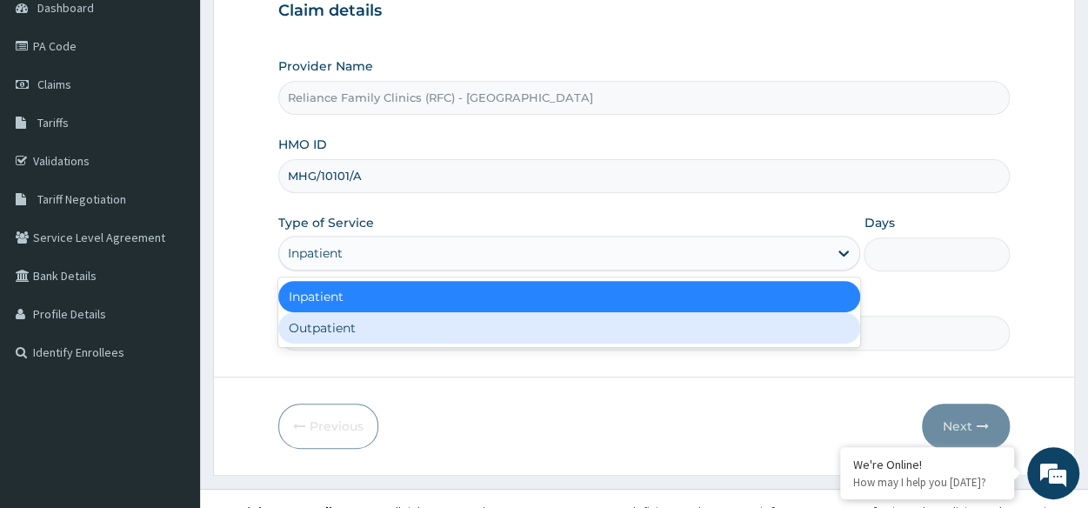
click at [370, 321] on div "Outpatient" at bounding box center [569, 327] width 582 height 31
type input "1"
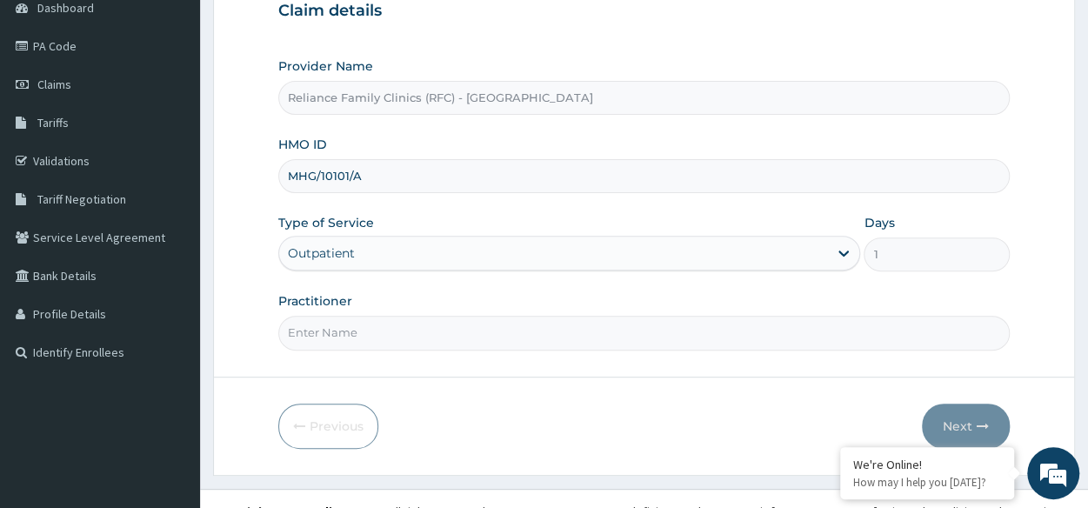
click at [370, 321] on input "Practitioner" at bounding box center [643, 333] width 731 height 34
type input "Locum"
click at [983, 420] on icon "button" at bounding box center [983, 426] width 12 height 12
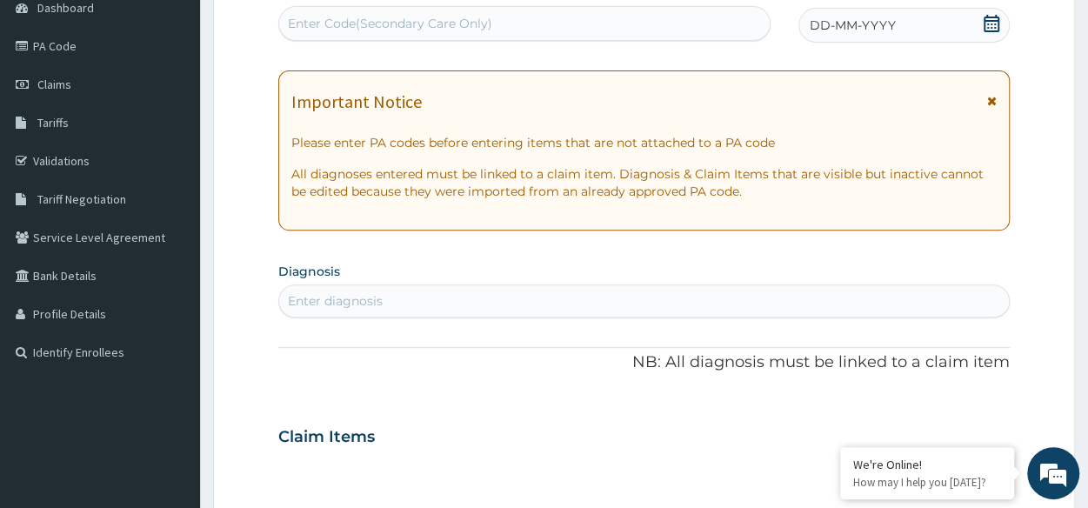
click at [870, 36] on div "DD-MM-YYYY" at bounding box center [903, 25] width 211 height 35
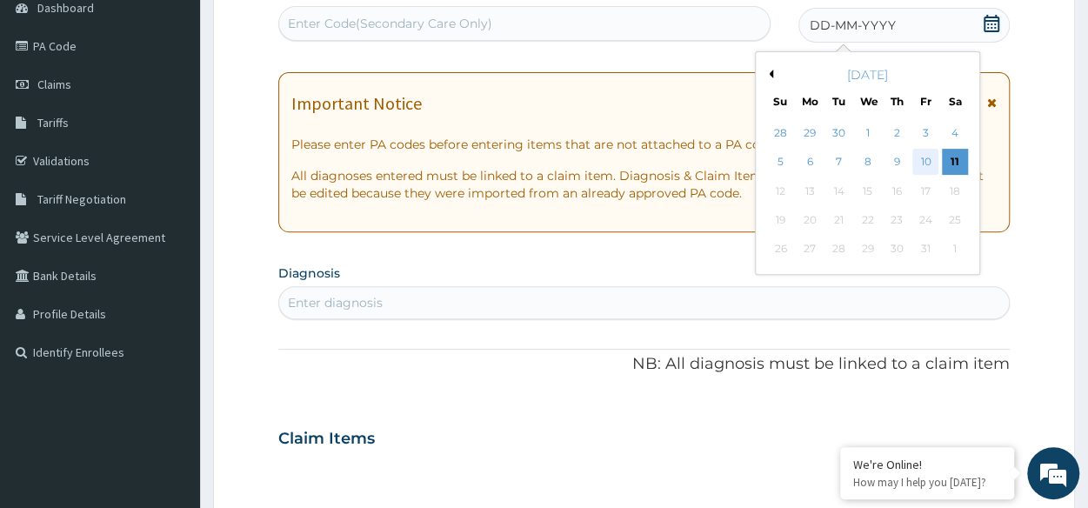
click at [933, 163] on div "10" at bounding box center [925, 163] width 26 height 26
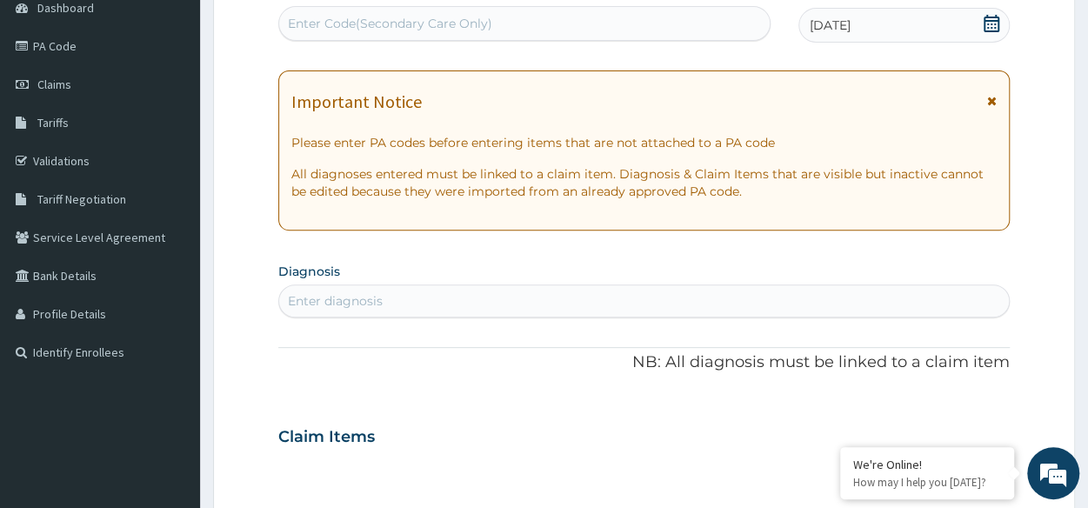
click at [426, 29] on div "Enter Code(Secondary Care Only)" at bounding box center [390, 23] width 204 height 17
paste input "PA/318064"
type input "PA/318064"
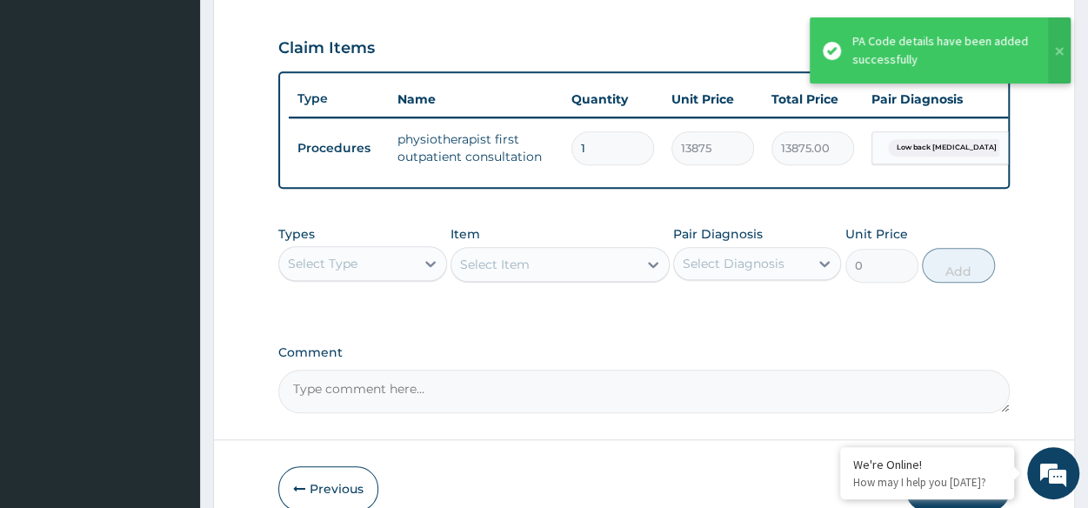
scroll to position [674, 0]
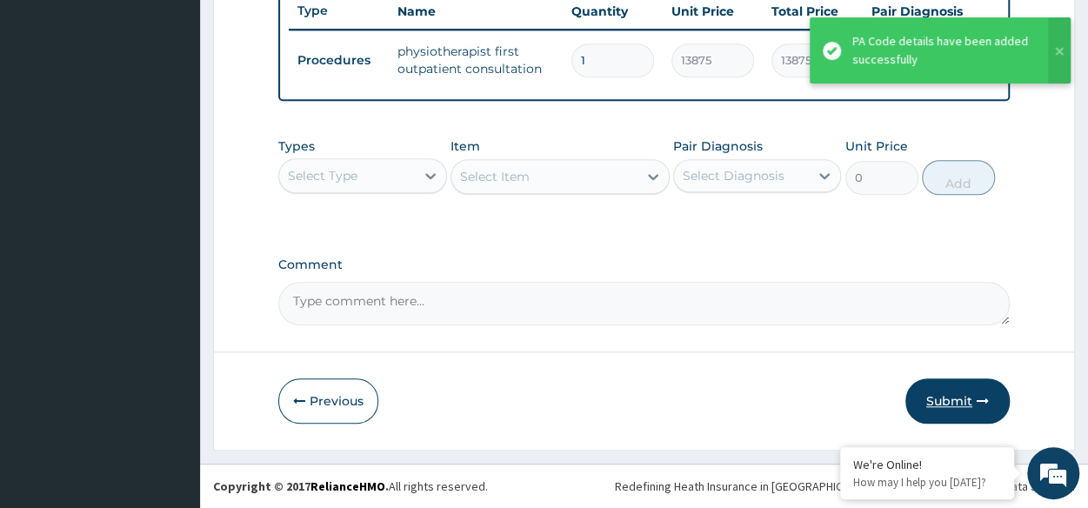
click at [953, 407] on button "Submit" at bounding box center [957, 400] width 104 height 45
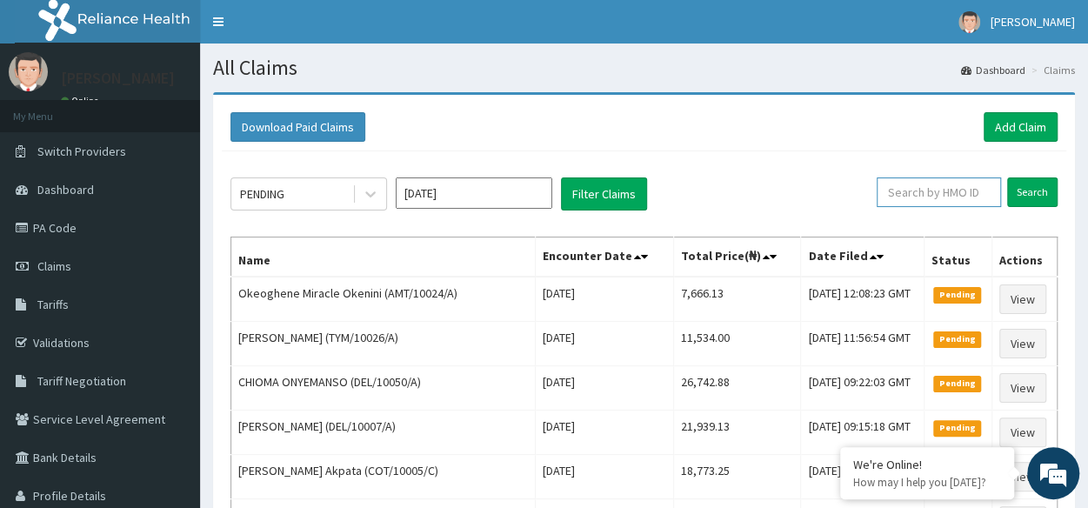
click at [954, 197] on input "text" at bounding box center [939, 192] width 124 height 30
paste input "MHG/10101/A"
type input "MHG/10101/A"
click at [1007, 177] on input "Search" at bounding box center [1032, 192] width 50 height 30
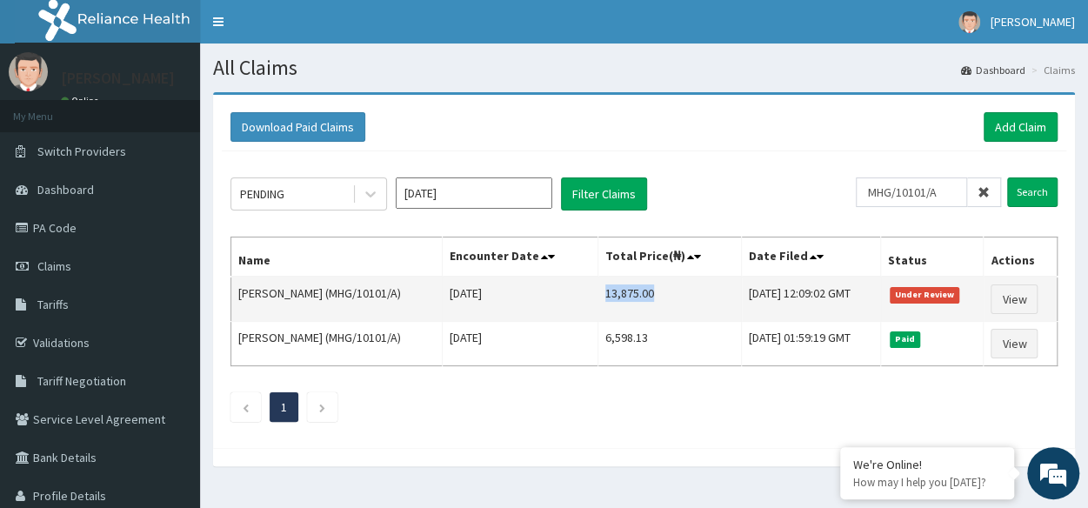
drag, startPoint x: 577, startPoint y: 294, endPoint x: 631, endPoint y: 295, distance: 54.8
click at [631, 295] on td "13,875.00" at bounding box center [669, 299] width 144 height 45
copy td "13,875.00"
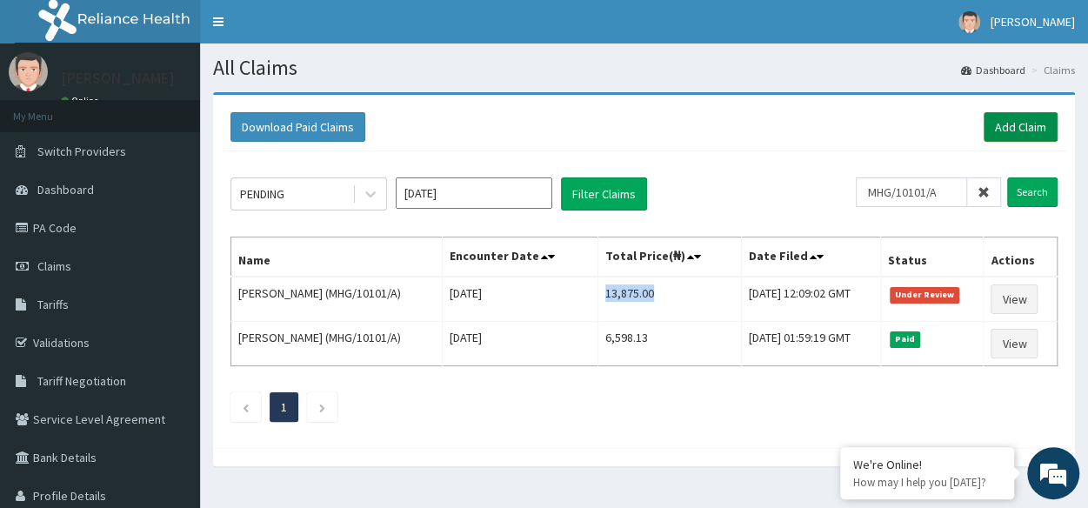
click at [1017, 130] on link "Add Claim" at bounding box center [1020, 127] width 74 height 30
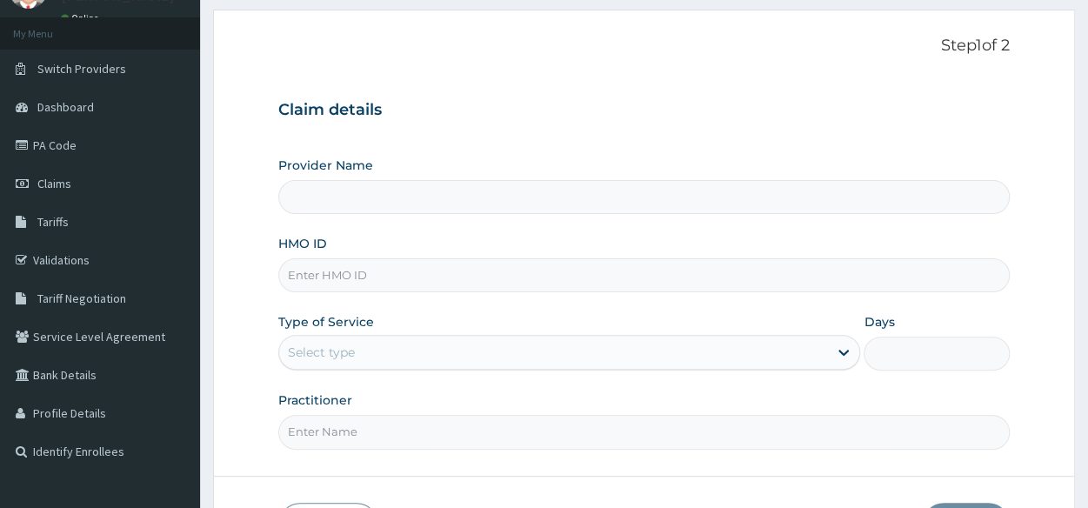
scroll to position [83, 0]
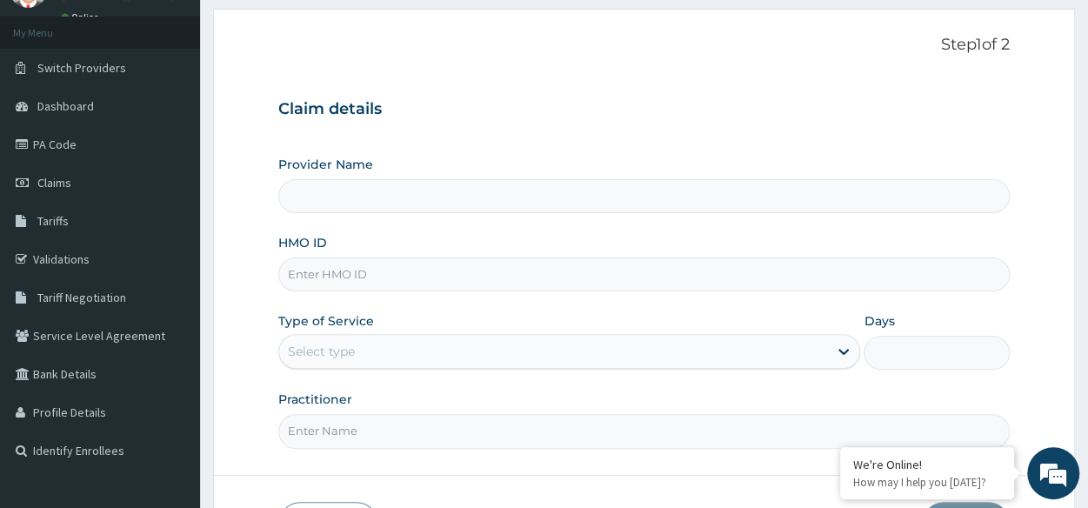
click at [407, 268] on input "HMO ID" at bounding box center [643, 274] width 731 height 34
paste input "TNF/10004/A"
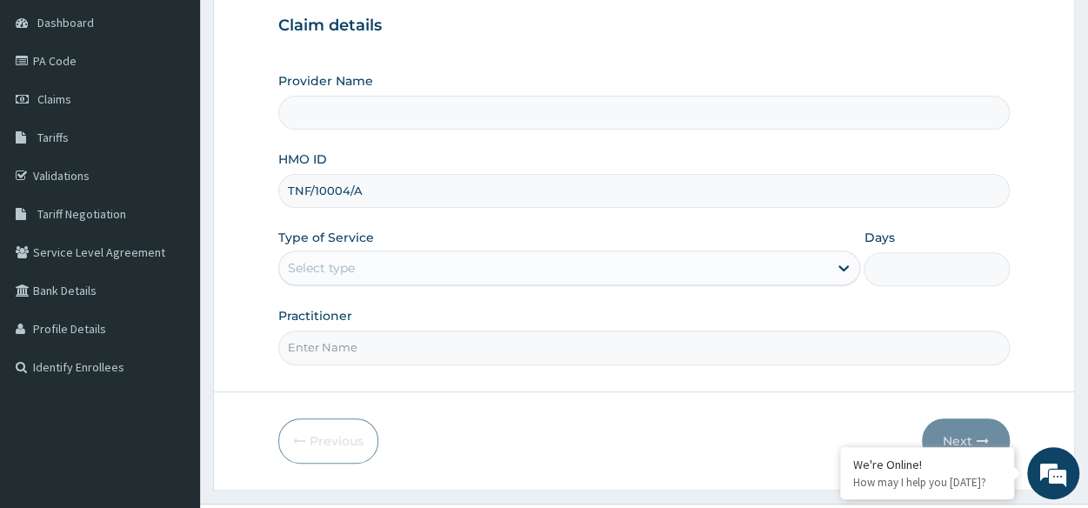
scroll to position [171, 0]
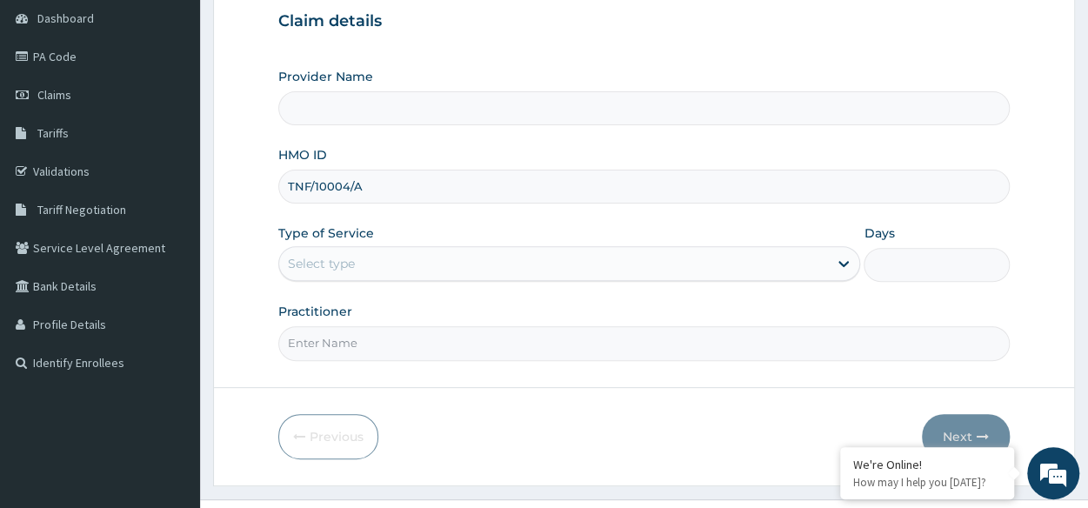
type input "TNF/10004/A"
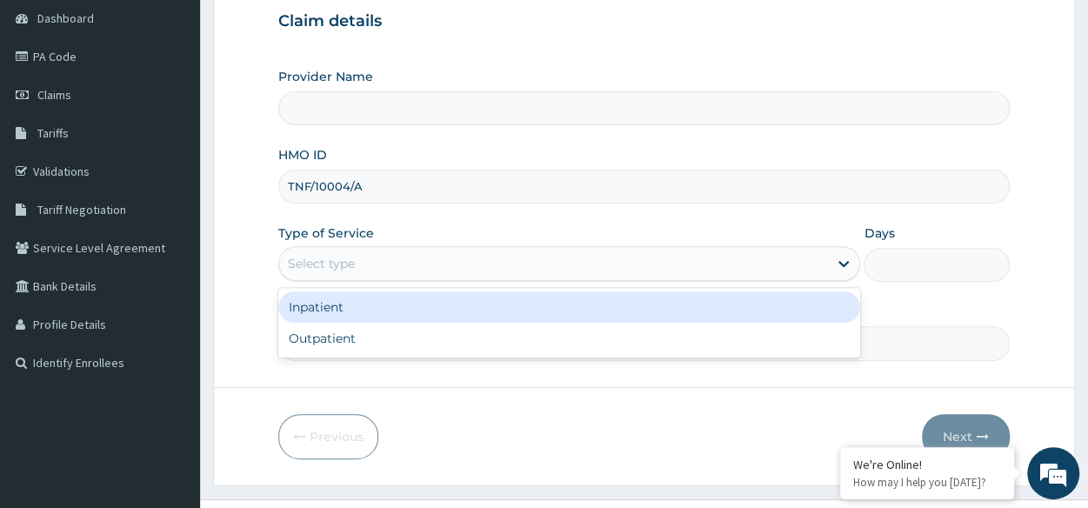
click at [407, 268] on div "Select type" at bounding box center [553, 264] width 549 height 28
type input "Reliance Family Clinics (RFC) - Lekki"
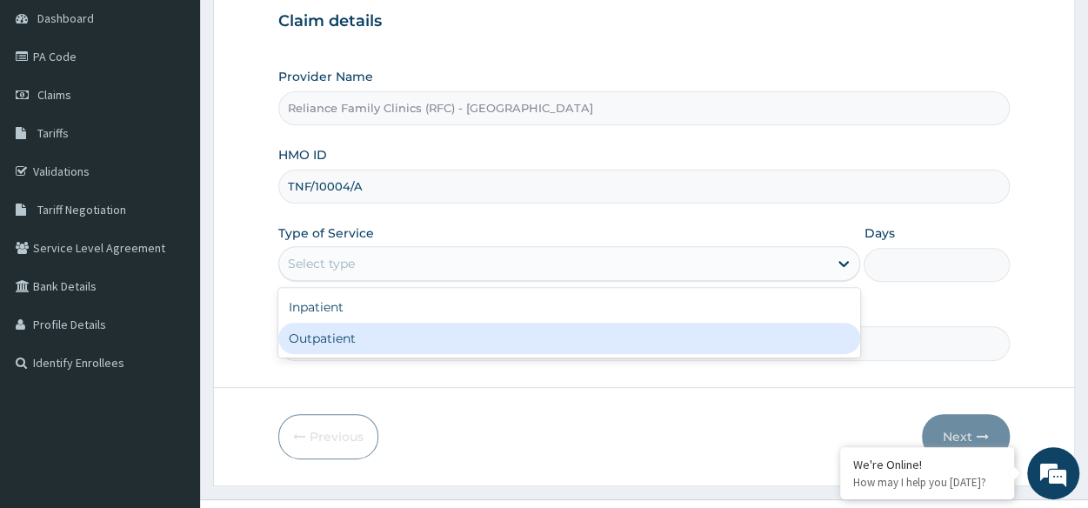
click at [388, 327] on div "Outpatient" at bounding box center [569, 338] width 582 height 31
type input "1"
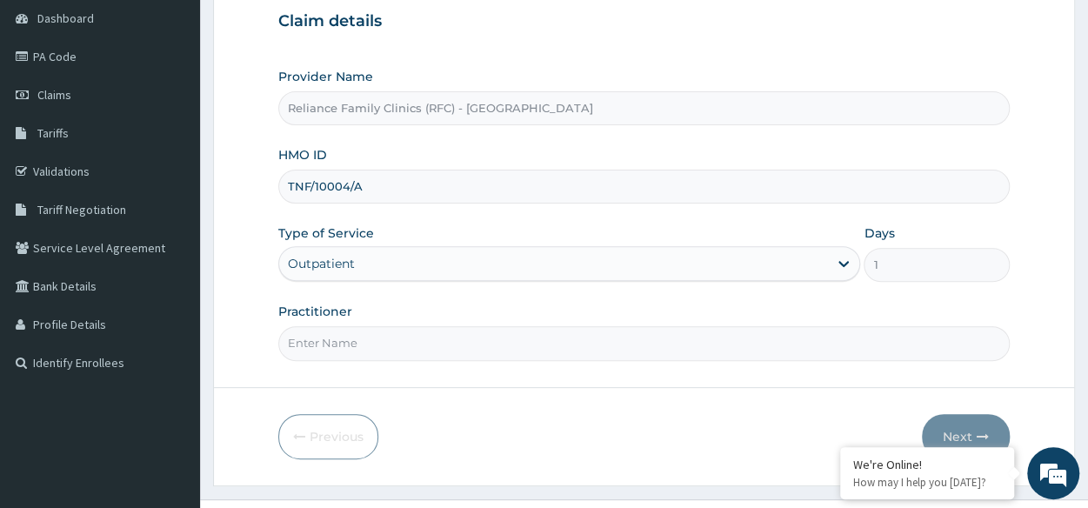
click at [384, 340] on input "Practitioner" at bounding box center [643, 343] width 731 height 34
type input "Physiotherapist"
click at [987, 430] on icon "button" at bounding box center [983, 436] width 12 height 12
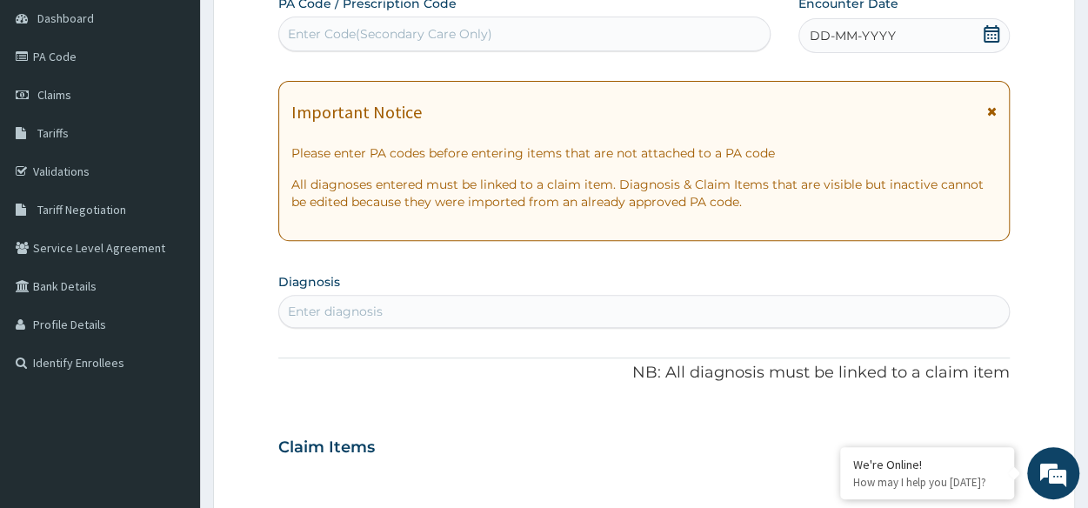
click at [903, 40] on div "DD-MM-YYYY" at bounding box center [903, 35] width 211 height 35
click at [417, 39] on div "Enter Code(Secondary Care Only)" at bounding box center [390, 33] width 204 height 17
paste input "PA/A7AD68"
type input "PA/A7AD68"
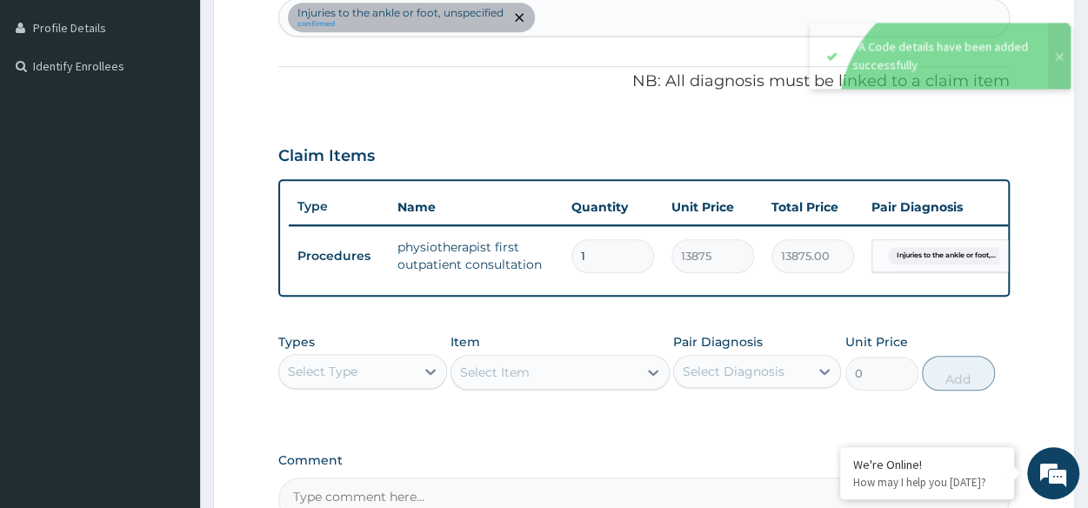
scroll to position [674, 0]
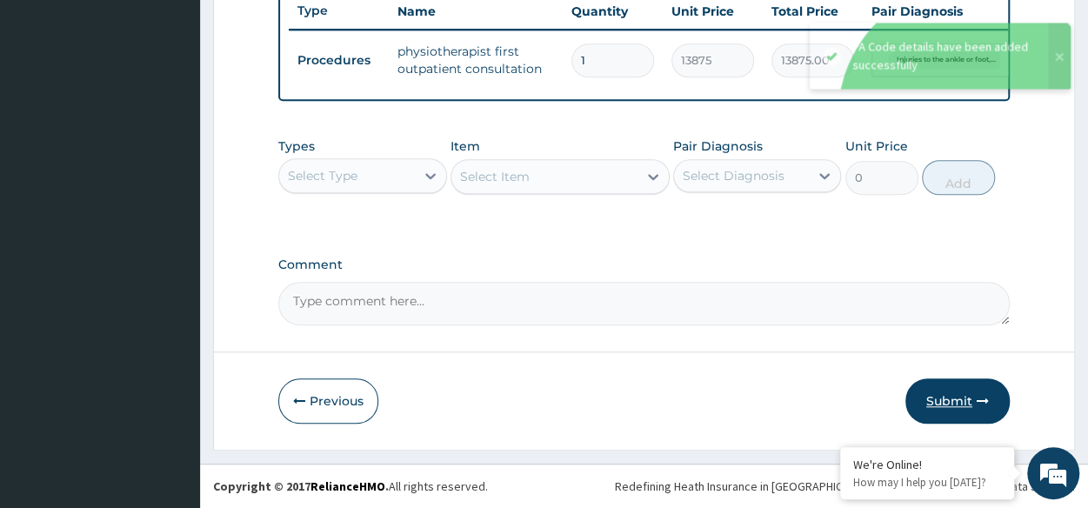
click at [934, 411] on button "Submit" at bounding box center [957, 400] width 104 height 45
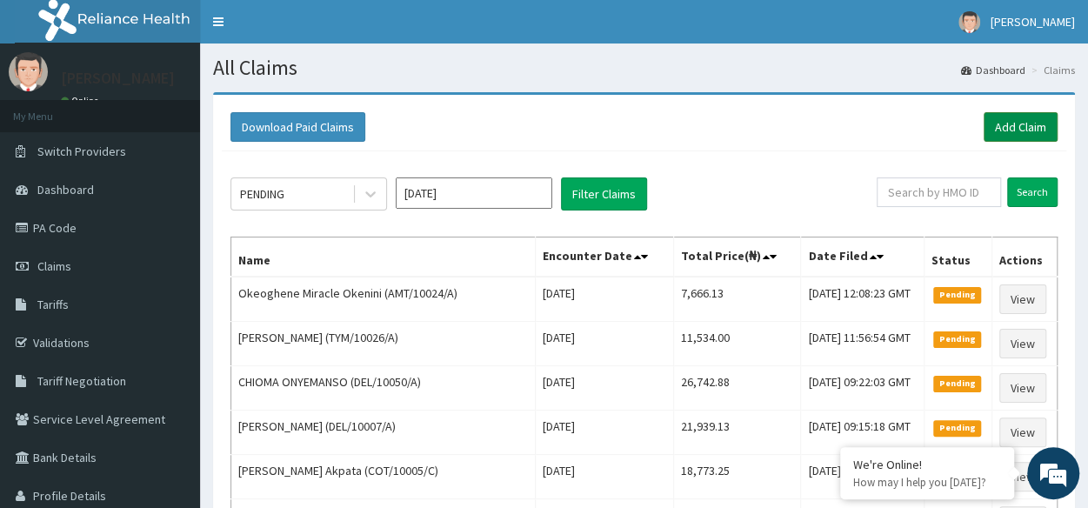
click at [1011, 119] on link "Add Claim" at bounding box center [1020, 127] width 74 height 30
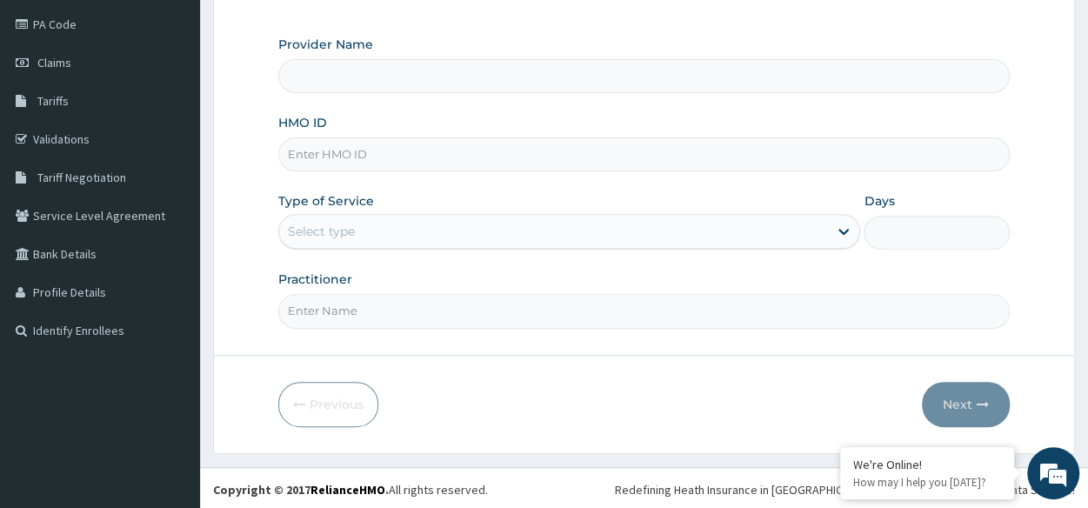
click at [477, 154] on input "HMO ID" at bounding box center [643, 154] width 731 height 34
paste input "DMF/10026/A"
type input "DMF/10026/A"
type input "Reliance Family Clinics (RFC) - [GEOGRAPHIC_DATA]"
type input "DMF/10026/A"
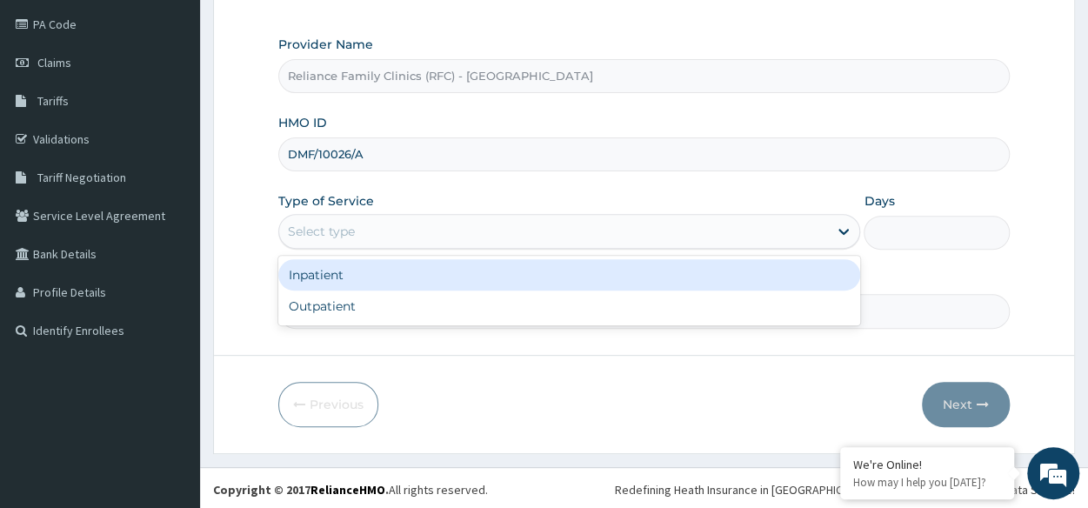
click at [450, 229] on div "Select type" at bounding box center [553, 231] width 549 height 28
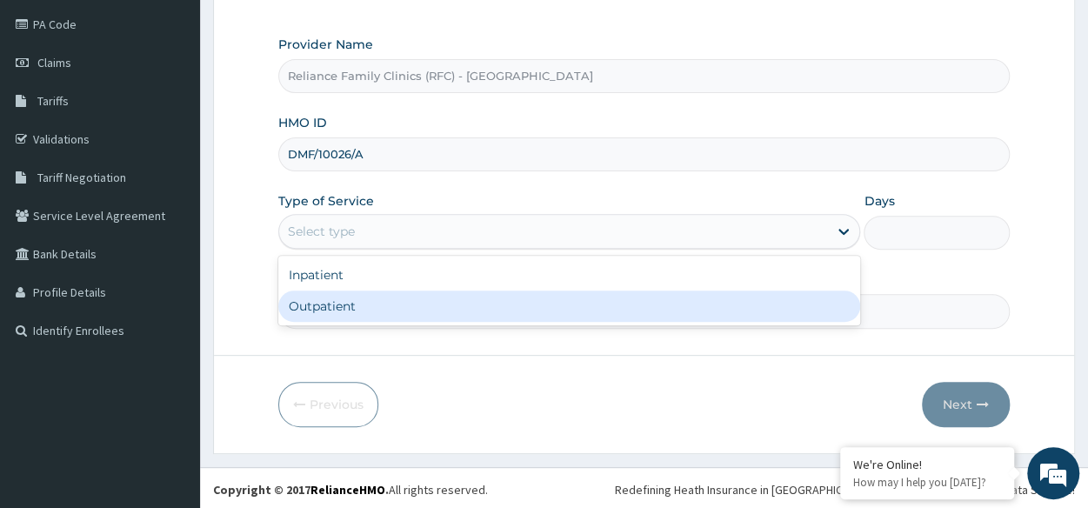
click at [410, 319] on div "Outpatient" at bounding box center [569, 305] width 582 height 31
type input "1"
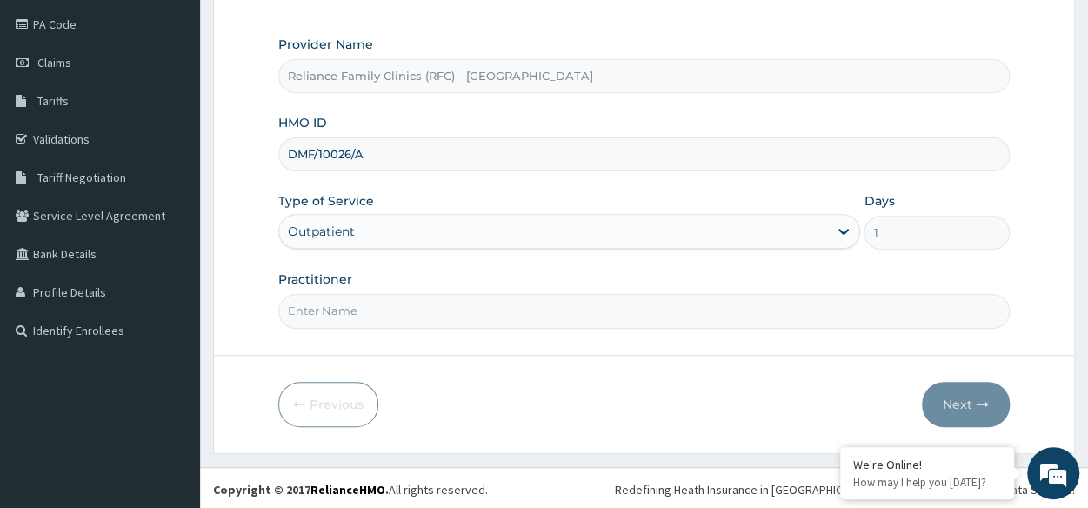
click at [410, 319] on input "Practitioner" at bounding box center [643, 311] width 731 height 34
type input "Physiotherapist"
click at [970, 405] on button "Next" at bounding box center [966, 404] width 88 height 45
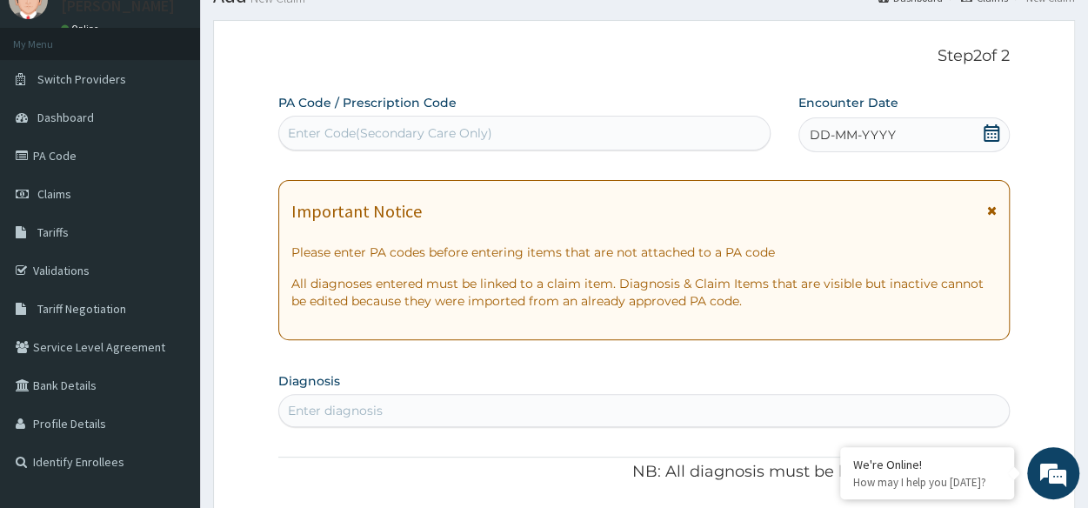
scroll to position [67, 0]
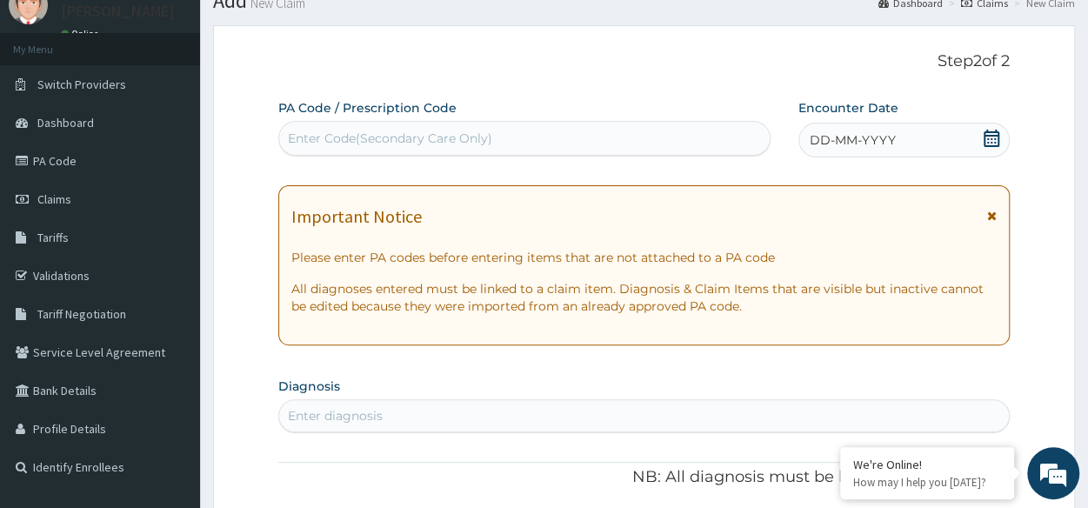
click at [861, 131] on span "DD-MM-YYYY" at bounding box center [853, 139] width 86 height 17
click at [529, 147] on div "Enter Code(Secondary Care Only)" at bounding box center [524, 138] width 490 height 28
paste input "PA/C4AC12"
type input "PA/C4AC12"
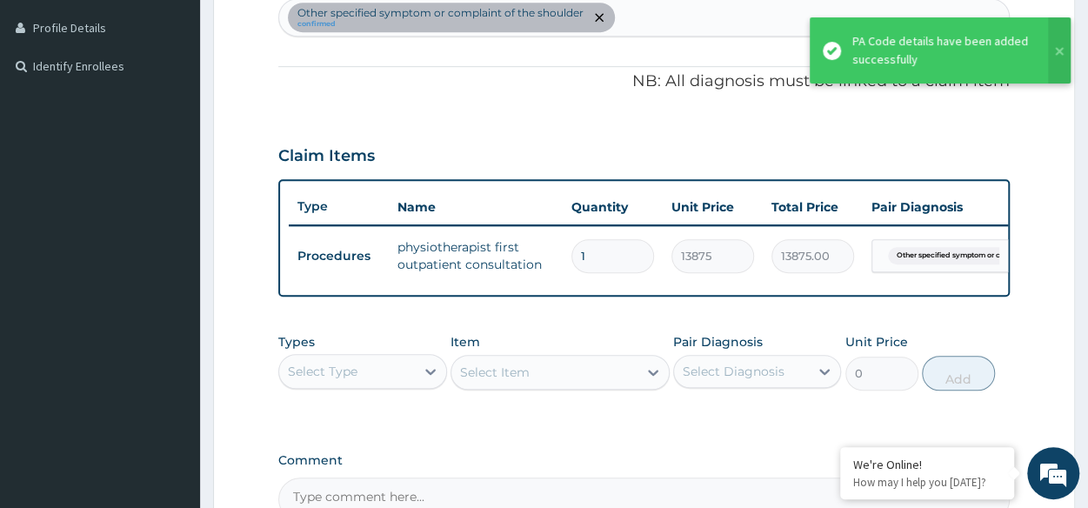
scroll to position [674, 0]
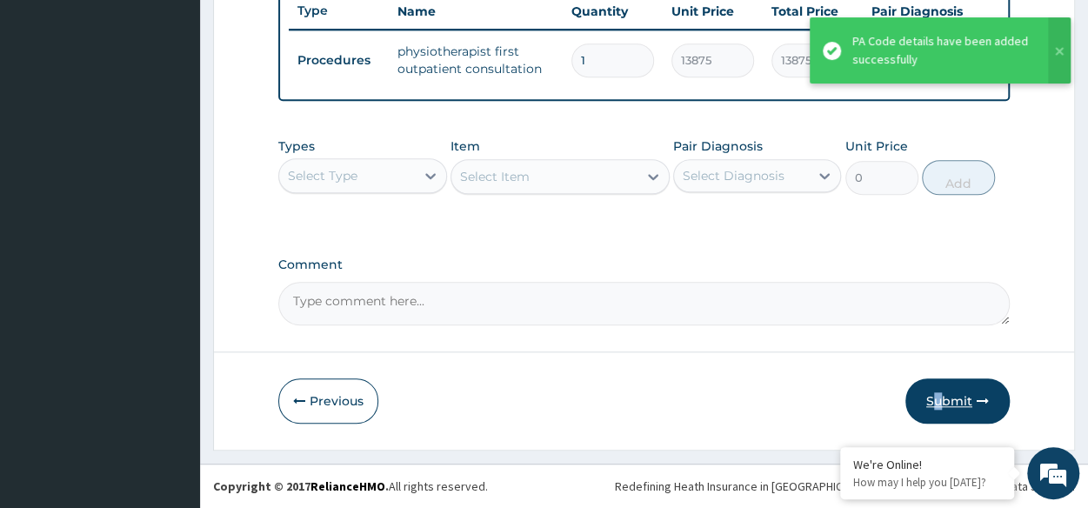
drag, startPoint x: 930, startPoint y: 430, endPoint x: 942, endPoint y: 420, distance: 15.4
click at [942, 420] on button "Submit" at bounding box center [957, 400] width 104 height 45
